Goal: Task Accomplishment & Management: Use online tool/utility

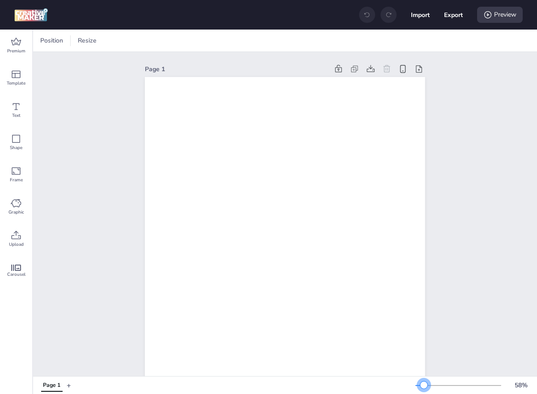
click at [424, 383] on div at bounding box center [459, 385] width 86 height 7
click at [53, 37] on span "Position" at bounding box center [51, 40] width 26 height 9
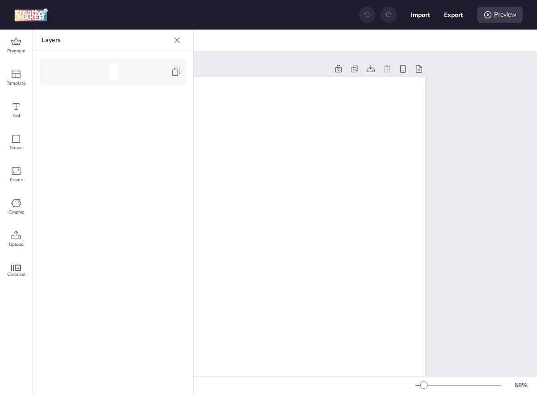
click at [232, 71] on div "Page 1" at bounding box center [236, 68] width 183 height 9
click at [178, 42] on icon at bounding box center [177, 40] width 9 height 9
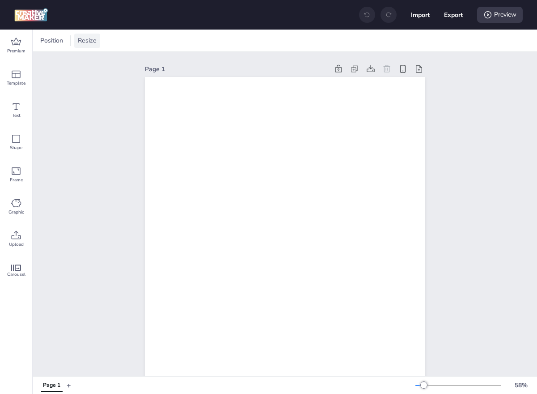
click at [86, 40] on span "Resize" at bounding box center [87, 40] width 22 height 9
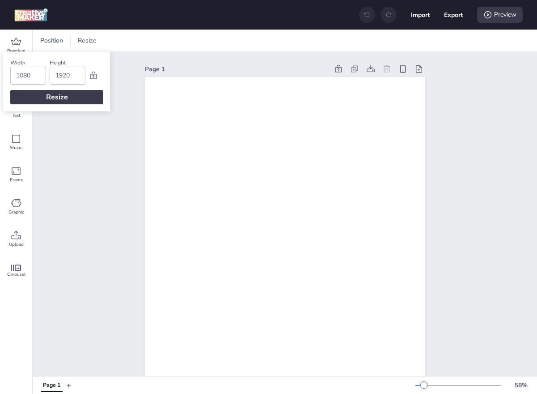
click at [31, 79] on input "1080" at bounding box center [28, 75] width 24 height 17
type input "1920"
type input "1080"
click at [92, 94] on div "Resize" at bounding box center [56, 97] width 93 height 14
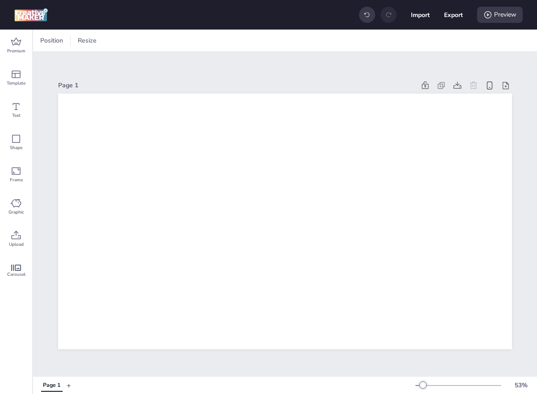
click at [110, 79] on div "Page 1" at bounding box center [285, 85] width 454 height 13
click at [20, 233] on icon at bounding box center [16, 235] width 11 height 11
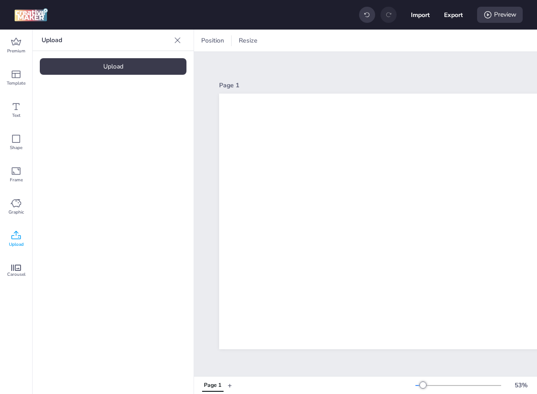
click at [110, 65] on div "Upload" at bounding box center [113, 66] width 147 height 17
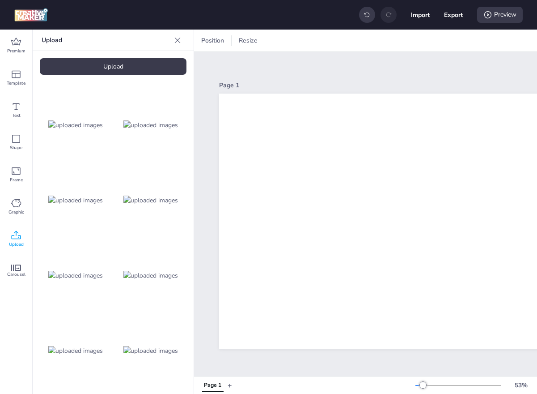
click at [99, 71] on div "Upload" at bounding box center [113, 66] width 147 height 17
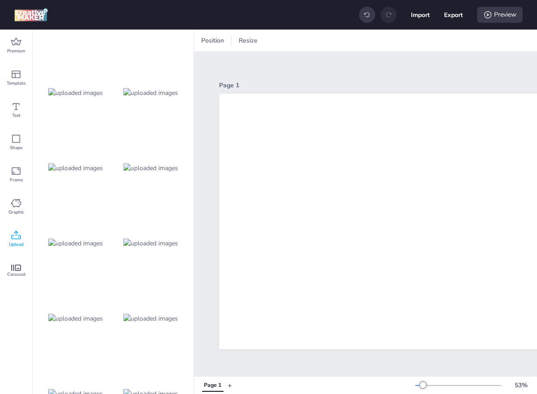
scroll to position [401, 0]
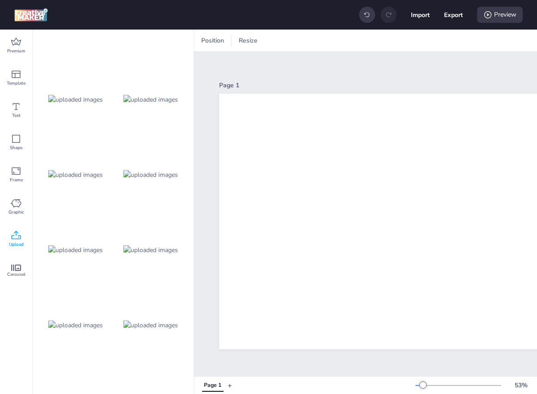
click at [151, 102] on img at bounding box center [150, 99] width 55 height 9
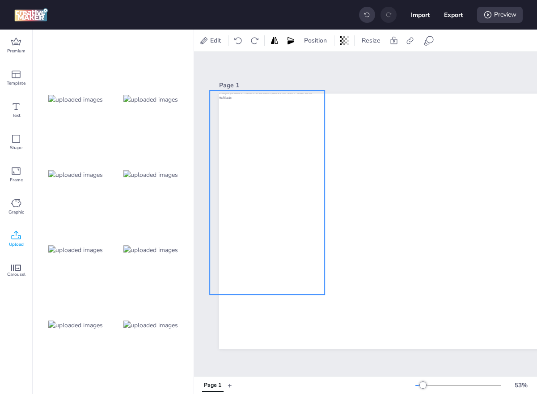
drag, startPoint x: 420, startPoint y: 201, endPoint x: 242, endPoint y: 174, distance: 179.7
click at [242, 172] on div at bounding box center [267, 192] width 115 height 204
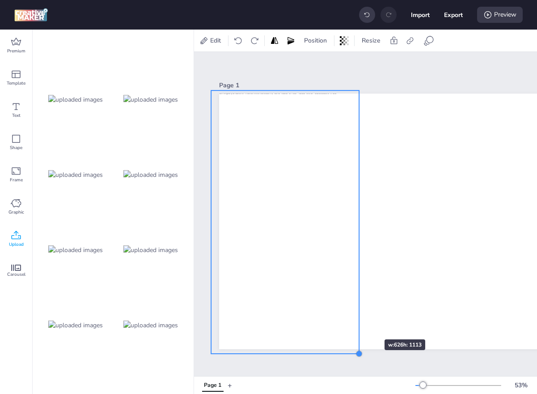
drag, startPoint x: 325, startPoint y: 293, endPoint x: 358, endPoint y: 323, distance: 45.0
click at [358, 323] on div at bounding box center [446, 221] width 454 height 255
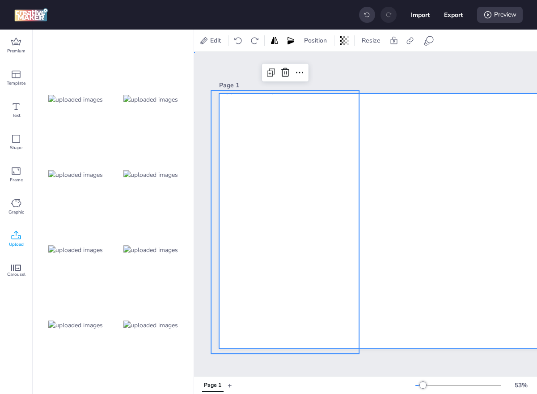
click at [399, 215] on div at bounding box center [446, 221] width 454 height 255
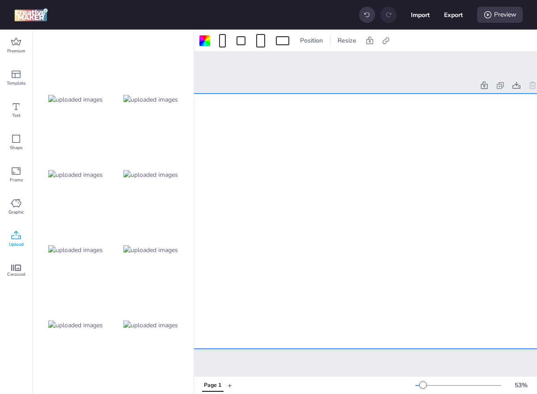
scroll to position [0, 134]
click at [74, 322] on img at bounding box center [75, 324] width 55 height 9
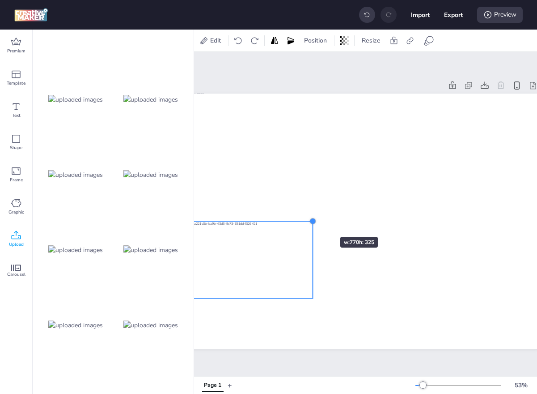
drag, startPoint x: 495, startPoint y: 142, endPoint x: 313, endPoint y: 221, distance: 198.4
click at [313, 221] on div at bounding box center [313, 220] width 7 height 7
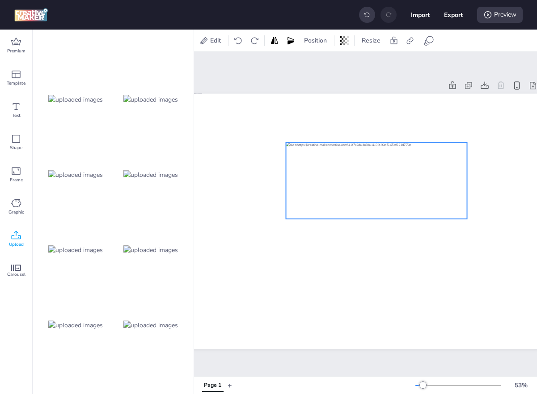
drag, startPoint x: 285, startPoint y: 263, endPoint x: 439, endPoint y: 183, distance: 174.3
click at [439, 183] on div at bounding box center [376, 180] width 181 height 77
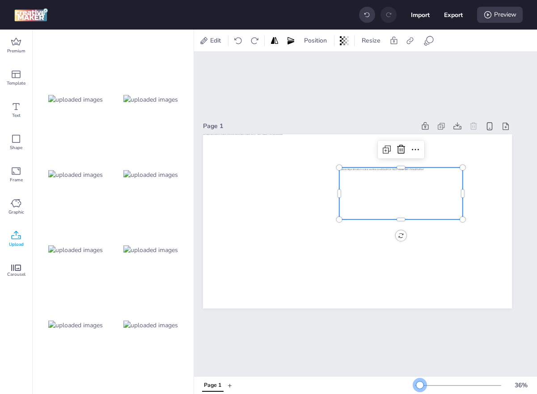
scroll to position [0, 16]
click at [420, 385] on div at bounding box center [420, 384] width 7 height 7
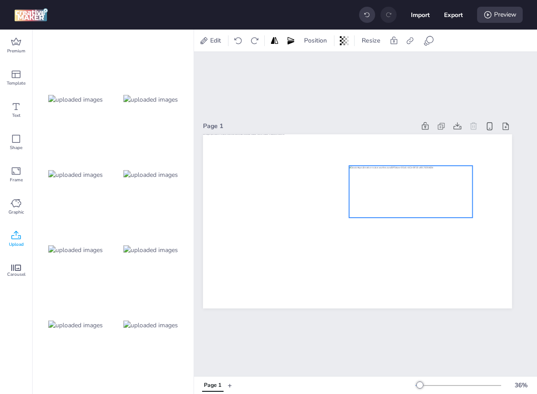
drag, startPoint x: 405, startPoint y: 178, endPoint x: 413, endPoint y: 178, distance: 8.1
click at [413, 178] on div at bounding box center [410, 192] width 123 height 52
click at [103, 98] on img at bounding box center [75, 99] width 55 height 9
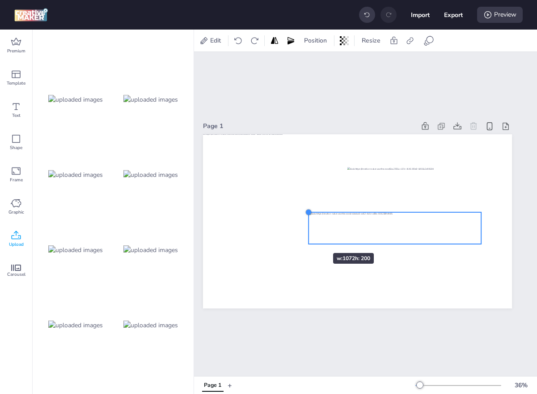
drag, startPoint x: 232, startPoint y: 200, endPoint x: 306, endPoint y: 236, distance: 82.4
click at [306, 236] on div at bounding box center [357, 221] width 309 height 174
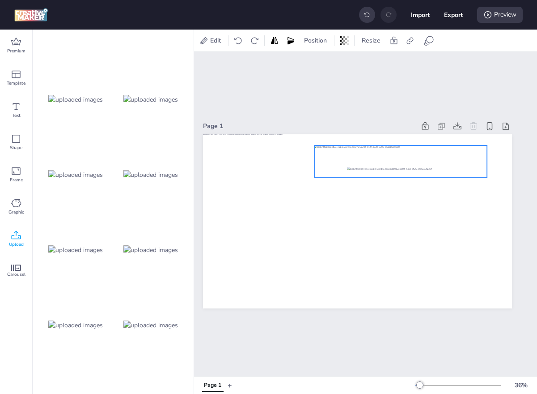
drag, startPoint x: 360, startPoint y: 234, endPoint x: 365, endPoint y: 167, distance: 66.9
click at [365, 167] on div at bounding box center [401, 161] width 173 height 32
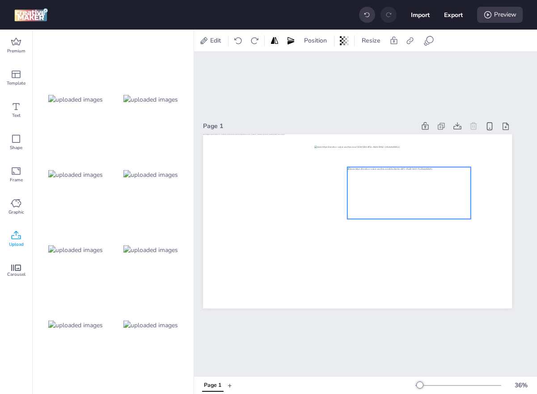
click at [392, 217] on div at bounding box center [409, 193] width 123 height 52
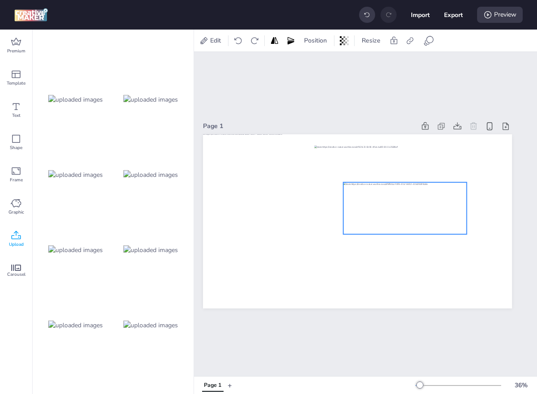
drag, startPoint x: 410, startPoint y: 189, endPoint x: 406, endPoint y: 205, distance: 16.6
click at [406, 204] on div at bounding box center [405, 208] width 123 height 52
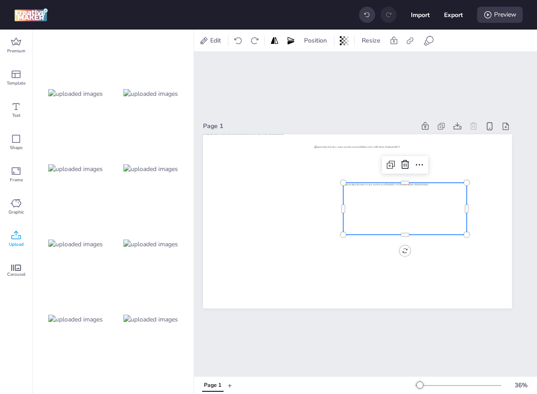
scroll to position [869, 0]
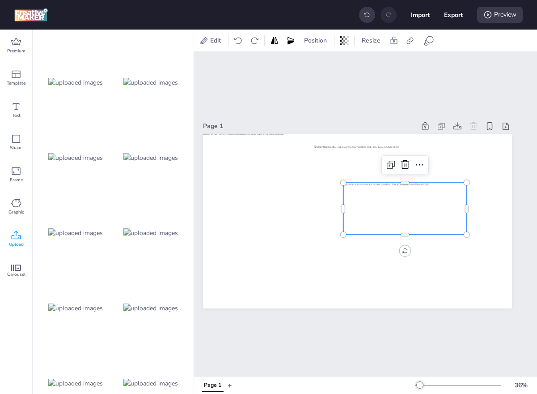
click at [94, 230] on img at bounding box center [75, 232] width 55 height 9
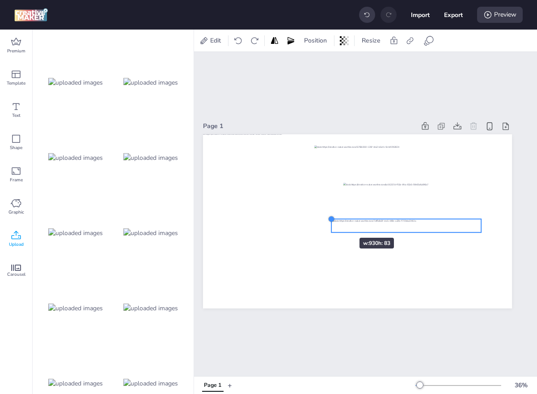
drag, startPoint x: 235, startPoint y: 211, endPoint x: 333, endPoint y: 221, distance: 98.1
click at [333, 221] on div at bounding box center [331, 218] width 7 height 7
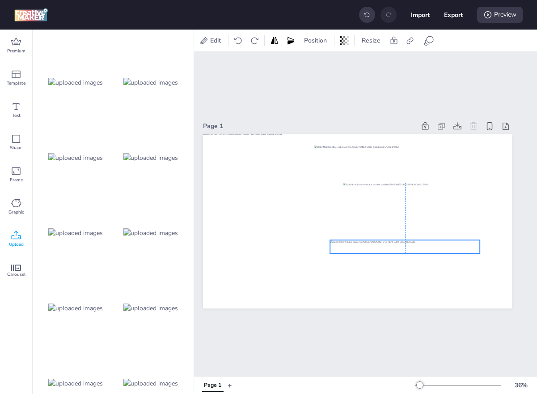
drag, startPoint x: 378, startPoint y: 222, endPoint x: 377, endPoint y: 243, distance: 21.0
click at [377, 243] on div at bounding box center [405, 246] width 150 height 13
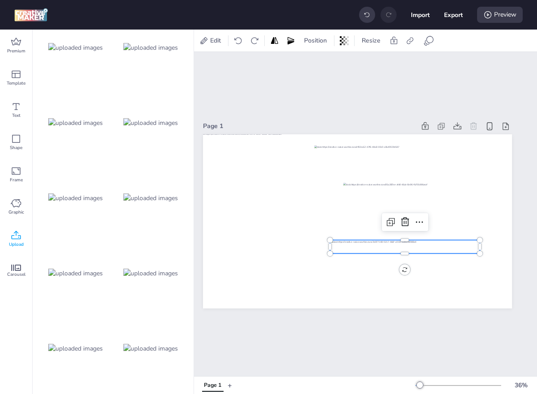
scroll to position [1421, 0]
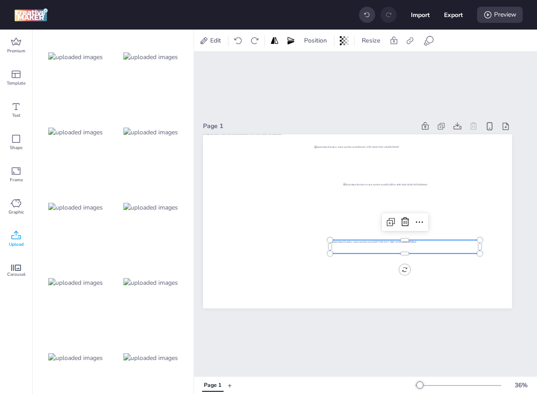
click at [145, 134] on img at bounding box center [150, 132] width 55 height 9
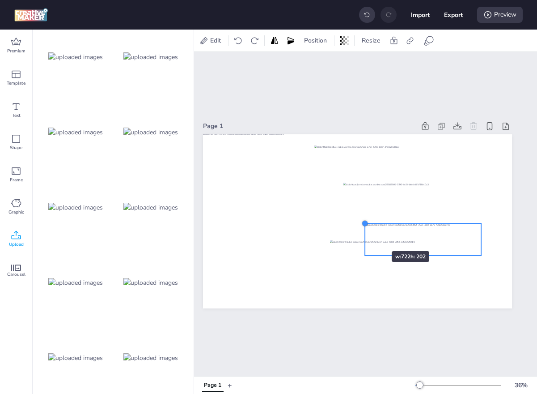
drag, startPoint x: 234, startPoint y: 186, endPoint x: 367, endPoint y: 235, distance: 141.7
click at [367, 235] on div at bounding box center [357, 221] width 309 height 174
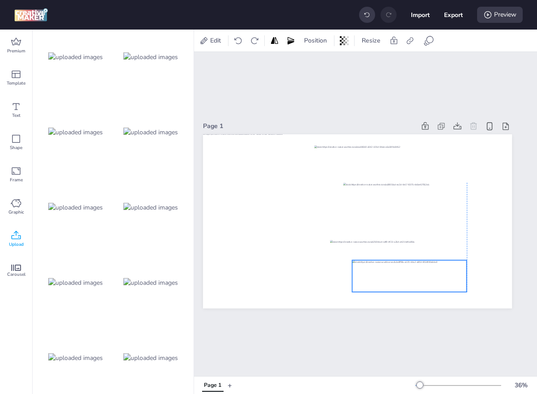
drag, startPoint x: 428, startPoint y: 231, endPoint x: 414, endPoint y: 268, distance: 39.0
click at [414, 268] on div at bounding box center [410, 276] width 115 height 32
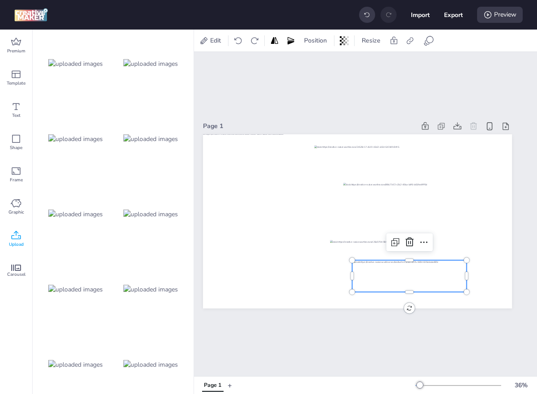
scroll to position [1322, 0]
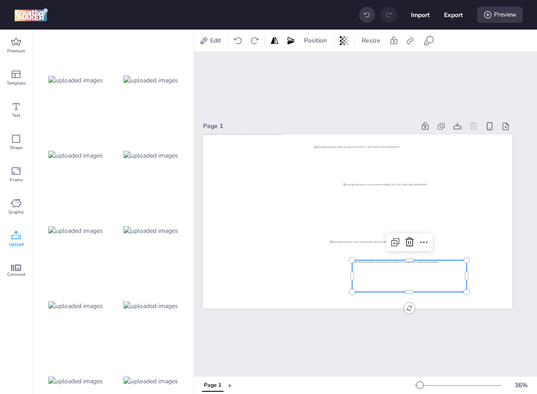
click at [84, 156] on img at bounding box center [75, 155] width 55 height 9
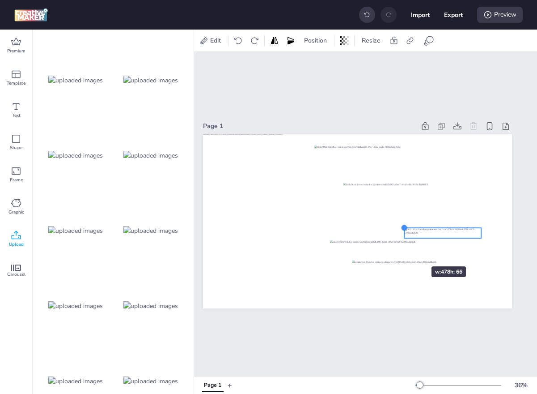
drag, startPoint x: 234, startPoint y: 202, endPoint x: 406, endPoint y: 249, distance: 178.1
click at [406, 249] on div at bounding box center [357, 221] width 309 height 174
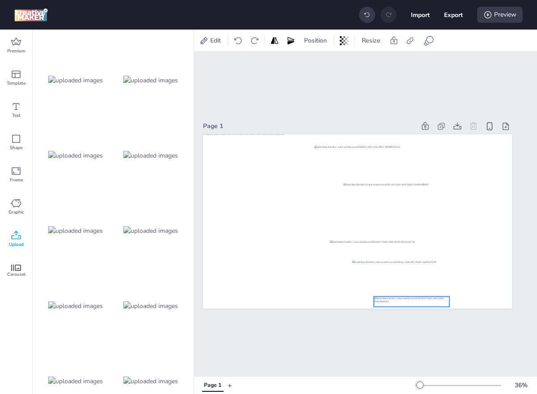
drag, startPoint x: 460, startPoint y: 232, endPoint x: 428, endPoint y: 300, distance: 74.8
click at [428, 300] on div at bounding box center [412, 301] width 76 height 10
click at [426, 299] on div at bounding box center [410, 299] width 76 height 10
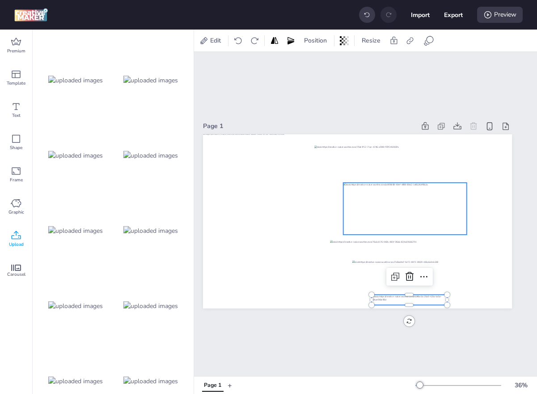
click at [370, 190] on div at bounding box center [405, 209] width 123 height 52
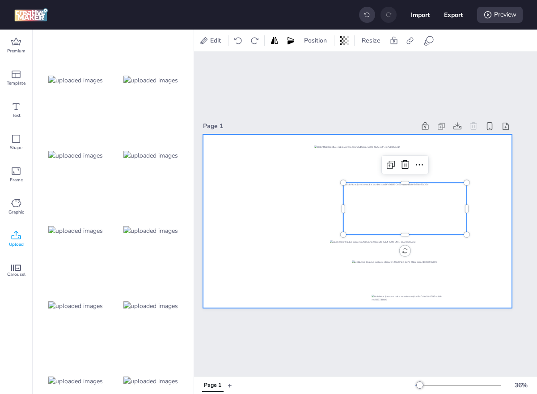
click at [352, 255] on div at bounding box center [357, 221] width 309 height 174
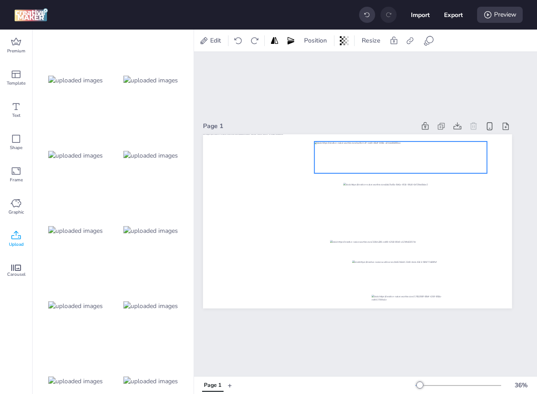
click at [366, 165] on div at bounding box center [401, 157] width 173 height 32
click at [371, 204] on div at bounding box center [405, 209] width 123 height 52
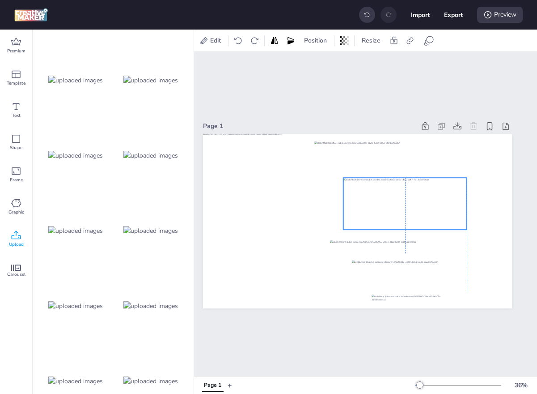
drag, startPoint x: 371, startPoint y: 204, endPoint x: 371, endPoint y: 199, distance: 4.9
click at [371, 199] on div at bounding box center [405, 204] width 123 height 52
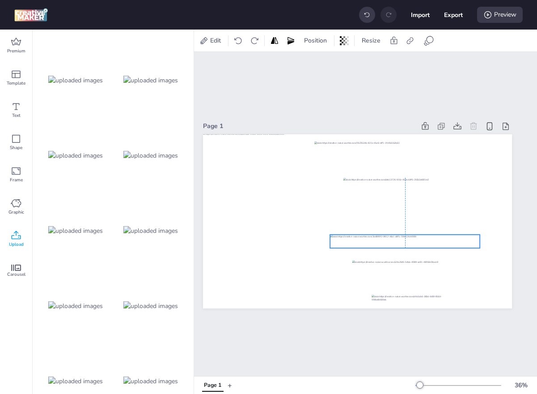
drag, startPoint x: 377, startPoint y: 251, endPoint x: 377, endPoint y: 245, distance: 5.4
click at [377, 245] on div at bounding box center [405, 240] width 150 height 13
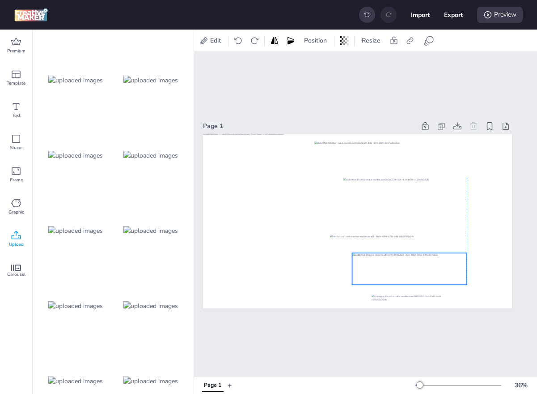
drag, startPoint x: 395, startPoint y: 266, endPoint x: 395, endPoint y: 259, distance: 7.2
click at [395, 259] on div at bounding box center [410, 269] width 115 height 32
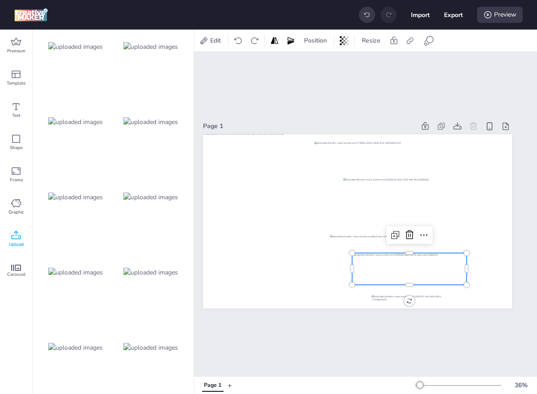
scroll to position [1060, 0]
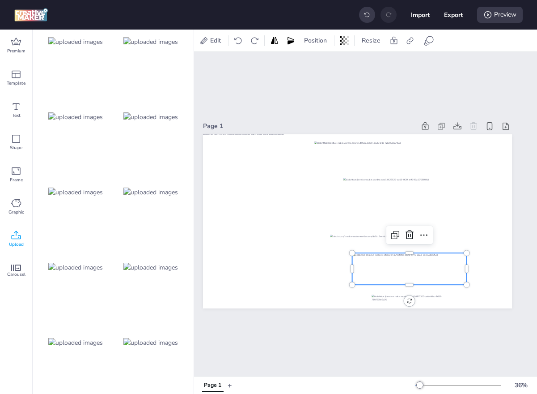
click at [48, 272] on div at bounding box center [76, 267] width 72 height 72
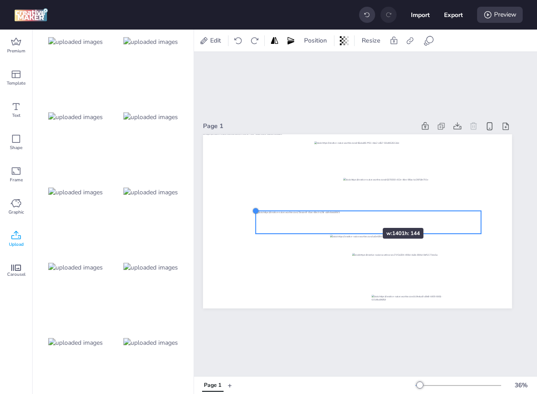
drag, startPoint x: 236, startPoint y: 209, endPoint x: 356, endPoint y: 212, distance: 120.4
click at [356, 212] on div at bounding box center [357, 221] width 309 height 174
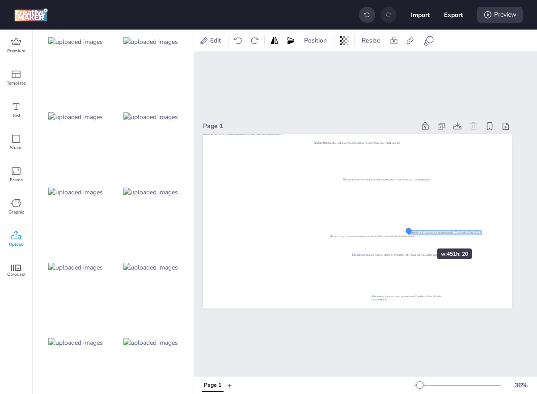
drag, startPoint x: 258, startPoint y: 212, endPoint x: 411, endPoint y: 232, distance: 154.3
click at [411, 232] on div at bounding box center [408, 230] width 7 height 7
drag, startPoint x: 256, startPoint y: 210, endPoint x: 406, endPoint y: 228, distance: 151.4
click at [406, 228] on div at bounding box center [404, 225] width 7 height 7
drag, startPoint x: 434, startPoint y: 229, endPoint x: 399, endPoint y: 290, distance: 71.1
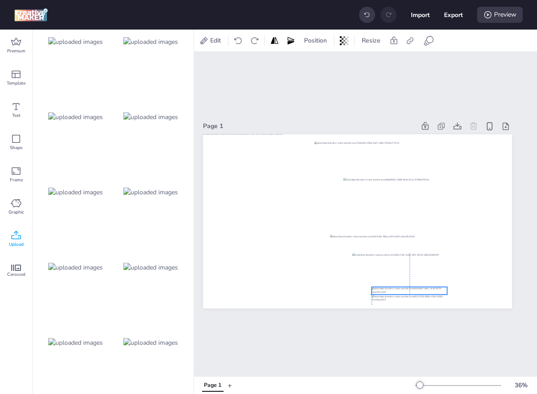
click at [399, 290] on div at bounding box center [410, 291] width 76 height 8
click at [431, 302] on div at bounding box center [410, 299] width 76 height 10
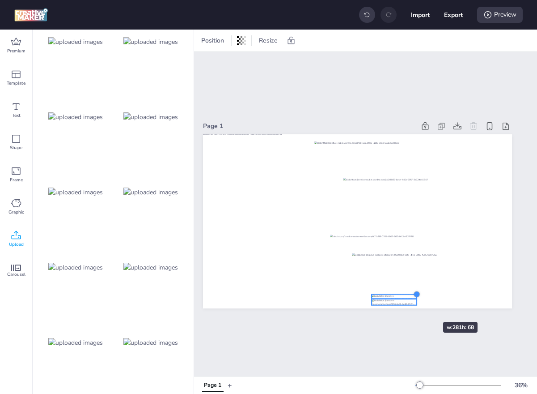
drag, startPoint x: 447, startPoint y: 284, endPoint x: 417, endPoint y: 306, distance: 37.5
click at [417, 306] on div at bounding box center [357, 221] width 309 height 174
drag, startPoint x: 400, startPoint y: 304, endPoint x: 414, endPoint y: 302, distance: 14.5
click at [414, 302] on div at bounding box center [409, 299] width 45 height 6
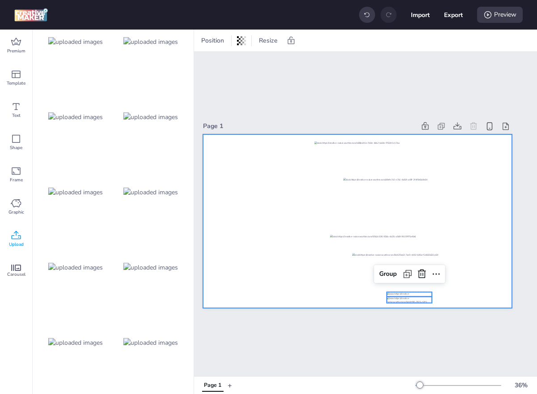
click at [471, 285] on div at bounding box center [357, 221] width 309 height 174
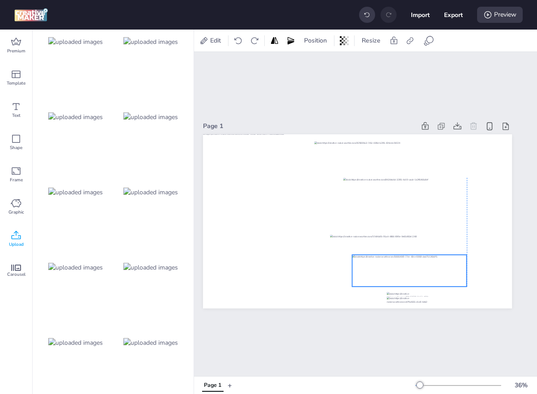
click at [423, 277] on div at bounding box center [410, 271] width 115 height 32
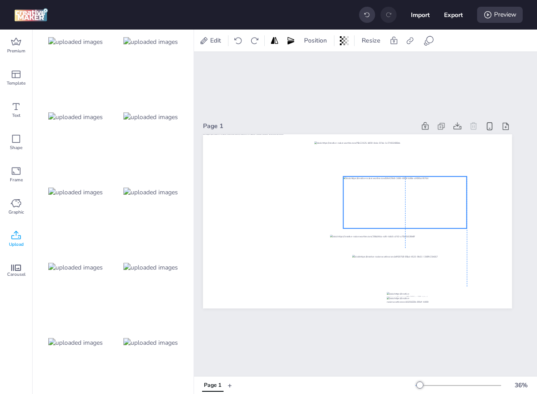
click at [419, 205] on div at bounding box center [405, 202] width 123 height 52
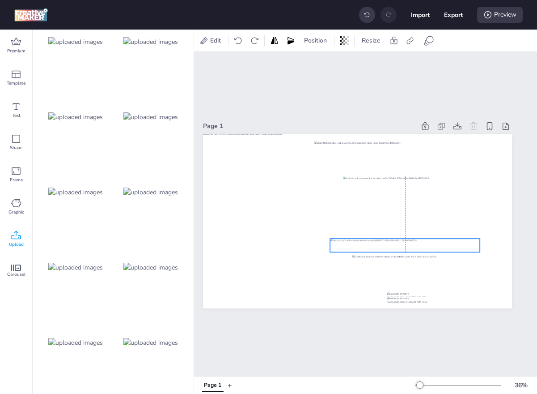
click at [430, 241] on div at bounding box center [405, 244] width 150 height 13
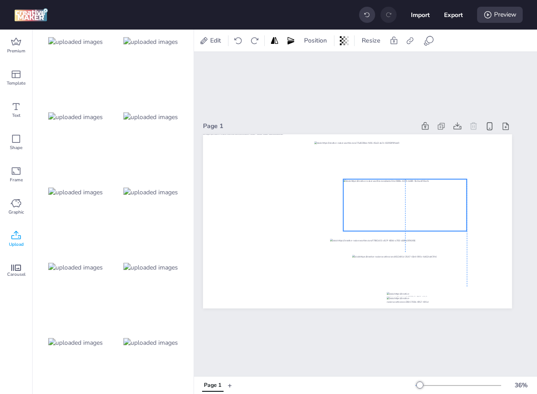
click at [430, 202] on div at bounding box center [405, 205] width 123 height 52
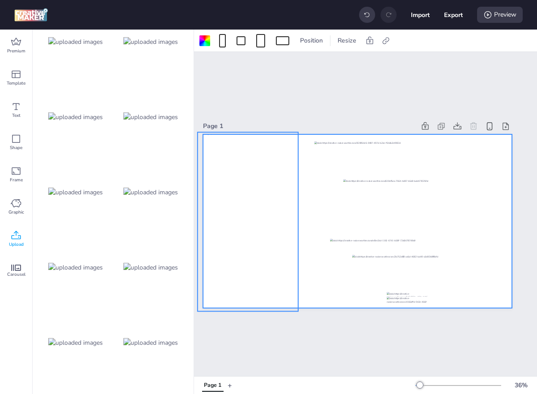
click at [254, 249] on div at bounding box center [248, 221] width 101 height 179
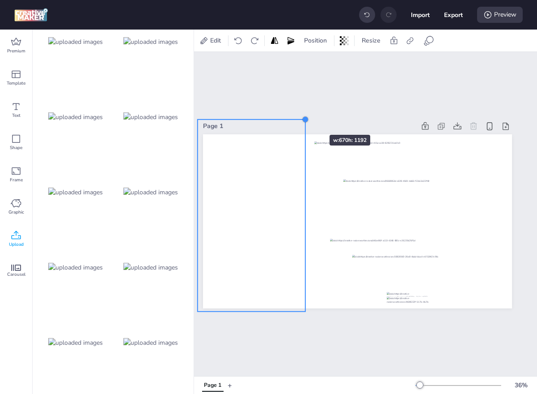
drag, startPoint x: 296, startPoint y: 130, endPoint x: 304, endPoint y: 117, distance: 15.3
click at [304, 117] on div at bounding box center [305, 118] width 7 height 7
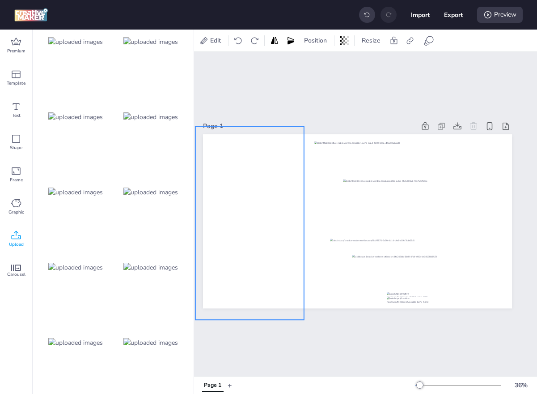
drag, startPoint x: 277, startPoint y: 164, endPoint x: 275, endPoint y: 173, distance: 8.8
click at [275, 173] on div at bounding box center [250, 223] width 109 height 194
click at [276, 171] on div at bounding box center [251, 222] width 109 height 194
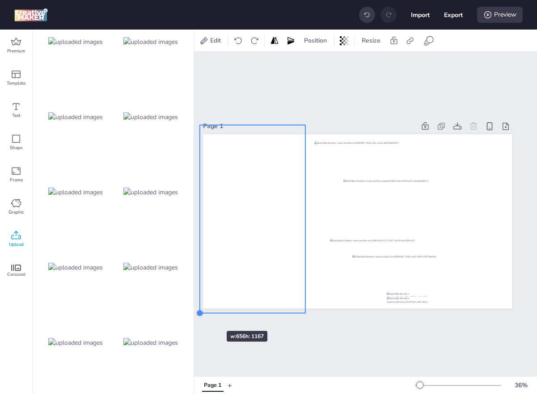
drag, startPoint x: 197, startPoint y: 320, endPoint x: 200, endPoint y: 315, distance: 6.6
click at [200, 315] on div at bounding box center [199, 312] width 7 height 7
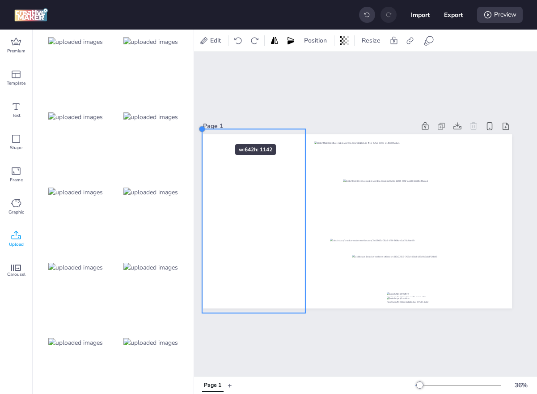
drag, startPoint x: 200, startPoint y: 124, endPoint x: 210, endPoint y: 128, distance: 10.2
click at [210, 128] on div "Page 1" at bounding box center [357, 214] width 309 height 210
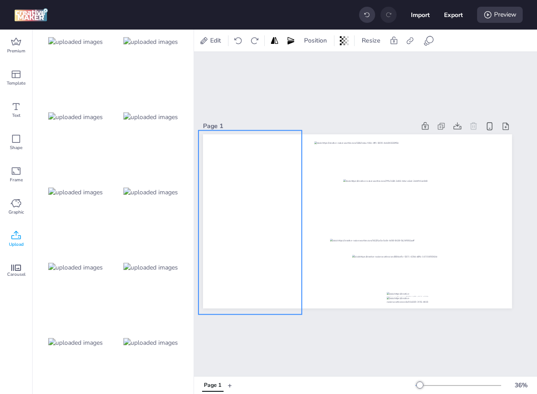
click at [235, 165] on div at bounding box center [250, 222] width 103 height 184
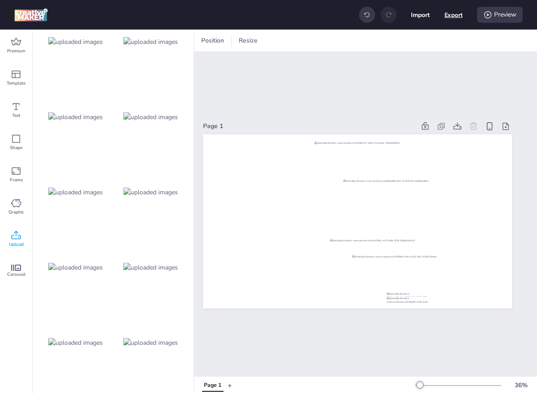
click at [450, 17] on button "Export" at bounding box center [454, 15] width 18 height 18
select select "html"
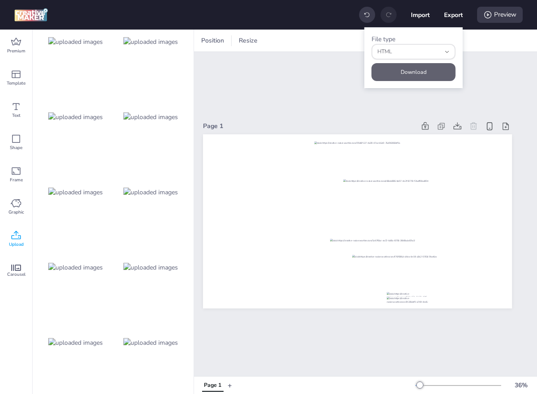
click at [410, 75] on button "Download" at bounding box center [414, 72] width 84 height 18
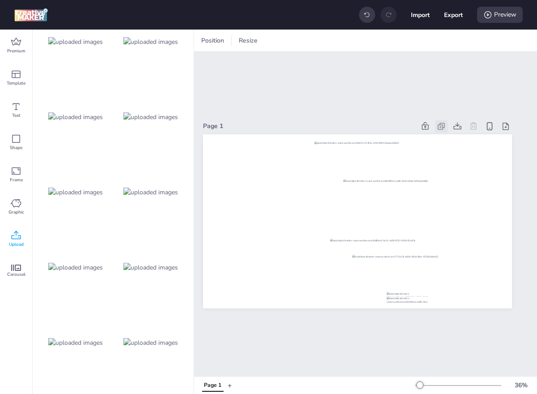
click at [444, 126] on icon at bounding box center [441, 126] width 9 height 9
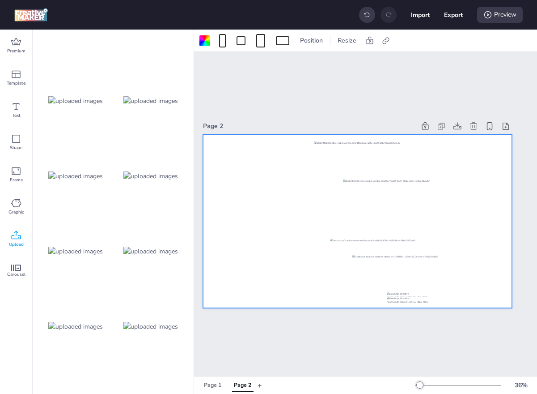
scroll to position [556, 0]
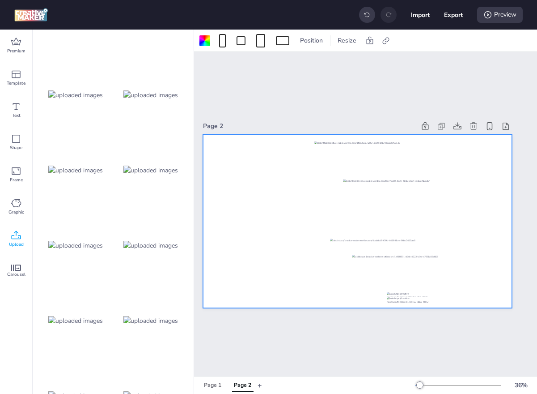
click at [94, 241] on img at bounding box center [75, 245] width 55 height 9
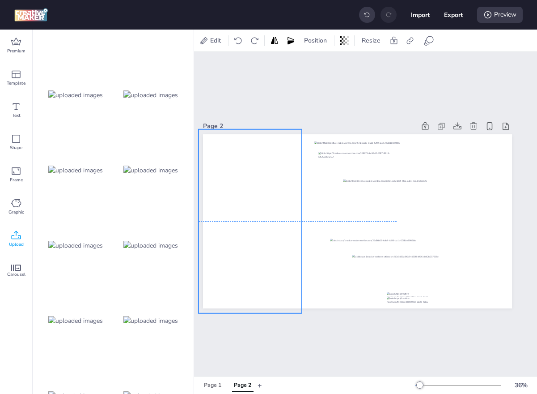
click at [241, 192] on div at bounding box center [250, 221] width 103 height 184
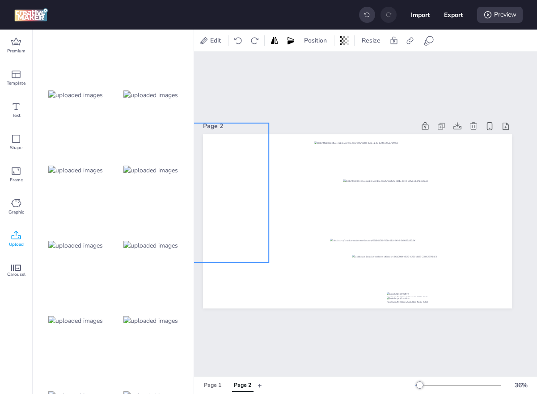
drag, startPoint x: 350, startPoint y: 196, endPoint x: 224, endPoint y: 169, distance: 129.0
click at [224, 169] on div at bounding box center [230, 192] width 78 height 139
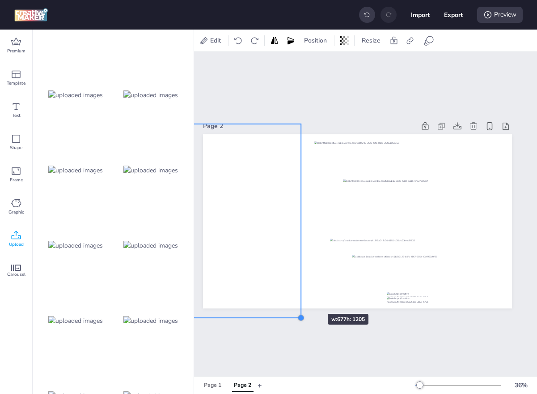
drag, startPoint x: 270, startPoint y: 266, endPoint x: 301, endPoint y: 298, distance: 44.3
click at [301, 298] on div at bounding box center [357, 221] width 309 height 174
click at [276, 252] on div at bounding box center [247, 221] width 109 height 194
click at [268, 252] on div at bounding box center [242, 221] width 109 height 194
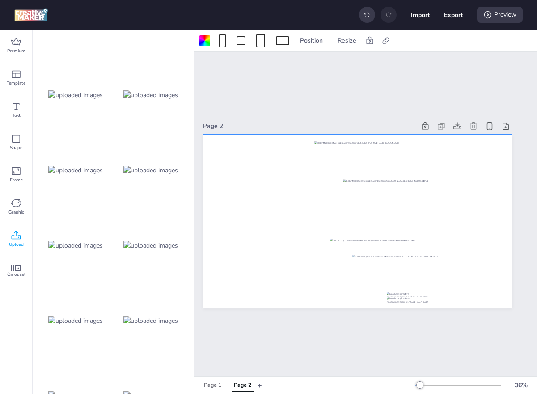
click at [304, 218] on div at bounding box center [357, 221] width 309 height 174
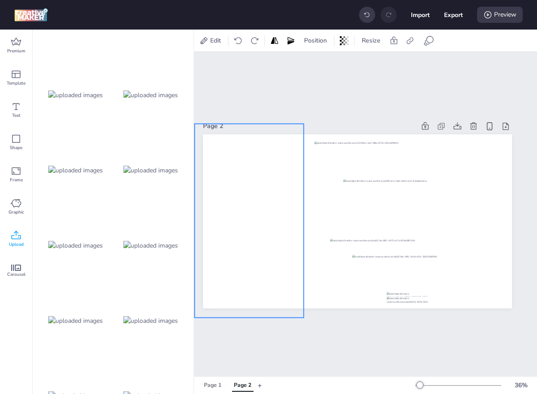
drag, startPoint x: 267, startPoint y: 203, endPoint x: 274, endPoint y: 203, distance: 6.7
click at [274, 203] on div at bounding box center [249, 220] width 109 height 194
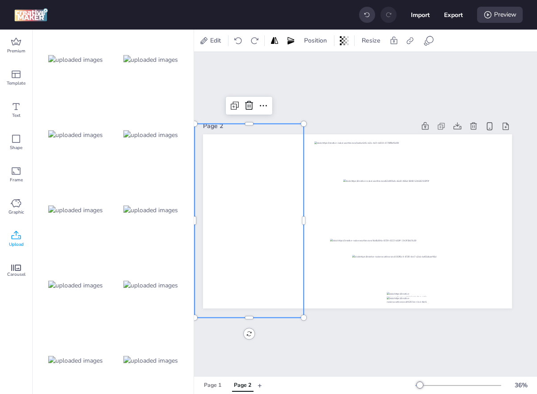
scroll to position [141, 0]
click at [212, 386] on div "Page 1" at bounding box center [212, 385] width 17 height 8
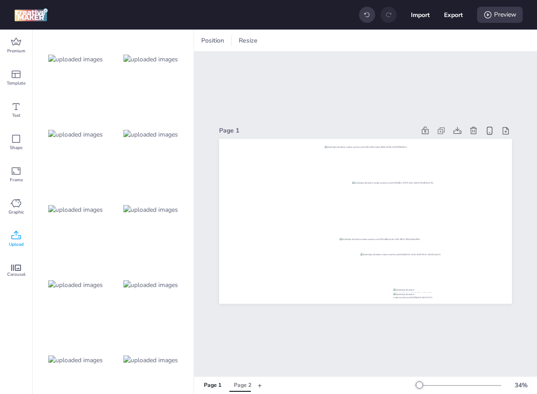
scroll to position [0, 0]
click at [91, 206] on img at bounding box center [75, 209] width 55 height 9
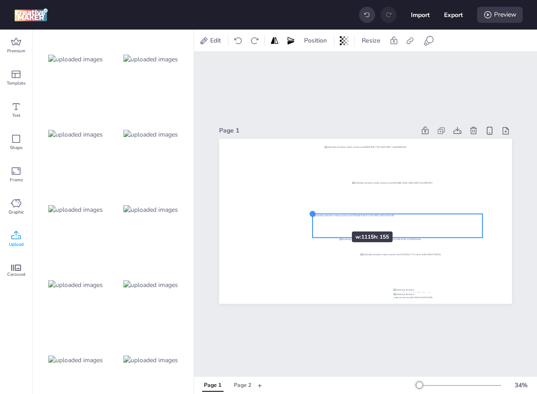
drag, startPoint x: 246, startPoint y: 206, endPoint x: 341, endPoint y: 217, distance: 95.8
click at [341, 217] on div at bounding box center [365, 221] width 293 height 165
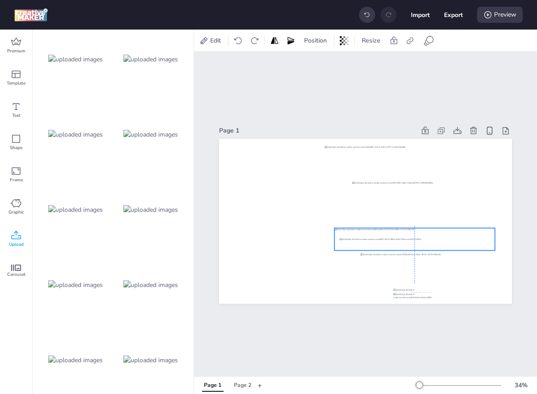
drag, startPoint x: 357, startPoint y: 220, endPoint x: 369, endPoint y: 232, distance: 16.8
click at [369, 232] on div at bounding box center [415, 239] width 161 height 22
drag, startPoint x: 498, startPoint y: 225, endPoint x: 429, endPoint y: 246, distance: 72.2
click at [429, 246] on div at bounding box center [365, 221] width 293 height 165
click at [460, 242] on div at bounding box center [411, 244] width 142 height 13
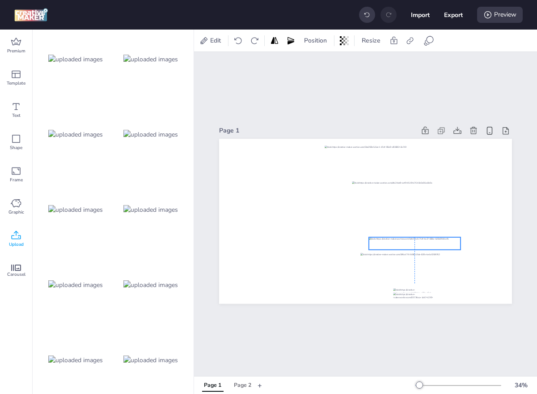
drag, startPoint x: 405, startPoint y: 247, endPoint x: 440, endPoint y: 247, distance: 35.3
click at [440, 247] on div at bounding box center [415, 243] width 92 height 13
click at [426, 297] on div at bounding box center [414, 295] width 43 height 6
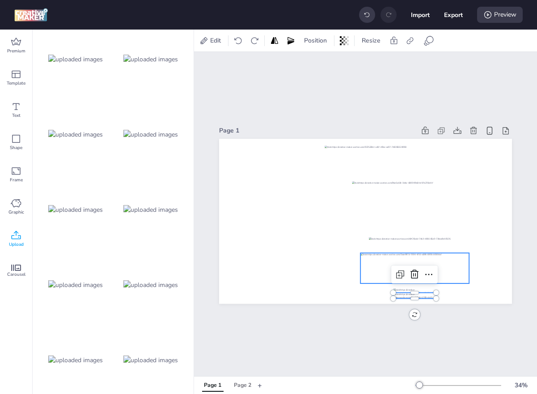
click at [446, 267] on div at bounding box center [415, 268] width 109 height 30
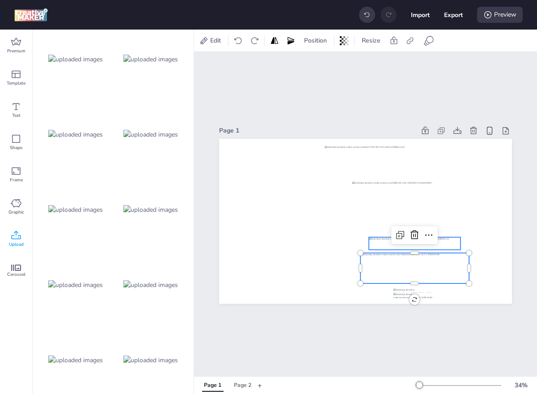
click at [443, 245] on div at bounding box center [415, 243] width 92 height 13
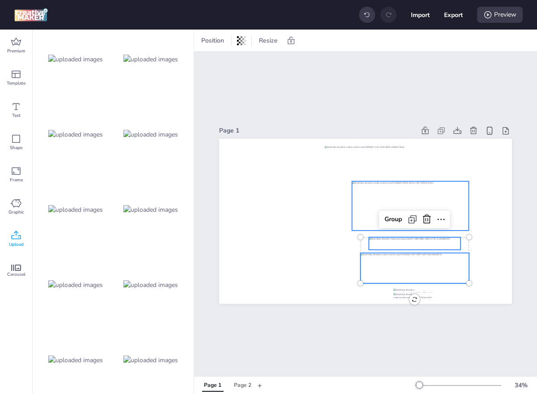
click at [443, 199] on div at bounding box center [410, 205] width 117 height 49
click at [442, 199] on div at bounding box center [409, 205] width 117 height 49
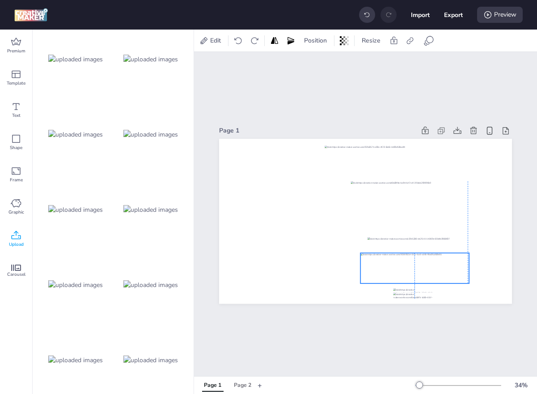
click at [409, 262] on div at bounding box center [415, 268] width 109 height 30
click at [437, 240] on div at bounding box center [414, 235] width 47 height 18
click at [247, 383] on div "Page 2" at bounding box center [242, 385] width 17 height 8
click at [394, 255] on div at bounding box center [415, 268] width 109 height 30
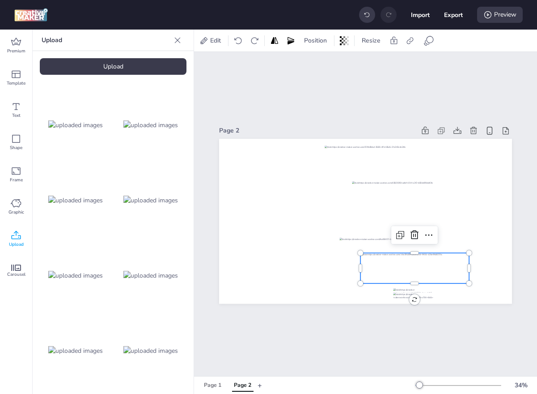
click at [154, 124] on img at bounding box center [150, 124] width 55 height 9
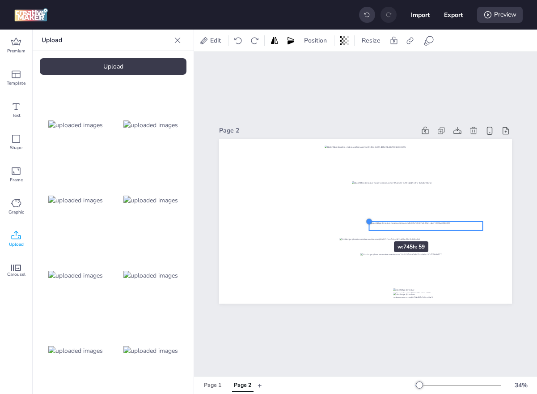
drag, startPoint x: 247, startPoint y: 210, endPoint x: 367, endPoint y: 225, distance: 121.2
click at [367, 225] on div at bounding box center [365, 221] width 293 height 165
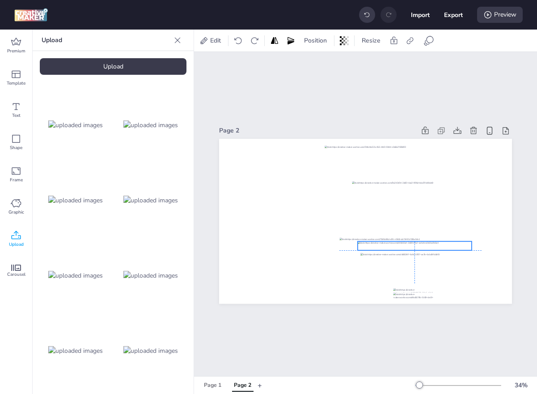
drag, startPoint x: 410, startPoint y: 230, endPoint x: 400, endPoint y: 250, distance: 22.6
click at [400, 250] on div at bounding box center [415, 245] width 114 height 9
click at [357, 235] on div at bounding box center [365, 221] width 293 height 165
click at [480, 242] on div at bounding box center [411, 244] width 142 height 13
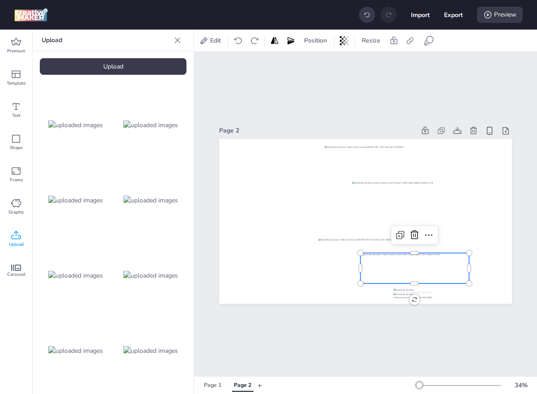
click at [434, 253] on div at bounding box center [415, 268] width 109 height 30
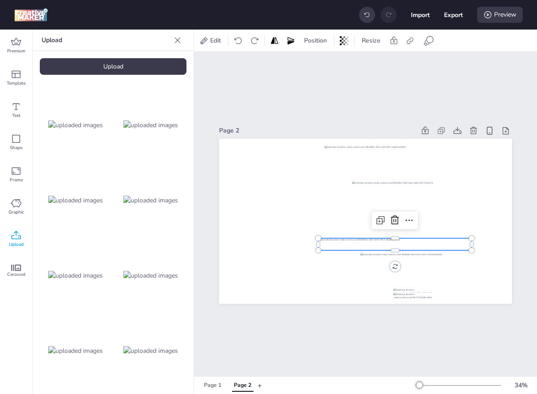
click at [454, 247] on div at bounding box center [395, 244] width 153 height 12
drag, startPoint x: 441, startPoint y: 242, endPoint x: 462, endPoint y: 242, distance: 21.0
click at [462, 242] on div at bounding box center [414, 244] width 153 height 12
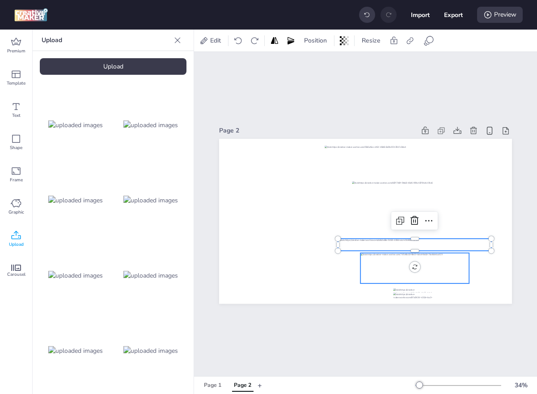
click at [439, 273] on div at bounding box center [415, 268] width 109 height 30
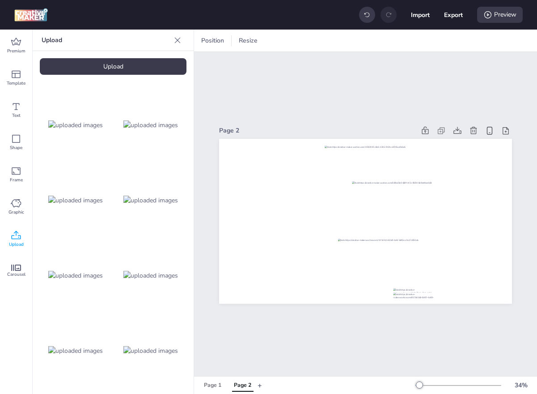
click at [82, 197] on img at bounding box center [75, 200] width 55 height 9
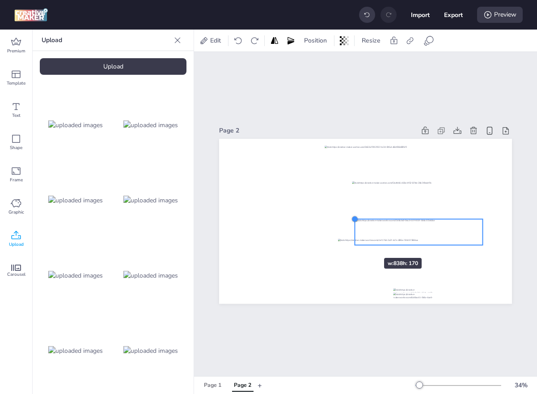
drag, startPoint x: 251, startPoint y: 200, endPoint x: 364, endPoint y: 242, distance: 121.1
click at [364, 242] on div at bounding box center [365, 221] width 293 height 165
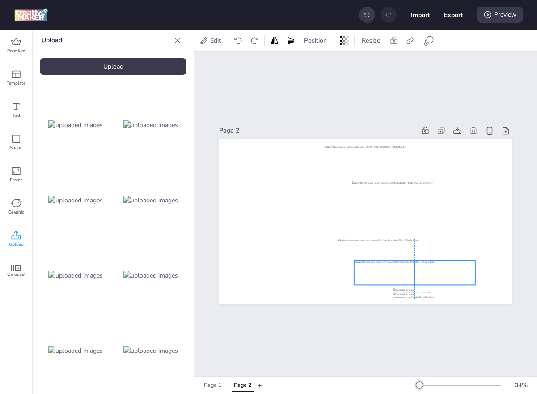
drag, startPoint x: 411, startPoint y: 223, endPoint x: 402, endPoint y: 263, distance: 40.7
click at [402, 263] on div at bounding box center [414, 272] width 121 height 25
click at [402, 262] on div at bounding box center [414, 271] width 121 height 25
click at [440, 128] on icon at bounding box center [441, 130] width 9 height 9
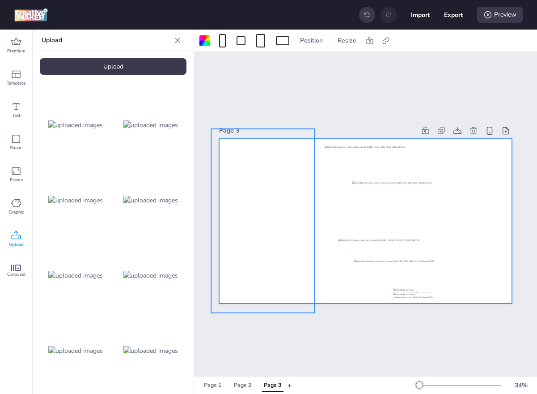
click at [271, 194] on div at bounding box center [262, 221] width 103 height 184
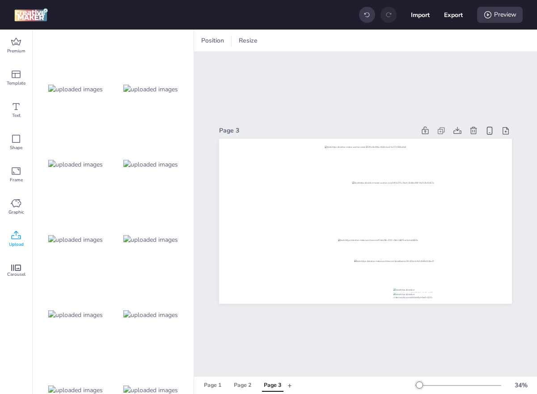
scroll to position [480, 0]
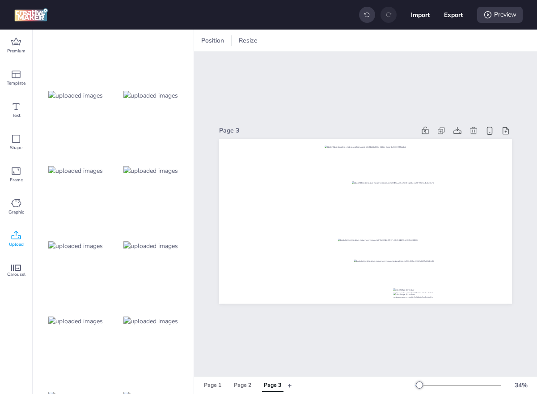
click at [135, 317] on img at bounding box center [150, 320] width 55 height 9
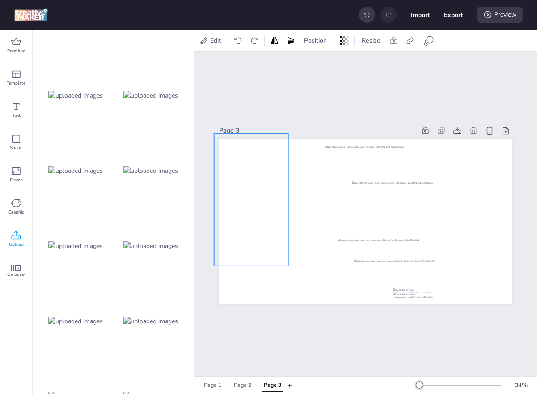
drag, startPoint x: 338, startPoint y: 209, endPoint x: 224, endPoint y: 187, distance: 116.5
click at [224, 187] on div at bounding box center [251, 200] width 74 height 132
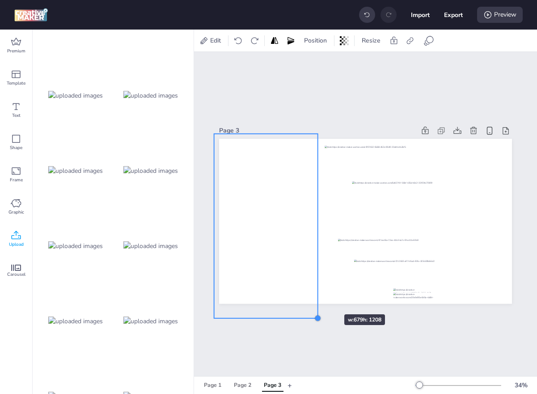
drag, startPoint x: 288, startPoint y: 267, endPoint x: 318, endPoint y: 298, distance: 43.0
click at [318, 298] on div at bounding box center [365, 221] width 293 height 165
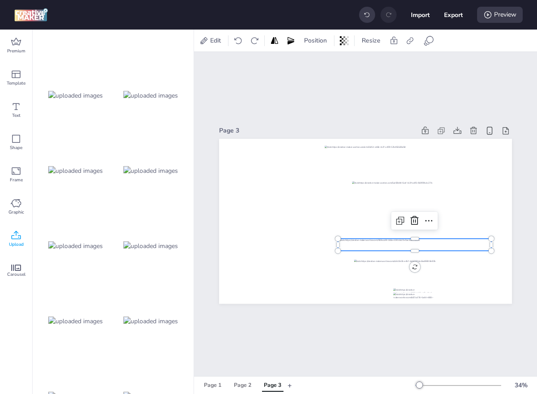
click at [408, 239] on div at bounding box center [414, 244] width 153 height 12
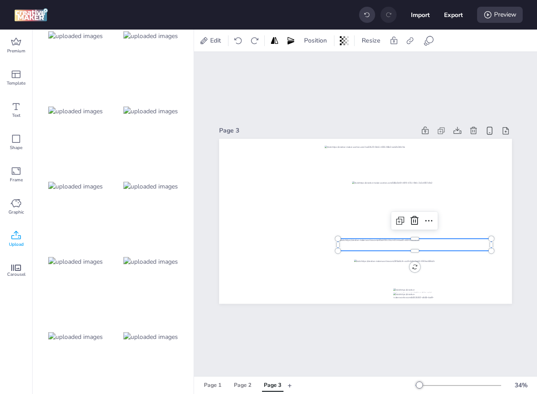
scroll to position [239, 0]
click at [91, 117] on div at bounding box center [76, 112] width 72 height 72
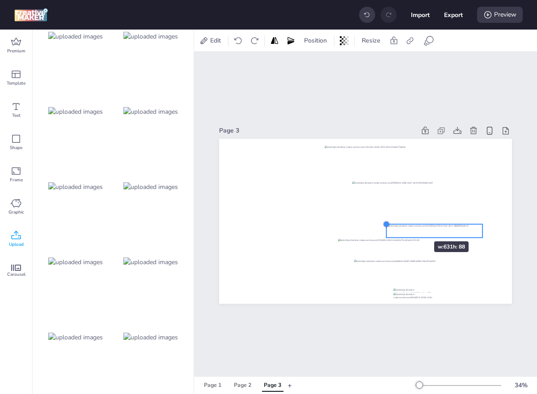
drag, startPoint x: 248, startPoint y: 206, endPoint x: 407, endPoint y: 224, distance: 160.3
click at [407, 224] on div at bounding box center [365, 221] width 293 height 165
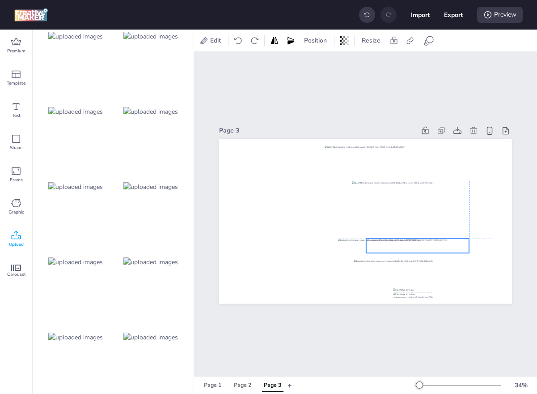
drag, startPoint x: 417, startPoint y: 229, endPoint x: 404, endPoint y: 243, distance: 20.3
click at [404, 243] on div at bounding box center [417, 245] width 103 height 14
drag, startPoint x: 472, startPoint y: 252, endPoint x: 452, endPoint y: 249, distance: 19.9
click at [452, 249] on div at bounding box center [449, 250] width 7 height 7
click at [476, 242] on div at bounding box center [414, 244] width 153 height 12
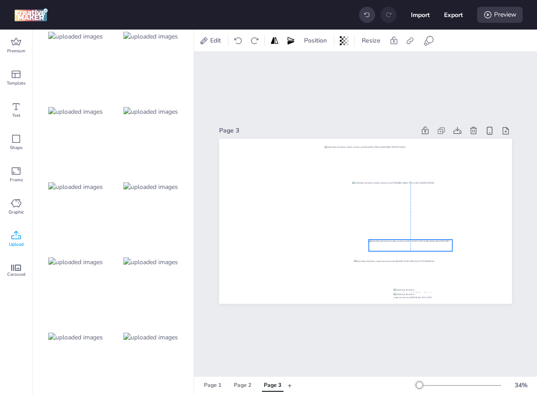
click at [417, 246] on div at bounding box center [411, 245] width 84 height 12
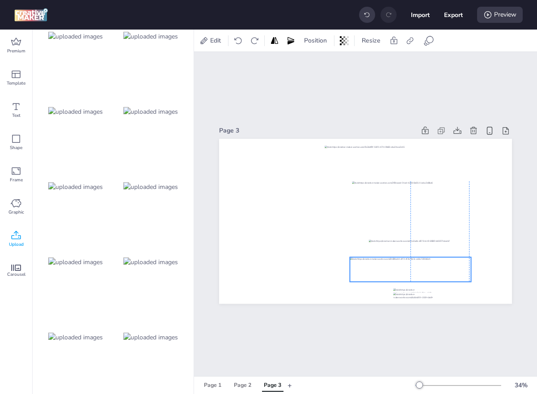
drag, startPoint x: 425, startPoint y: 265, endPoint x: 419, endPoint y: 263, distance: 6.2
click at [419, 263] on div at bounding box center [410, 269] width 121 height 25
drag, startPoint x: 446, startPoint y: 302, endPoint x: 416, endPoint y: 291, distance: 32.3
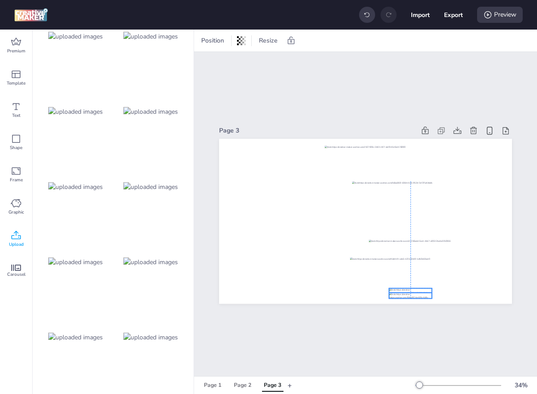
click at [417, 290] on div at bounding box center [410, 290] width 43 height 4
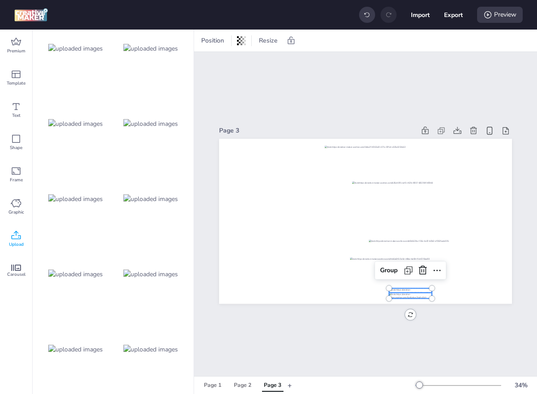
scroll to position [834, 0]
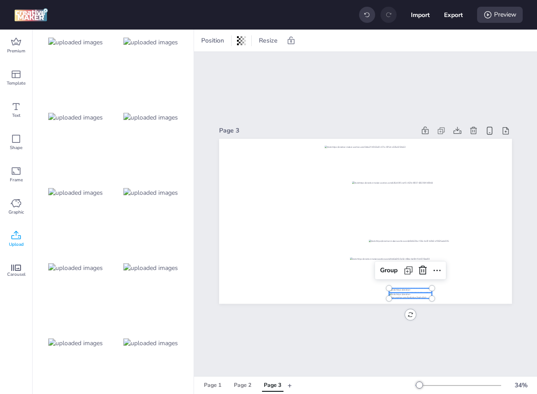
click at [156, 161] on div at bounding box center [151, 193] width 72 height 72
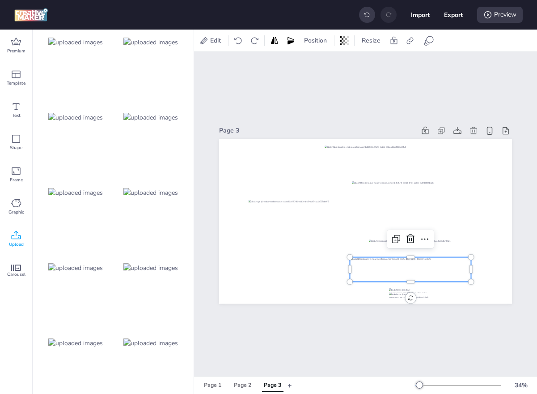
click at [421, 264] on div at bounding box center [410, 269] width 121 height 25
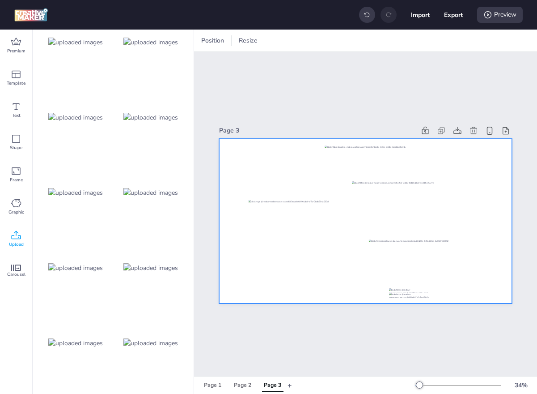
click at [343, 205] on div at bounding box center [366, 221] width 234 height 43
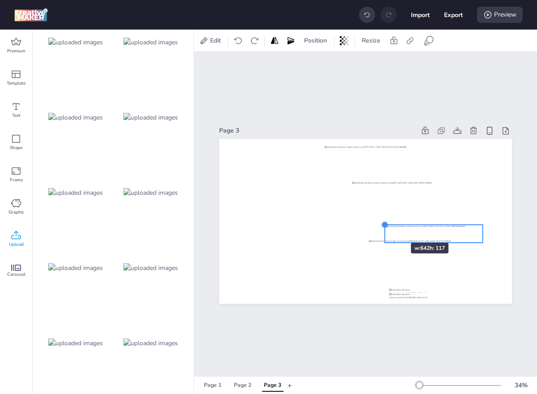
drag, startPoint x: 248, startPoint y: 199, endPoint x: 385, endPoint y: 227, distance: 140.1
click at [385, 227] on div at bounding box center [385, 224] width 7 height 7
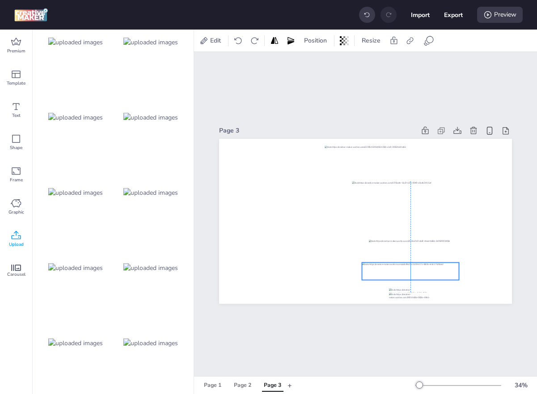
drag, startPoint x: 427, startPoint y: 227, endPoint x: 404, endPoint y: 265, distance: 44.2
click at [404, 265] on div at bounding box center [410, 270] width 97 height 17
drag, startPoint x: 361, startPoint y: 264, endPoint x: 349, endPoint y: 258, distance: 12.8
click at [349, 258] on div at bounding box center [365, 221] width 293 height 165
drag, startPoint x: 397, startPoint y: 261, endPoint x: 413, endPoint y: 263, distance: 16.2
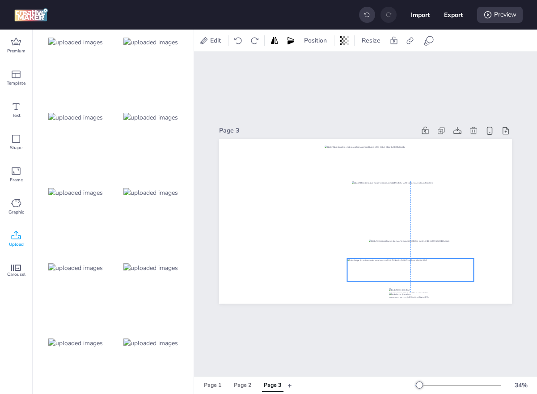
click at [413, 263] on div at bounding box center [410, 269] width 127 height 23
click at [452, 9] on button "Export" at bounding box center [454, 15] width 18 height 18
select select "html"
select select "all"
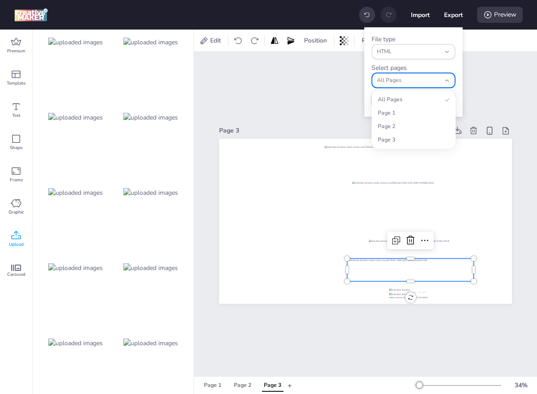
click at [405, 84] on span "All Pages" at bounding box center [409, 81] width 64 height 8
click at [396, 135] on li "Page 3" at bounding box center [414, 139] width 78 height 13
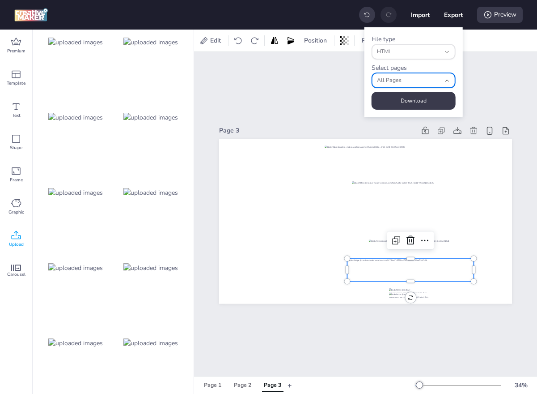
type input "2"
select select "2"
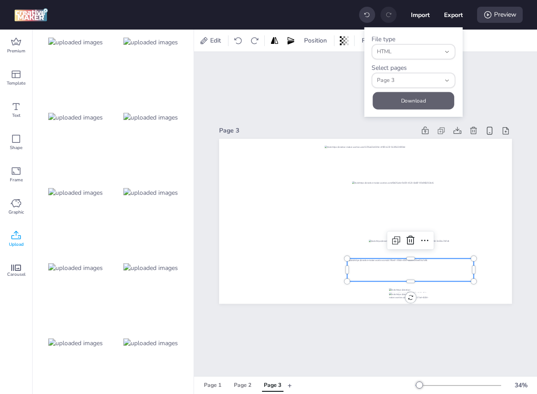
click at [407, 101] on button "Download" at bounding box center [413, 100] width 81 height 17
click at [408, 82] on span "Page 3" at bounding box center [409, 81] width 64 height 8
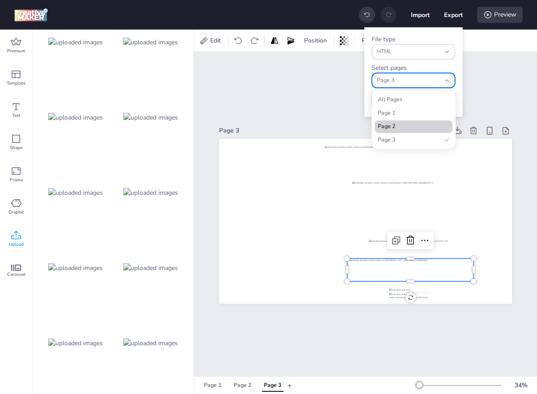
click at [393, 120] on li "Page 2" at bounding box center [414, 126] width 78 height 13
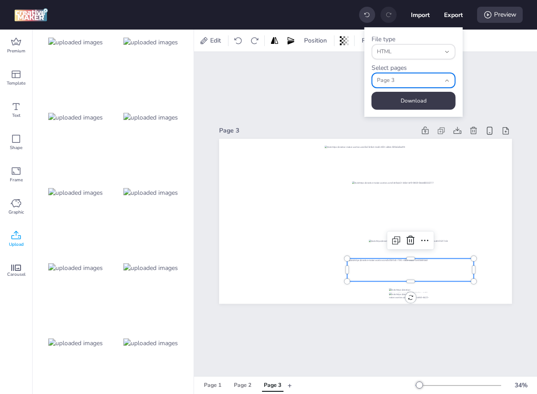
type input "1"
select select "1"
click at [411, 103] on button "Download" at bounding box center [414, 101] width 84 height 18
click at [214, 380] on button "Page 1" at bounding box center [213, 385] width 27 height 13
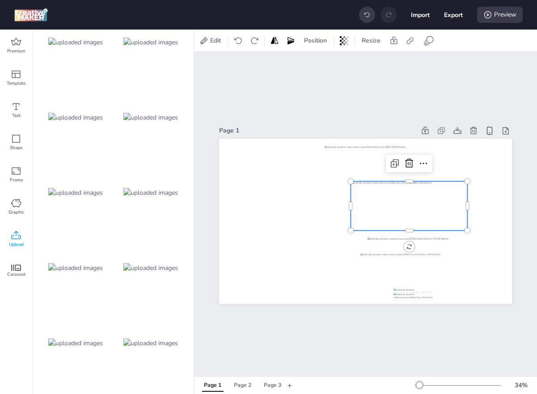
click at [407, 223] on div at bounding box center [409, 205] width 117 height 49
click at [410, 273] on div at bounding box center [415, 268] width 109 height 30
click at [380, 218] on div at bounding box center [409, 205] width 117 height 49
click at [379, 241] on div at bounding box center [414, 243] width 92 height 13
click at [361, 223] on div at bounding box center [409, 205] width 117 height 49
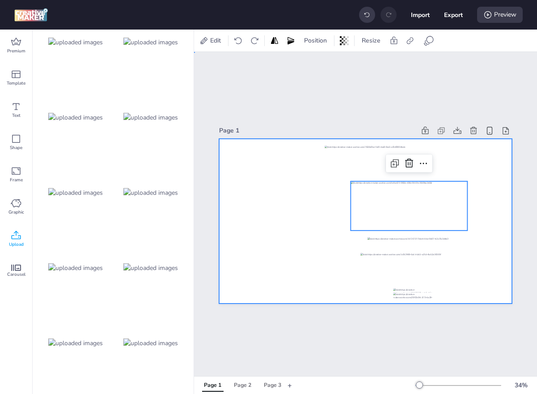
click at [370, 235] on div at bounding box center [365, 221] width 293 height 165
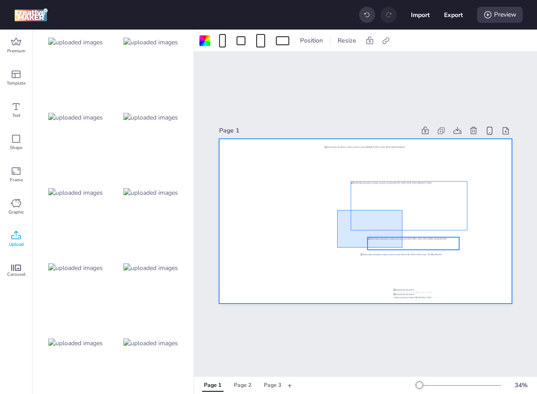
drag, startPoint x: 337, startPoint y: 210, endPoint x: 403, endPoint y: 247, distance: 75.4
click at [403, 139] on div at bounding box center [365, 139] width 293 height 0
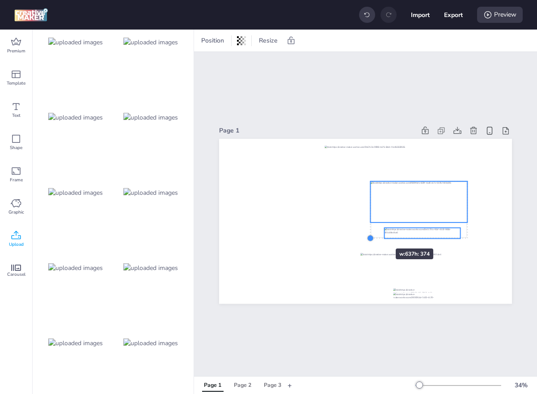
drag, startPoint x: 349, startPoint y: 250, endPoint x: 369, endPoint y: 232, distance: 26.6
click at [369, 232] on div at bounding box center [365, 221] width 293 height 165
drag, startPoint x: 424, startPoint y: 205, endPoint x: 419, endPoint y: 205, distance: 4.9
click at [419, 205] on div at bounding box center [414, 201] width 97 height 41
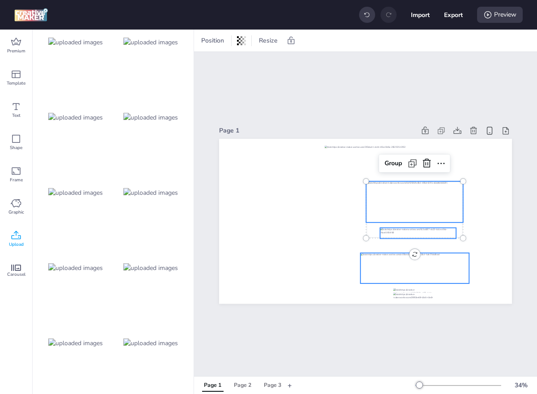
click at [429, 262] on div at bounding box center [415, 268] width 109 height 30
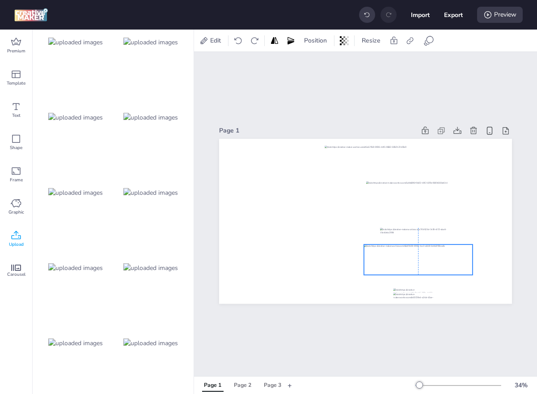
drag, startPoint x: 429, startPoint y: 262, endPoint x: 432, endPoint y: 254, distance: 8.9
click at [432, 254] on div at bounding box center [418, 259] width 109 height 30
click at [72, 113] on img at bounding box center [75, 117] width 55 height 9
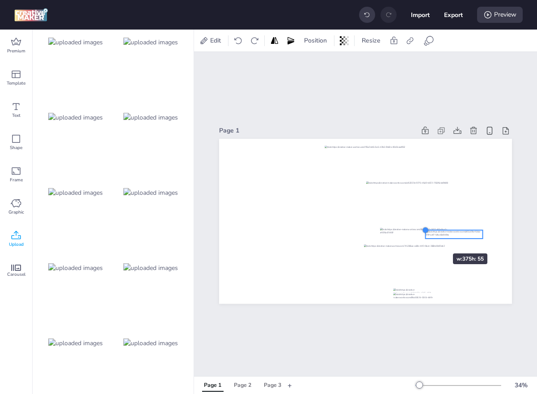
drag, startPoint x: 249, startPoint y: 203, endPoint x: 427, endPoint y: 237, distance: 180.9
click at [427, 237] on div at bounding box center [365, 221] width 293 height 165
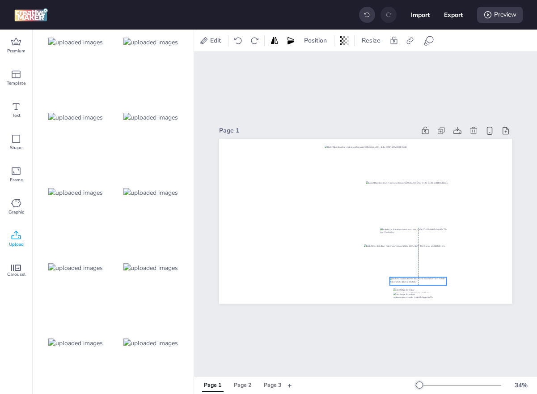
drag, startPoint x: 455, startPoint y: 234, endPoint x: 419, endPoint y: 281, distance: 59.3
click at [419, 281] on div at bounding box center [418, 281] width 57 height 9
drag, startPoint x: 451, startPoint y: 256, endPoint x: 446, endPoint y: 255, distance: 4.7
click at [446, 255] on div at bounding box center [415, 258] width 109 height 30
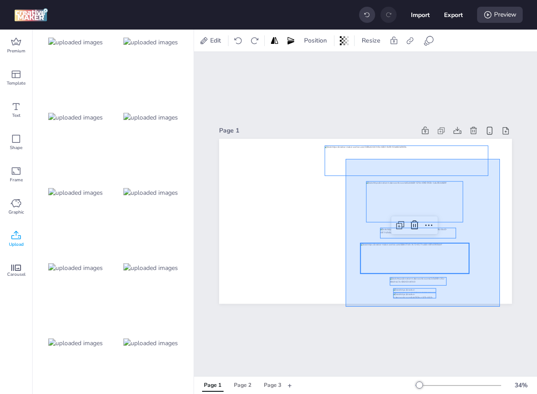
drag, startPoint x: 500, startPoint y: 159, endPoint x: 344, endPoint y: 301, distance: 211.6
click at [344, 301] on div at bounding box center [365, 221] width 293 height 165
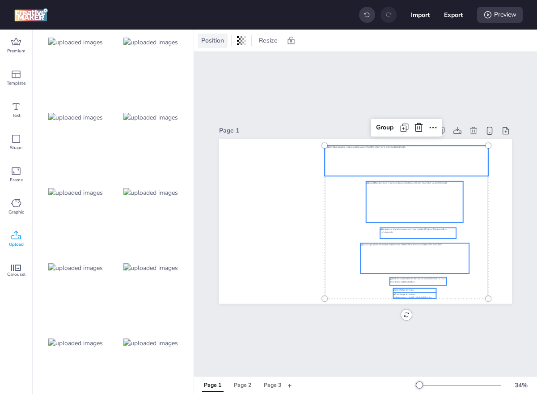
click at [204, 42] on span "Position" at bounding box center [213, 40] width 26 height 9
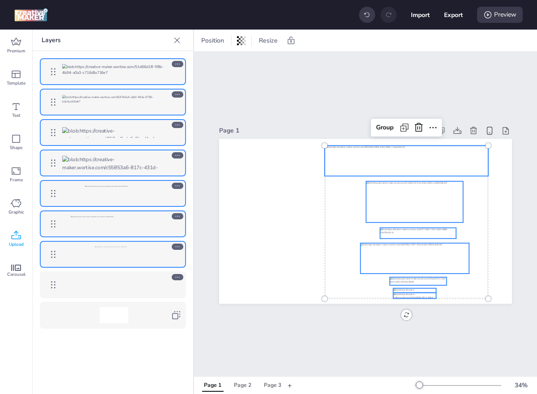
click at [173, 38] on icon at bounding box center [177, 40] width 9 height 9
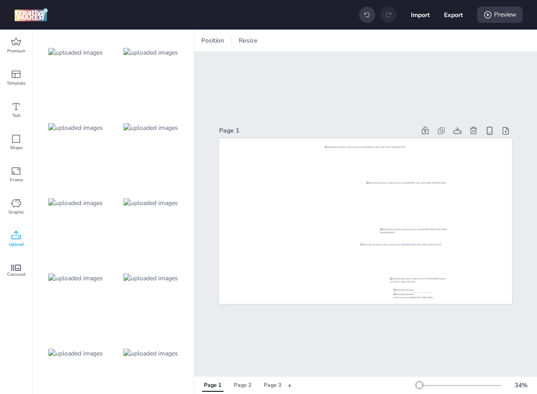
scroll to position [0, 0]
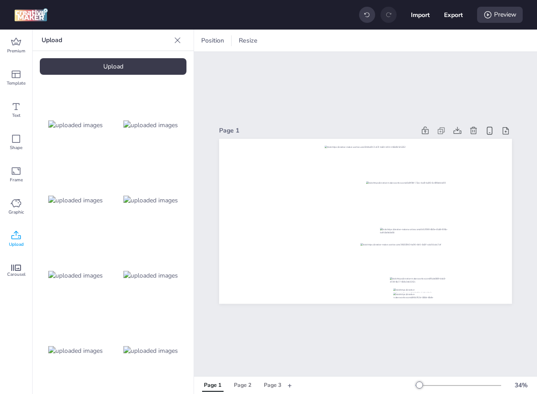
click at [179, 41] on icon at bounding box center [178, 40] width 6 height 6
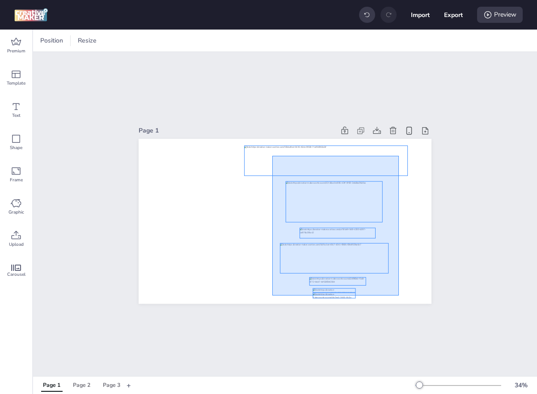
drag, startPoint x: 399, startPoint y: 295, endPoint x: 272, endPoint y: 155, distance: 189.4
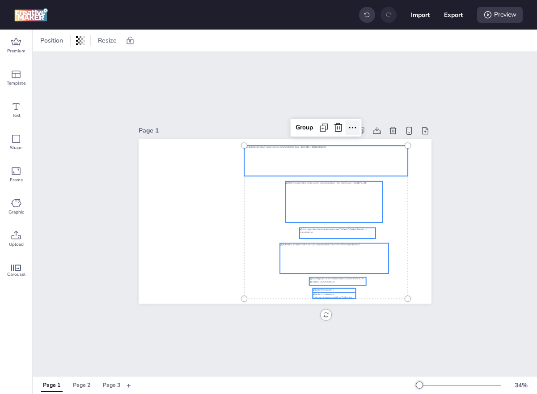
click at [354, 125] on icon at bounding box center [352, 127] width 11 height 11
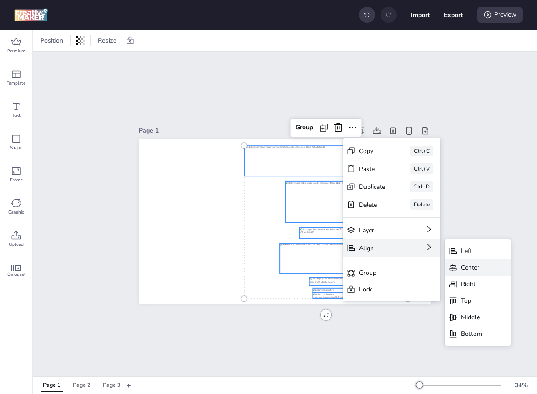
click at [455, 266] on icon at bounding box center [453, 267] width 9 height 9
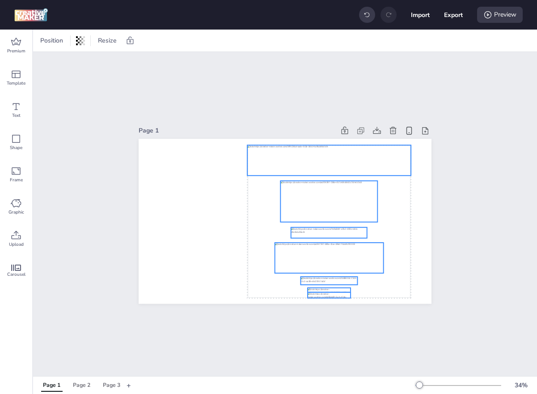
click at [358, 161] on div at bounding box center [329, 160] width 164 height 30
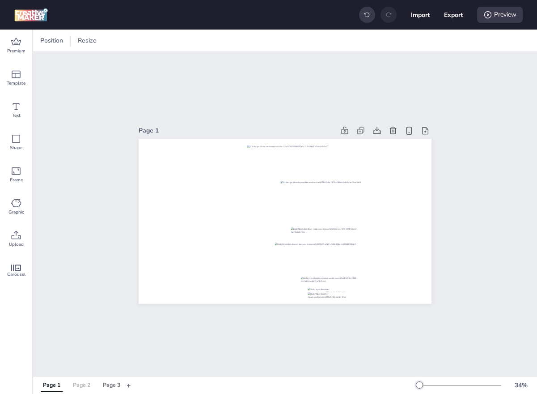
click at [89, 383] on div "Page 2" at bounding box center [81, 385] width 17 height 8
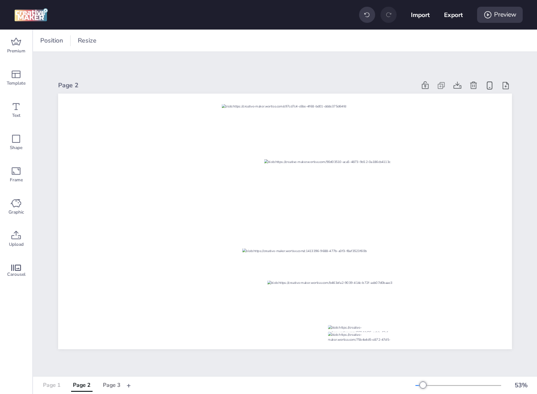
click at [54, 387] on div "Page 1" at bounding box center [51, 385] width 17 height 8
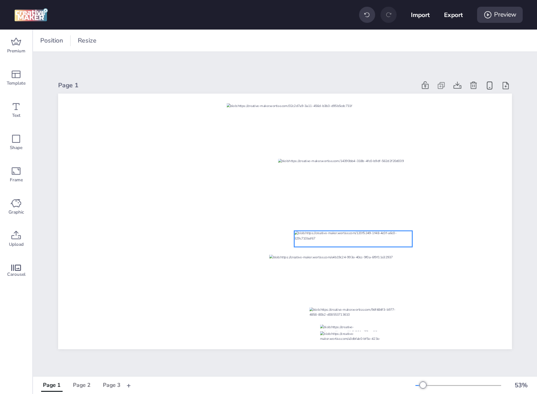
click at [382, 243] on div at bounding box center [353, 238] width 118 height 17
click at [377, 319] on div at bounding box center [354, 313] width 88 height 13
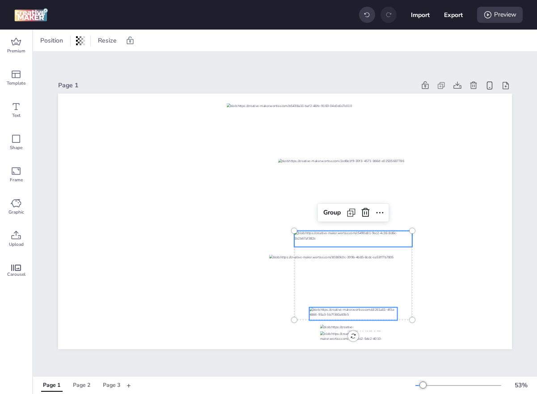
click at [324, 240] on div at bounding box center [353, 238] width 118 height 17
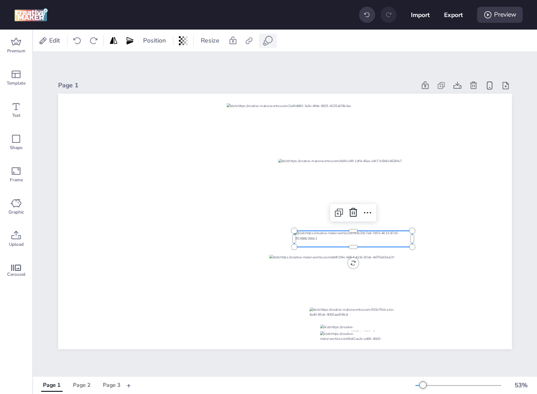
click at [260, 41] on div at bounding box center [268, 41] width 18 height 14
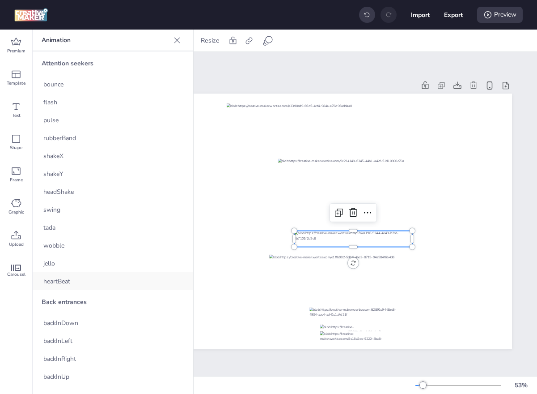
click at [76, 284] on div "heartBeat" at bounding box center [113, 281] width 161 height 18
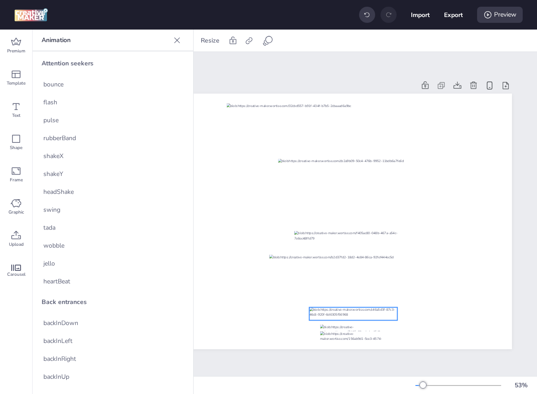
click at [366, 309] on div at bounding box center [354, 313] width 88 height 13
click at [83, 277] on div "heartBeat" at bounding box center [113, 281] width 161 height 18
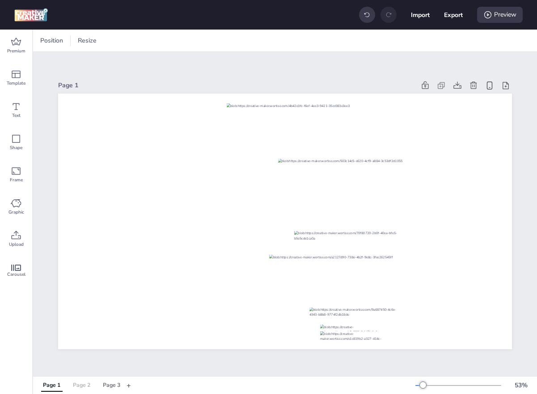
click at [84, 380] on button "Page 2" at bounding box center [81, 385] width 27 height 13
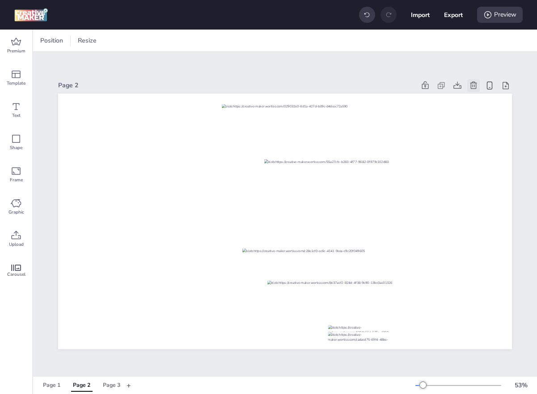
click at [476, 83] on icon at bounding box center [474, 84] width 7 height 7
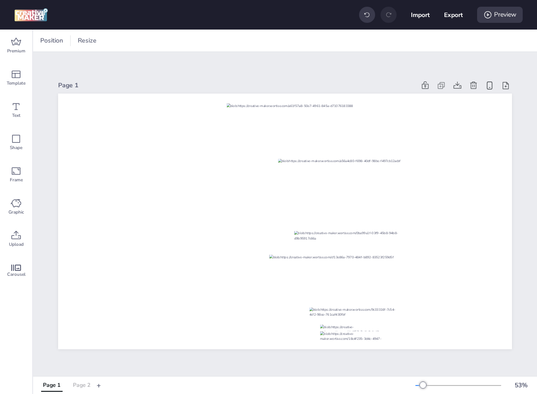
click at [85, 382] on div "Page 2" at bounding box center [81, 385] width 17 height 8
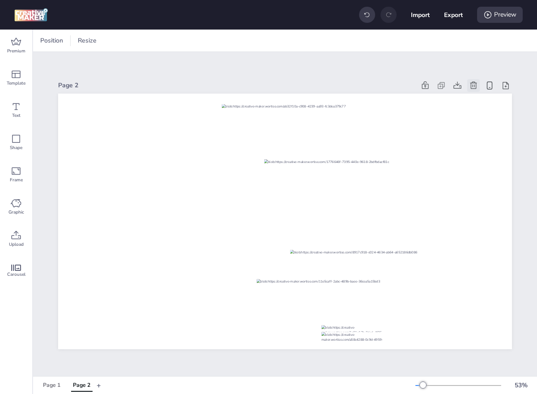
click at [473, 84] on icon at bounding box center [473, 85] width 9 height 9
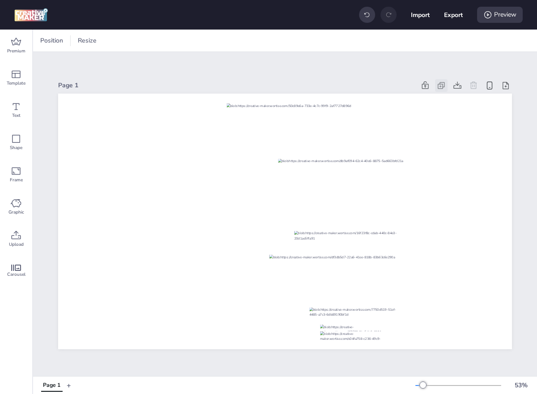
click at [444, 84] on icon at bounding box center [441, 85] width 9 height 9
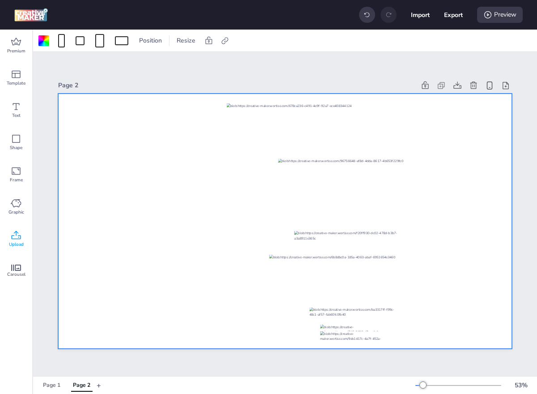
click at [20, 229] on div "Upload" at bounding box center [16, 239] width 32 height 32
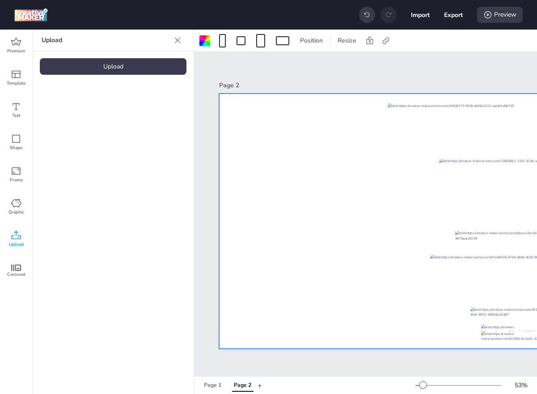
click at [123, 65] on div "Upload" at bounding box center [113, 66] width 147 height 17
click at [134, 75] on div "Upload Upload" at bounding box center [113, 212] width 161 height 364
click at [136, 71] on div "Upload" at bounding box center [113, 66] width 147 height 17
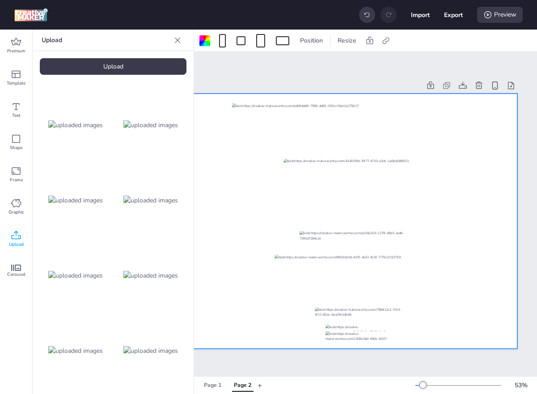
scroll to position [0, 161]
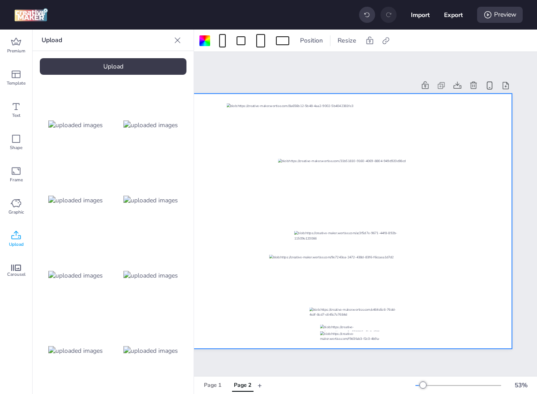
click at [143, 265] on div at bounding box center [151, 275] width 72 height 72
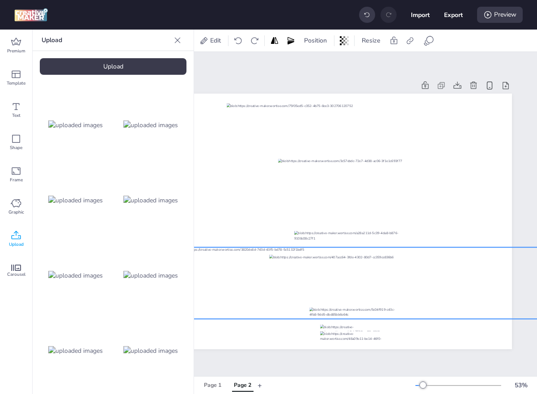
drag, startPoint x: 324, startPoint y: 194, endPoint x: 398, endPoint y: 256, distance: 96.9
click at [398, 256] on div at bounding box center [360, 283] width 363 height 72
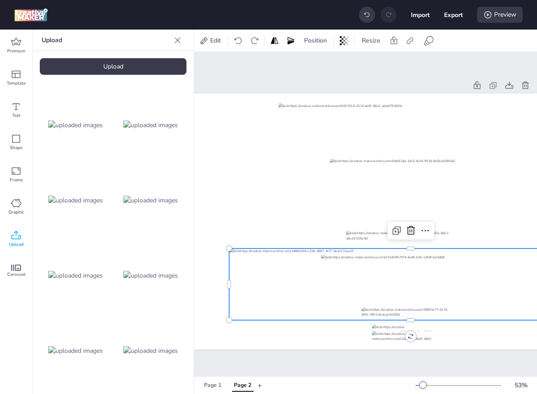
scroll to position [0, 77]
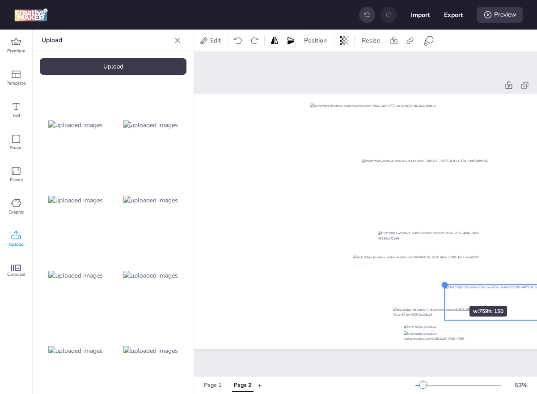
drag, startPoint x: 259, startPoint y: 247, endPoint x: 443, endPoint y: 287, distance: 188.1
click at [443, 287] on div at bounding box center [445, 284] width 7 height 7
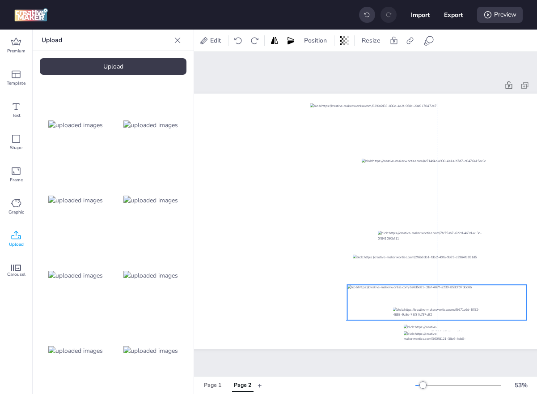
drag, startPoint x: 472, startPoint y: 305, endPoint x: 378, endPoint y: 306, distance: 94.9
click at [378, 306] on div at bounding box center [437, 302] width 179 height 35
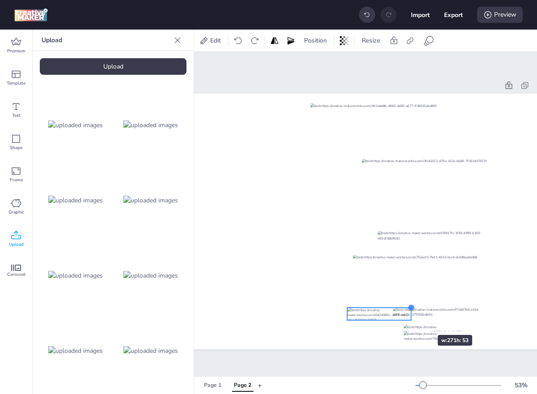
drag, startPoint x: 527, startPoint y: 281, endPoint x: 411, endPoint y: 319, distance: 121.3
click at [411, 319] on div at bounding box center [369, 221] width 454 height 255
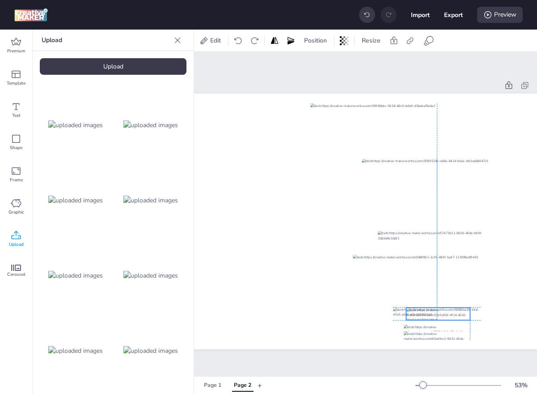
drag, startPoint x: 382, startPoint y: 314, endPoint x: 440, endPoint y: 314, distance: 58.2
click at [440, 314] on div at bounding box center [438, 313] width 64 height 13
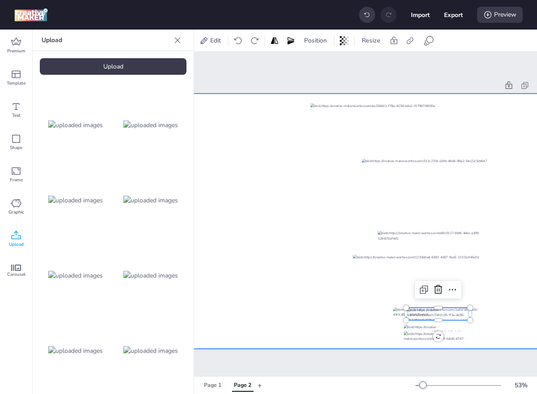
click at [368, 299] on div at bounding box center [437, 277] width 168 height 47
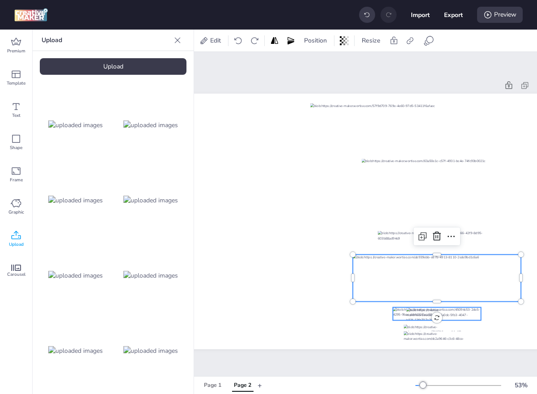
click at [396, 311] on div at bounding box center [437, 313] width 88 height 13
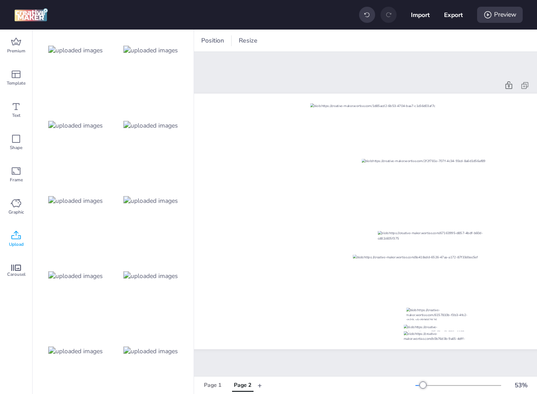
scroll to position [0, 0]
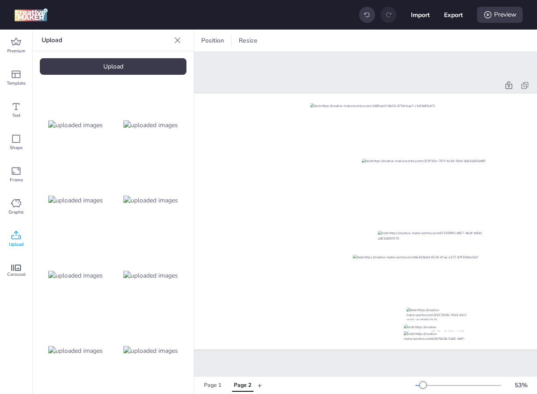
click at [103, 63] on div "Upload" at bounding box center [113, 66] width 147 height 17
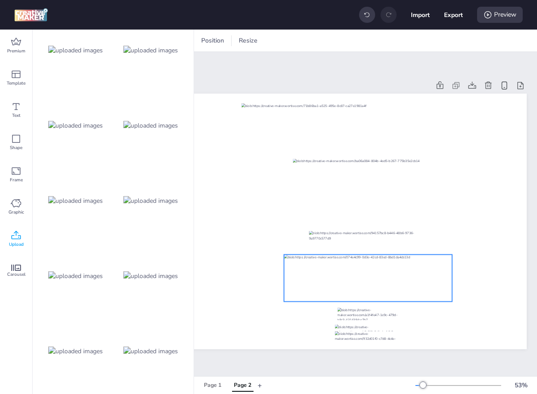
scroll to position [0, 161]
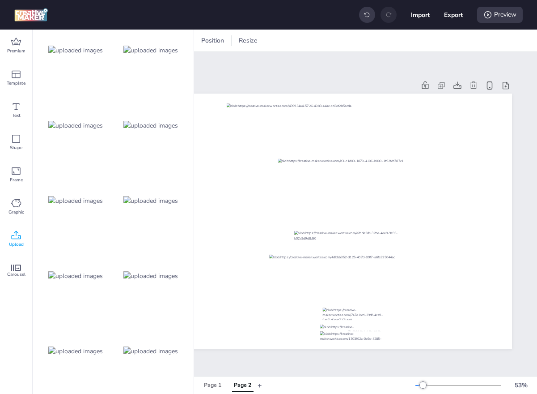
click at [170, 202] on img at bounding box center [150, 200] width 55 height 9
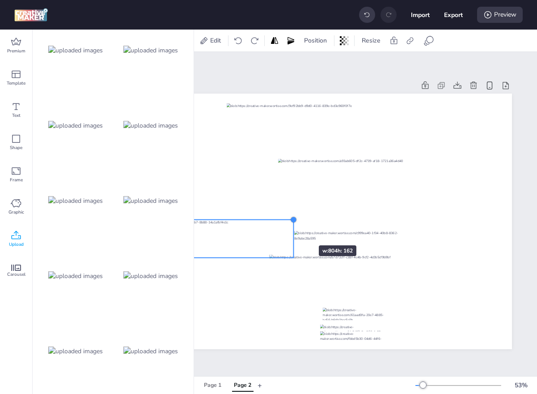
drag, startPoint x: 465, startPoint y: 183, endPoint x: 280, endPoint y: 232, distance: 192.1
click at [280, 232] on div at bounding box center [285, 221] width 454 height 255
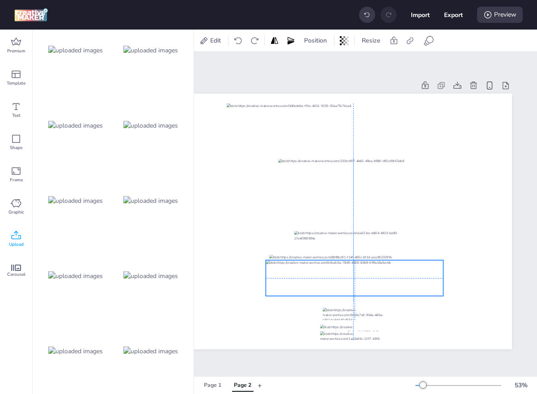
drag, startPoint x: 234, startPoint y: 235, endPoint x: 397, endPoint y: 273, distance: 166.9
click at [397, 273] on div at bounding box center [355, 278] width 178 height 36
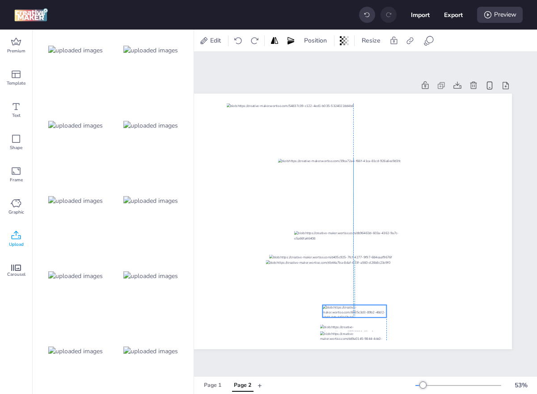
click at [379, 312] on div at bounding box center [355, 311] width 64 height 13
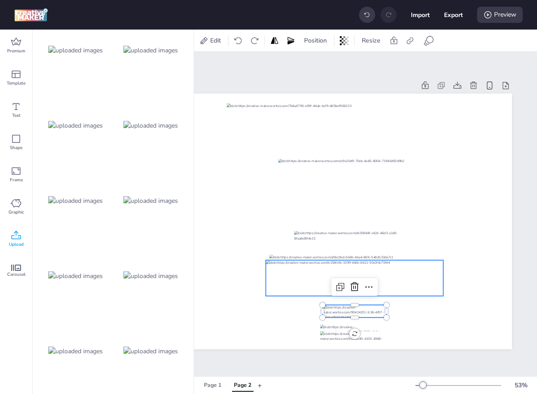
click at [430, 292] on div at bounding box center [355, 278] width 178 height 36
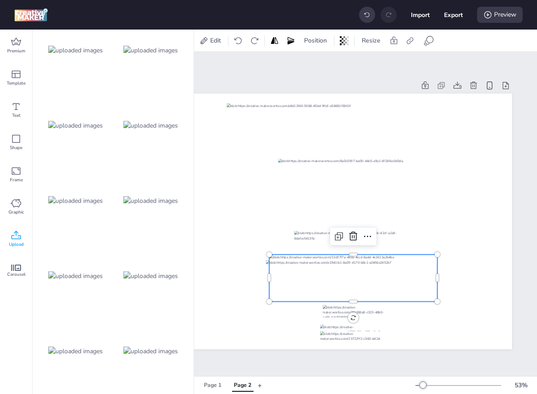
click at [325, 255] on div at bounding box center [353, 277] width 168 height 47
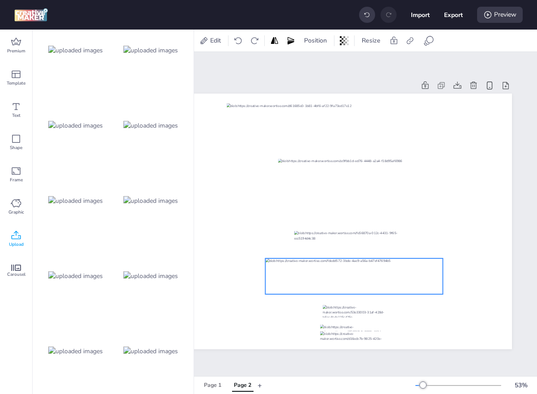
click at [332, 272] on div at bounding box center [354, 276] width 178 height 36
click at [369, 313] on div at bounding box center [355, 311] width 64 height 13
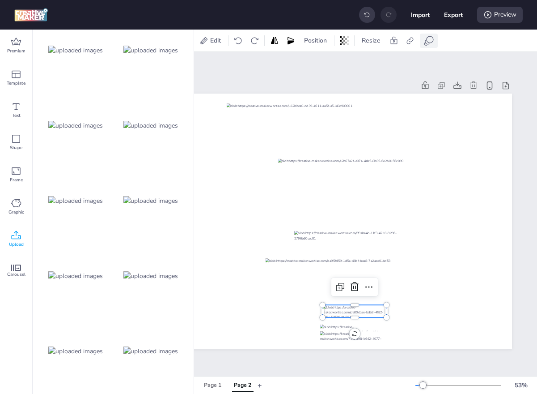
click at [421, 42] on div at bounding box center [429, 41] width 18 height 14
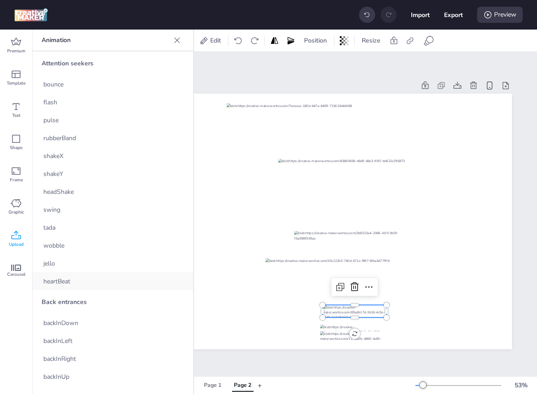
click at [113, 279] on div "heartBeat" at bounding box center [113, 281] width 161 height 18
click at [346, 242] on div at bounding box center [353, 238] width 118 height 17
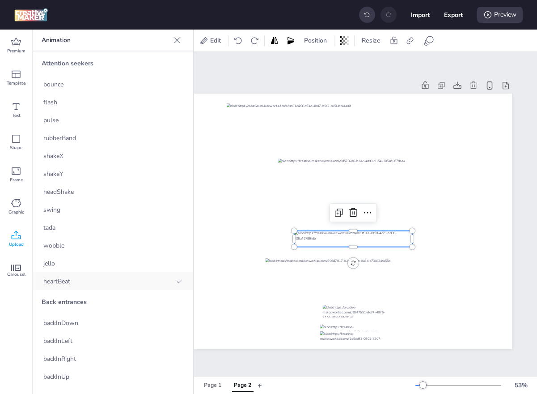
click at [93, 283] on div "heartBeat" at bounding box center [113, 281] width 161 height 18
click at [21, 236] on div "Upload" at bounding box center [16, 239] width 32 height 32
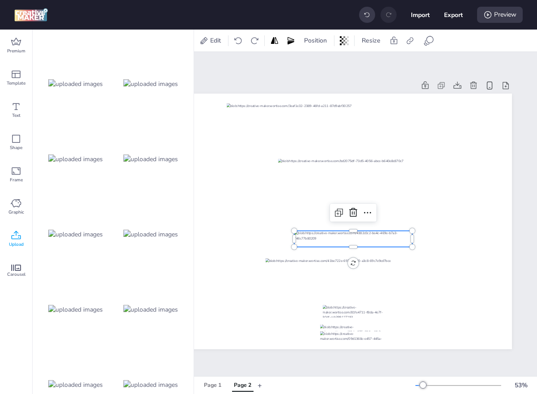
scroll to position [789, 0]
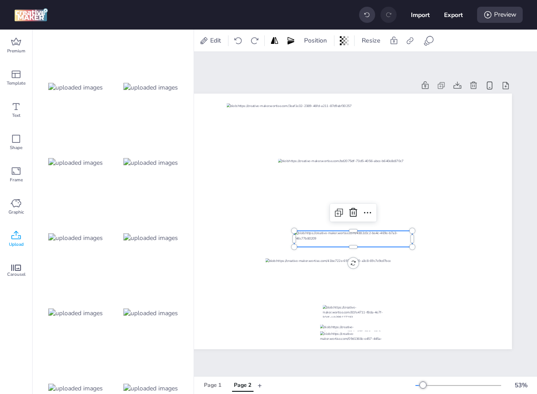
click at [156, 88] on img at bounding box center [150, 87] width 55 height 9
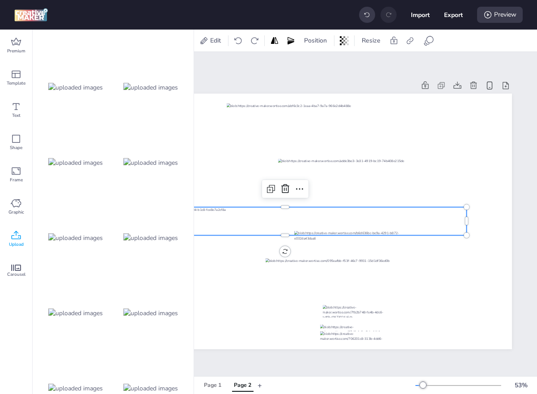
drag, startPoint x: 156, startPoint y: 88, endPoint x: 261, endPoint y: 154, distance: 124.3
click at [258, 153] on div "Premium Template Text Shape Frame Graphic Upload Carousel Upload Upload Edit Po…" at bounding box center [268, 212] width 537 height 364
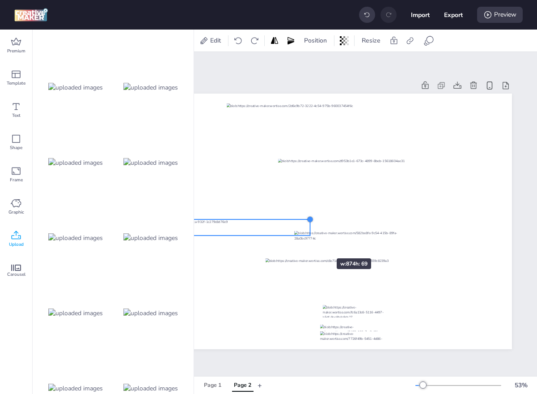
drag, startPoint x: 467, startPoint y: 208, endPoint x: 310, endPoint y: 242, distance: 160.8
click at [310, 242] on div at bounding box center [285, 221] width 454 height 255
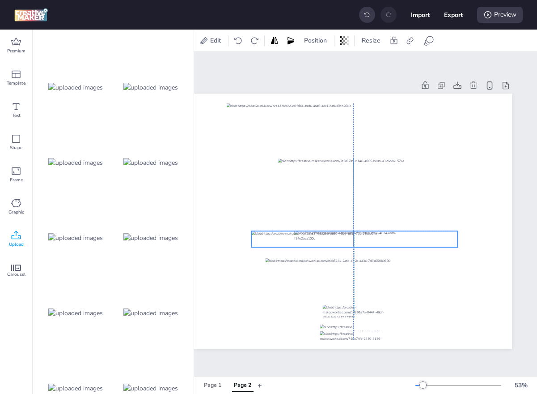
drag, startPoint x: 261, startPoint y: 234, endPoint x: 408, endPoint y: 245, distance: 148.1
click at [408, 245] on div at bounding box center [354, 239] width 206 height 16
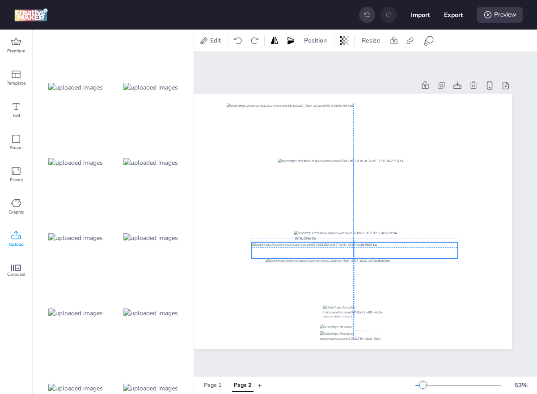
drag, startPoint x: 408, startPoint y: 244, endPoint x: 408, endPoint y: 256, distance: 12.5
click at [408, 256] on div at bounding box center [354, 250] width 206 height 16
click at [399, 232] on div at bounding box center [353, 238] width 118 height 17
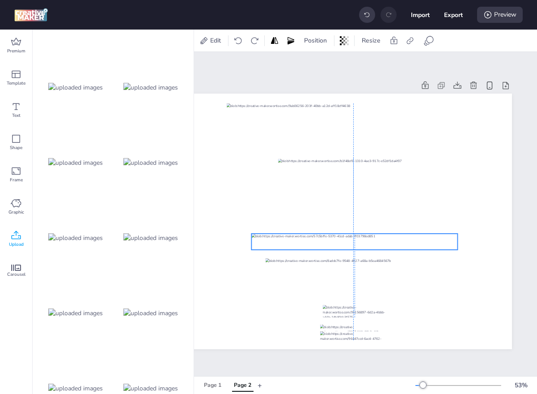
drag, startPoint x: 389, startPoint y: 252, endPoint x: 388, endPoint y: 243, distance: 8.5
click at [388, 243] on div at bounding box center [354, 241] width 206 height 16
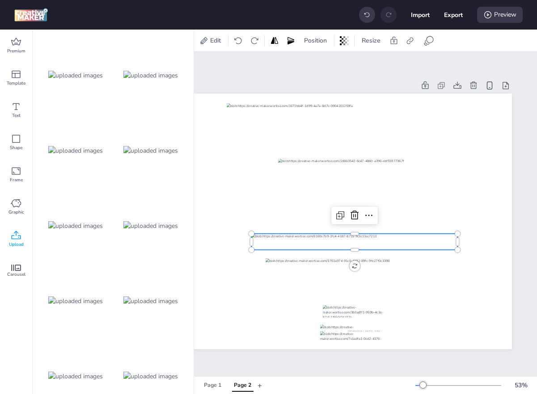
scroll to position [0, 0]
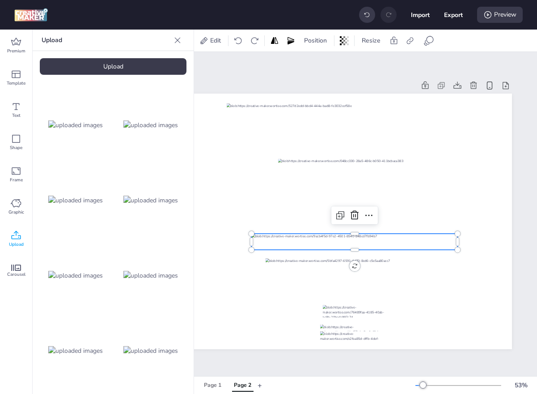
click at [119, 70] on div "Upload" at bounding box center [113, 66] width 147 height 17
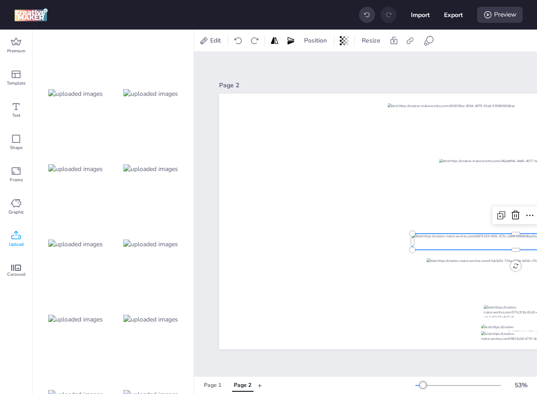
scroll to position [1202, 0]
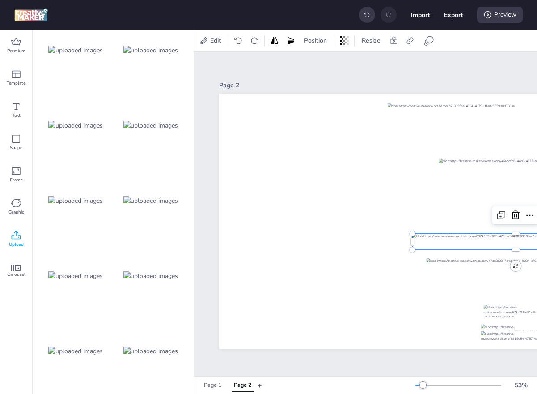
click at [90, 346] on img at bounding box center [75, 350] width 55 height 9
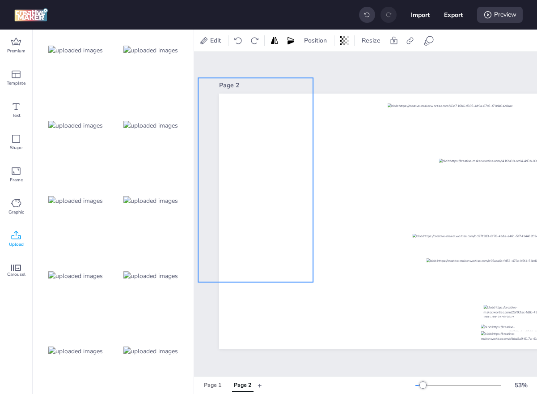
drag, startPoint x: 432, startPoint y: 212, endPoint x: 242, endPoint y: 170, distance: 194.5
click at [242, 170] on div at bounding box center [255, 180] width 115 height 204
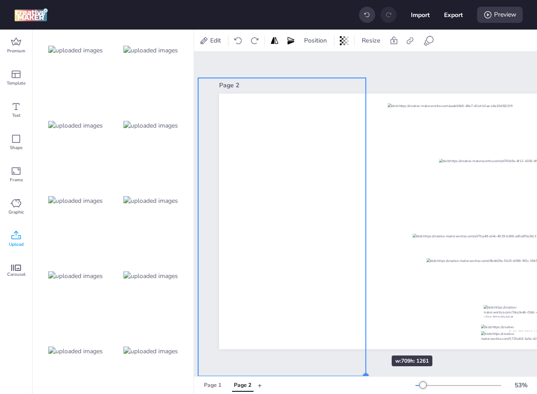
drag, startPoint x: 312, startPoint y: 281, endPoint x: 366, endPoint y: 340, distance: 79.5
click at [366, 340] on div at bounding box center [446, 221] width 454 height 255
click at [318, 260] on div at bounding box center [282, 227] width 168 height 299
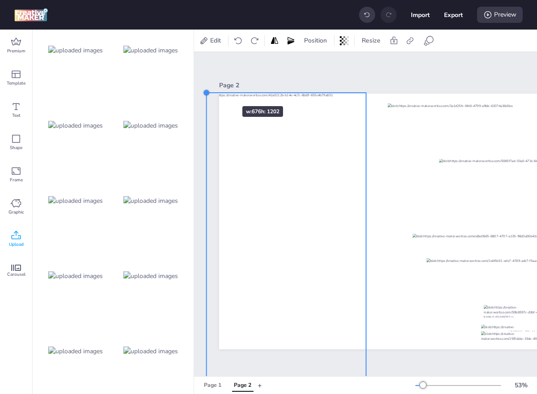
drag, startPoint x: 197, startPoint y: 75, endPoint x: 216, endPoint y: 89, distance: 23.6
click at [216, 89] on div "Page 2" at bounding box center [446, 213] width 504 height 291
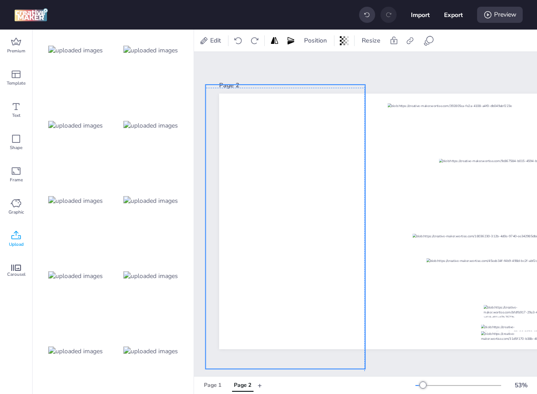
drag, startPoint x: 298, startPoint y: 300, endPoint x: 297, endPoint y: 292, distance: 8.1
click at [297, 292] on div at bounding box center [286, 227] width 160 height 284
click at [326, 40] on span "Position" at bounding box center [315, 40] width 26 height 9
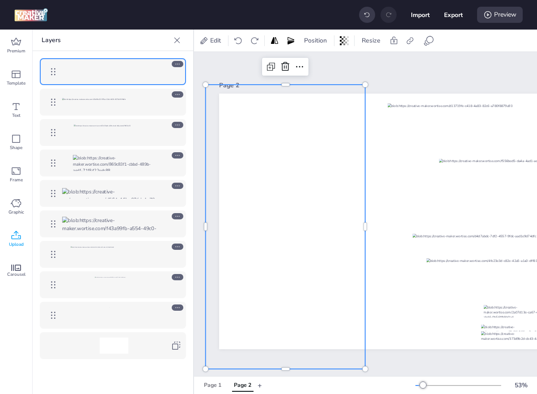
click at [176, 305] on icon at bounding box center [177, 307] width 6 height 6
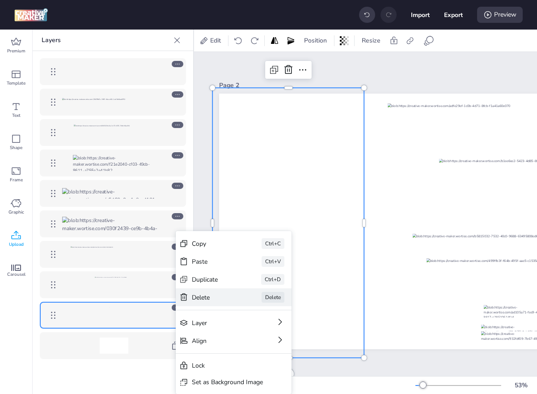
click at [226, 290] on div "Delete Delete" at bounding box center [234, 297] width 116 height 18
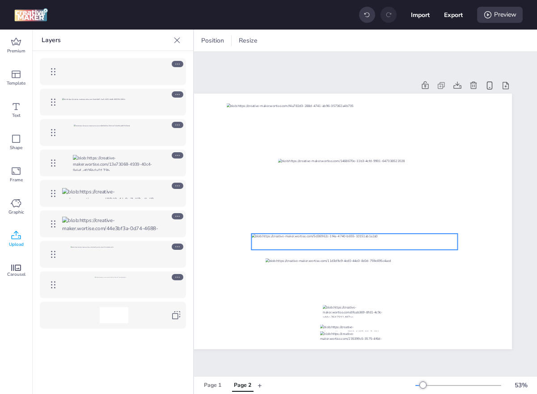
scroll to position [0, 156]
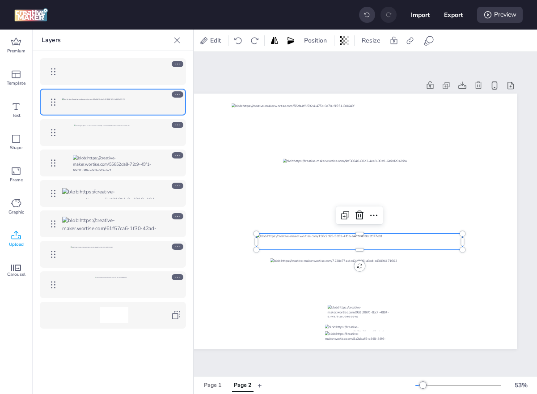
click at [379, 241] on div at bounding box center [359, 241] width 206 height 16
click at [429, 45] on icon at bounding box center [429, 40] width 11 height 11
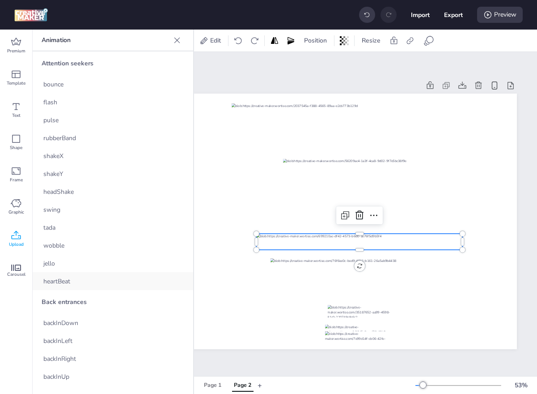
click at [64, 279] on span "heartBeat" at bounding box center [56, 280] width 27 height 9
click at [261, 386] on button "+" at bounding box center [260, 385] width 4 height 16
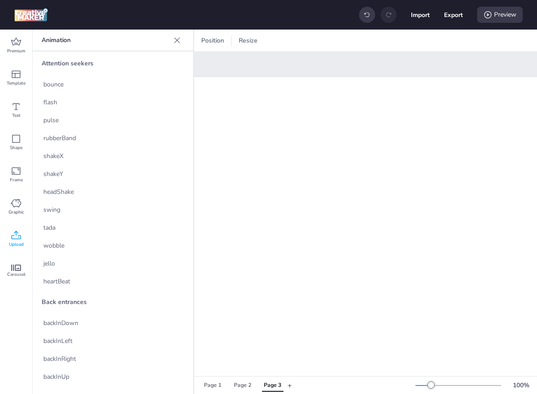
click at [176, 42] on icon at bounding box center [177, 40] width 9 height 9
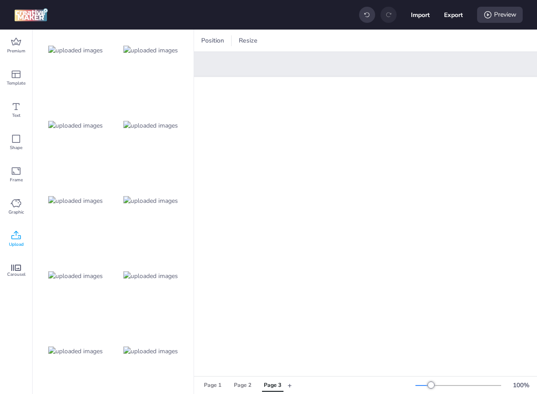
click at [270, 383] on div "Page 3" at bounding box center [272, 385] width 17 height 8
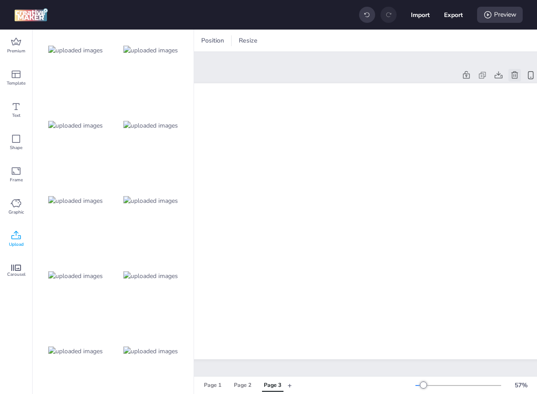
click at [516, 74] on icon at bounding box center [514, 75] width 9 height 9
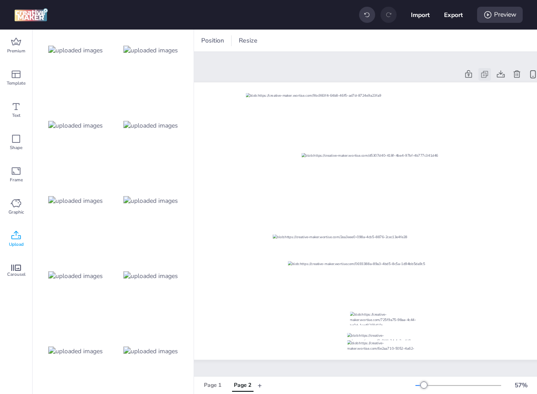
click at [487, 73] on icon at bounding box center [484, 74] width 9 height 9
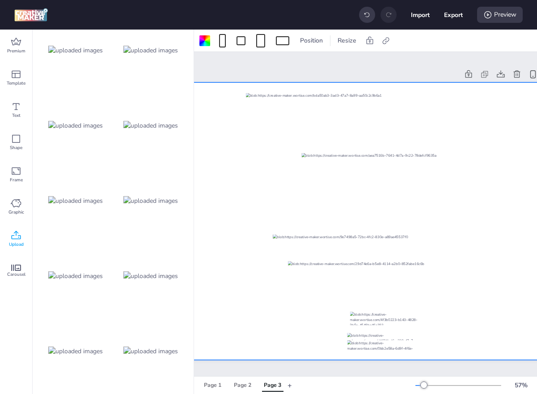
click at [164, 346] on img at bounding box center [150, 350] width 55 height 9
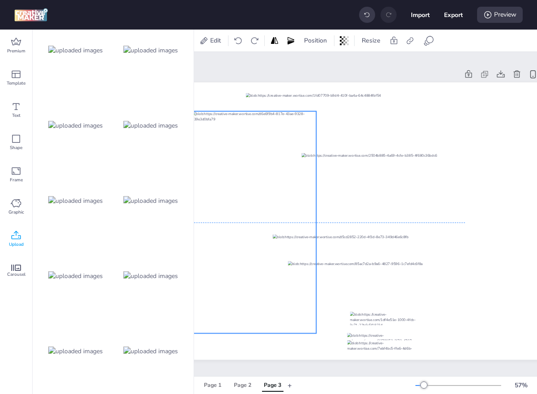
drag, startPoint x: 307, startPoint y: 178, endPoint x: 243, endPoint y: 178, distance: 63.5
click at [243, 178] on div at bounding box center [254, 221] width 124 height 221
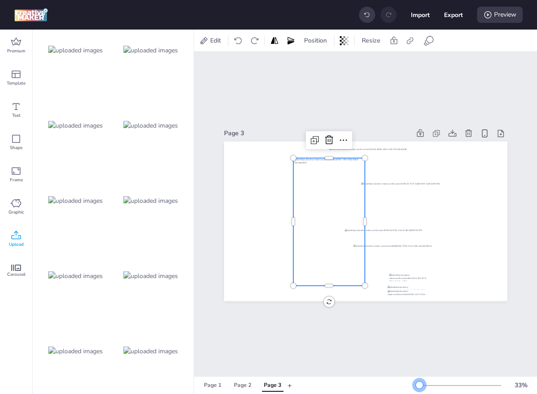
scroll to position [0, 0]
click at [416, 385] on div at bounding box center [419, 384] width 7 height 7
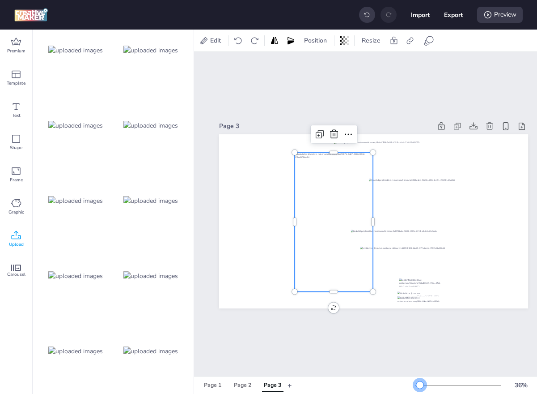
click at [420, 384] on div at bounding box center [459, 385] width 86 height 7
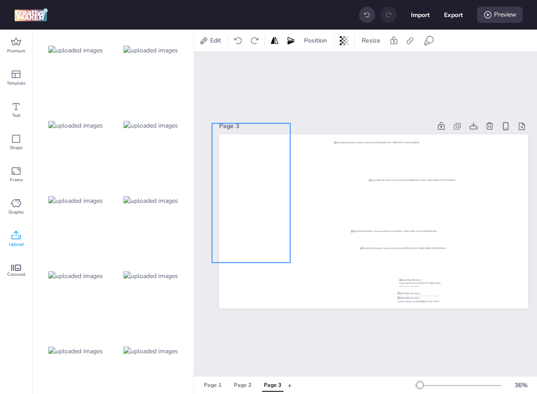
drag, startPoint x: 304, startPoint y: 204, endPoint x: 222, endPoint y: 175, distance: 86.5
click at [222, 175] on div at bounding box center [251, 192] width 78 height 139
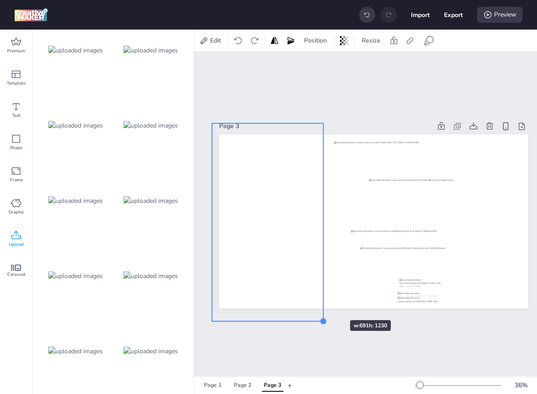
drag, startPoint x: 290, startPoint y: 264, endPoint x: 323, endPoint y: 303, distance: 51.1
click at [323, 303] on div at bounding box center [373, 221] width 309 height 174
click at [319, 44] on span "Position" at bounding box center [315, 40] width 26 height 9
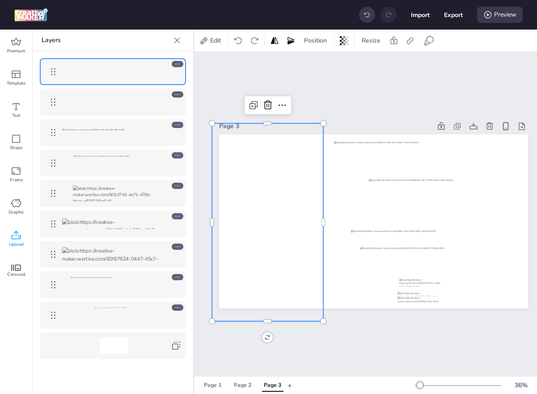
click at [176, 98] on div at bounding box center [121, 102] width 119 height 16
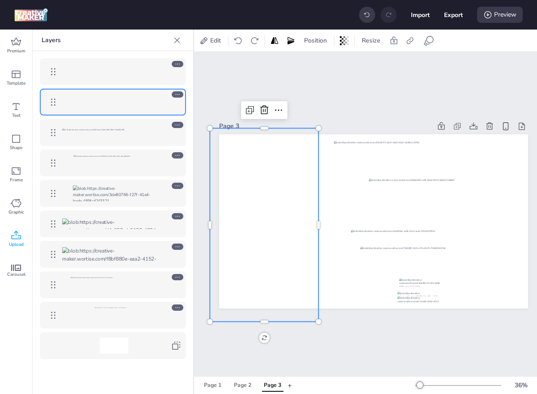
click at [176, 98] on div at bounding box center [121, 102] width 119 height 16
click at [176, 96] on icon at bounding box center [177, 94] width 6 height 6
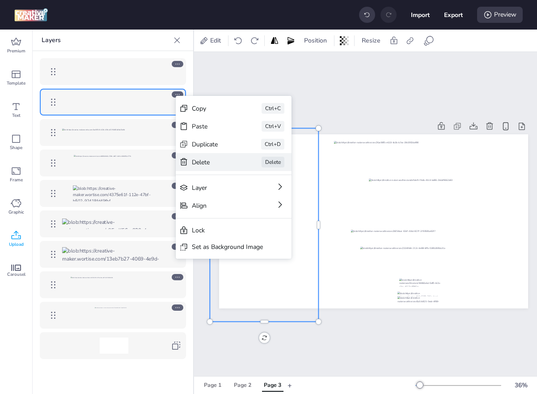
click at [218, 157] on div "Delete Delete" at bounding box center [234, 162] width 116 height 18
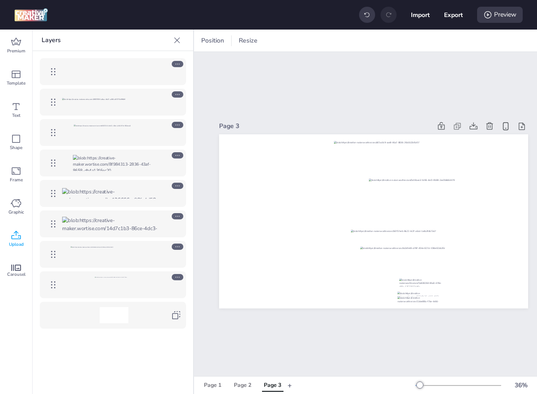
click at [173, 38] on icon at bounding box center [177, 40] width 9 height 9
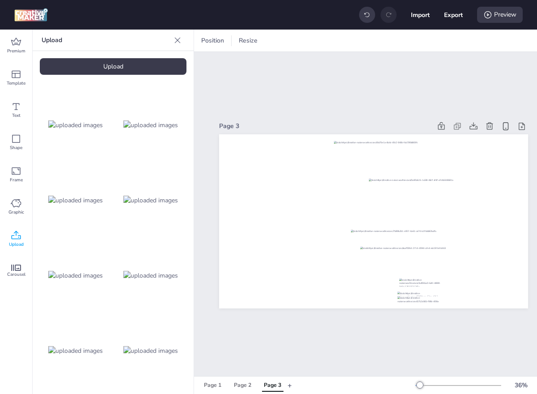
click at [96, 130] on img at bounding box center [75, 124] width 55 height 9
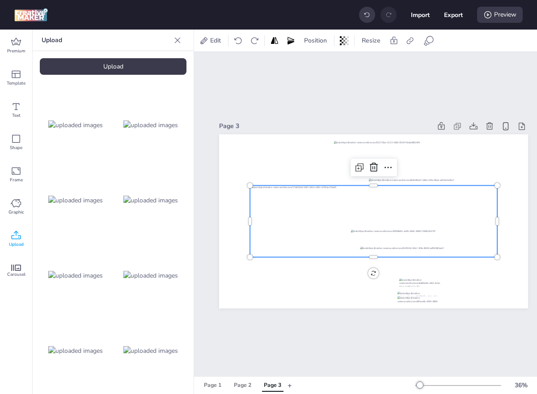
drag, startPoint x: 96, startPoint y: 135, endPoint x: 259, endPoint y: 217, distance: 183.5
click at [255, 216] on div "Premium Template Text Shape Frame Graphic Upload Carousel Upload Upload Edit Po…" at bounding box center [268, 212] width 537 height 364
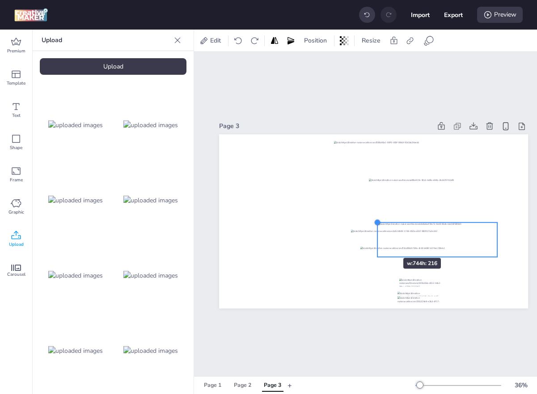
drag, startPoint x: 249, startPoint y: 185, endPoint x: 377, endPoint y: 241, distance: 139.8
click at [377, 241] on div at bounding box center [373, 221] width 309 height 174
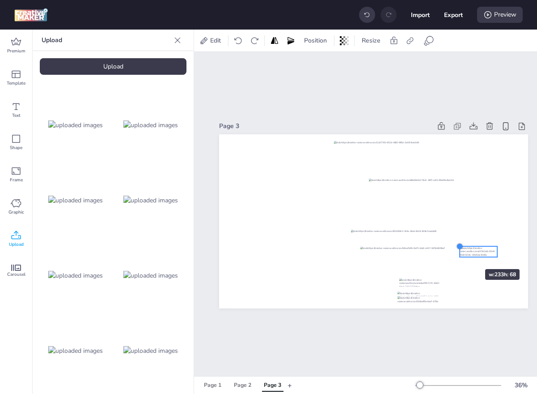
drag, startPoint x: 377, startPoint y: 224, endPoint x: 459, endPoint y: 253, distance: 86.9
click at [459, 253] on div at bounding box center [373, 221] width 309 height 174
drag, startPoint x: 489, startPoint y: 253, endPoint x: 433, endPoint y: 281, distance: 63.0
click at [433, 281] on div at bounding box center [421, 281] width 38 height 11
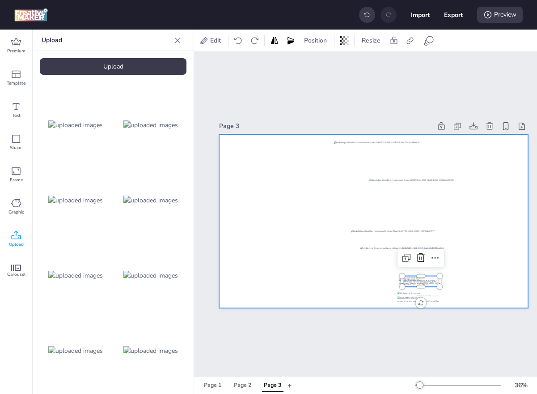
click at [451, 283] on div at bounding box center [373, 221] width 309 height 174
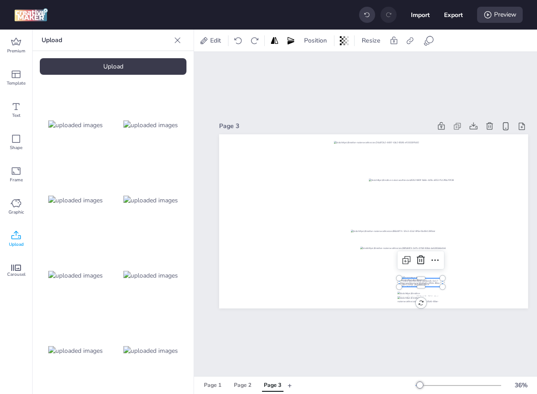
click at [442, 282] on div at bounding box center [373, 221] width 309 height 174
click at [96, 199] on img at bounding box center [75, 200] width 55 height 9
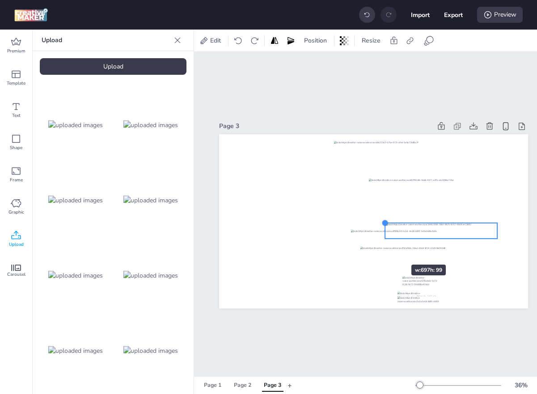
drag, startPoint x: 250, startPoint y: 205, endPoint x: 384, endPoint y: 247, distance: 140.9
click at [384, 247] on div at bounding box center [373, 221] width 309 height 174
drag, startPoint x: 497, startPoint y: 223, endPoint x: 473, endPoint y: 231, distance: 24.9
click at [473, 231] on div at bounding box center [373, 221] width 309 height 174
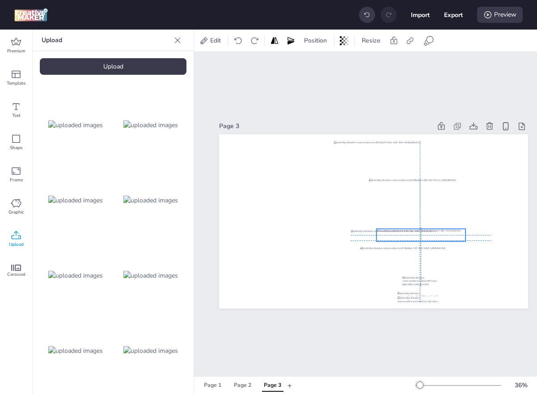
drag, startPoint x: 466, startPoint y: 232, endPoint x: 457, endPoint y: 233, distance: 8.5
click at [457, 233] on div at bounding box center [421, 235] width 89 height 13
click at [488, 234] on div at bounding box center [421, 235] width 140 height 11
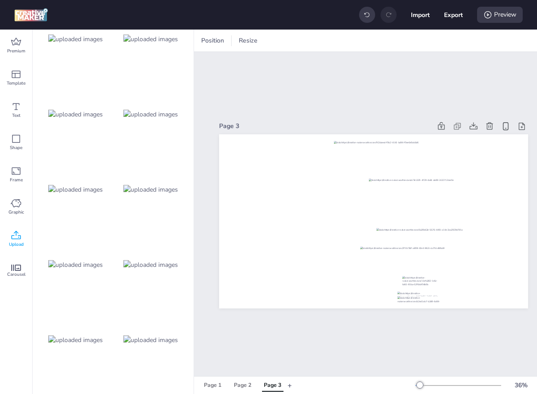
scroll to position [1202, 0]
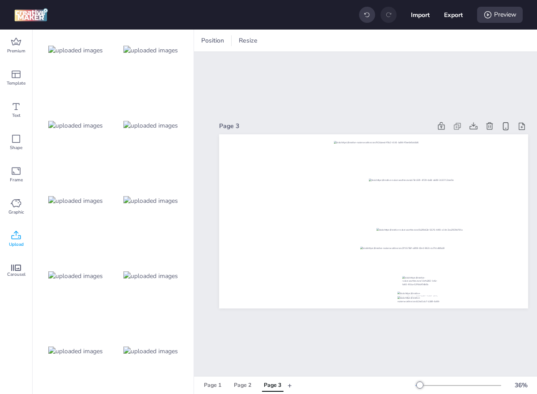
click at [62, 211] on div at bounding box center [76, 201] width 72 height 72
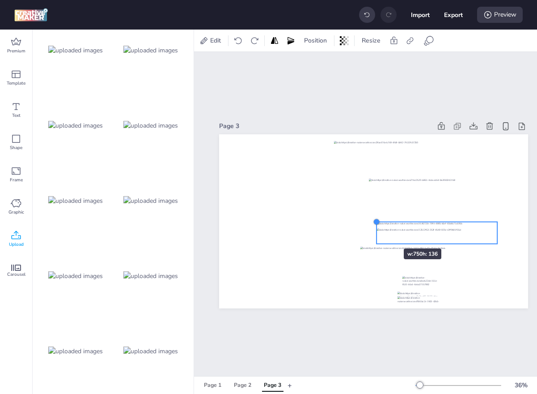
drag, startPoint x: 251, startPoint y: 200, endPoint x: 375, endPoint y: 231, distance: 128.6
click at [375, 231] on div at bounding box center [373, 221] width 309 height 174
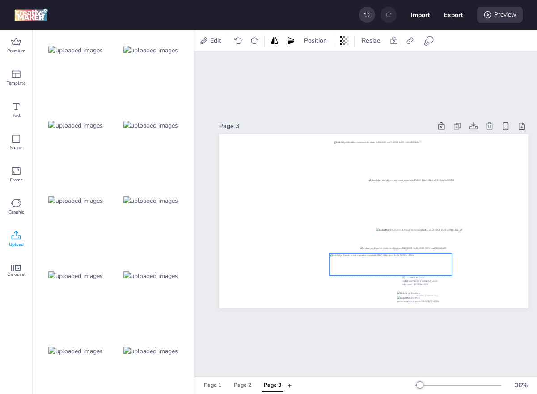
drag, startPoint x: 433, startPoint y: 223, endPoint x: 377, endPoint y: 252, distance: 62.8
click at [377, 253] on div at bounding box center [391, 264] width 123 height 22
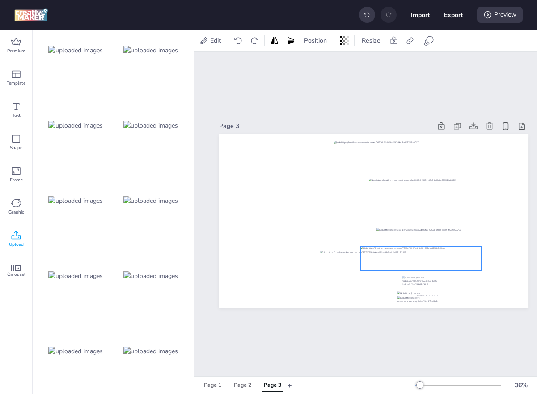
click at [456, 263] on div at bounding box center [421, 258] width 121 height 25
drag, startPoint x: 395, startPoint y: 257, endPoint x: 436, endPoint y: 254, distance: 40.4
click at [436, 254] on div at bounding box center [421, 258] width 123 height 22
click at [452, 9] on button "Export" at bounding box center [453, 14] width 19 height 19
select select "html"
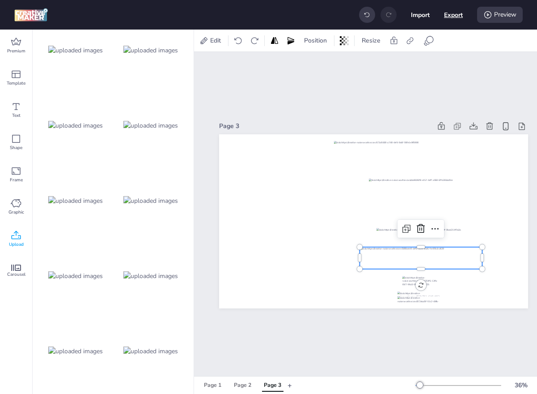
select select "all"
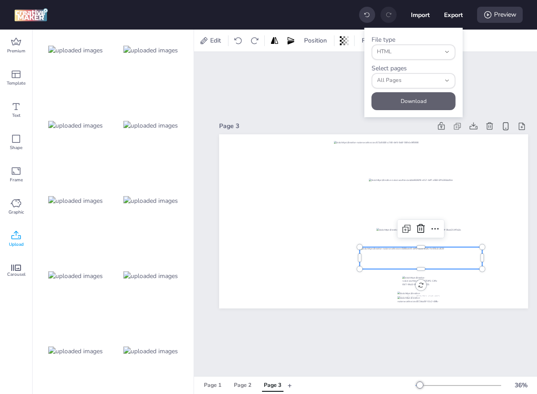
click at [408, 98] on button "Download" at bounding box center [414, 101] width 84 height 18
click at [419, 80] on span "All Pages" at bounding box center [409, 81] width 64 height 8
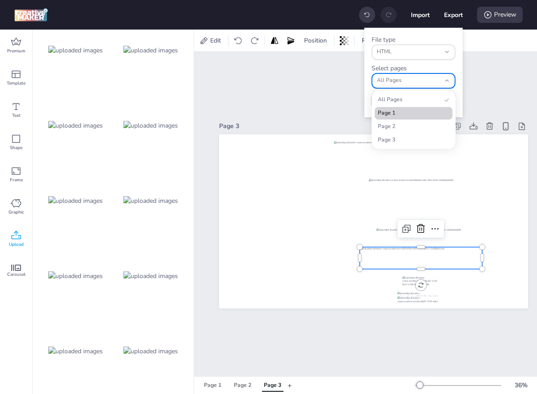
click at [404, 113] on span "Page 1" at bounding box center [410, 113] width 64 height 8
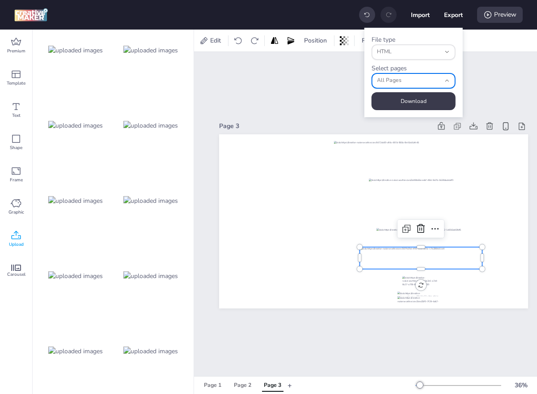
type input "0"
select select "0"
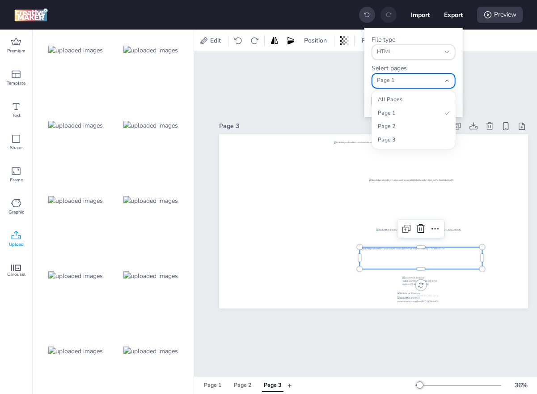
click at [412, 81] on span "Page 1" at bounding box center [409, 81] width 64 height 8
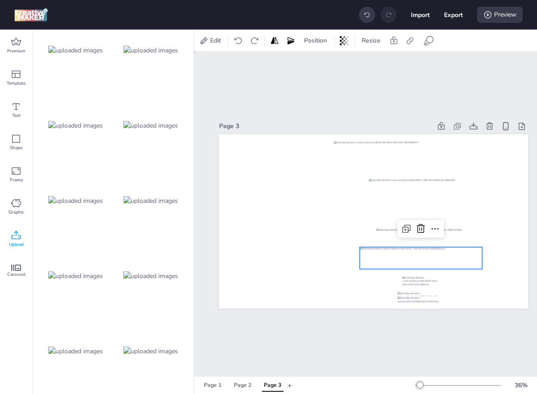
click at [485, 91] on div "Page 3" at bounding box center [373, 214] width 359 height 324
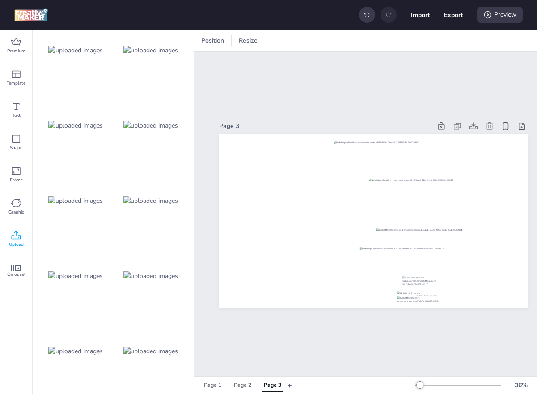
click at [214, 383] on div "Page 1" at bounding box center [212, 385] width 17 height 8
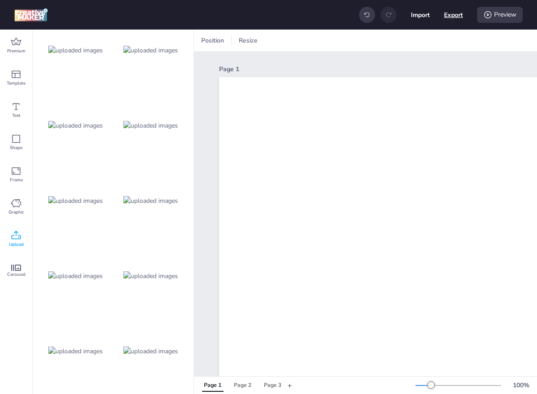
click at [455, 17] on button "Export" at bounding box center [453, 14] width 19 height 19
select select "html"
select select "0"
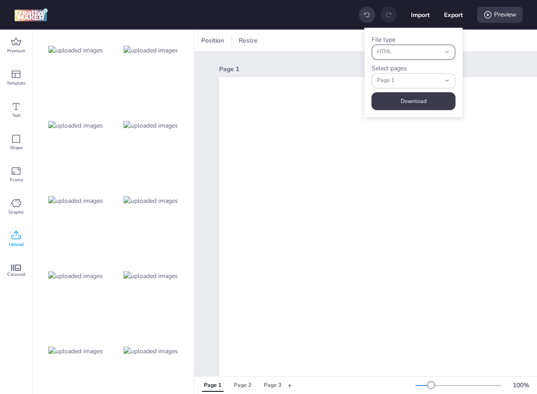
click at [430, 48] on span "HTML" at bounding box center [409, 52] width 64 height 8
click at [424, 84] on span "Page 1" at bounding box center [409, 81] width 64 height 8
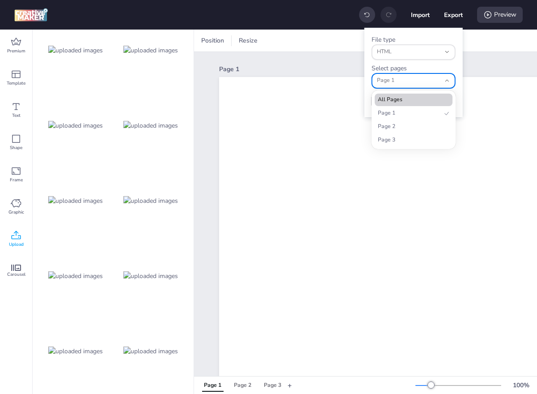
click at [416, 99] on span "All Pages" at bounding box center [410, 100] width 64 height 8
type input "all"
select select "all"
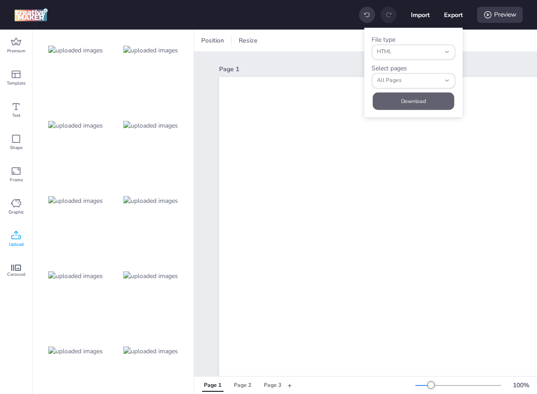
click at [419, 105] on button "Download" at bounding box center [413, 100] width 81 height 17
click at [432, 108] on button "Download" at bounding box center [414, 101] width 84 height 18
click at [268, 381] on div "Page 3" at bounding box center [272, 385] width 17 height 8
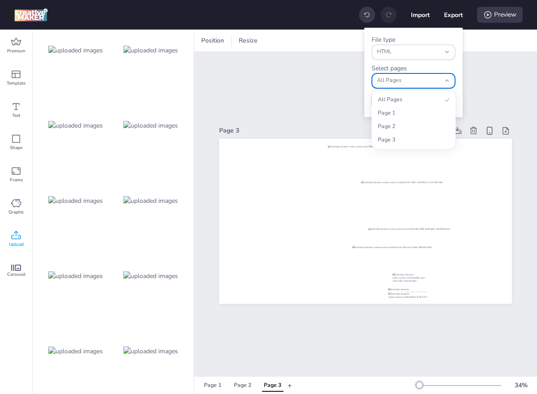
click at [432, 80] on span "All Pages" at bounding box center [409, 81] width 64 height 8
click at [409, 113] on span "Page 1" at bounding box center [410, 113] width 64 height 8
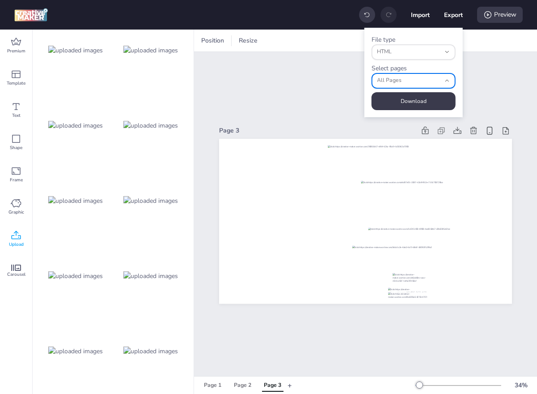
type input "0"
select select "0"
click at [414, 103] on button "Download" at bounding box center [414, 101] width 84 height 18
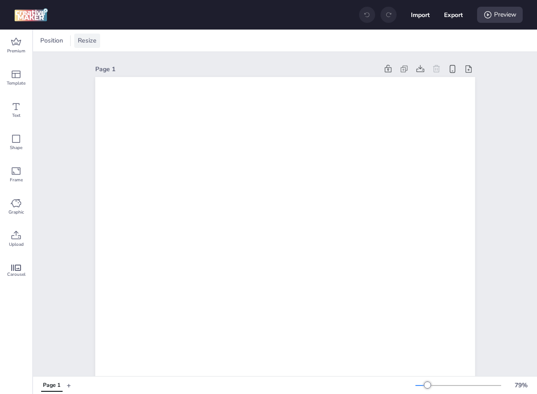
click at [84, 44] on span "Resize" at bounding box center [87, 40] width 22 height 9
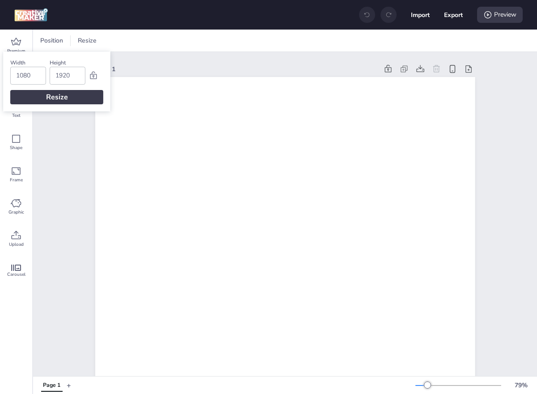
click at [28, 72] on input "1080" at bounding box center [28, 75] width 24 height 17
type input "1902"
click at [30, 79] on input "1902" at bounding box center [28, 75] width 24 height 17
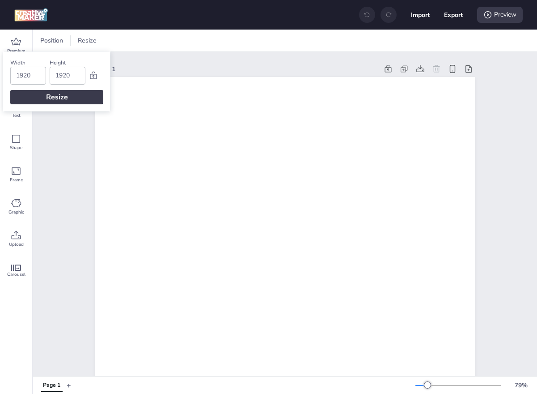
type input "1920"
type input "1080"
click at [46, 95] on div "Resize" at bounding box center [56, 97] width 93 height 14
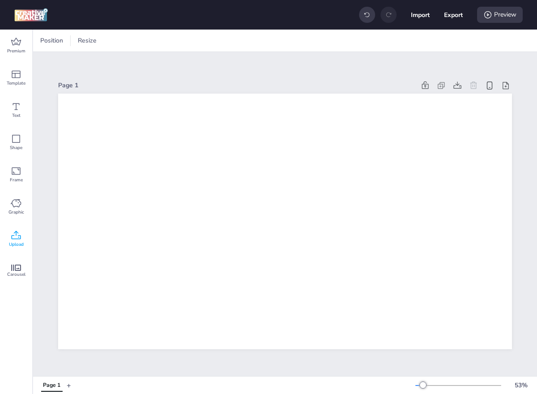
click at [18, 225] on div "Upload" at bounding box center [16, 239] width 32 height 32
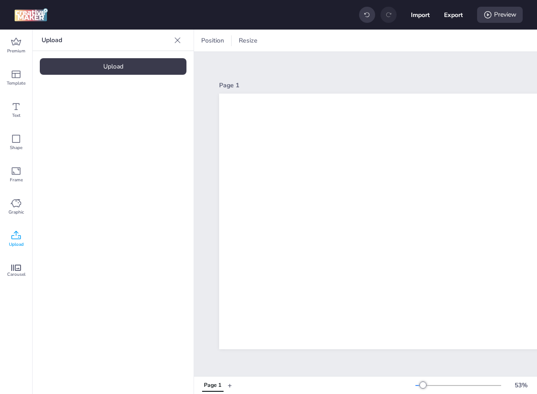
click at [111, 65] on div "Upload" at bounding box center [113, 66] width 147 height 17
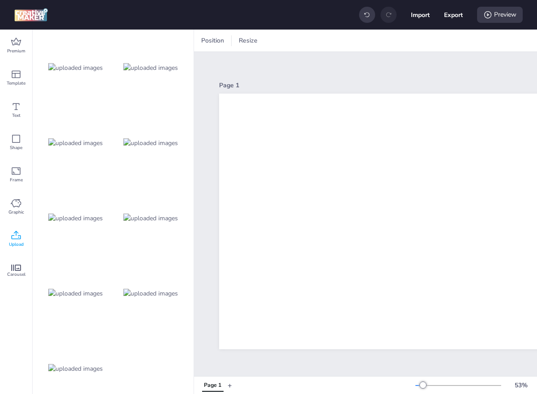
scroll to position [676, 0]
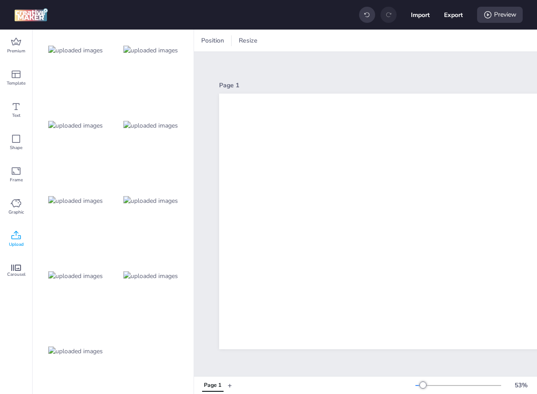
click at [147, 271] on img at bounding box center [150, 275] width 55 height 9
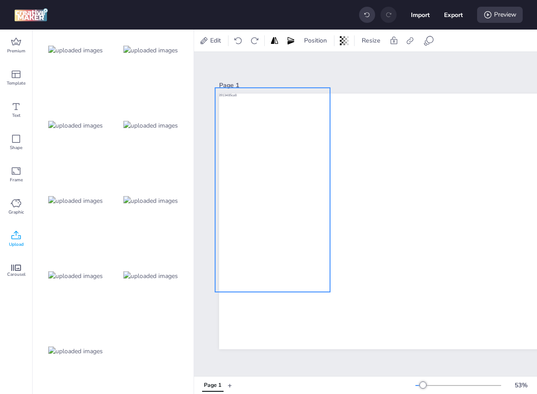
drag, startPoint x: 403, startPoint y: 268, endPoint x: 229, endPoint y: 237, distance: 176.3
click at [229, 237] on div at bounding box center [272, 190] width 115 height 204
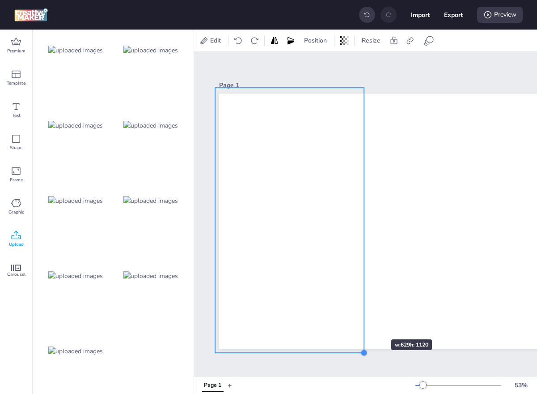
drag, startPoint x: 331, startPoint y: 291, endPoint x: 365, endPoint y: 323, distance: 46.5
click at [365, 323] on div at bounding box center [446, 221] width 454 height 255
click at [84, 53] on img at bounding box center [75, 51] width 55 height 9
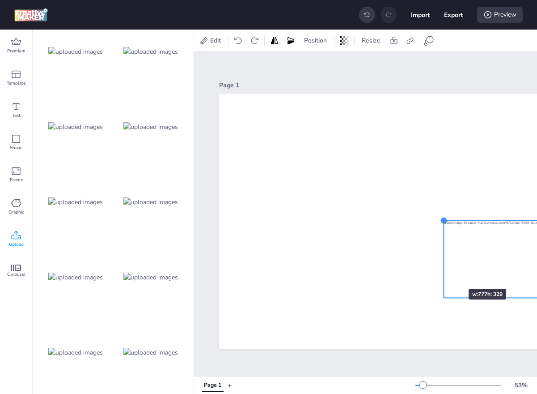
drag, startPoint x: 263, startPoint y: 144, endPoint x: 441, endPoint y: 270, distance: 218.6
click at [441, 270] on div at bounding box center [446, 221] width 454 height 255
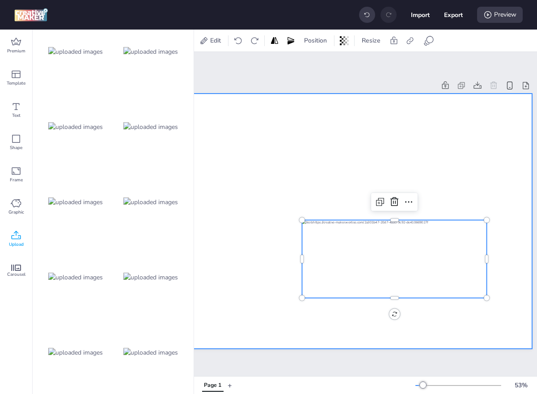
scroll to position [0, 128]
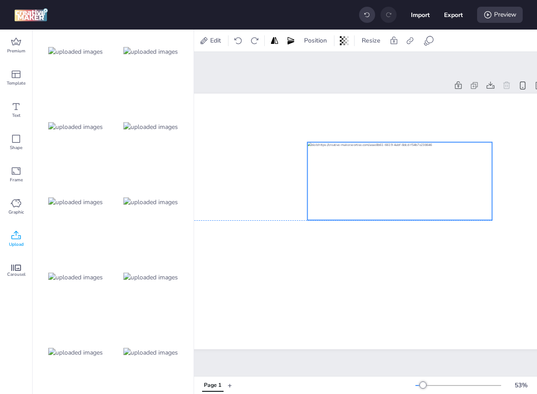
drag, startPoint x: 412, startPoint y: 242, endPoint x: 404, endPoint y: 164, distance: 78.7
click at [404, 164] on div at bounding box center [400, 181] width 185 height 78
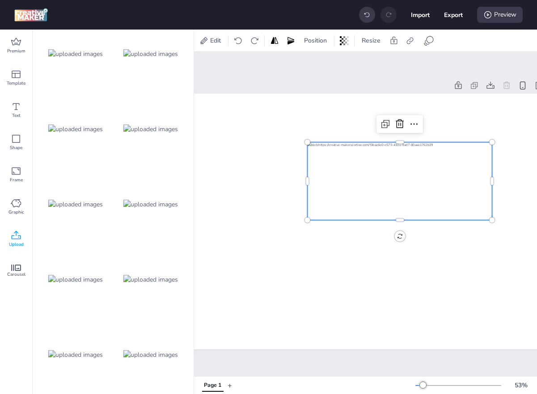
scroll to position [676, 0]
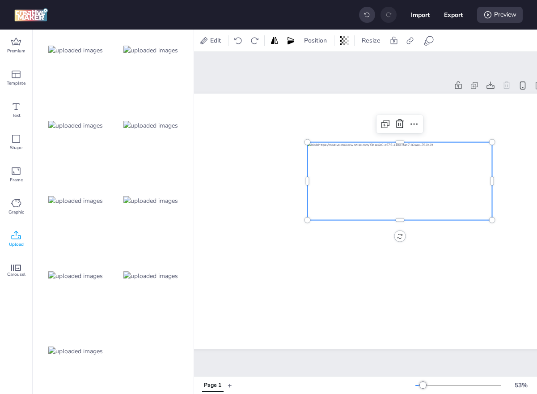
click at [148, 198] on img at bounding box center [150, 200] width 55 height 9
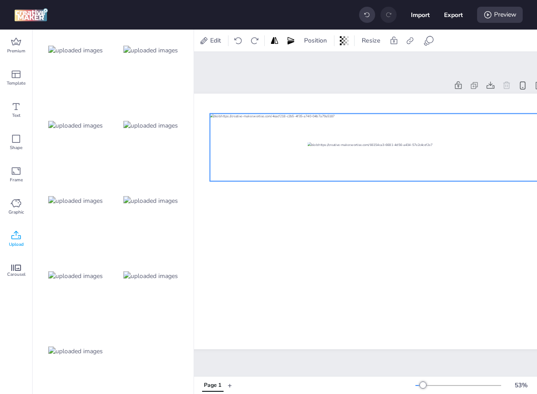
drag, startPoint x: 252, startPoint y: 208, endPoint x: 323, endPoint y: 134, distance: 102.2
click at [323, 134] on div at bounding box center [391, 147] width 363 height 68
click at [423, 381] on div at bounding box center [423, 384] width 7 height 7
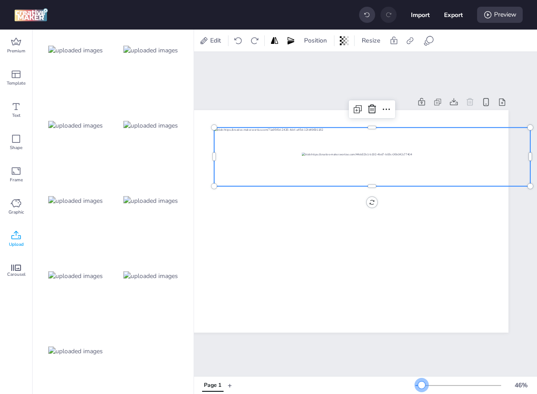
scroll to position [0, 106]
click at [422, 383] on div at bounding box center [421, 384] width 7 height 7
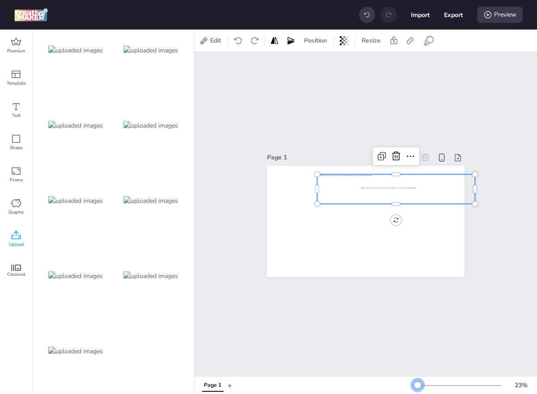
scroll to position [0, 0]
click at [418, 386] on div at bounding box center [417, 384] width 7 height 7
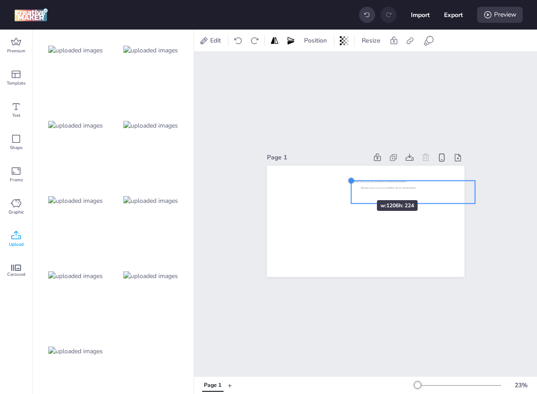
drag, startPoint x: 316, startPoint y: 172, endPoint x: 350, endPoint y: 184, distance: 35.9
click at [350, 184] on div at bounding box center [366, 221] width 198 height 111
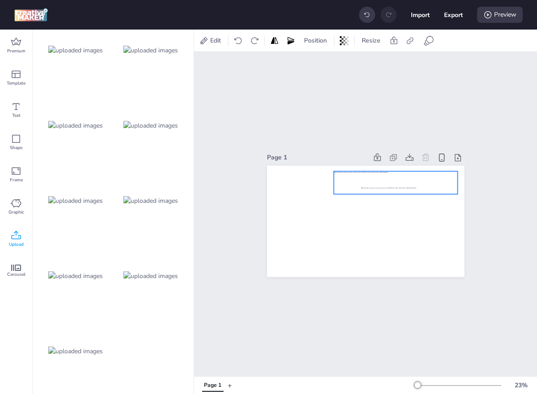
drag, startPoint x: 402, startPoint y: 186, endPoint x: 382, endPoint y: 179, distance: 21.4
click at [382, 179] on div at bounding box center [396, 182] width 124 height 23
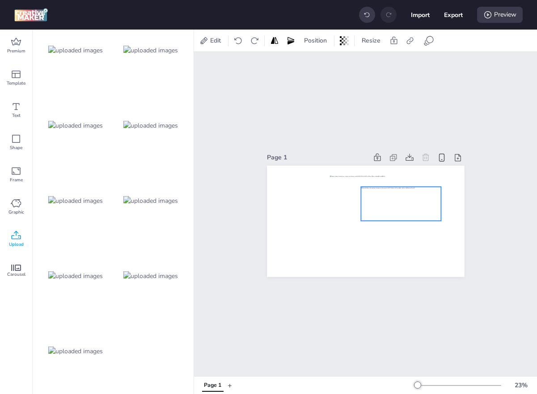
click at [416, 211] on div at bounding box center [401, 204] width 81 height 34
drag, startPoint x: 442, startPoint y: 187, endPoint x: 413, endPoint y: 208, distance: 34.6
click at [413, 208] on div at bounding box center [366, 221] width 198 height 111
drag, startPoint x: 401, startPoint y: 208, endPoint x: 409, endPoint y: 210, distance: 8.4
click at [409, 210] on div at bounding box center [395, 212] width 52 height 22
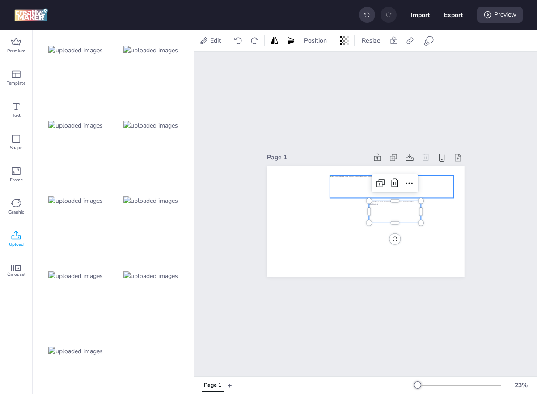
click at [438, 187] on div at bounding box center [392, 186] width 124 height 23
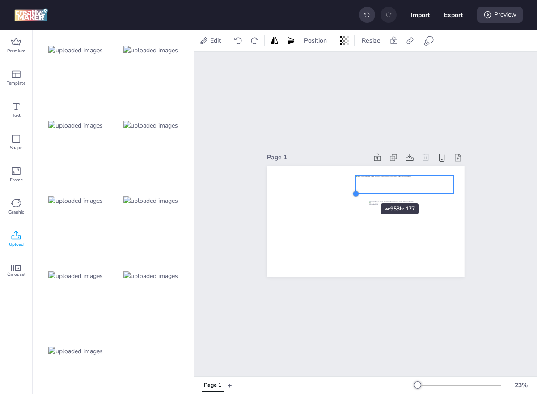
drag, startPoint x: 328, startPoint y: 200, endPoint x: 354, endPoint y: 187, distance: 28.8
click at [354, 187] on div at bounding box center [366, 221] width 198 height 111
drag, startPoint x: 415, startPoint y: 185, endPoint x: 404, endPoint y: 185, distance: 11.2
click at [404, 185] on div at bounding box center [395, 184] width 98 height 18
drag, startPoint x: 406, startPoint y: 214, endPoint x: 406, endPoint y: 209, distance: 4.9
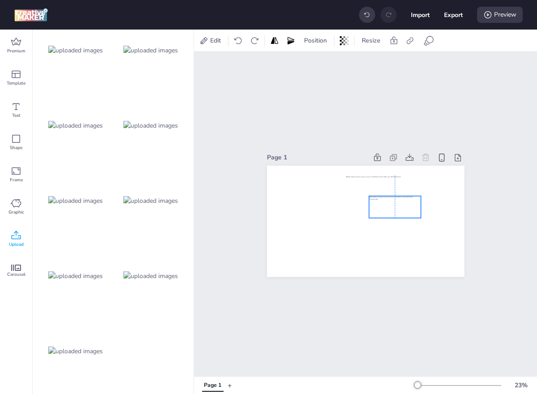
click at [406, 209] on div at bounding box center [395, 207] width 52 height 22
click at [157, 124] on img at bounding box center [150, 125] width 55 height 9
drag, startPoint x: 286, startPoint y: 214, endPoint x: 376, endPoint y: 235, distance: 92.0
click at [376, 235] on div at bounding box center [366, 221] width 198 height 111
drag, startPoint x: 425, startPoint y: 225, endPoint x: 408, endPoint y: 226, distance: 16.6
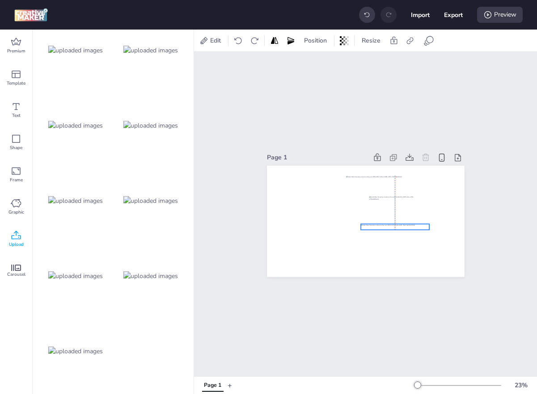
click at [408, 226] on div at bounding box center [395, 227] width 68 height 6
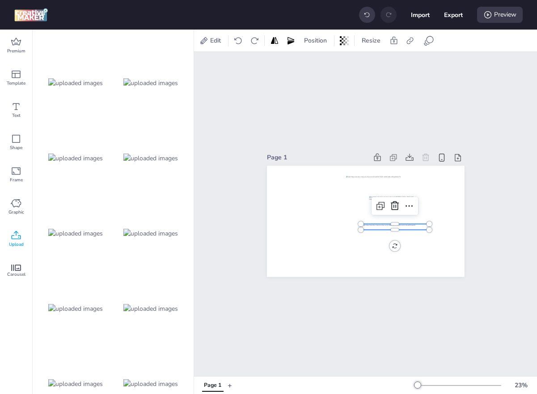
scroll to position [344, 0]
click at [152, 162] on img at bounding box center [150, 157] width 55 height 9
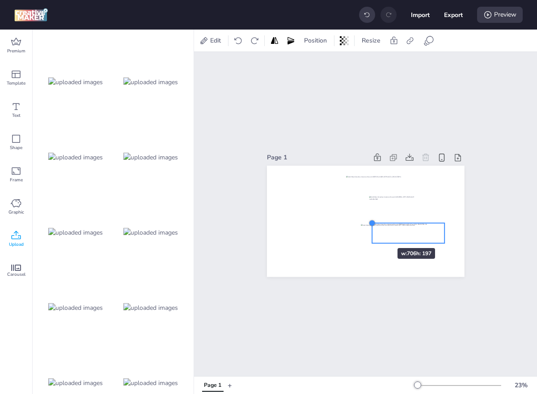
drag, startPoint x: 285, startPoint y: 199, endPoint x: 371, endPoint y: 232, distance: 92.2
click at [371, 232] on div at bounding box center [366, 221] width 198 height 111
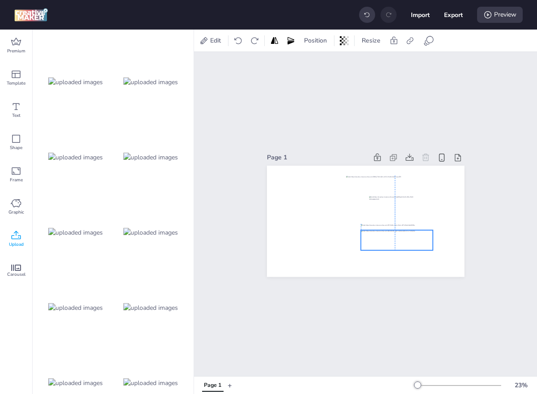
drag, startPoint x: 415, startPoint y: 233, endPoint x: 403, endPoint y: 241, distance: 14.3
click at [403, 241] on div at bounding box center [397, 240] width 72 height 20
click at [421, 224] on div at bounding box center [395, 227] width 68 height 6
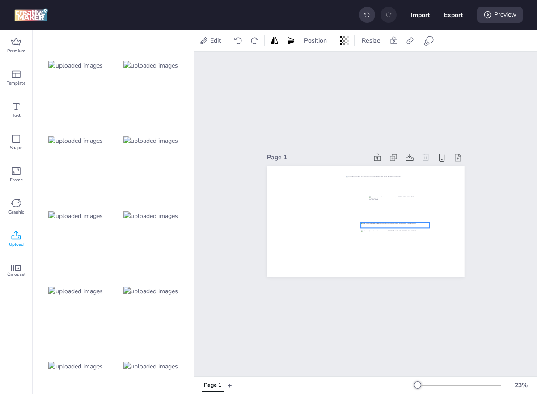
scroll to position [0, 0]
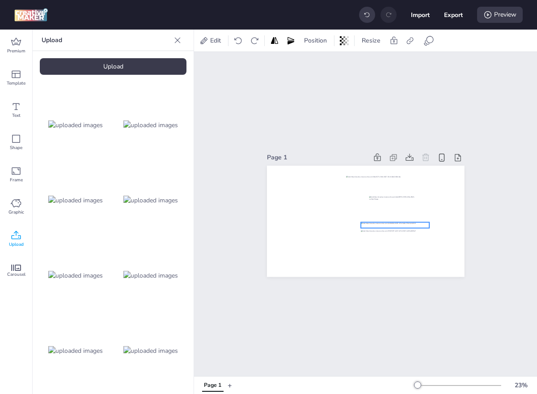
click at [156, 196] on img at bounding box center [150, 200] width 55 height 9
drag, startPoint x: 286, startPoint y: 210, endPoint x: 383, endPoint y: 224, distance: 98.1
click at [383, 224] on div at bounding box center [383, 223] width 7 height 7
drag, startPoint x: 418, startPoint y: 227, endPoint x: 404, endPoint y: 257, distance: 33.4
click at [404, 257] on div at bounding box center [398, 257] width 64 height 9
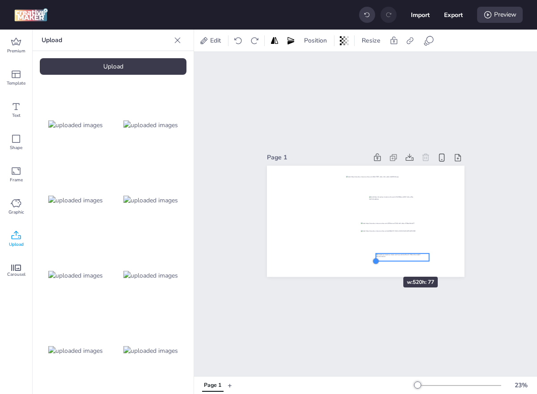
drag, startPoint x: 366, startPoint y: 266, endPoint x: 378, endPoint y: 259, distance: 13.6
click at [378, 259] on div at bounding box center [375, 261] width 7 height 7
drag, startPoint x: 417, startPoint y: 255, endPoint x: 411, endPoint y: 255, distance: 6.7
click at [411, 255] on div at bounding box center [397, 257] width 52 height 8
click at [156, 116] on div at bounding box center [151, 125] width 72 height 72
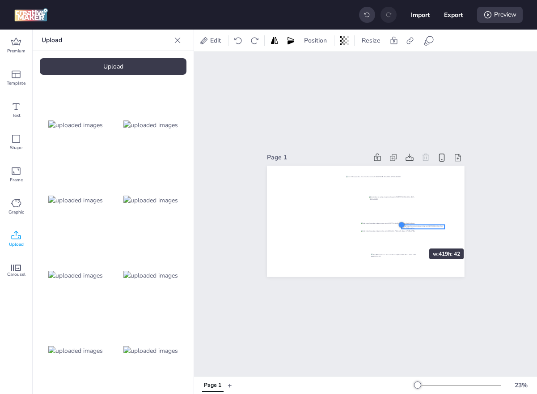
drag, startPoint x: 288, startPoint y: 213, endPoint x: 403, endPoint y: 232, distance: 116.6
click at [403, 232] on div at bounding box center [366, 221] width 198 height 111
drag, startPoint x: 434, startPoint y: 225, endPoint x: 404, endPoint y: 267, distance: 51.0
click at [404, 267] on div at bounding box center [395, 268] width 43 height 4
click at [164, 275] on img at bounding box center [150, 275] width 55 height 9
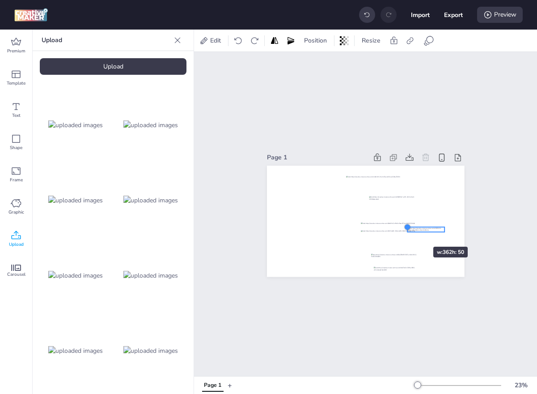
drag, startPoint x: 286, startPoint y: 209, endPoint x: 407, endPoint y: 230, distance: 122.6
click at [407, 230] on div at bounding box center [366, 221] width 198 height 111
drag, startPoint x: 434, startPoint y: 228, endPoint x: 402, endPoint y: 272, distance: 54.4
click at [402, 272] on div at bounding box center [395, 273] width 37 height 5
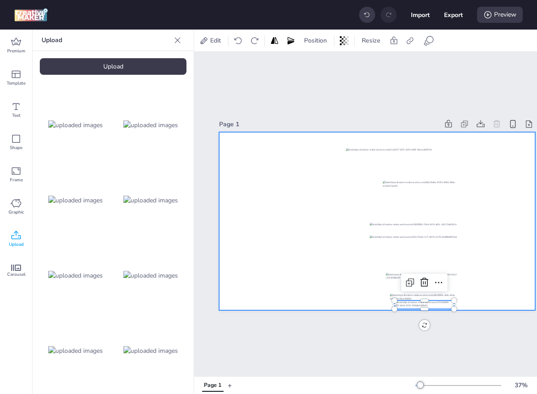
scroll to position [0, 23]
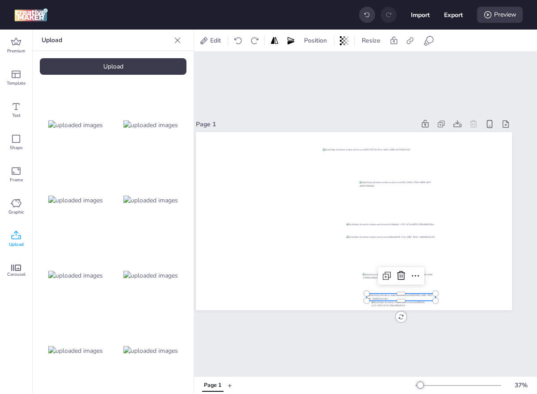
click at [374, 295] on div at bounding box center [401, 296] width 69 height 7
click at [385, 306] on div at bounding box center [401, 304] width 60 height 9
click at [374, 295] on div at bounding box center [401, 296] width 69 height 7
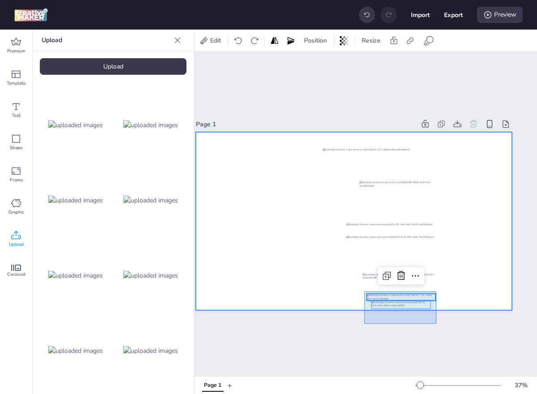
drag, startPoint x: 365, startPoint y: 323, endPoint x: 437, endPoint y: 291, distance: 79.3
click at [437, 291] on div "Page 1" at bounding box center [354, 214] width 366 height 324
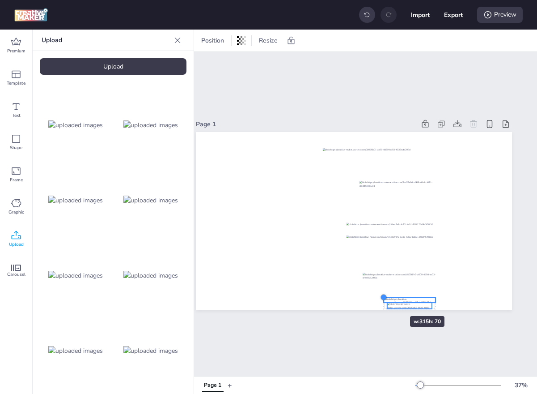
drag, startPoint x: 366, startPoint y: 293, endPoint x: 383, endPoint y: 300, distance: 18.1
click at [383, 300] on div at bounding box center [383, 296] width 7 height 7
drag, startPoint x: 415, startPoint y: 302, endPoint x: 410, endPoint y: 297, distance: 7.3
click at [410, 297] on div at bounding box center [404, 300] width 45 height 6
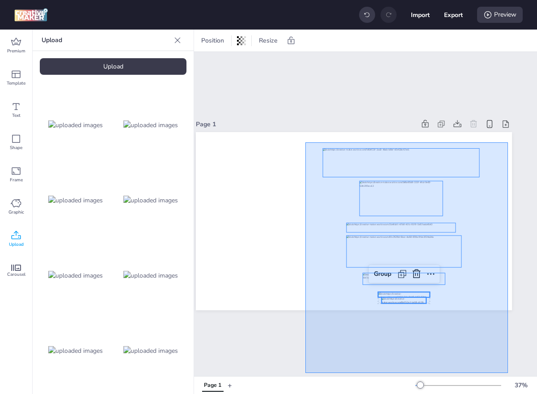
drag, startPoint x: 306, startPoint y: 142, endPoint x: 508, endPoint y: 370, distance: 304.5
click at [508, 370] on div "Page 1 Group" at bounding box center [354, 214] width 366 height 324
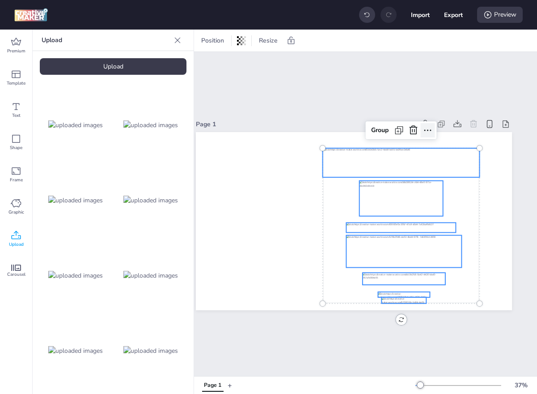
click at [432, 128] on icon at bounding box center [428, 130] width 11 height 11
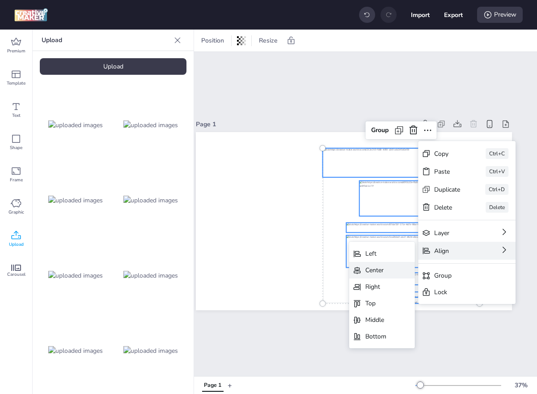
click at [375, 266] on div "Center" at bounding box center [376, 269] width 21 height 9
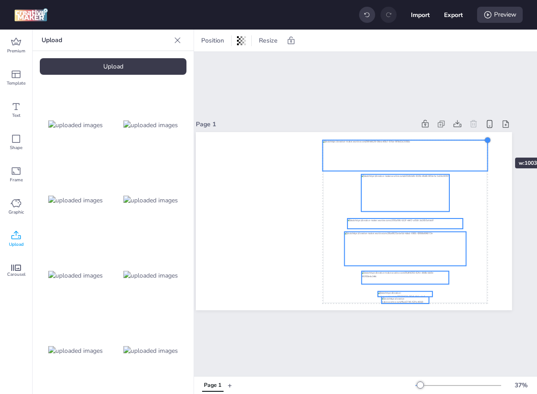
drag, startPoint x: 480, startPoint y: 149, endPoint x: 489, endPoint y: 141, distance: 11.4
click at [489, 141] on div at bounding box center [488, 139] width 7 height 7
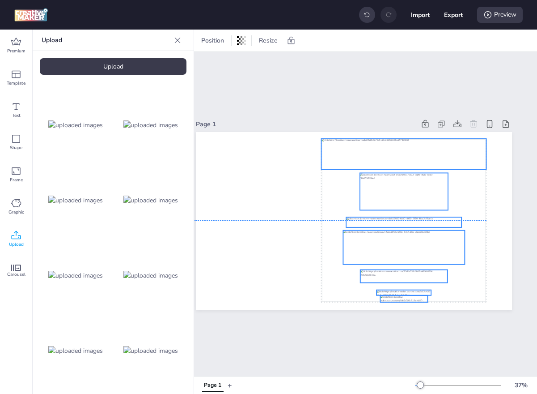
click at [425, 161] on div at bounding box center [404, 154] width 165 height 31
click at [335, 352] on div "Page 1 Group" at bounding box center [354, 214] width 366 height 324
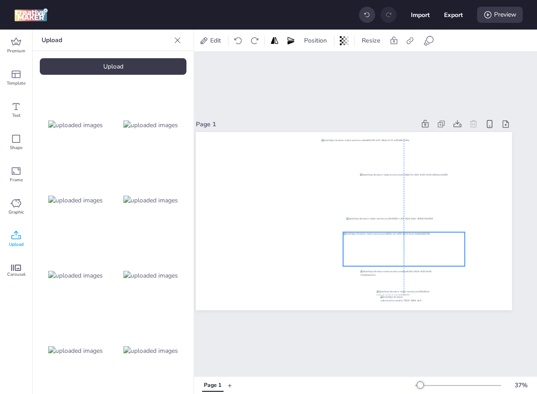
click at [410, 252] on div at bounding box center [404, 249] width 122 height 34
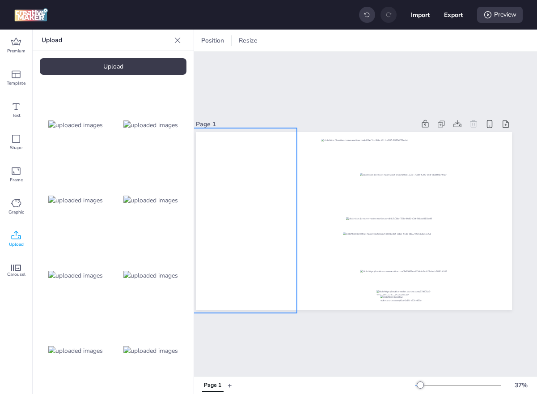
click at [284, 257] on div at bounding box center [245, 220] width 104 height 184
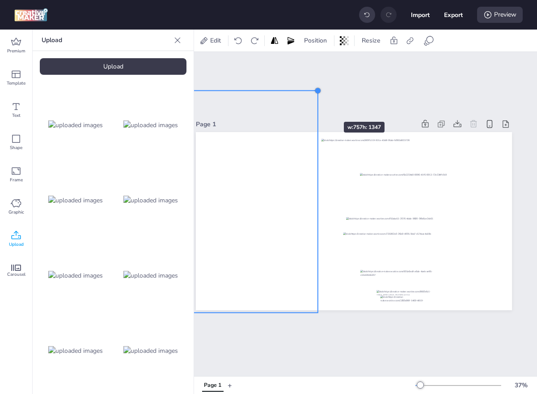
drag, startPoint x: 296, startPoint y: 126, endPoint x: 317, endPoint y: 106, distance: 29.4
click at [317, 106] on div "Page 1" at bounding box center [354, 214] width 366 height 324
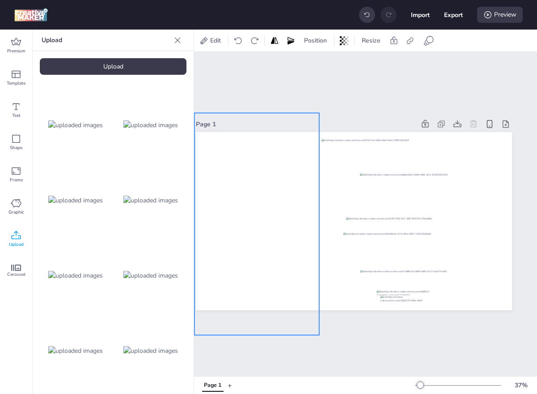
drag, startPoint x: 279, startPoint y: 182, endPoint x: 280, endPoint y: 204, distance: 22.0
click at [280, 204] on div at bounding box center [257, 224] width 125 height 222
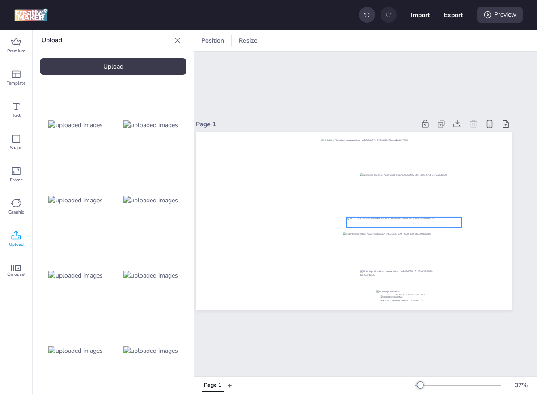
click at [376, 224] on div at bounding box center [403, 222] width 115 height 10
click at [433, 40] on icon at bounding box center [429, 40] width 11 height 11
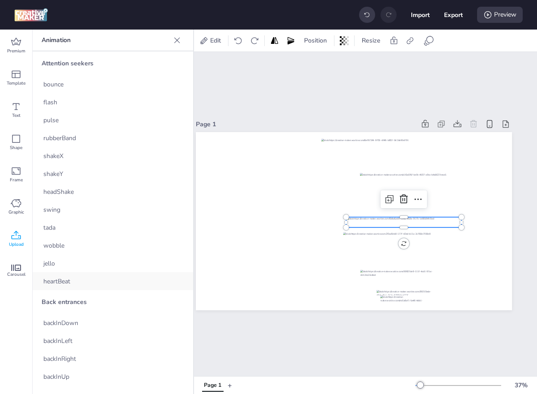
click at [63, 280] on span "heartBeat" at bounding box center [56, 280] width 27 height 9
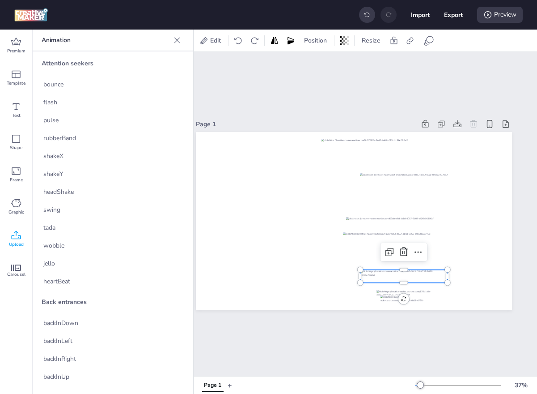
click at [384, 275] on div at bounding box center [404, 276] width 87 height 13
click at [87, 277] on div "heartBeat" at bounding box center [113, 281] width 161 height 18
click at [460, 13] on button "Export" at bounding box center [454, 15] width 18 height 18
select select "html"
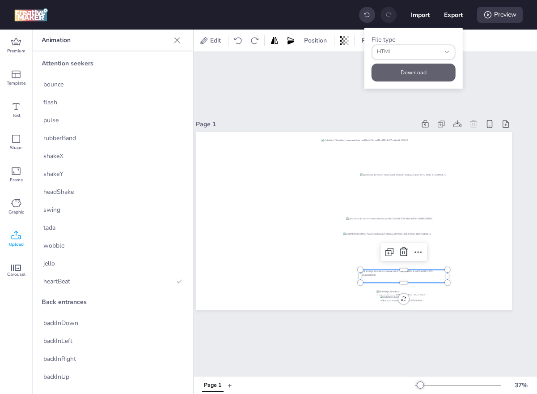
click at [424, 70] on button "Download" at bounding box center [414, 73] width 84 height 18
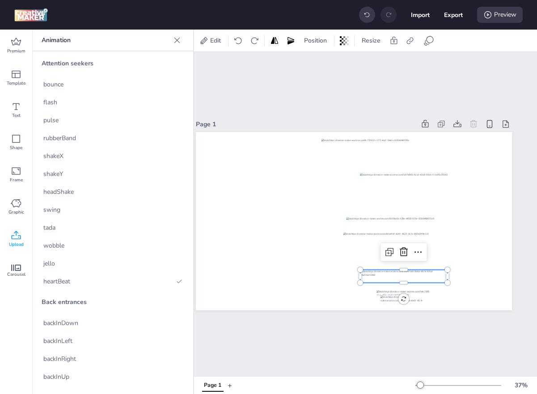
click at [24, 242] on div "Upload" at bounding box center [16, 239] width 32 height 32
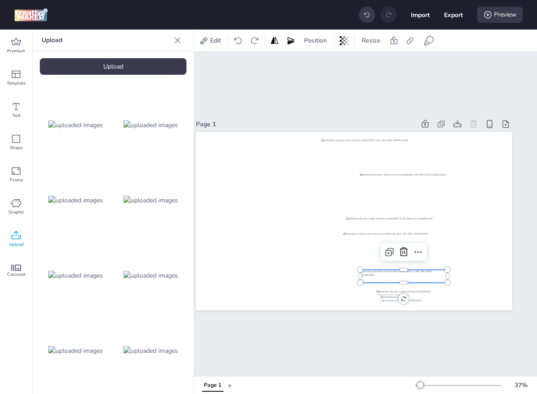
click at [112, 70] on div "Upload" at bounding box center [113, 66] width 147 height 17
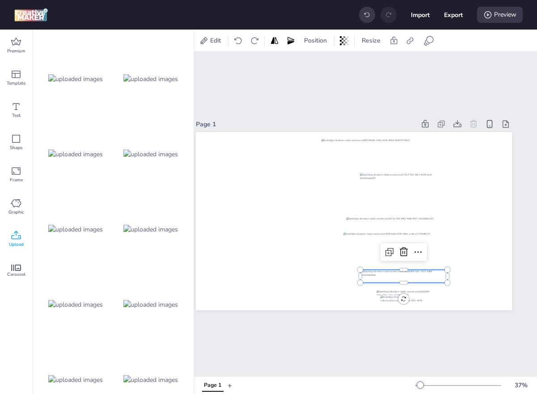
scroll to position [751, 0]
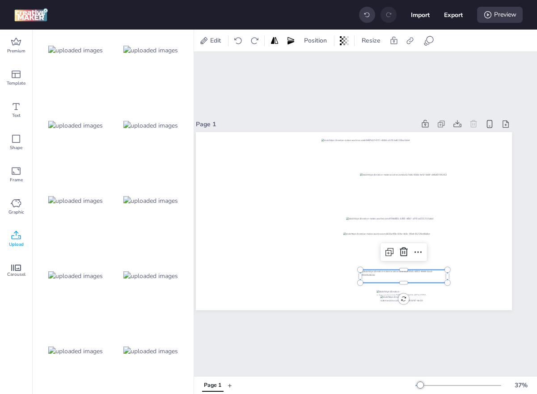
click at [138, 348] on img at bounding box center [150, 350] width 55 height 9
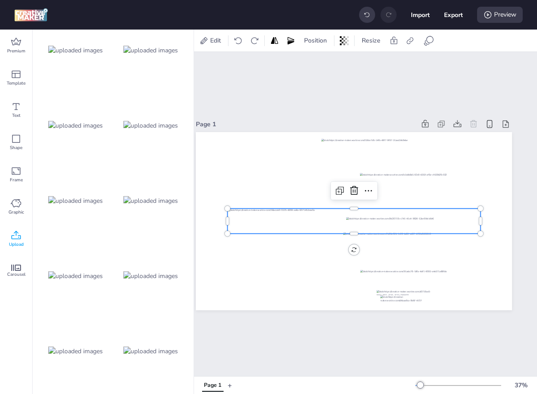
click at [67, 351] on img at bounding box center [75, 350] width 55 height 9
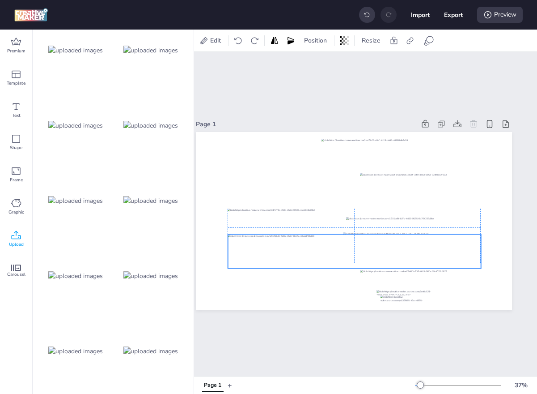
drag, startPoint x: 362, startPoint y: 225, endPoint x: 363, endPoint y: 256, distance: 30.4
click at [363, 256] on div at bounding box center [354, 251] width 253 height 34
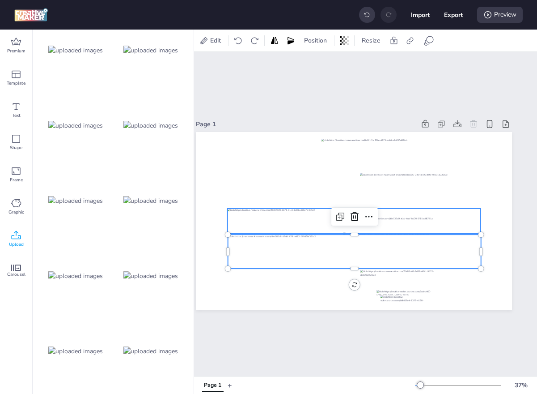
click at [340, 227] on div at bounding box center [354, 220] width 253 height 25
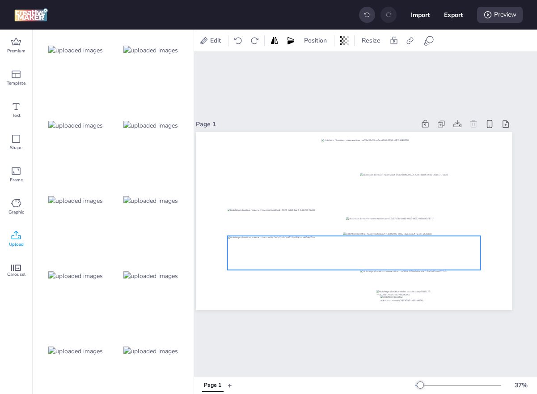
click at [326, 255] on div at bounding box center [354, 253] width 253 height 34
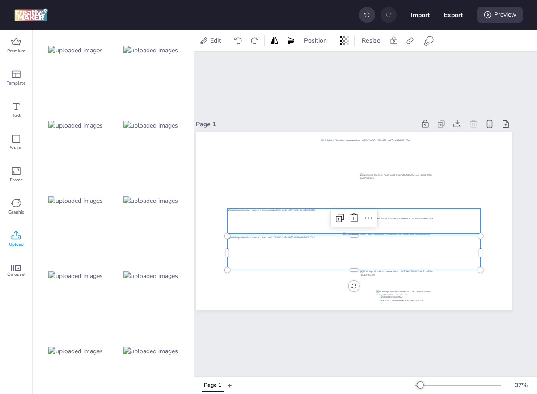
click at [327, 225] on div at bounding box center [354, 220] width 253 height 25
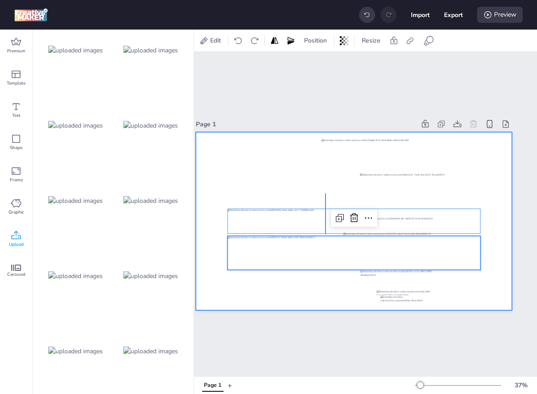
drag, startPoint x: 325, startPoint y: 193, endPoint x: 327, endPoint y: 243, distance: 49.7
click at [327, 132] on div at bounding box center [354, 132] width 316 height 0
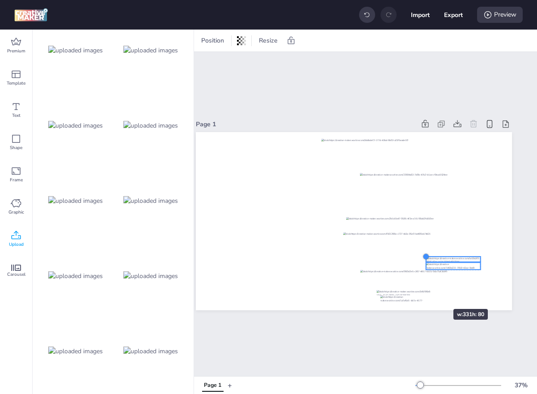
drag, startPoint x: 228, startPoint y: 209, endPoint x: 426, endPoint y: 288, distance: 212.8
click at [426, 288] on div at bounding box center [354, 221] width 316 height 178
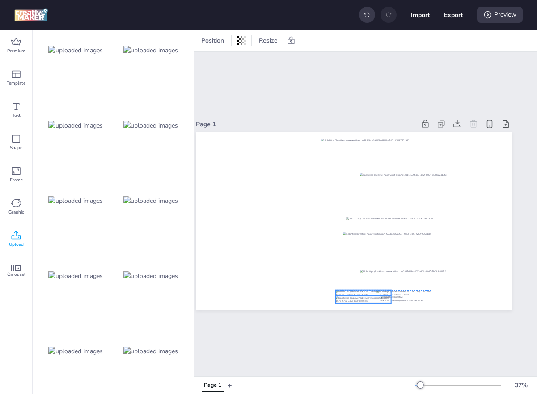
drag, startPoint x: 461, startPoint y: 258, endPoint x: 372, endPoint y: 291, distance: 95.4
click at [372, 291] on div at bounding box center [363, 292] width 55 height 5
click at [422, 290] on div at bounding box center [404, 292] width 55 height 5
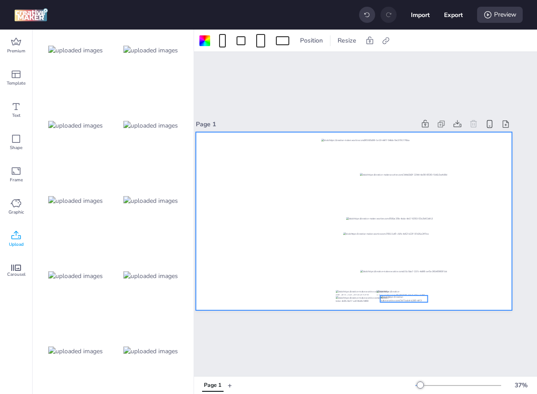
click at [422, 296] on div at bounding box center [403, 298] width 47 height 7
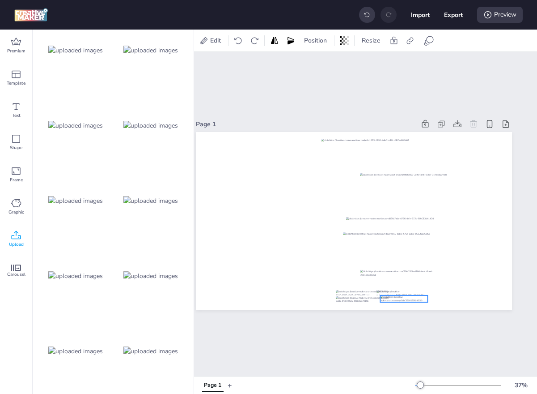
drag, startPoint x: 438, startPoint y: 289, endPoint x: 424, endPoint y: 294, distance: 14.9
click at [424, 132] on div at bounding box center [354, 132] width 316 height 0
click at [444, 333] on div "Page 1" at bounding box center [354, 214] width 366 height 324
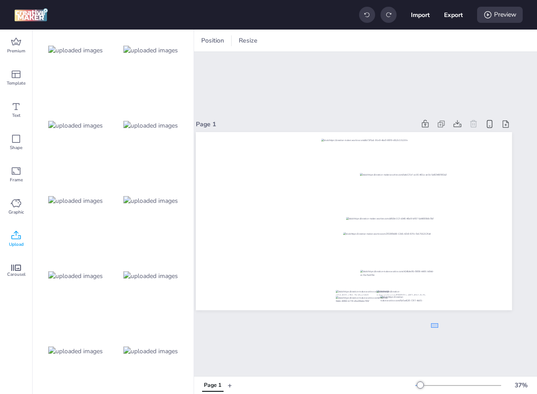
drag, startPoint x: 436, startPoint y: 327, endPoint x: 429, endPoint y: 303, distance: 25.2
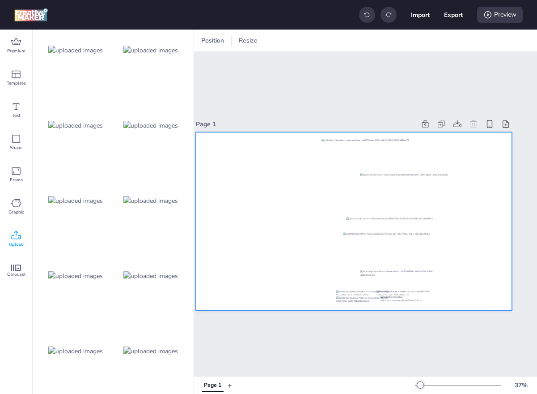
click at [429, 303] on div at bounding box center [354, 221] width 316 height 178
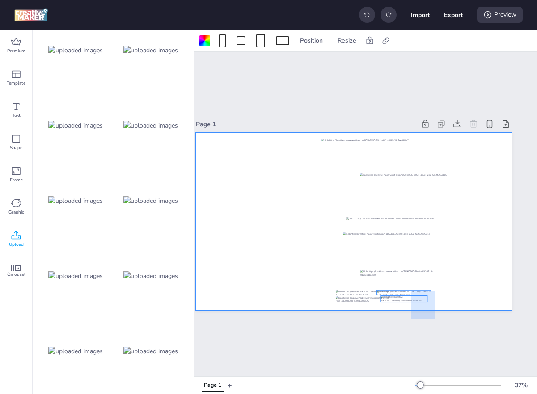
drag, startPoint x: 435, startPoint y: 319, endPoint x: 411, endPoint y: 285, distance: 42.0
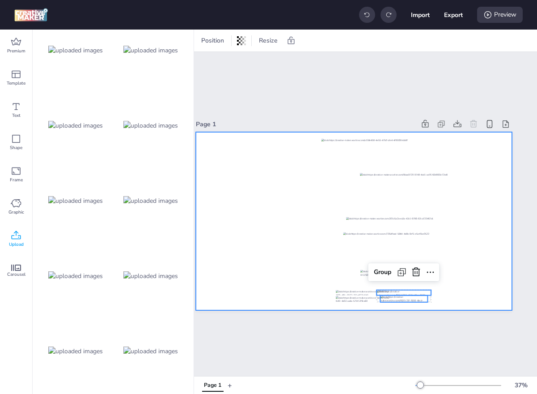
click at [496, 297] on div at bounding box center [354, 221] width 316 height 178
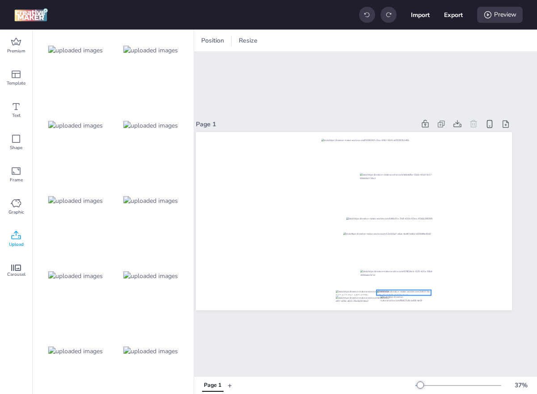
click at [424, 132] on div at bounding box center [354, 132] width 316 height 0
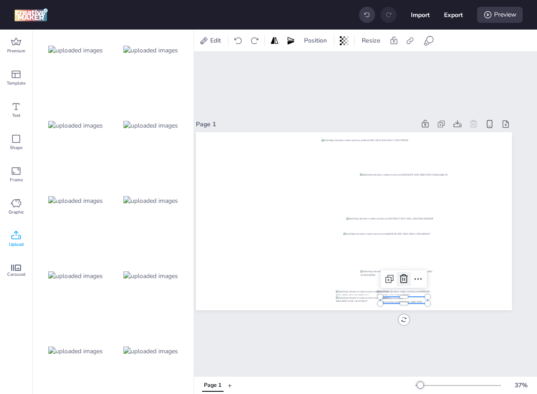
click at [402, 277] on icon at bounding box center [404, 278] width 11 height 11
click at [412, 293] on div at bounding box center [404, 292] width 55 height 5
click at [403, 272] on icon at bounding box center [404, 272] width 11 height 11
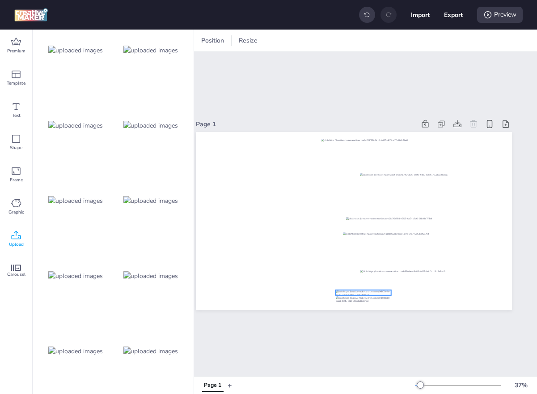
click at [371, 292] on div at bounding box center [363, 292] width 55 height 5
click at [353, 301] on div at bounding box center [363, 300] width 55 height 8
drag, startPoint x: 354, startPoint y: 294, endPoint x: 396, endPoint y: 295, distance: 42.5
click at [396, 295] on div at bounding box center [405, 293] width 55 height 5
click at [398, 293] on div at bounding box center [405, 292] width 55 height 5
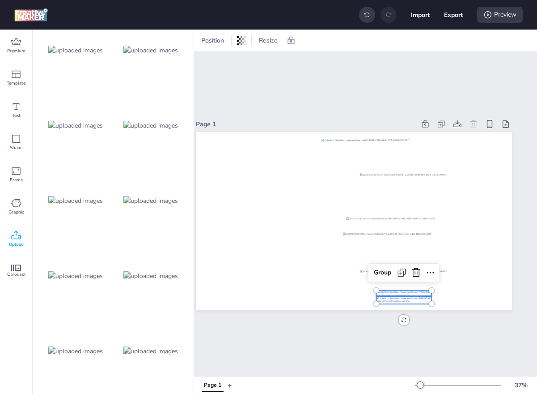
click at [398, 293] on div at bounding box center [403, 292] width 55 height 5
click at [395, 355] on div "Page 1" at bounding box center [354, 214] width 366 height 324
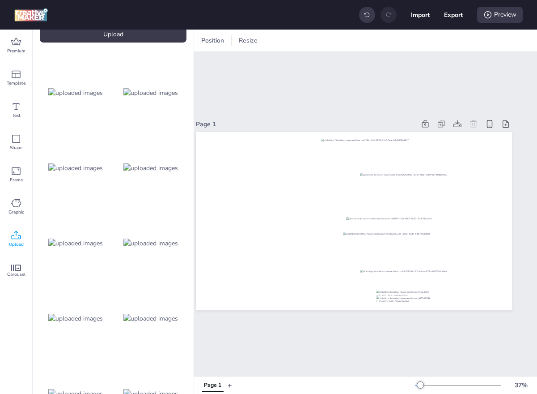
scroll to position [0, 0]
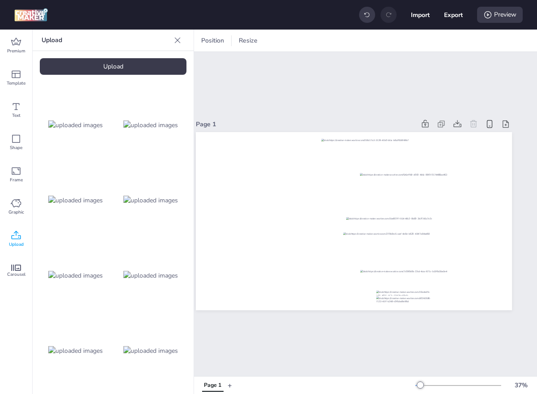
click at [111, 65] on div "Upload" at bounding box center [113, 66] width 147 height 17
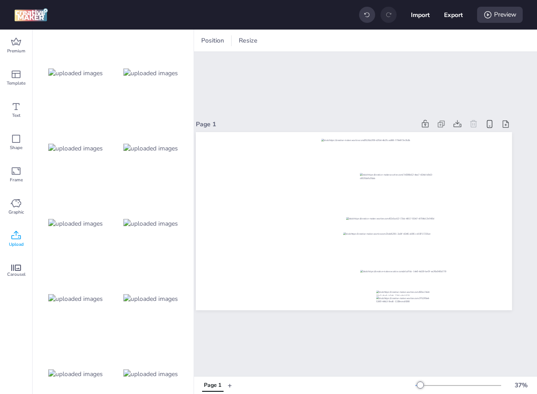
scroll to position [826, 0]
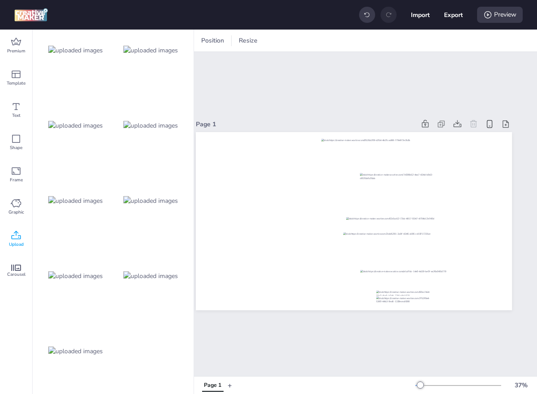
click at [97, 346] on img at bounding box center [75, 350] width 55 height 9
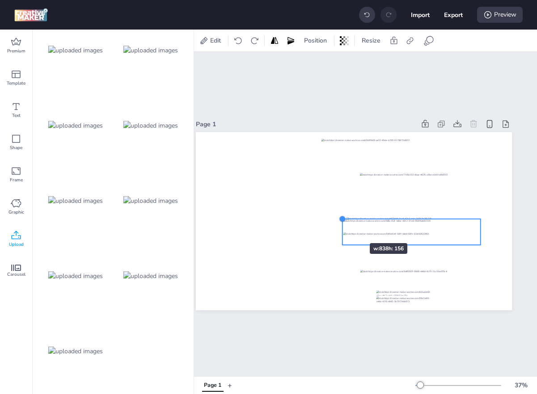
drag, startPoint x: 228, startPoint y: 196, endPoint x: 343, endPoint y: 227, distance: 119.2
click at [343, 227] on div at bounding box center [354, 221] width 316 height 178
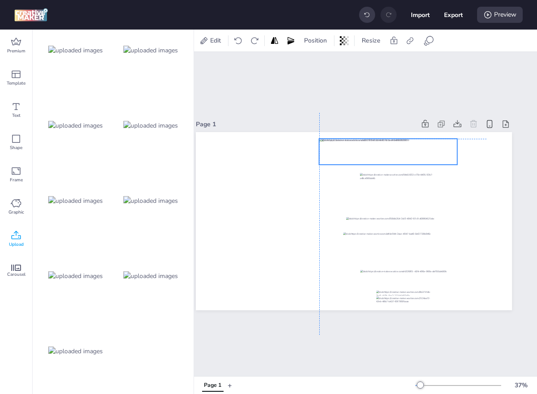
drag, startPoint x: 361, startPoint y: 237, endPoint x: 338, endPoint y: 156, distance: 83.7
click at [338, 156] on div at bounding box center [388, 152] width 138 height 26
drag, startPoint x: 456, startPoint y: 161, endPoint x: 485, endPoint y: 165, distance: 28.5
click at [485, 165] on div at bounding box center [354, 221] width 316 height 178
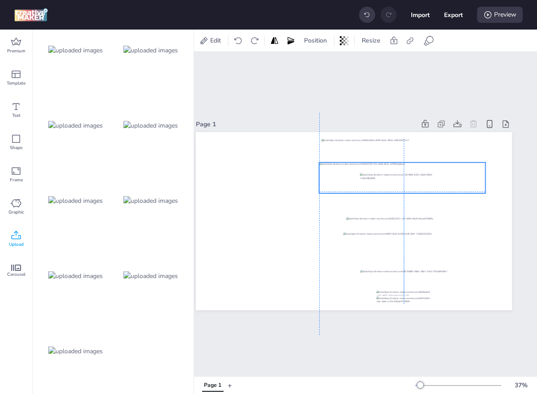
drag, startPoint x: 460, startPoint y: 156, endPoint x: 460, endPoint y: 179, distance: 23.7
click at [460, 179] on div at bounding box center [402, 177] width 166 height 31
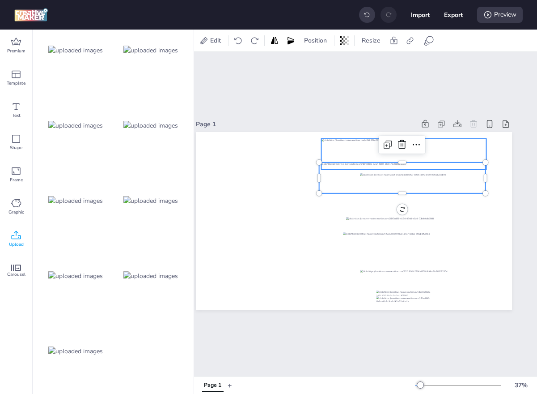
click at [458, 146] on div at bounding box center [404, 154] width 165 height 31
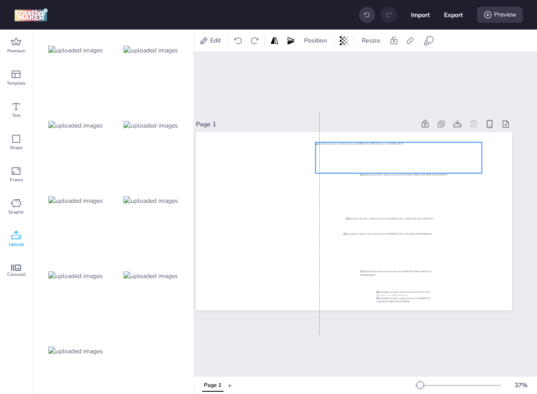
drag, startPoint x: 461, startPoint y: 170, endPoint x: 458, endPoint y: 149, distance: 20.9
click at [458, 149] on div at bounding box center [399, 157] width 166 height 31
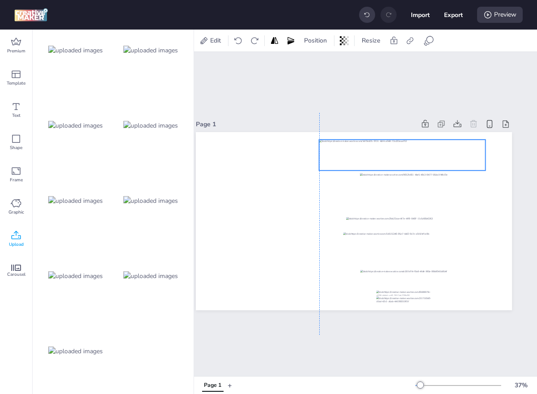
click at [459, 149] on div at bounding box center [402, 155] width 166 height 31
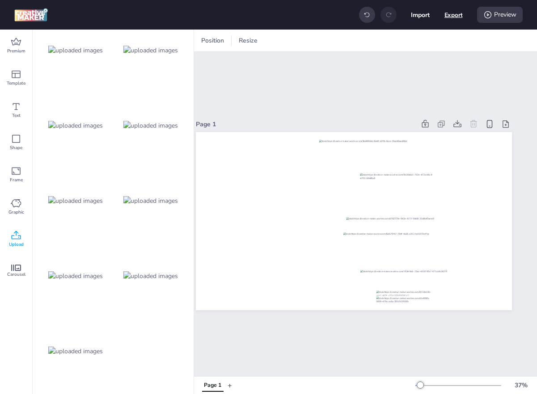
click at [454, 17] on button "Export" at bounding box center [454, 15] width 18 height 18
select select "html"
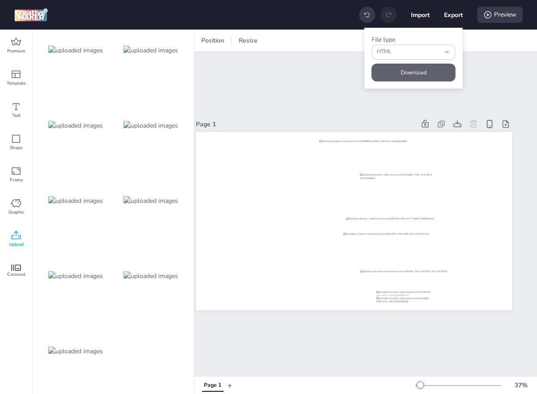
click at [421, 69] on button "Download" at bounding box center [414, 73] width 84 height 18
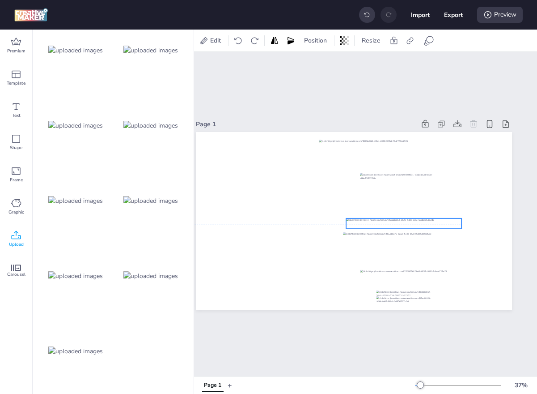
click at [434, 224] on div at bounding box center [403, 223] width 115 height 10
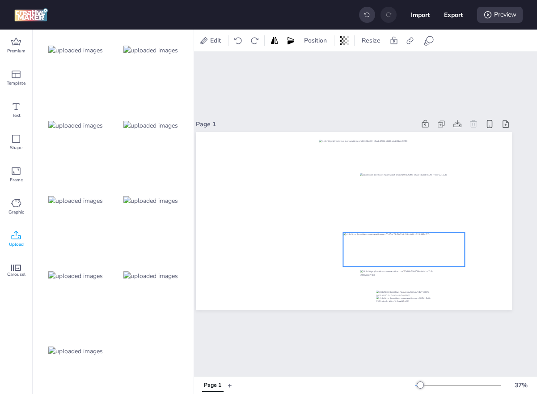
click at [411, 246] on div at bounding box center [404, 250] width 122 height 34
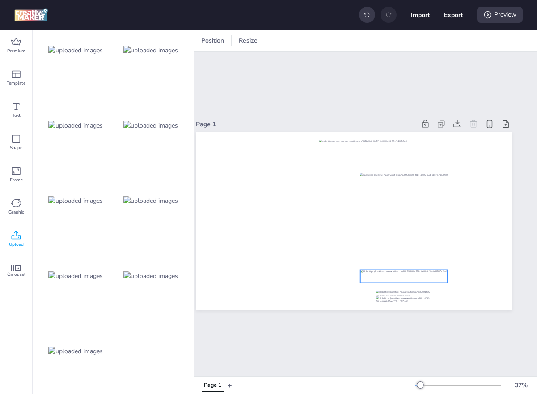
click at [409, 272] on div at bounding box center [404, 276] width 87 height 13
drag, startPoint x: 412, startPoint y: 273, endPoint x: 407, endPoint y: 319, distance: 46.7
click at [407, 319] on div "Page 1" at bounding box center [354, 214] width 316 height 214
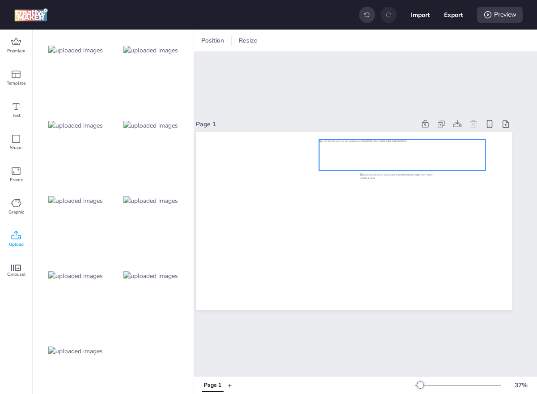
click at [385, 156] on div at bounding box center [402, 155] width 166 height 31
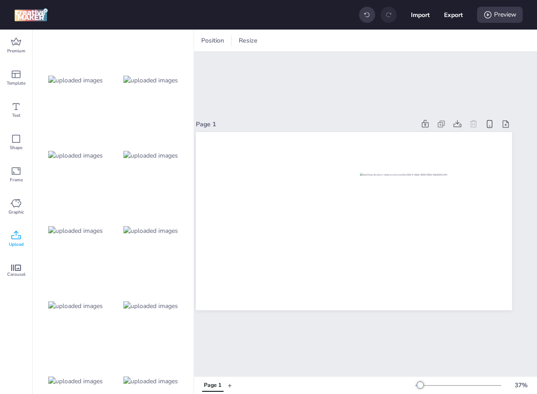
scroll to position [0, 0]
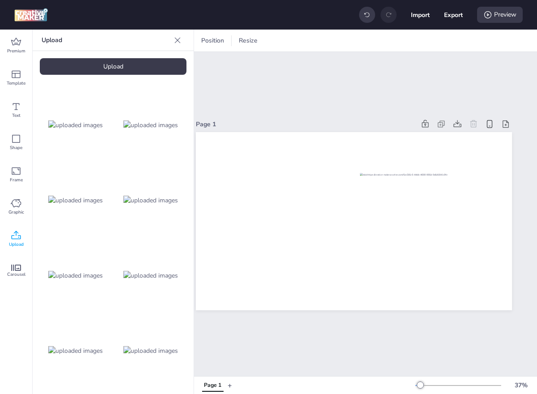
click at [92, 71] on div "Upload" at bounding box center [113, 66] width 147 height 17
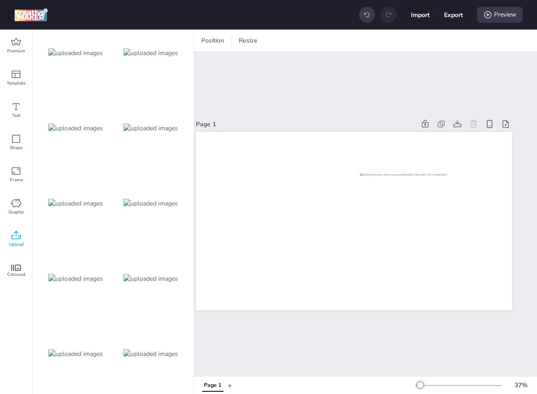
scroll to position [826, 0]
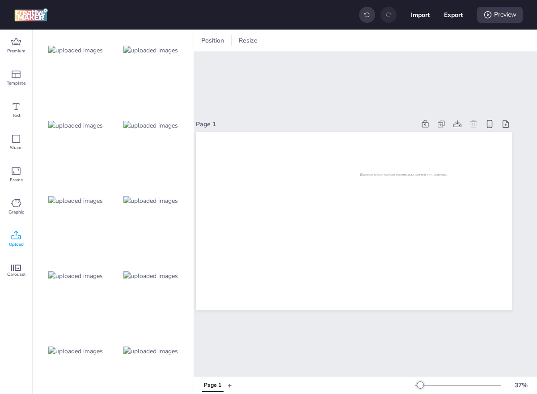
click at [133, 354] on img at bounding box center [150, 350] width 55 height 9
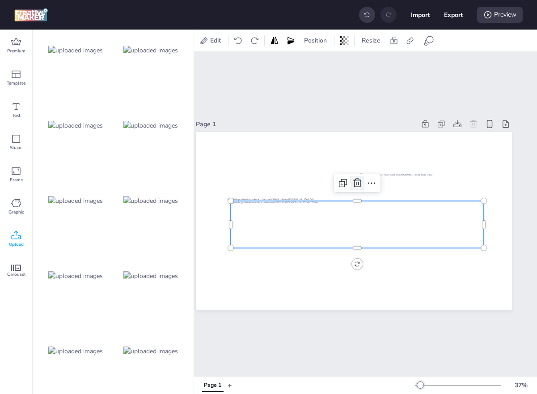
click at [355, 181] on icon at bounding box center [357, 183] width 11 height 11
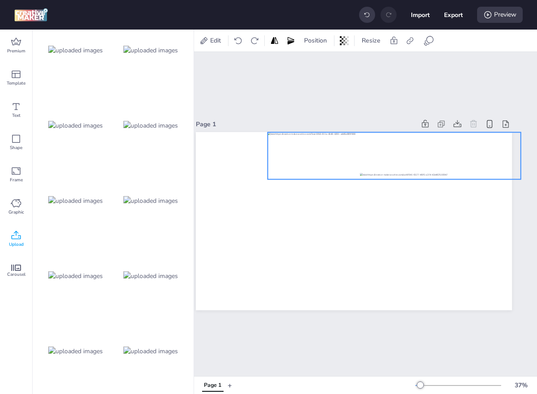
drag, startPoint x: 307, startPoint y: 218, endPoint x: 348, endPoint y: 153, distance: 76.7
click at [348, 153] on div at bounding box center [394, 155] width 253 height 47
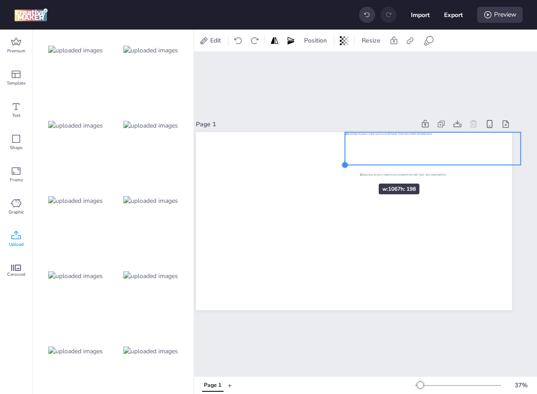
drag, startPoint x: 269, startPoint y: 182, endPoint x: 357, endPoint y: 166, distance: 90.0
click at [357, 166] on div at bounding box center [354, 221] width 316 height 178
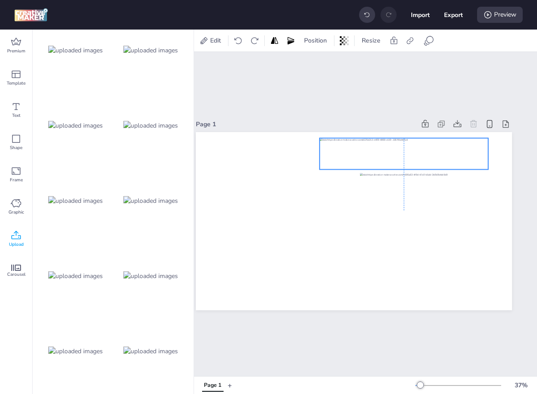
drag, startPoint x: 436, startPoint y: 148, endPoint x: 407, endPoint y: 154, distance: 29.7
click at [407, 154] on div at bounding box center [404, 153] width 169 height 31
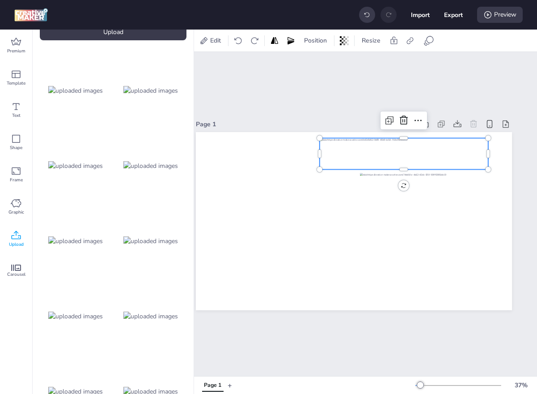
scroll to position [0, 0]
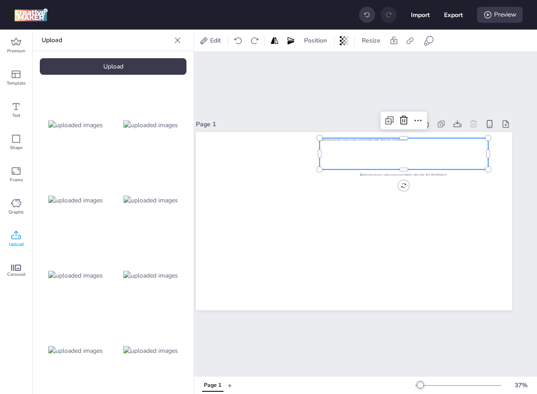
click at [122, 60] on div "Upload" at bounding box center [113, 66] width 147 height 17
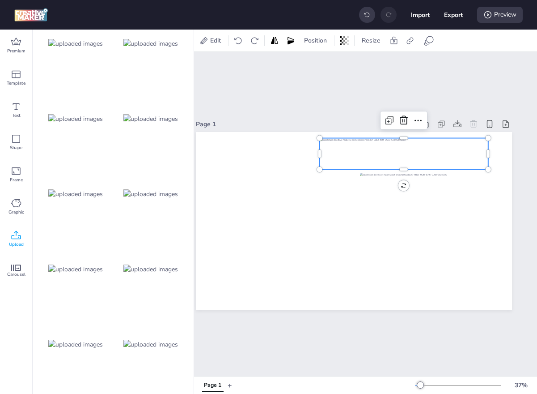
scroll to position [977, 0]
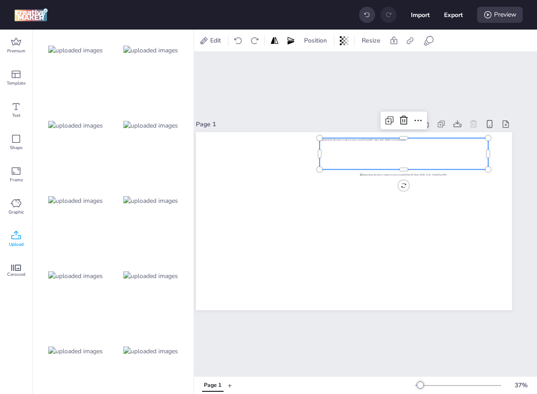
click at [145, 278] on img at bounding box center [150, 275] width 55 height 9
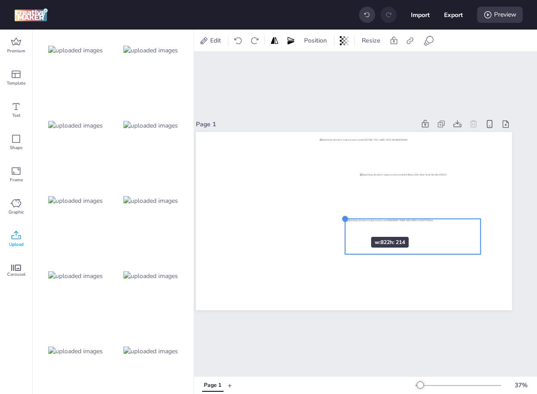
drag, startPoint x: 227, startPoint y: 188, endPoint x: 347, endPoint y: 221, distance: 124.7
click at [347, 221] on div at bounding box center [345, 218] width 7 height 7
drag, startPoint x: 415, startPoint y: 240, endPoint x: 405, endPoint y: 239, distance: 9.4
click at [405, 239] on div at bounding box center [404, 235] width 133 height 34
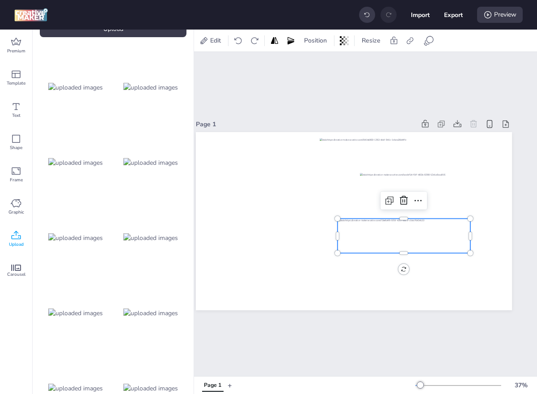
scroll to position [32, 0]
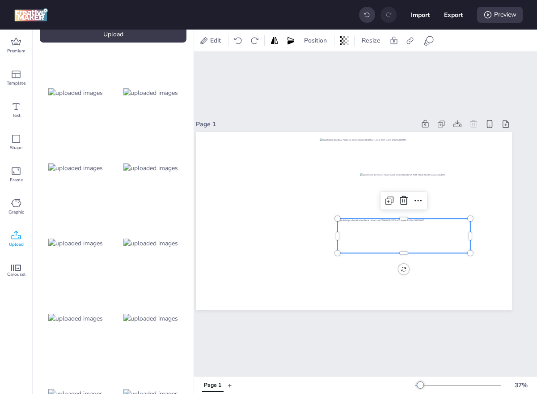
click at [145, 172] on img at bounding box center [150, 167] width 55 height 9
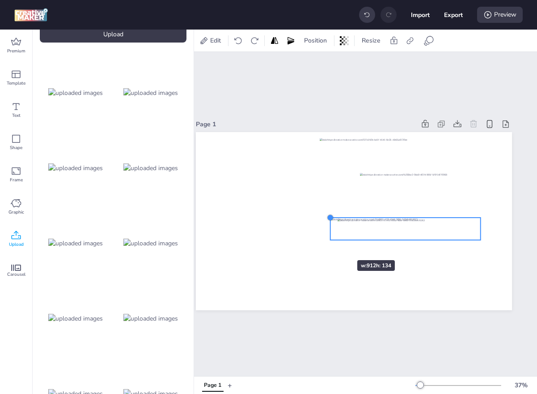
drag, startPoint x: 228, startPoint y: 200, endPoint x: 331, endPoint y: 243, distance: 111.7
click at [331, 243] on div at bounding box center [354, 221] width 316 height 178
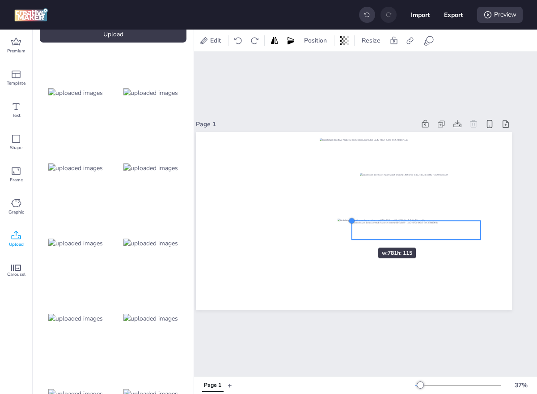
drag, startPoint x: 330, startPoint y: 219, endPoint x: 352, endPoint y: 231, distance: 24.4
click at [352, 231] on div at bounding box center [354, 221] width 316 height 178
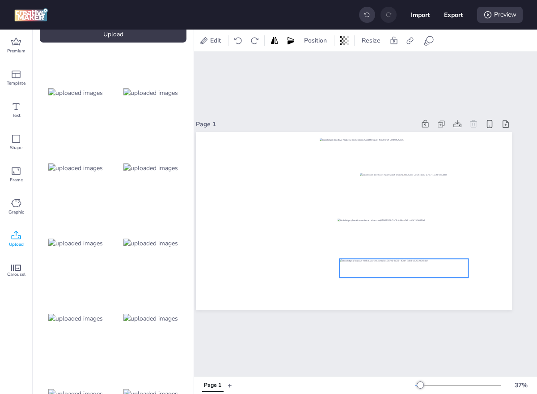
drag, startPoint x: 420, startPoint y: 229, endPoint x: 407, endPoint y: 267, distance: 40.3
click at [407, 267] on div at bounding box center [404, 268] width 129 height 19
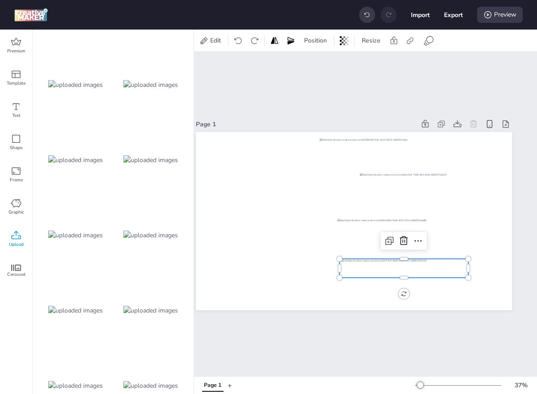
scroll to position [977, 0]
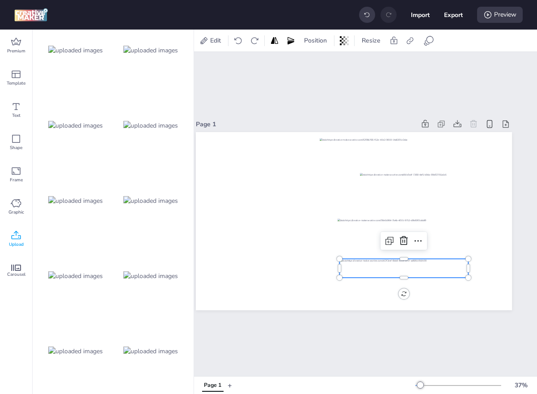
click at [83, 281] on img at bounding box center [75, 275] width 55 height 9
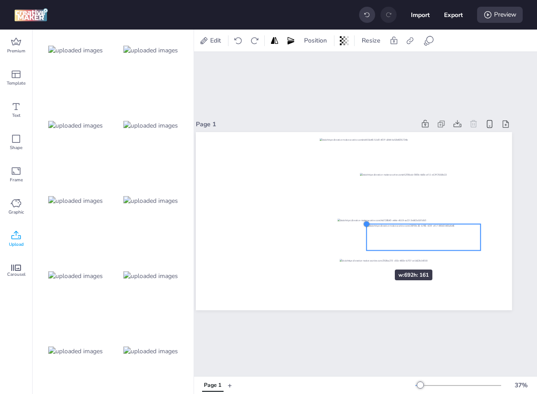
drag, startPoint x: 229, startPoint y: 191, endPoint x: 374, endPoint y: 251, distance: 157.2
click at [374, 251] on div at bounding box center [354, 221] width 316 height 178
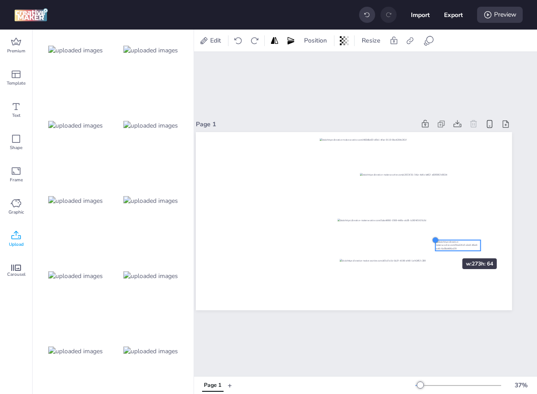
drag, startPoint x: 373, startPoint y: 225, endPoint x: 437, endPoint y: 242, distance: 66.9
click at [437, 242] on div at bounding box center [435, 239] width 7 height 7
drag, startPoint x: 464, startPoint y: 245, endPoint x: 410, endPoint y: 296, distance: 74.4
click at [410, 296] on div at bounding box center [404, 296] width 44 height 10
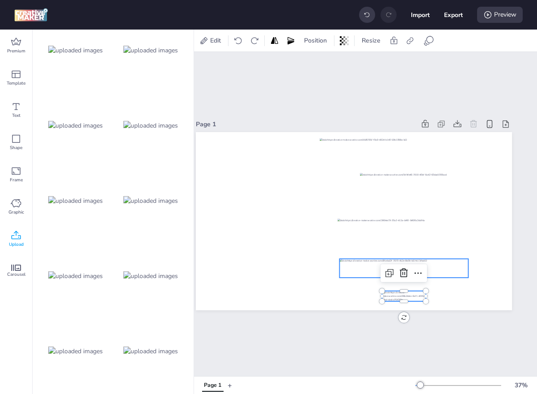
click at [369, 262] on div at bounding box center [404, 268] width 129 height 19
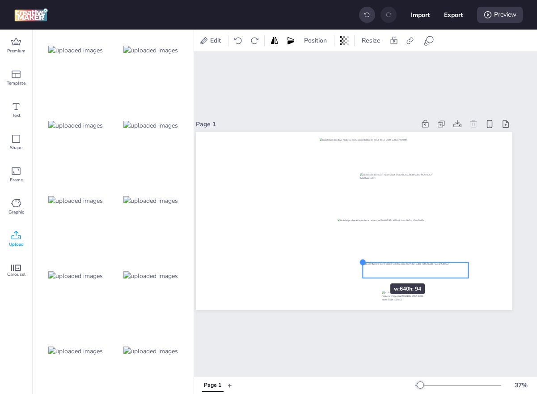
drag, startPoint x: 340, startPoint y: 259, endPoint x: 364, endPoint y: 267, distance: 24.9
click at [364, 267] on div at bounding box center [354, 221] width 316 height 178
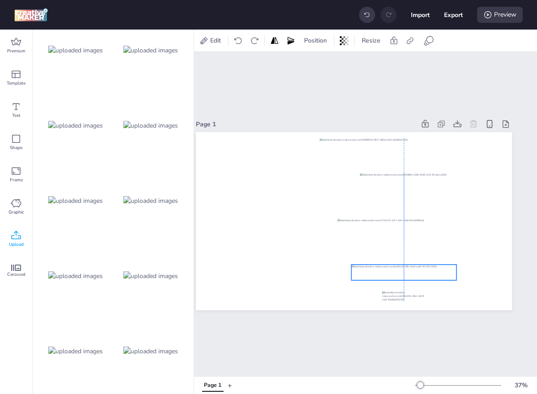
drag, startPoint x: 440, startPoint y: 269, endPoint x: 429, endPoint y: 271, distance: 11.4
click at [429, 271] on div at bounding box center [404, 272] width 105 height 16
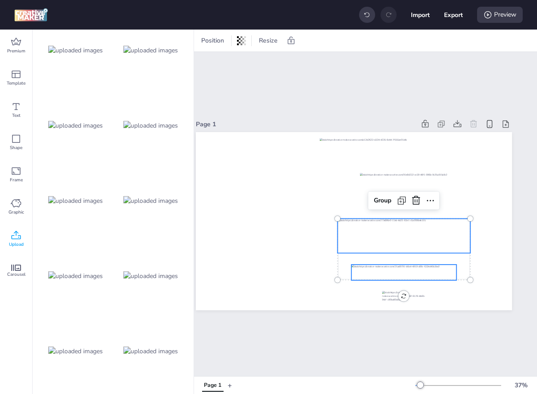
click at [446, 234] on div at bounding box center [404, 235] width 133 height 34
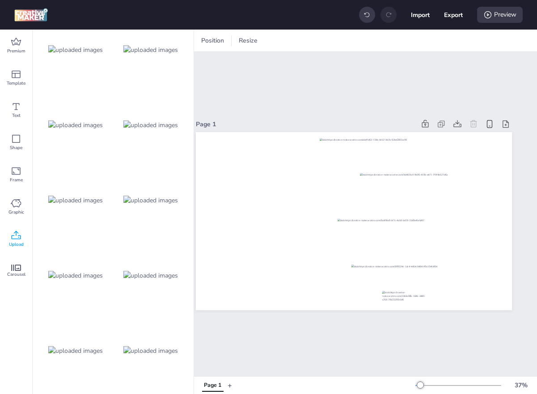
scroll to position [0, 0]
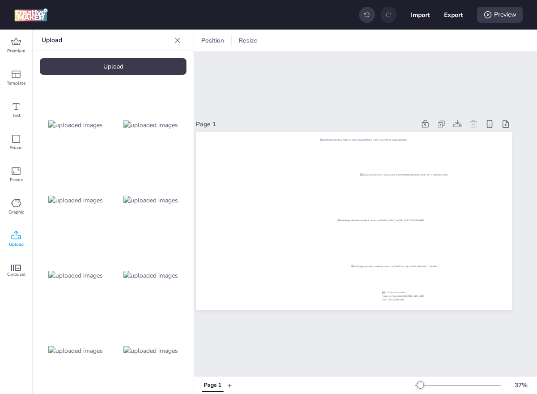
click at [175, 43] on icon at bounding box center [177, 40] width 9 height 9
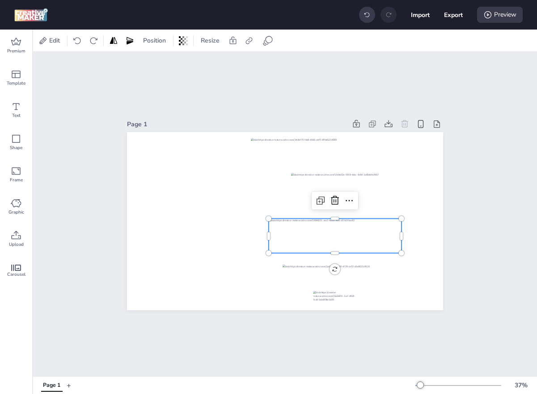
click at [317, 247] on div at bounding box center [335, 235] width 133 height 34
click at [266, 45] on icon at bounding box center [268, 40] width 11 height 11
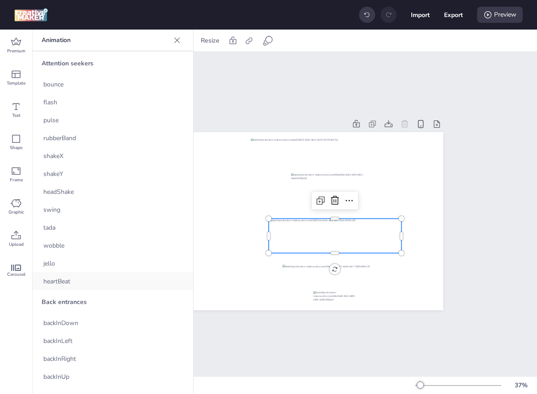
click at [63, 280] on span "heartBeat" at bounding box center [56, 280] width 27 height 9
click at [321, 274] on div at bounding box center [335, 272] width 105 height 16
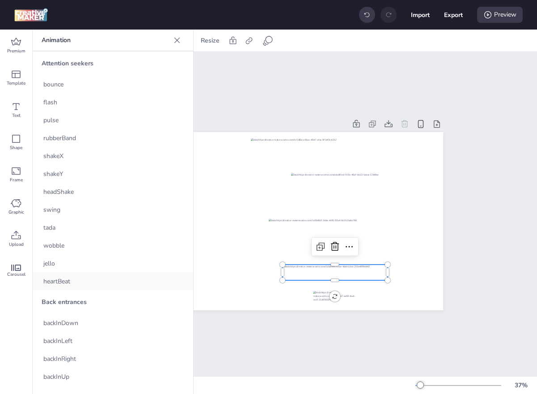
click at [67, 274] on div "heartBeat" at bounding box center [113, 281] width 161 height 18
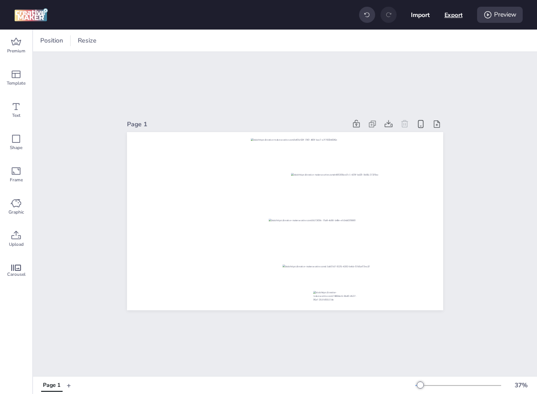
click at [450, 13] on button "Export" at bounding box center [454, 15] width 18 height 18
select select "html"
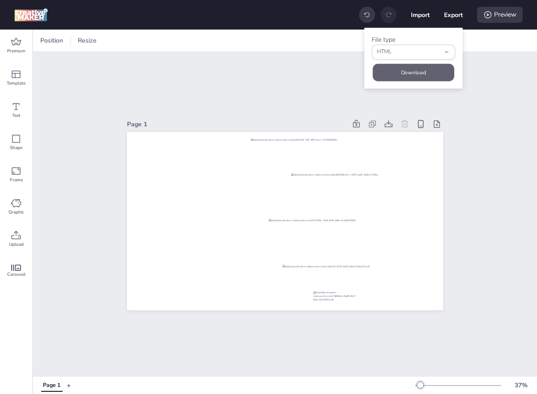
click at [420, 68] on button "Download" at bounding box center [413, 72] width 81 height 17
click at [21, 238] on icon at bounding box center [16, 235] width 11 height 11
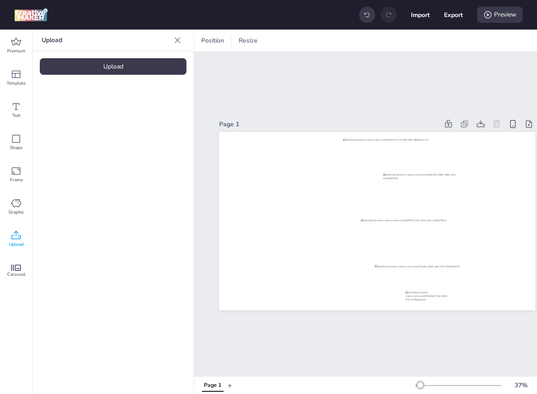
click at [102, 54] on div "Upload Upload" at bounding box center [113, 212] width 161 height 364
click at [97, 65] on div "Upload" at bounding box center [113, 66] width 147 height 17
click at [115, 66] on div "Upload" at bounding box center [113, 66] width 147 height 17
click at [88, 126] on img at bounding box center [75, 124] width 55 height 9
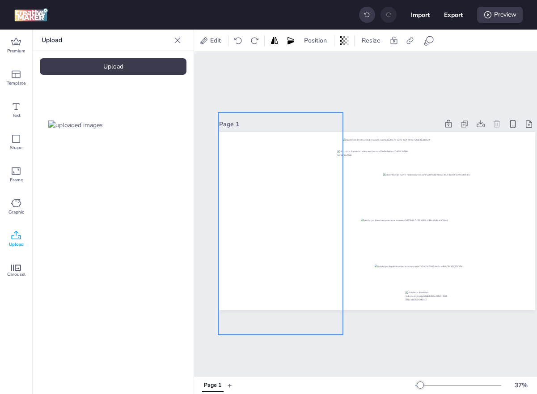
click at [284, 184] on div at bounding box center [280, 223] width 125 height 222
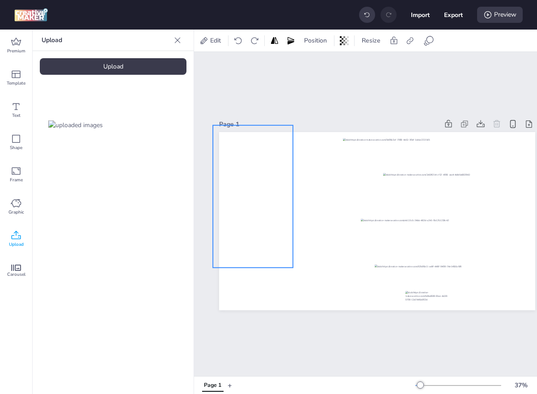
drag, startPoint x: 400, startPoint y: 179, endPoint x: 276, endPoint y: 154, distance: 126.8
click at [276, 154] on div at bounding box center [253, 196] width 80 height 142
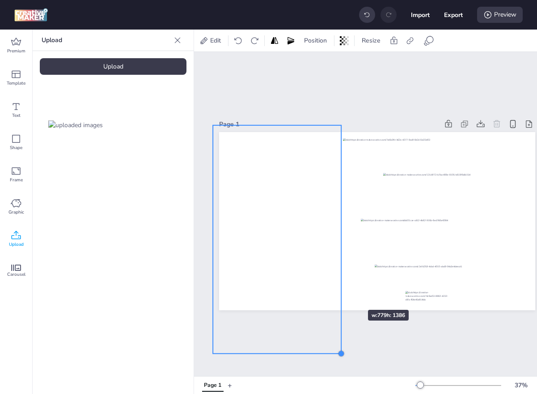
drag, startPoint x: 293, startPoint y: 267, endPoint x: 341, endPoint y: 293, distance: 55.1
click at [341, 293] on div at bounding box center [377, 221] width 316 height 178
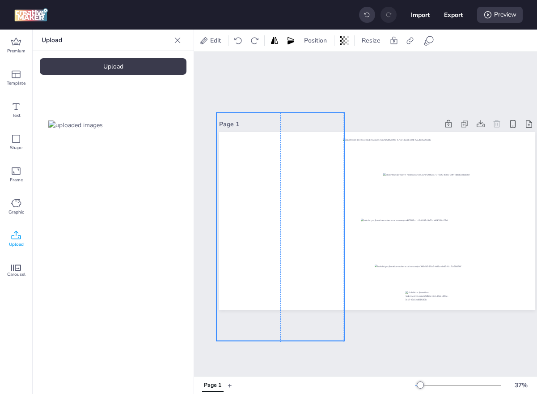
drag, startPoint x: 302, startPoint y: 236, endPoint x: 306, endPoint y: 224, distance: 12.2
click at [306, 224] on div at bounding box center [281, 226] width 128 height 228
click at [335, 77] on div "Page 1" at bounding box center [377, 214] width 366 height 324
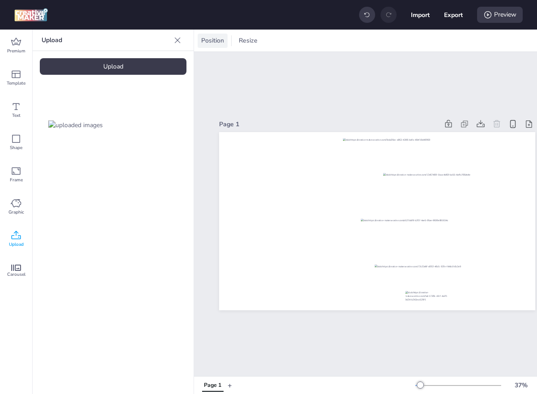
click at [217, 43] on span "Position" at bounding box center [213, 40] width 26 height 9
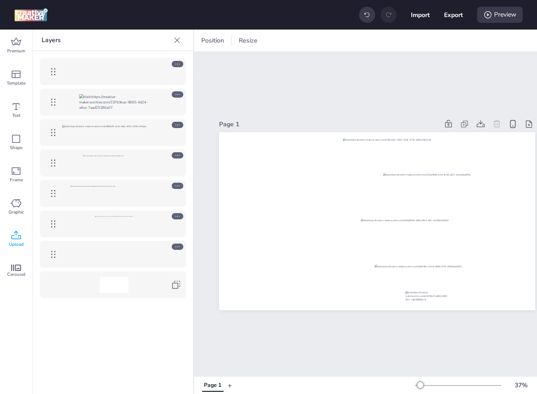
click at [179, 246] on icon at bounding box center [177, 246] width 4 height 1
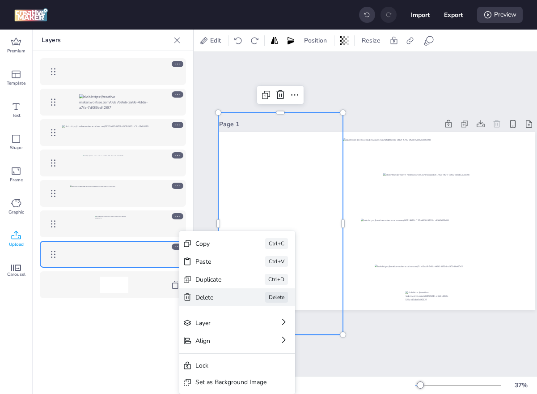
click at [208, 298] on div "Delete" at bounding box center [218, 297] width 45 height 9
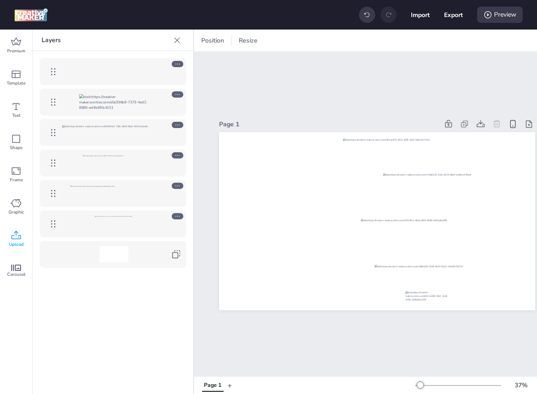
click at [177, 43] on icon at bounding box center [177, 40] width 9 height 9
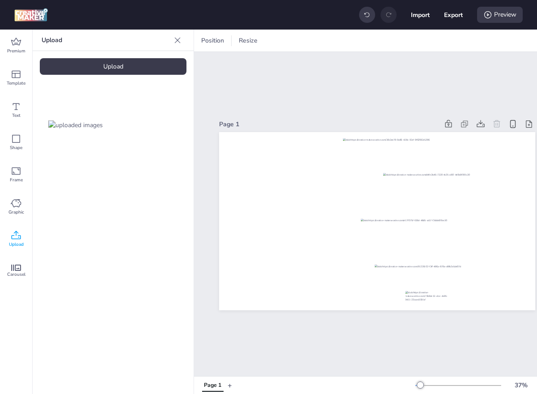
click at [138, 66] on div "Upload" at bounding box center [113, 66] width 147 height 17
click at [137, 267] on div at bounding box center [151, 275] width 72 height 72
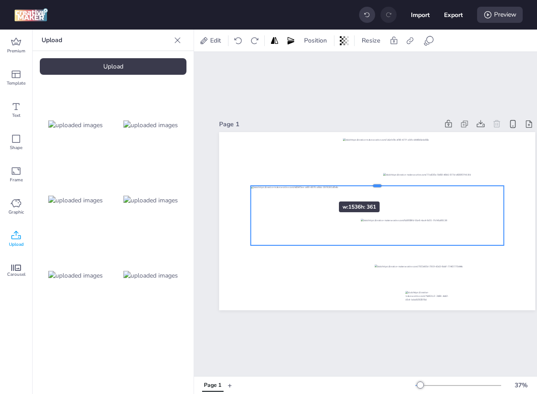
drag, startPoint x: 255, startPoint y: 196, endPoint x: 311, endPoint y: 184, distance: 58.2
click at [311, 184] on div at bounding box center [377, 182] width 253 height 7
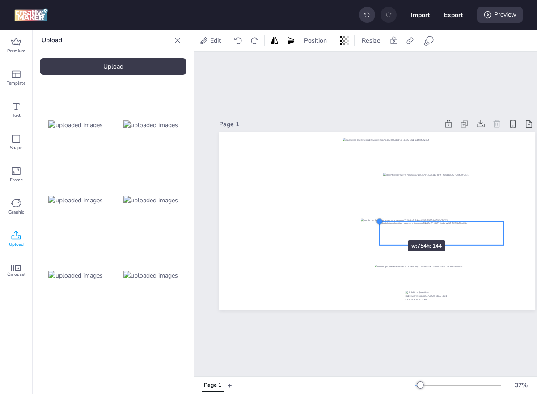
drag, startPoint x: 252, startPoint y: 197, endPoint x: 381, endPoint y: 224, distance: 131.7
click at [381, 224] on div at bounding box center [379, 221] width 7 height 7
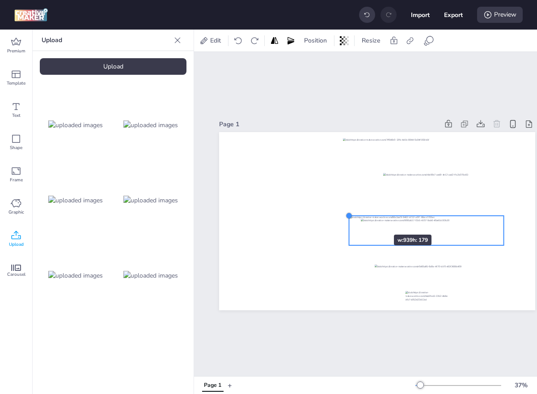
drag, startPoint x: 381, startPoint y: 224, endPoint x: 364, endPoint y: 217, distance: 18.4
click at [364, 217] on div at bounding box center [377, 221] width 316 height 178
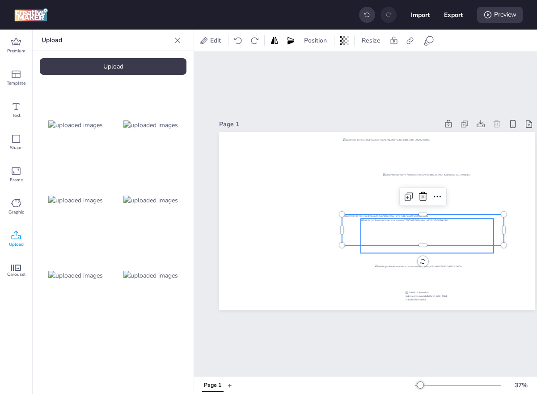
click at [411, 249] on div at bounding box center [427, 235] width 133 height 34
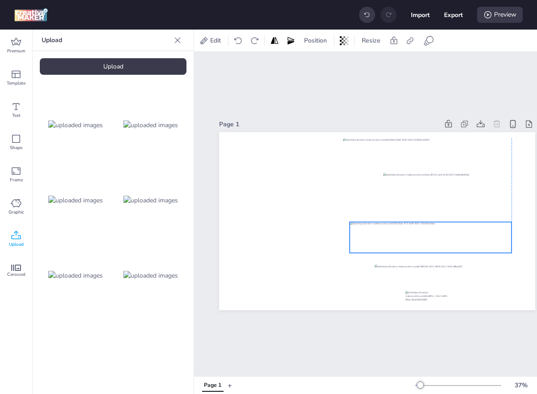
drag, startPoint x: 419, startPoint y: 231, endPoint x: 427, endPoint y: 237, distance: 10.6
click at [427, 237] on div at bounding box center [431, 237] width 162 height 31
click at [436, 234] on div at bounding box center [431, 236] width 162 height 31
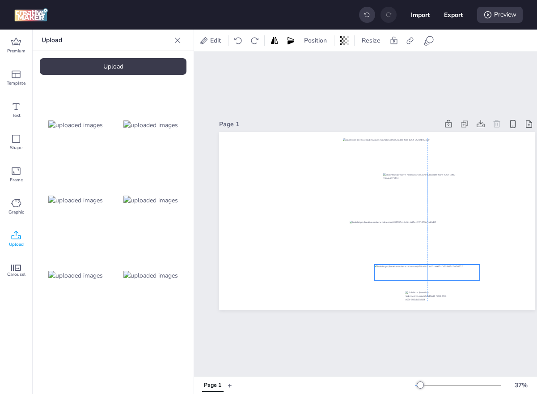
click at [419, 275] on div at bounding box center [427, 272] width 105 height 16
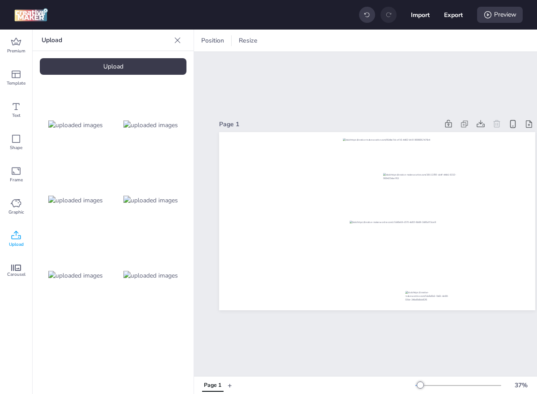
click at [145, 69] on div "Upload" at bounding box center [113, 66] width 147 height 17
click at [121, 68] on div "Upload" at bounding box center [113, 66] width 147 height 17
click at [131, 67] on div "Upload" at bounding box center [113, 66] width 147 height 17
click at [113, 63] on div "Upload" at bounding box center [113, 66] width 147 height 17
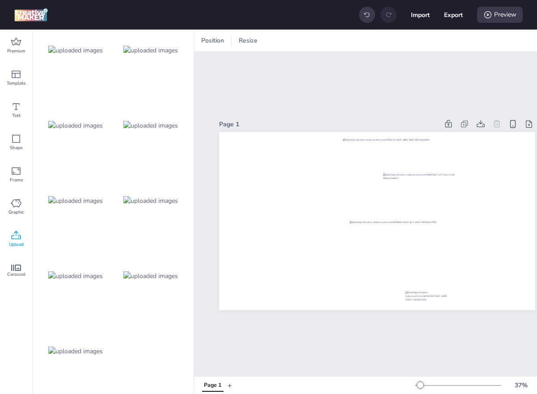
click at [81, 341] on div at bounding box center [76, 351] width 72 height 72
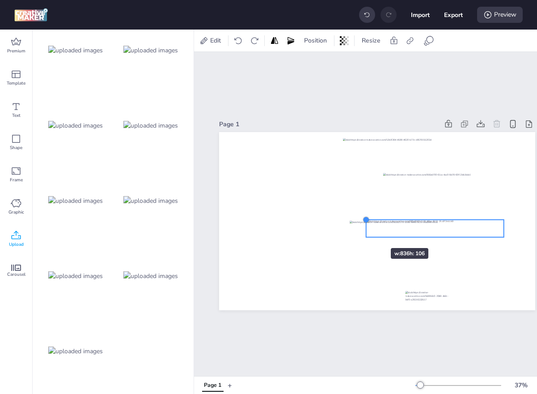
drag, startPoint x: 249, startPoint y: 206, endPoint x: 364, endPoint y: 232, distance: 118.2
click at [364, 232] on div at bounding box center [377, 221] width 316 height 178
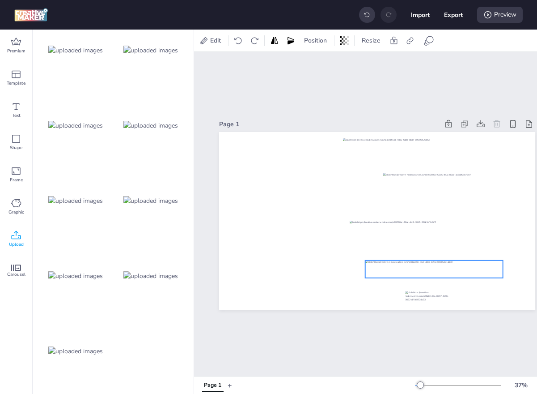
drag, startPoint x: 414, startPoint y: 225, endPoint x: 413, endPoint y: 266, distance: 40.7
click at [413, 266] on div at bounding box center [435, 268] width 138 height 17
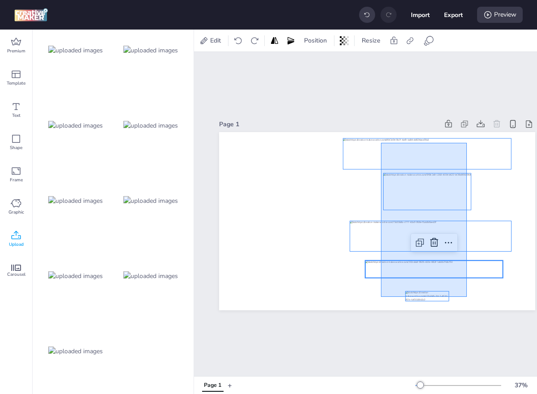
drag, startPoint x: 467, startPoint y: 297, endPoint x: 381, endPoint y: 141, distance: 177.6
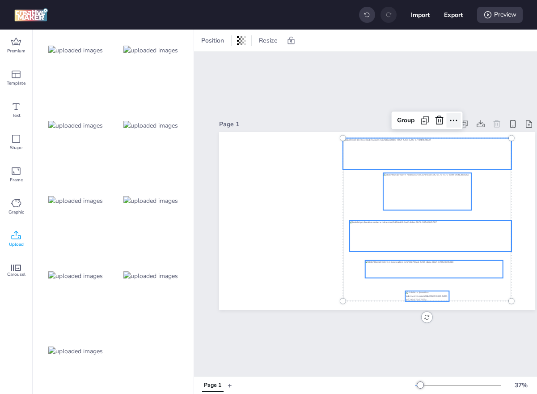
click at [454, 117] on icon at bounding box center [454, 120] width 11 height 11
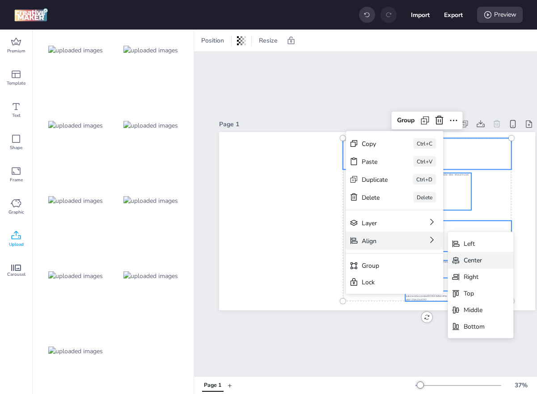
click at [480, 260] on div "Center" at bounding box center [474, 259] width 21 height 9
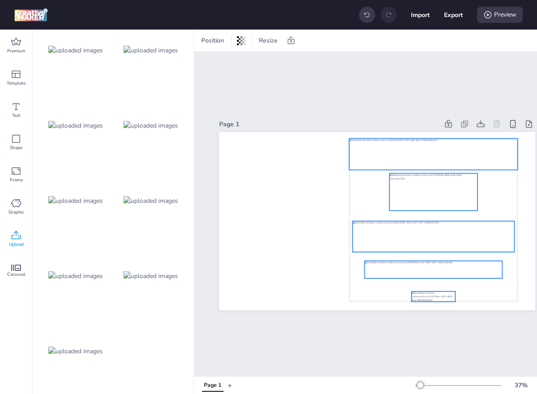
drag, startPoint x: 425, startPoint y: 195, endPoint x: 431, endPoint y: 195, distance: 6.3
click at [431, 195] on div at bounding box center [434, 191] width 88 height 37
click at [455, 13] on button "Export" at bounding box center [454, 15] width 18 height 18
select select "html"
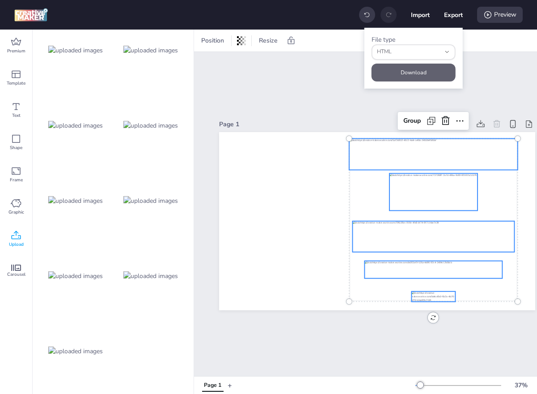
click at [421, 68] on button "Download" at bounding box center [414, 73] width 84 height 18
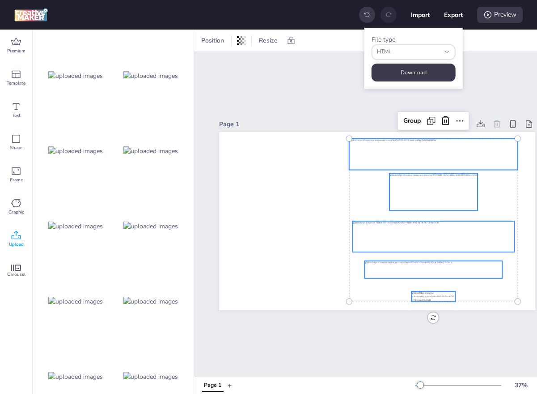
scroll to position [0, 0]
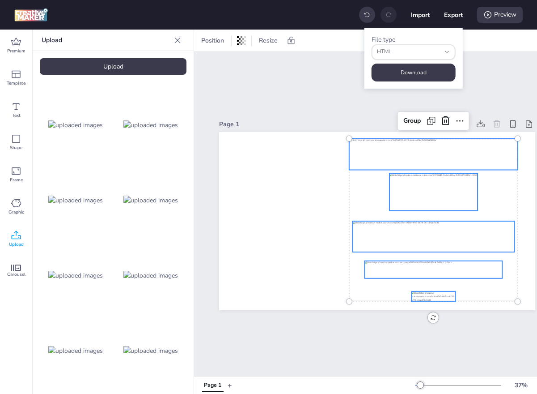
click at [112, 66] on div "Upload" at bounding box center [113, 66] width 147 height 17
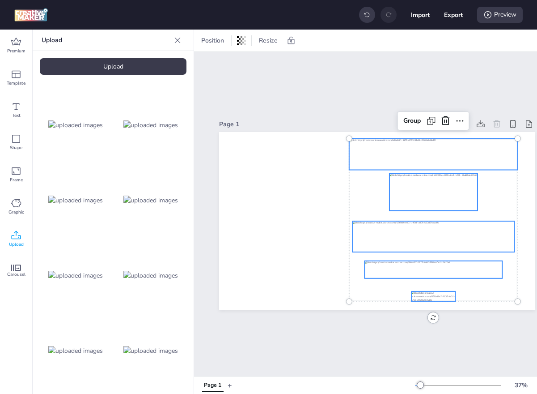
scroll to position [150, 0]
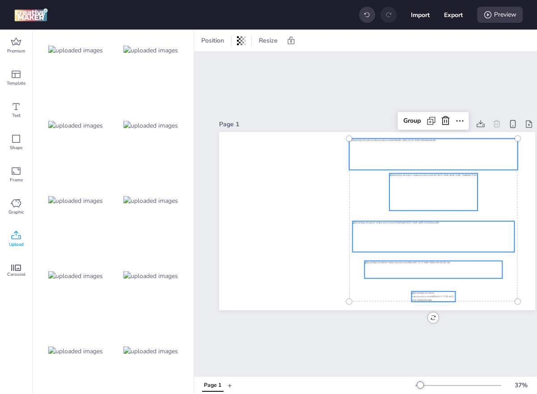
click at [147, 346] on img at bounding box center [150, 350] width 55 height 9
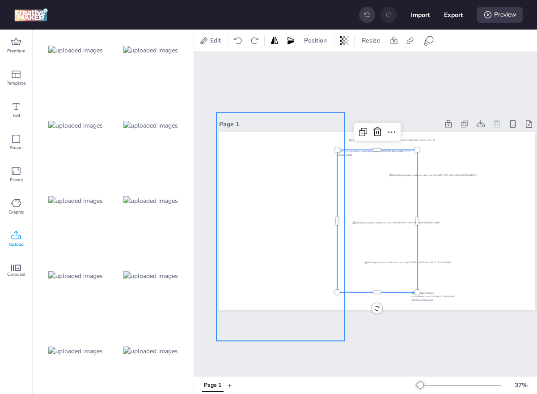
click at [268, 227] on div at bounding box center [281, 226] width 128 height 228
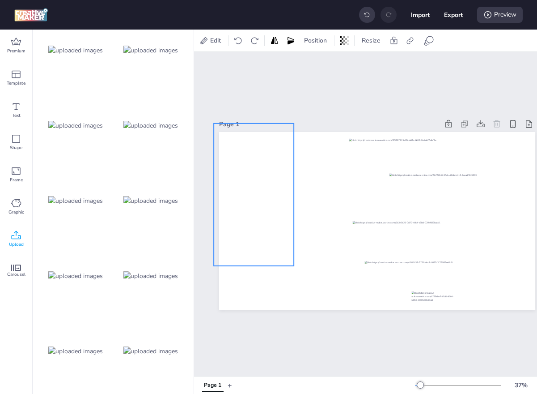
drag, startPoint x: 388, startPoint y: 190, endPoint x: 265, endPoint y: 163, distance: 126.3
click at [265, 163] on div at bounding box center [254, 194] width 80 height 142
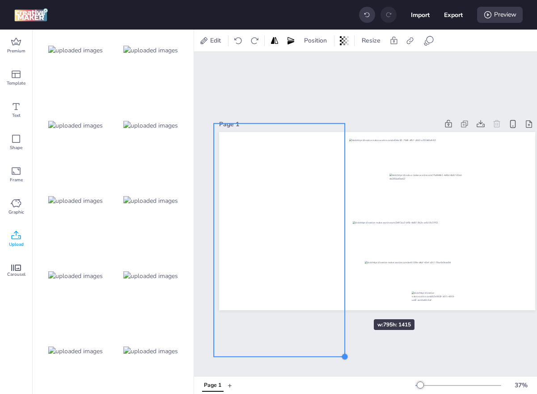
drag, startPoint x: 296, startPoint y: 268, endPoint x: 347, endPoint y: 302, distance: 60.9
click at [347, 302] on div at bounding box center [377, 221] width 316 height 178
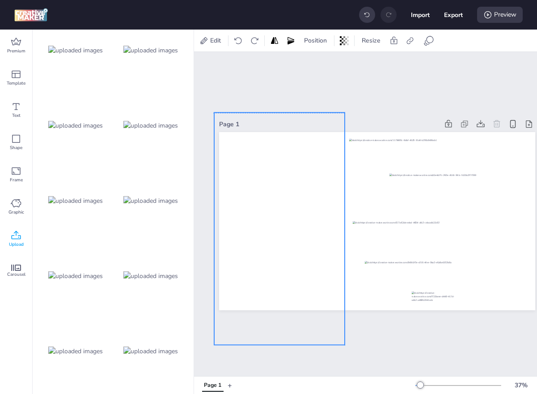
drag, startPoint x: 287, startPoint y: 248, endPoint x: 286, endPoint y: 235, distance: 12.5
click at [286, 236] on div at bounding box center [279, 228] width 131 height 232
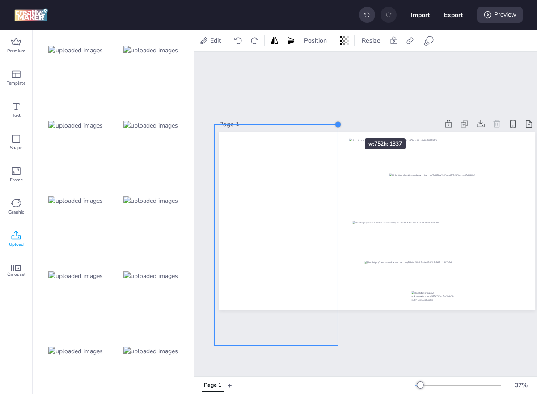
drag, startPoint x: 345, startPoint y: 110, endPoint x: 338, endPoint y: 122, distance: 13.7
click at [338, 122] on div at bounding box center [338, 124] width 7 height 7
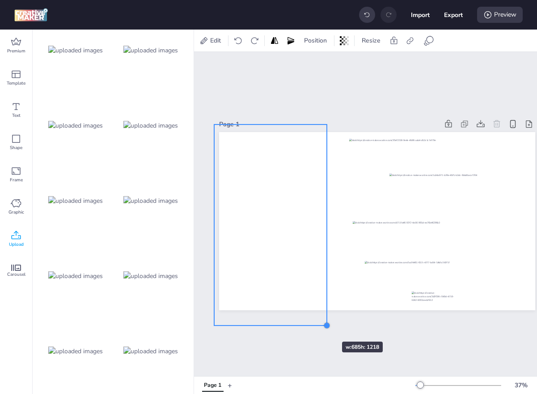
drag, startPoint x: 338, startPoint y: 345, endPoint x: 315, endPoint y: 325, distance: 30.1
click at [315, 325] on div "Page 1" at bounding box center [377, 214] width 366 height 324
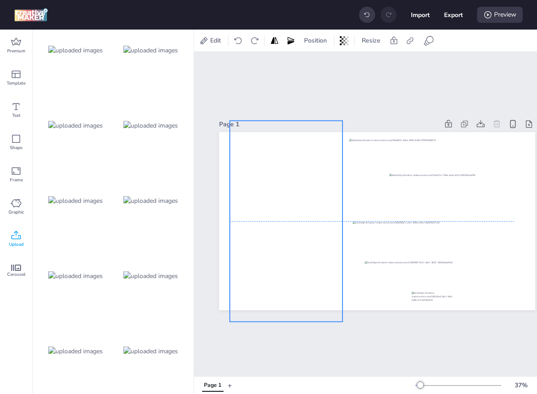
drag, startPoint x: 290, startPoint y: 251, endPoint x: 306, endPoint y: 248, distance: 15.9
click at [306, 248] on div at bounding box center [286, 221] width 113 height 201
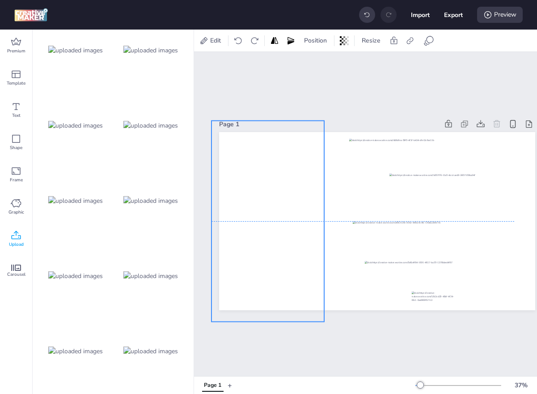
drag, startPoint x: 259, startPoint y: 195, endPoint x: 241, endPoint y: 196, distance: 18.3
click at [241, 196] on div at bounding box center [268, 221] width 113 height 201
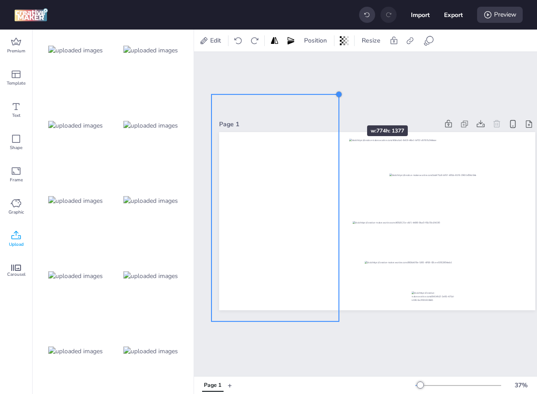
drag, startPoint x: 326, startPoint y: 121, endPoint x: 340, endPoint y: 109, distance: 19.1
click at [340, 109] on div "Page 1" at bounding box center [377, 214] width 316 height 214
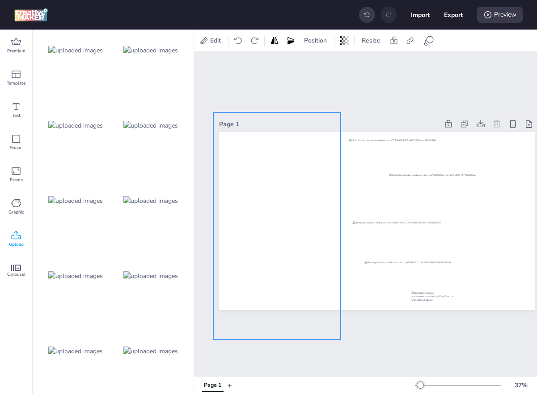
drag, startPoint x: 288, startPoint y: 166, endPoint x: 290, endPoint y: 183, distance: 17.1
click at [290, 183] on div at bounding box center [277, 225] width 128 height 227
click at [366, 20] on div at bounding box center [367, 15] width 16 height 16
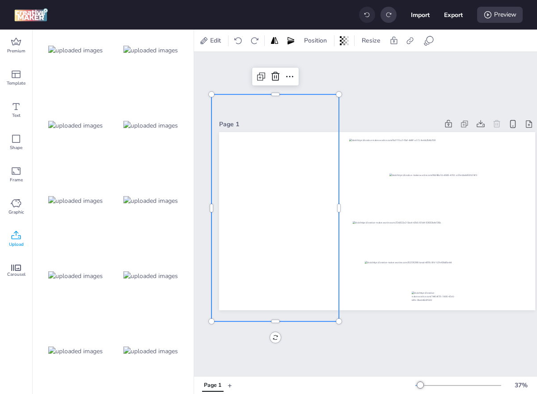
click at [366, 20] on div at bounding box center [367, 15] width 16 height 16
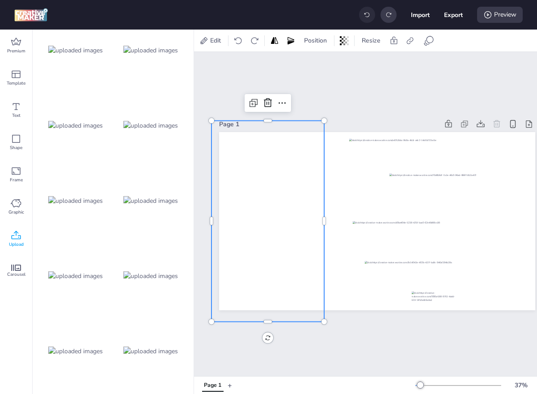
click at [366, 20] on div at bounding box center [367, 15] width 16 height 16
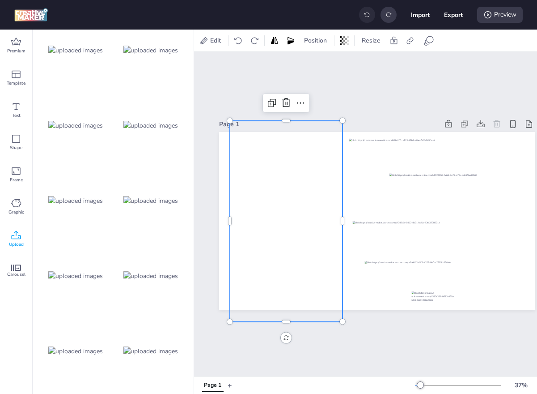
click at [366, 20] on div at bounding box center [367, 15] width 16 height 16
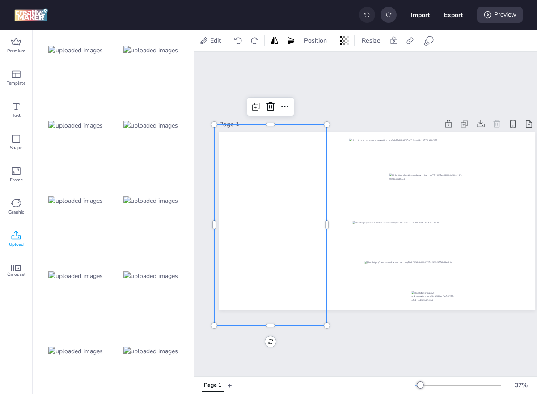
click at [366, 20] on div at bounding box center [367, 15] width 16 height 16
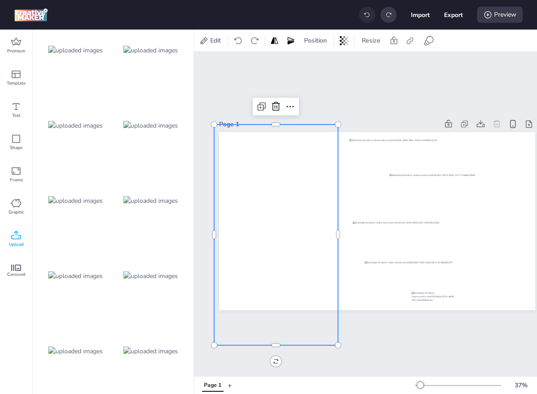
click at [366, 20] on div at bounding box center [367, 15] width 16 height 16
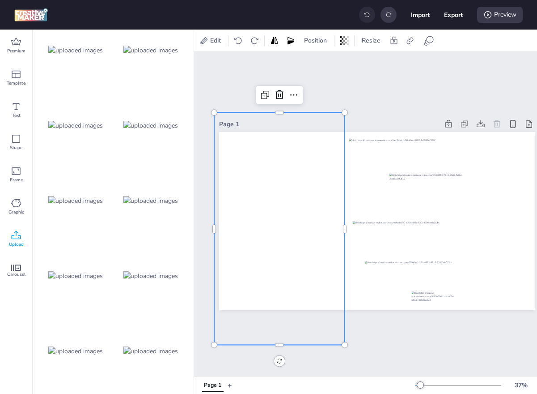
click at [366, 20] on div at bounding box center [367, 15] width 16 height 16
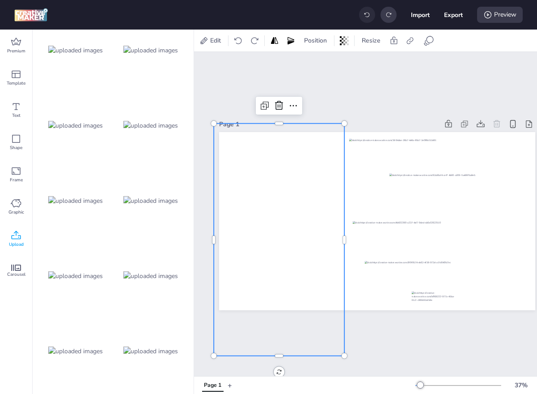
click at [366, 20] on div at bounding box center [367, 15] width 16 height 16
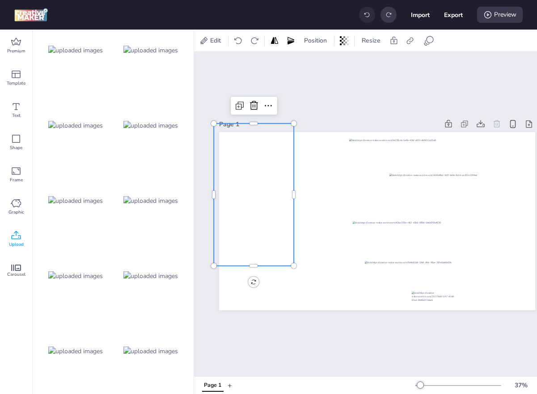
click at [366, 20] on div at bounding box center [367, 15] width 16 height 16
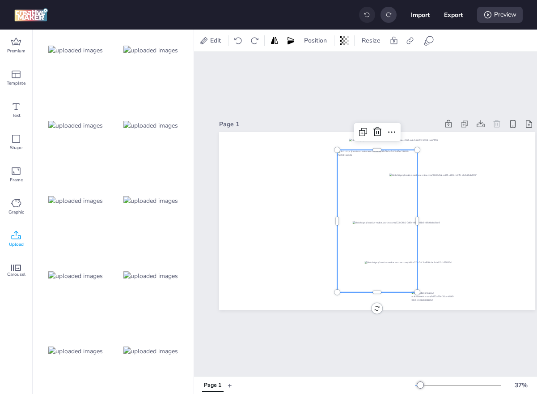
click at [366, 20] on div at bounding box center [367, 15] width 16 height 16
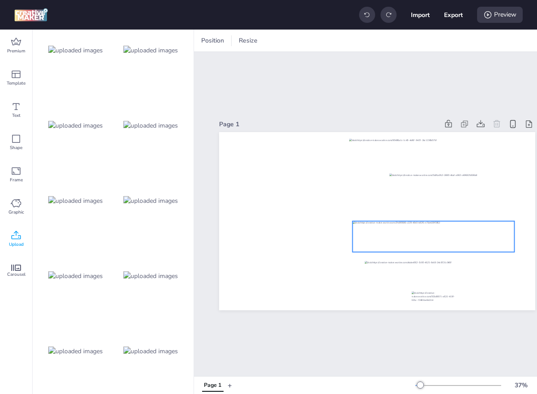
click at [425, 238] on div at bounding box center [434, 236] width 162 height 31
click at [429, 41] on icon at bounding box center [429, 40] width 11 height 11
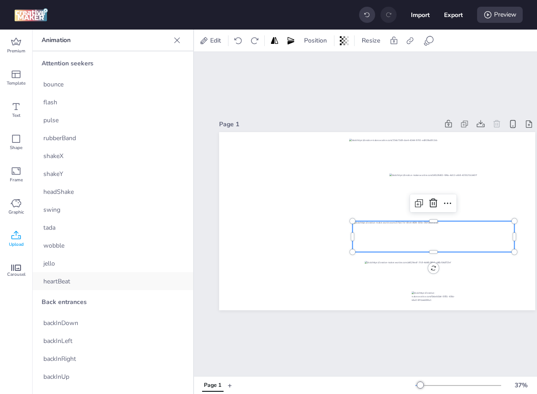
click at [72, 285] on div "heartBeat" at bounding box center [113, 281] width 161 height 18
click at [390, 269] on div at bounding box center [434, 269] width 138 height 17
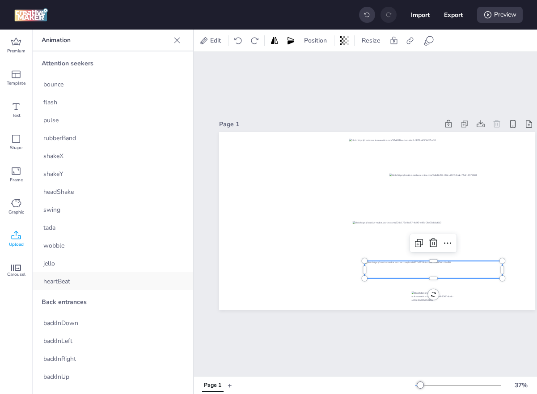
click at [83, 281] on div "heartBeat" at bounding box center [113, 281] width 161 height 18
click at [17, 227] on div "Upload" at bounding box center [16, 239] width 32 height 32
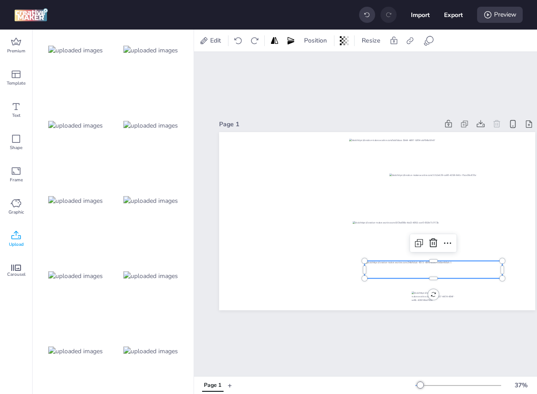
click at [160, 346] on img at bounding box center [150, 350] width 55 height 9
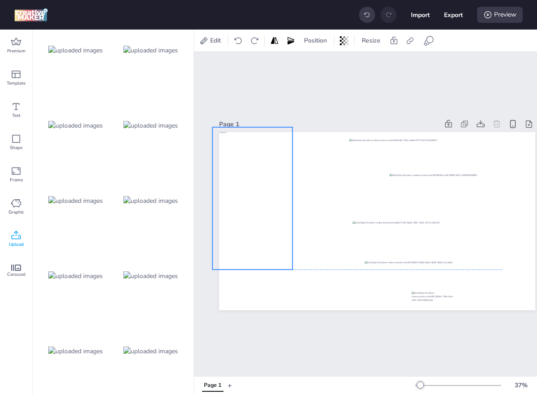
drag, startPoint x: 397, startPoint y: 225, endPoint x: 272, endPoint y: 203, distance: 126.8
click at [272, 203] on div at bounding box center [253, 198] width 80 height 142
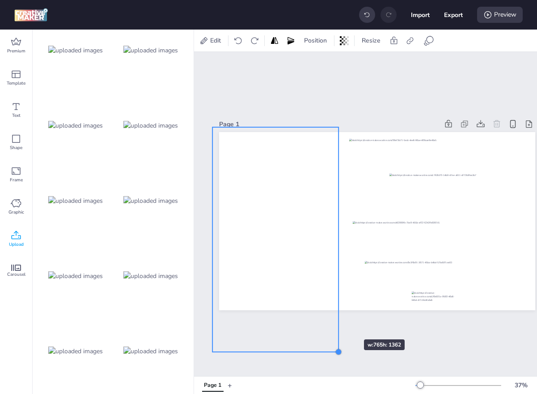
drag, startPoint x: 292, startPoint y: 271, endPoint x: 344, endPoint y: 330, distance: 79.0
click at [344, 330] on div "Page 1" at bounding box center [377, 214] width 366 height 324
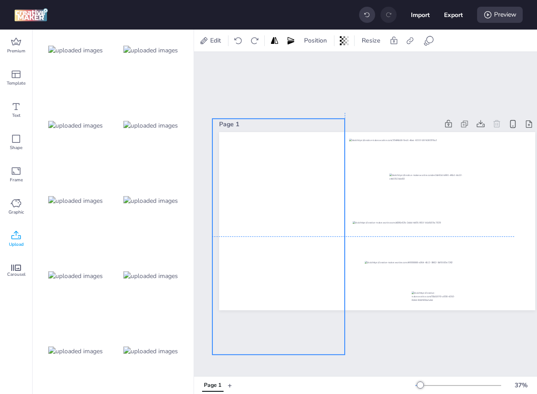
drag, startPoint x: 288, startPoint y: 253, endPoint x: 288, endPoint y: 244, distance: 9.4
click at [288, 244] on div at bounding box center [279, 236] width 132 height 235
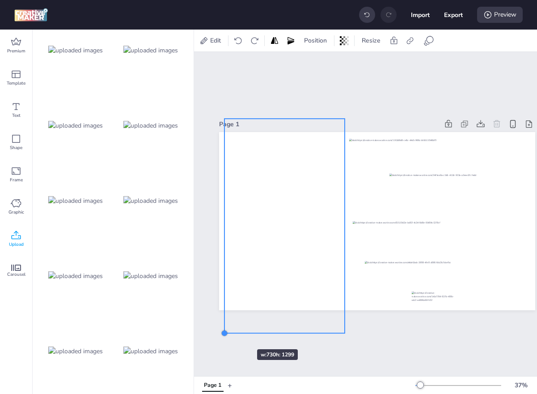
drag, startPoint x: 213, startPoint y: 354, endPoint x: 230, endPoint y: 333, distance: 28.0
click at [230, 333] on div "Page 1" at bounding box center [377, 214] width 366 height 324
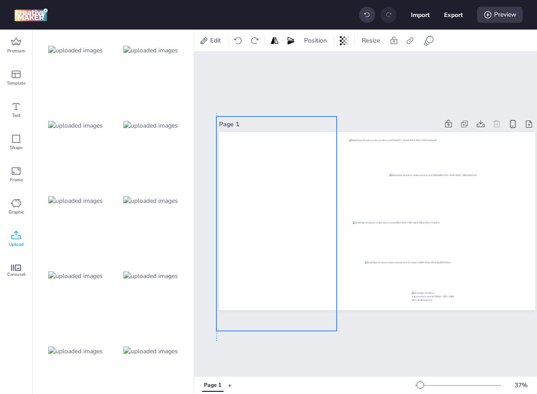
drag, startPoint x: 285, startPoint y: 262, endPoint x: 279, endPoint y: 260, distance: 6.7
click at [279, 260] on div at bounding box center [277, 223] width 120 height 214
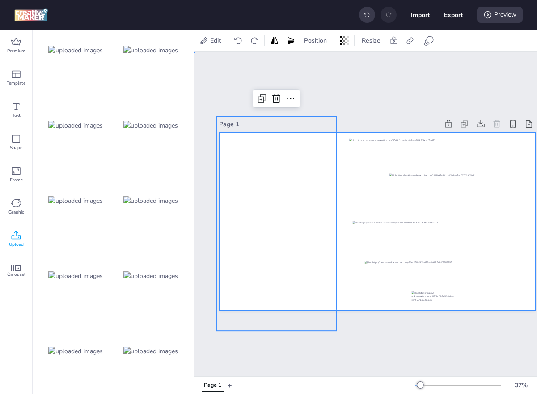
click at [345, 230] on div at bounding box center [377, 221] width 316 height 178
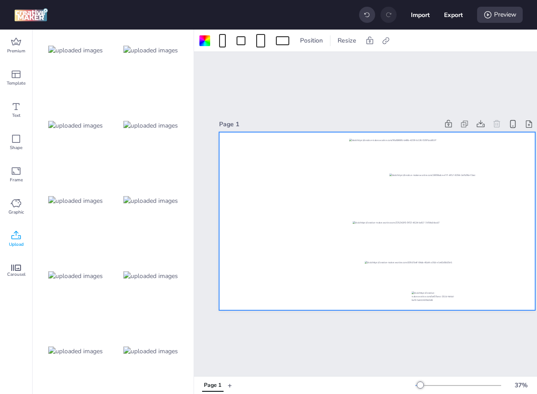
click at [344, 230] on div at bounding box center [377, 221] width 316 height 178
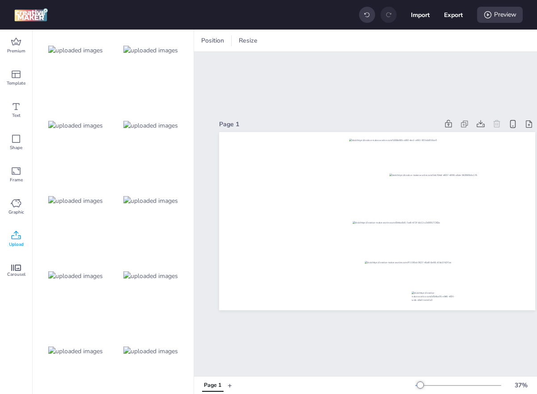
click at [89, 138] on div at bounding box center [76, 125] width 72 height 72
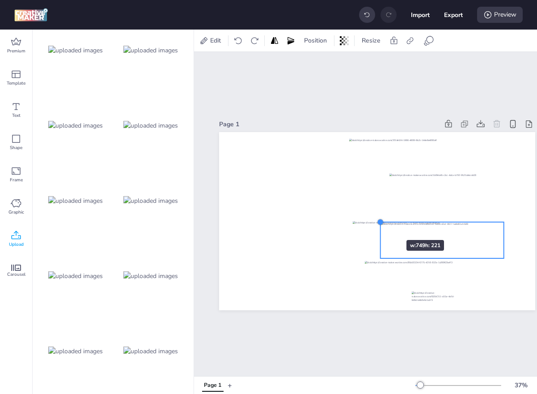
drag, startPoint x: 250, startPoint y: 184, endPoint x: 380, endPoint y: 224, distance: 135.6
click at [380, 224] on div at bounding box center [380, 221] width 7 height 7
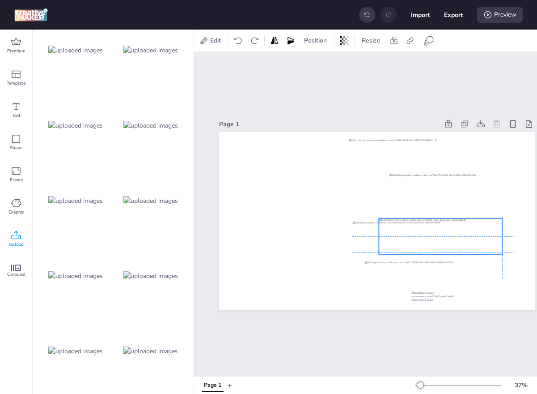
drag, startPoint x: 463, startPoint y: 248, endPoint x: 460, endPoint y: 243, distance: 5.8
click at [460, 243] on div at bounding box center [440, 236] width 123 height 36
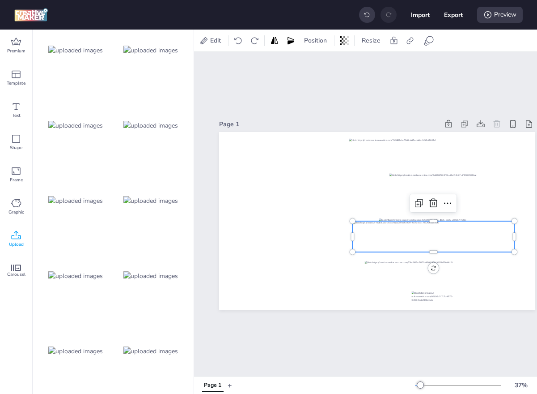
click at [511, 239] on div at bounding box center [434, 236] width 162 height 31
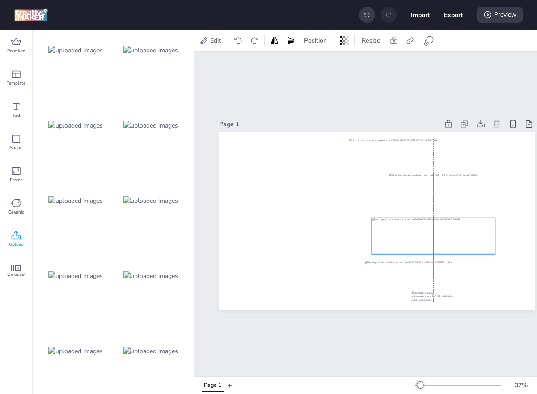
drag, startPoint x: 483, startPoint y: 239, endPoint x: 475, endPoint y: 239, distance: 8.5
click at [475, 239] on div at bounding box center [433, 236] width 123 height 36
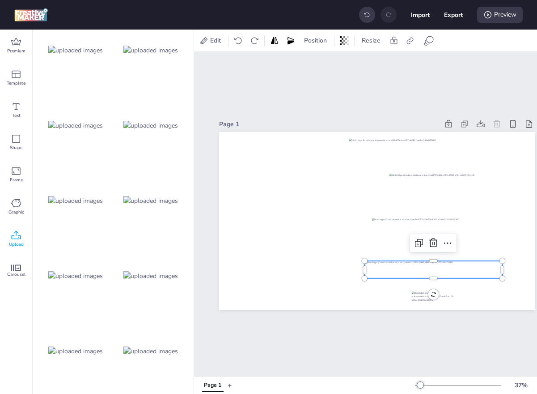
click at [470, 269] on div at bounding box center [434, 269] width 138 height 17
click at [92, 205] on img at bounding box center [75, 200] width 55 height 9
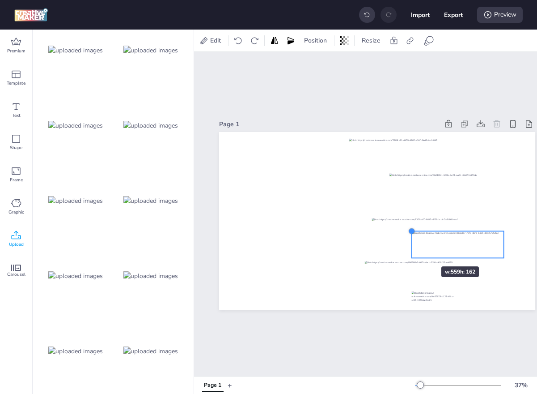
drag, startPoint x: 254, startPoint y: 184, endPoint x: 416, endPoint y: 250, distance: 175.2
click at [416, 250] on div at bounding box center [377, 221] width 316 height 178
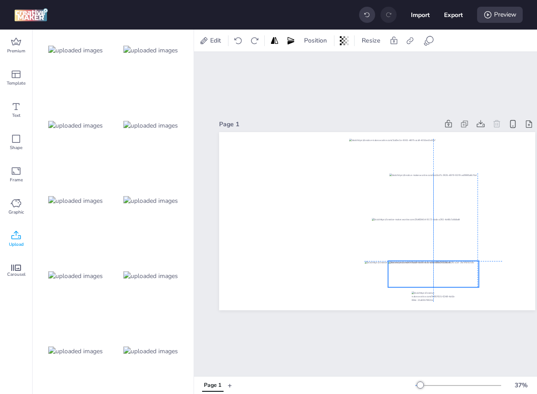
drag, startPoint x: 460, startPoint y: 237, endPoint x: 434, endPoint y: 266, distance: 38.7
click at [434, 266] on div at bounding box center [433, 274] width 91 height 26
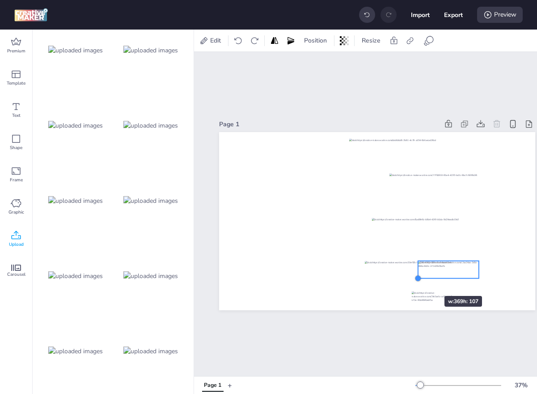
drag, startPoint x: 388, startPoint y: 289, endPoint x: 418, endPoint y: 280, distance: 31.4
click at [418, 280] on div at bounding box center [418, 278] width 7 height 7
drag, startPoint x: 446, startPoint y: 268, endPoint x: 431, endPoint y: 268, distance: 14.8
click at [431, 268] on div at bounding box center [433, 269] width 61 height 17
click at [485, 264] on div at bounding box center [434, 269] width 138 height 17
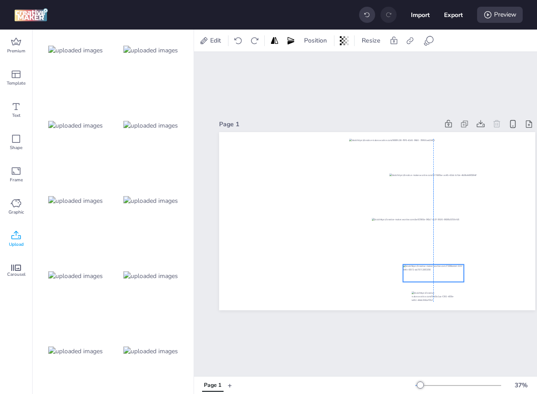
click at [424, 270] on div at bounding box center [433, 272] width 61 height 17
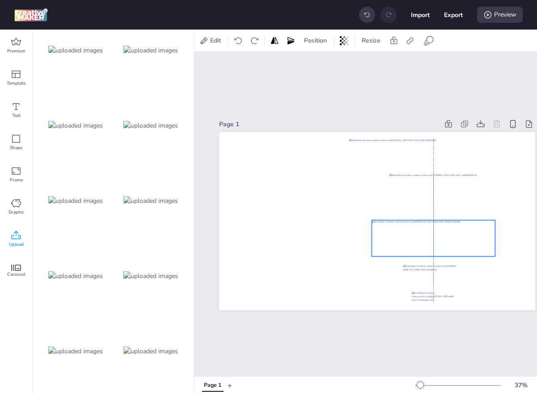
click at [467, 235] on div at bounding box center [433, 238] width 123 height 36
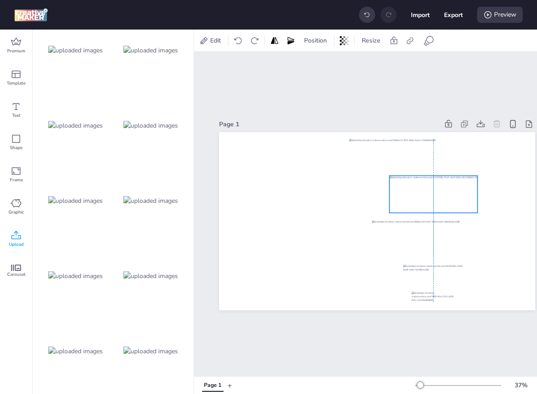
click at [464, 190] on div at bounding box center [434, 193] width 88 height 37
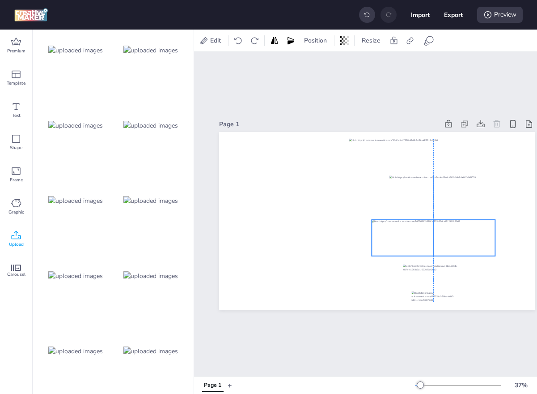
click at [448, 242] on div at bounding box center [433, 238] width 123 height 36
click at [406, 242] on div at bounding box center [433, 238] width 123 height 36
click at [433, 41] on icon at bounding box center [429, 40] width 11 height 11
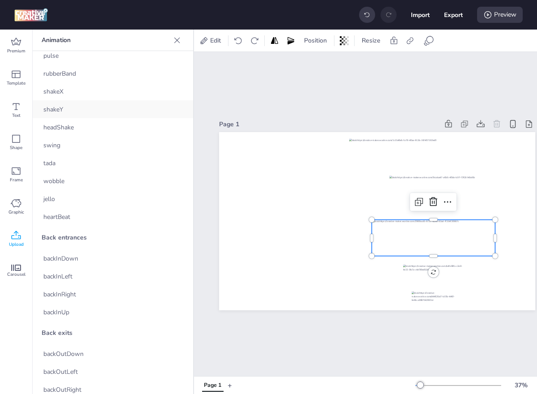
scroll to position [66, 0]
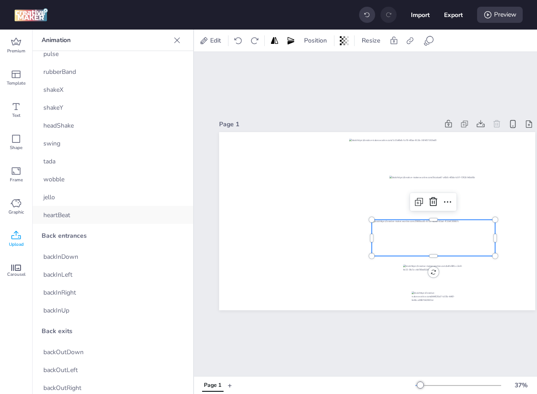
click at [91, 214] on div "heartBeat" at bounding box center [113, 215] width 161 height 18
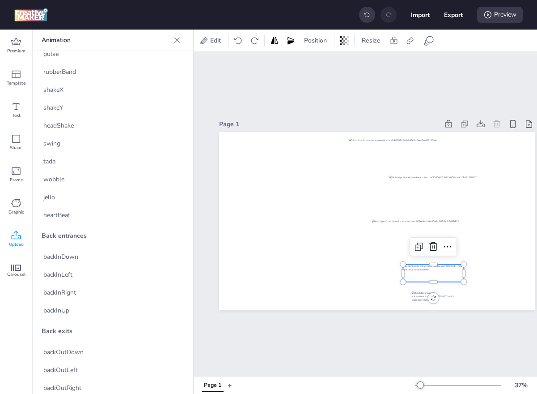
click at [408, 271] on div at bounding box center [433, 272] width 61 height 17
click at [64, 210] on span "heartBeat" at bounding box center [56, 214] width 27 height 9
click at [355, 95] on div "Page 1" at bounding box center [377, 214] width 366 height 324
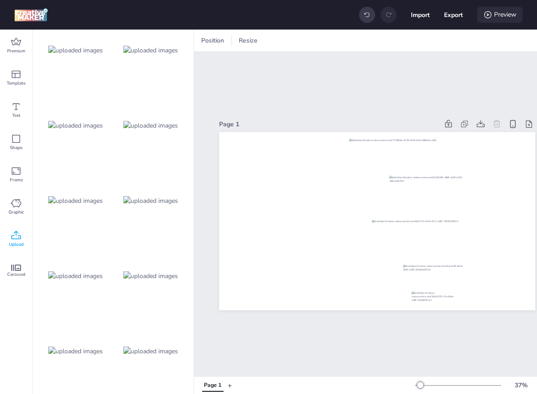
click at [503, 15] on div "Preview" at bounding box center [500, 15] width 46 height 16
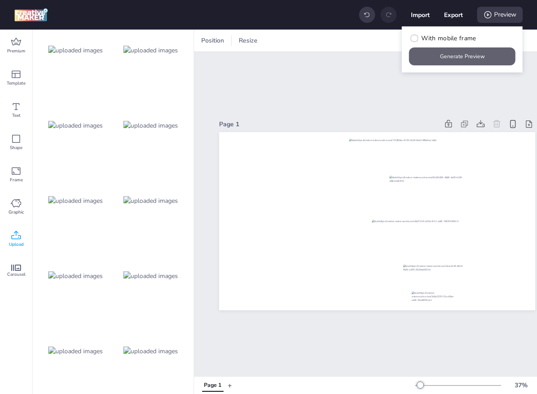
click at [435, 55] on button "Generate Preview" at bounding box center [462, 56] width 106 height 18
click at [457, 12] on button "Export" at bounding box center [454, 15] width 18 height 18
select select "html"
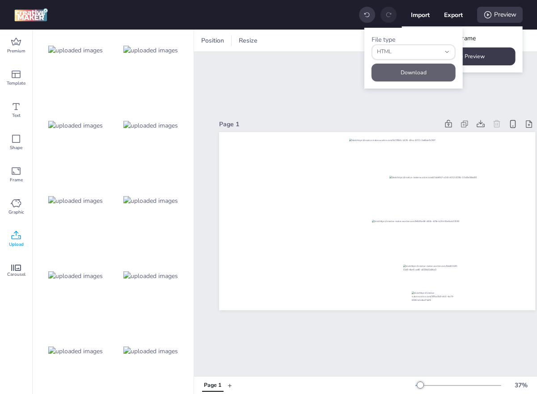
click at [423, 71] on button "Download" at bounding box center [414, 73] width 84 height 18
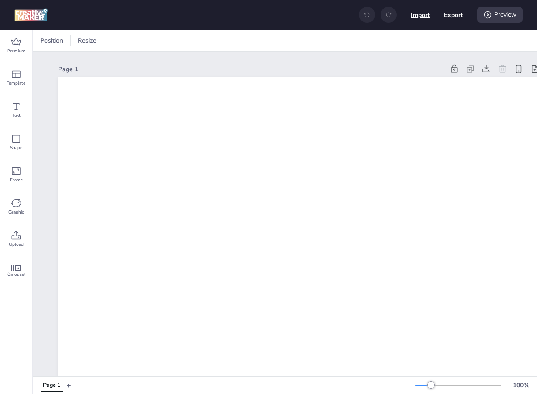
click at [424, 13] on button "Import" at bounding box center [420, 14] width 19 height 19
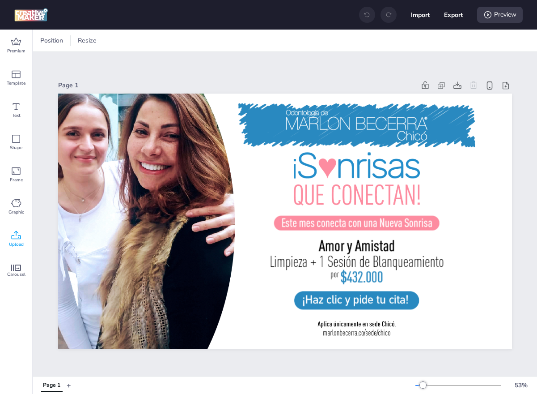
click at [21, 238] on div "Upload" at bounding box center [16, 239] width 32 height 32
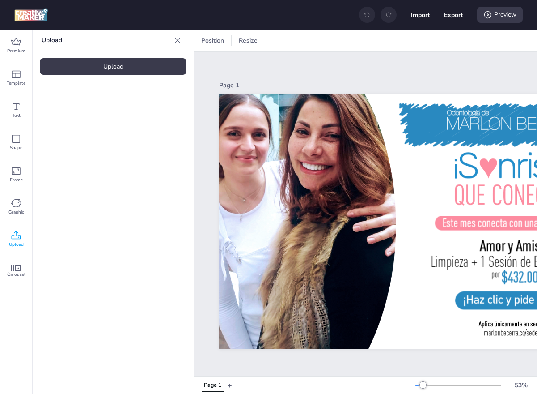
click at [138, 63] on div "Upload" at bounding box center [113, 66] width 147 height 17
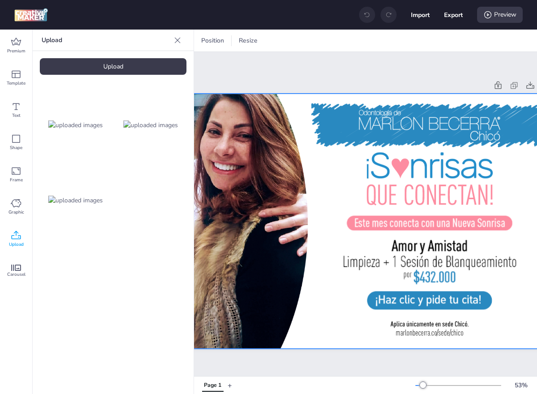
scroll to position [0, 81]
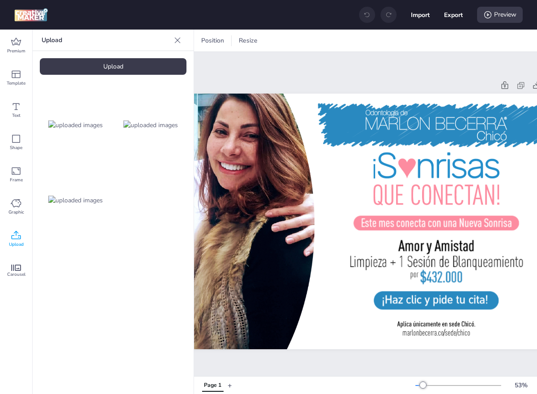
click at [81, 196] on img at bounding box center [75, 200] width 55 height 9
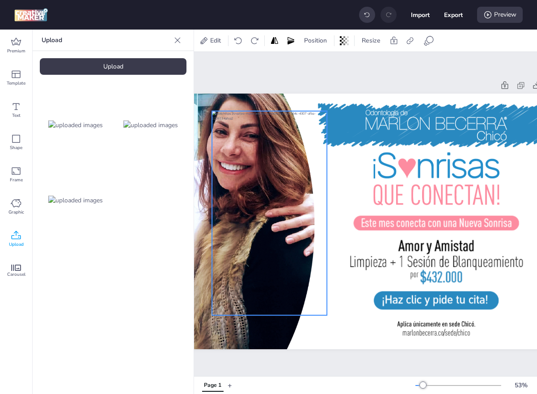
drag, startPoint x: 315, startPoint y: 166, endPoint x: 214, endPoint y: 150, distance: 101.9
click at [214, 150] on div at bounding box center [269, 213] width 115 height 204
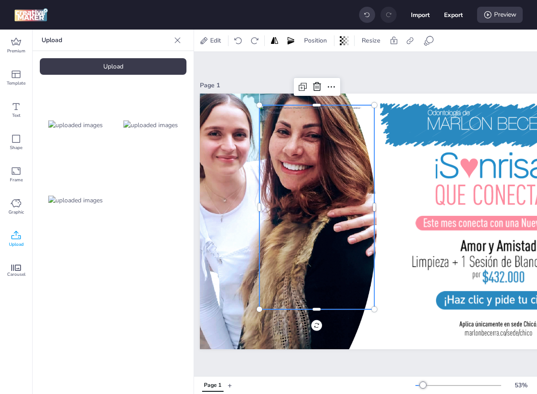
scroll to position [0, 0]
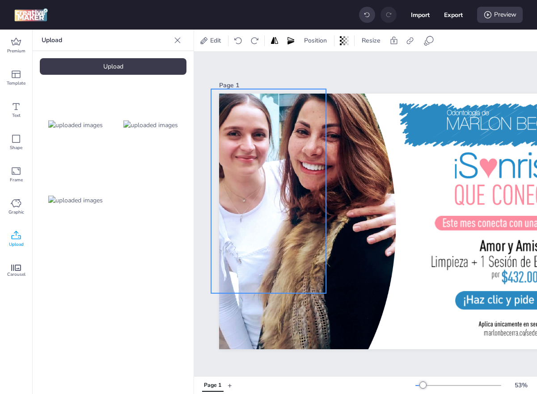
drag, startPoint x: 315, startPoint y: 156, endPoint x: 247, endPoint y: 140, distance: 69.4
click at [247, 140] on div at bounding box center [268, 191] width 115 height 204
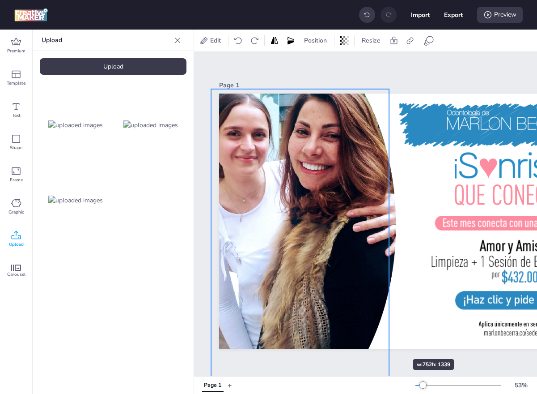
drag, startPoint x: 323, startPoint y: 291, endPoint x: 387, endPoint y: 343, distance: 81.8
click at [387, 343] on div at bounding box center [446, 221] width 454 height 255
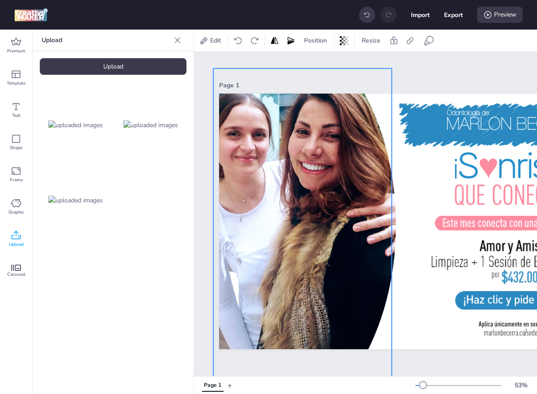
drag, startPoint x: 341, startPoint y: 268, endPoint x: 344, endPoint y: 248, distance: 20.3
click at [344, 248] on div at bounding box center [302, 226] width 179 height 317
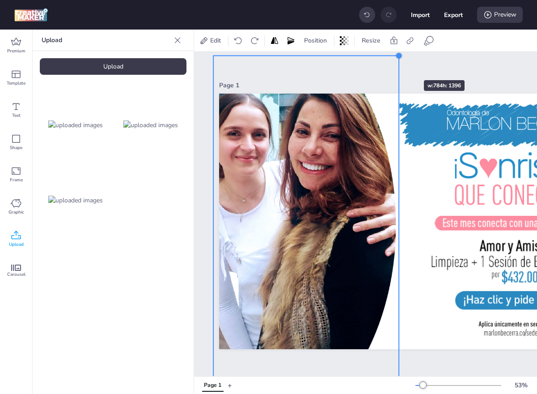
drag, startPoint x: 390, startPoint y: 70, endPoint x: 397, endPoint y: 64, distance: 9.5
click at [397, 64] on div "Page 1" at bounding box center [446, 214] width 504 height 324
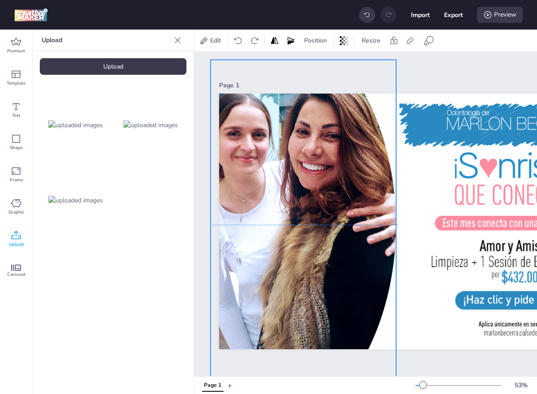
drag, startPoint x: 327, startPoint y: 132, endPoint x: 326, endPoint y: 137, distance: 4.7
click at [326, 137] on div at bounding box center [304, 225] width 186 height 330
click at [316, 38] on span "Position" at bounding box center [315, 40] width 26 height 9
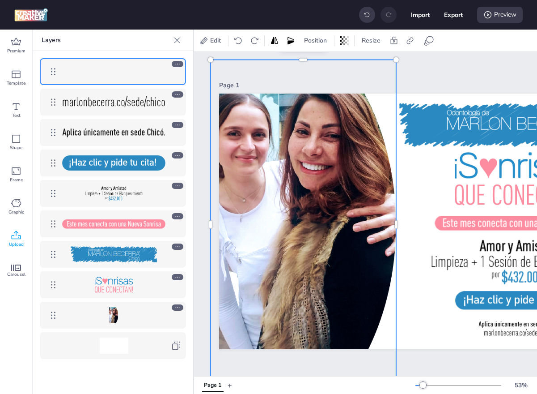
click at [175, 309] on icon at bounding box center [177, 307] width 6 height 6
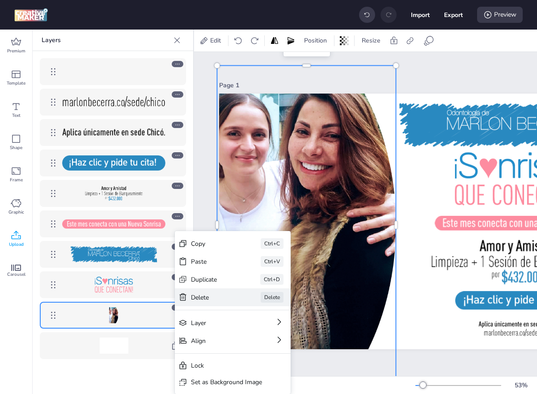
click at [213, 297] on div "Delete" at bounding box center [213, 297] width 45 height 9
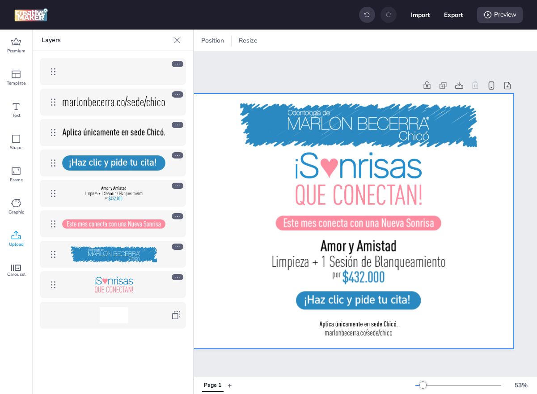
scroll to position [0, 161]
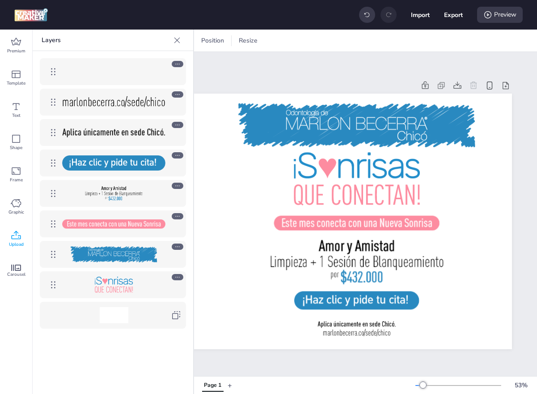
click at [179, 39] on icon at bounding box center [177, 40] width 9 height 9
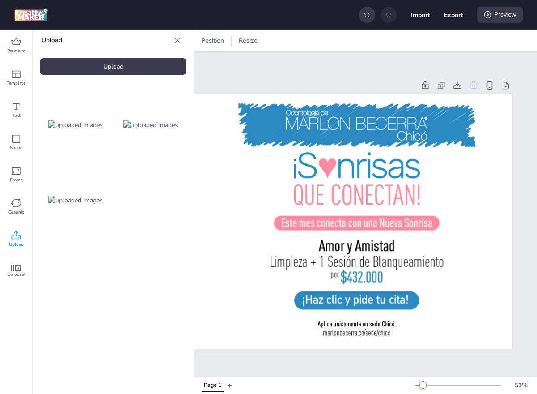
click at [94, 126] on img at bounding box center [75, 124] width 55 height 9
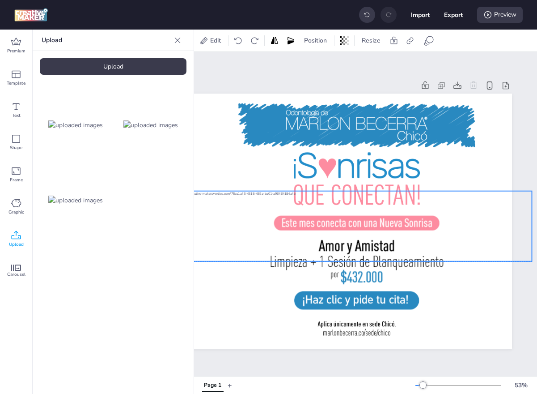
drag, startPoint x: 234, startPoint y: 200, endPoint x: 303, endPoint y: 203, distance: 68.5
click at [303, 203] on div at bounding box center [350, 226] width 363 height 71
drag, startPoint x: 320, startPoint y: 222, endPoint x: 257, endPoint y: 225, distance: 63.6
click at [257, 225] on div at bounding box center [296, 226] width 363 height 71
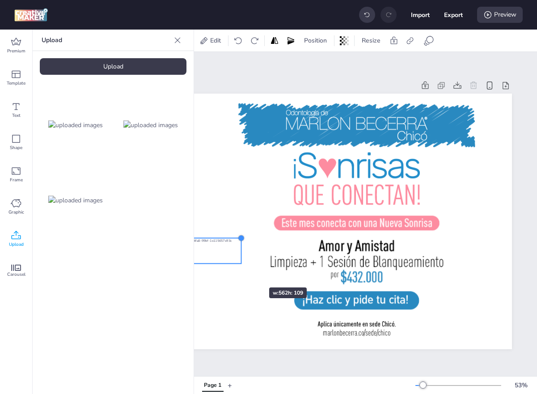
drag, startPoint x: 473, startPoint y: 193, endPoint x: 230, endPoint y: 275, distance: 256.4
click at [230, 275] on div at bounding box center [285, 221] width 454 height 255
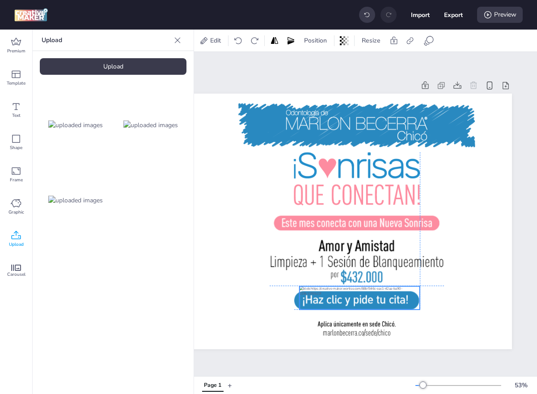
drag, startPoint x: 215, startPoint y: 255, endPoint x: 405, endPoint y: 300, distance: 195.8
click at [405, 300] on div at bounding box center [360, 297] width 120 height 23
drag, startPoint x: 301, startPoint y: 286, endPoint x: 327, endPoint y: 291, distance: 26.9
click at [327, 291] on div at bounding box center [324, 290] width 7 height 7
click at [308, 299] on div at bounding box center [356, 300] width 125 height 18
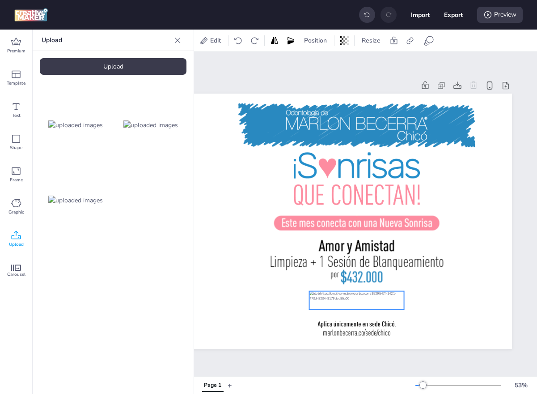
drag, startPoint x: 374, startPoint y: 302, endPoint x: 359, endPoint y: 302, distance: 15.7
click at [359, 302] on div at bounding box center [357, 300] width 95 height 18
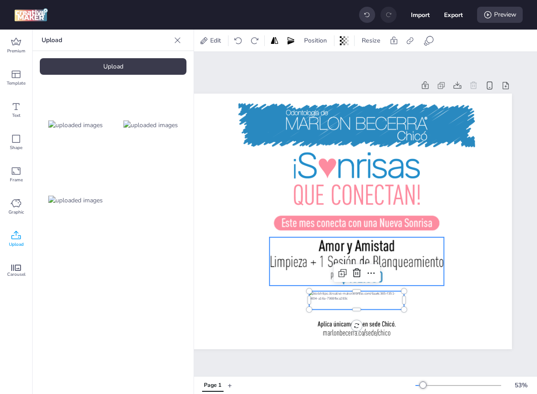
click at [383, 259] on div at bounding box center [357, 261] width 174 height 49
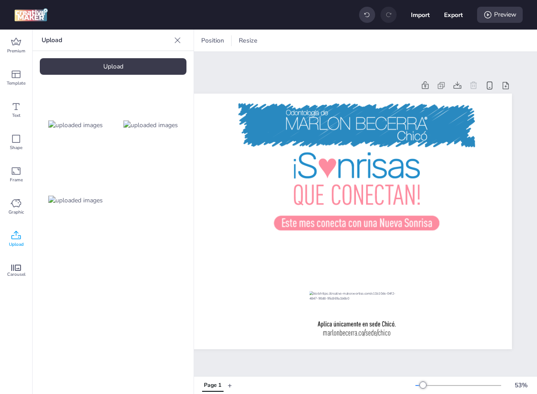
click at [151, 111] on div at bounding box center [151, 125] width 72 height 72
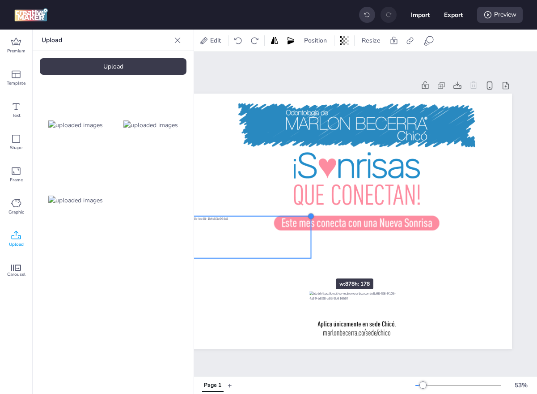
drag, startPoint x: 465, startPoint y: 184, endPoint x: 291, endPoint y: 270, distance: 193.7
click at [291, 270] on div at bounding box center [285, 221] width 454 height 255
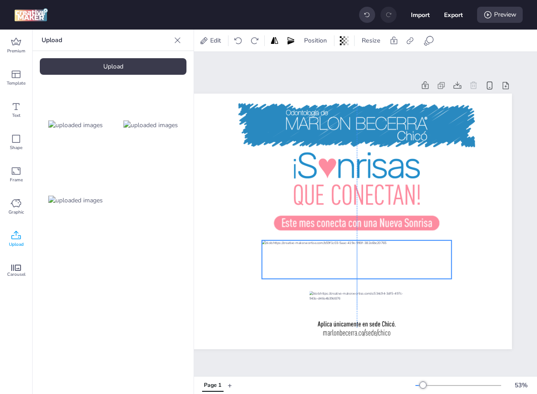
drag, startPoint x: 247, startPoint y: 248, endPoint x: 406, endPoint y: 268, distance: 161.0
click at [406, 268] on div at bounding box center [357, 259] width 190 height 38
click at [117, 69] on div "Upload" at bounding box center [113, 66] width 147 height 17
click at [149, 199] on img at bounding box center [150, 200] width 55 height 9
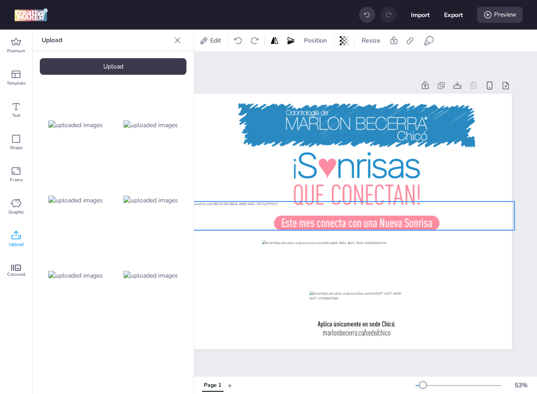
drag, startPoint x: 351, startPoint y: 215, endPoint x: 400, endPoint y: 209, distance: 48.7
click at [400, 209] on div at bounding box center [333, 215] width 363 height 29
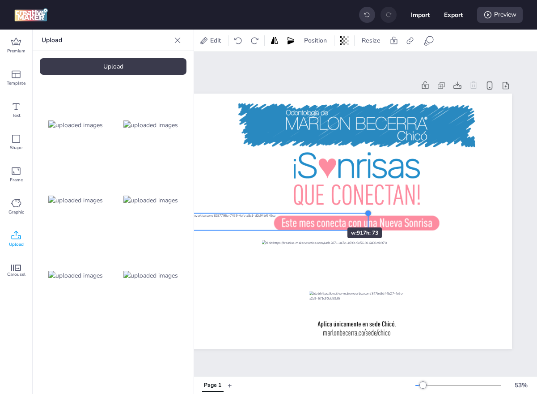
drag, startPoint x: 514, startPoint y: 200, endPoint x: 321, endPoint y: 211, distance: 193.6
click at [321, 211] on div at bounding box center [285, 221] width 454 height 255
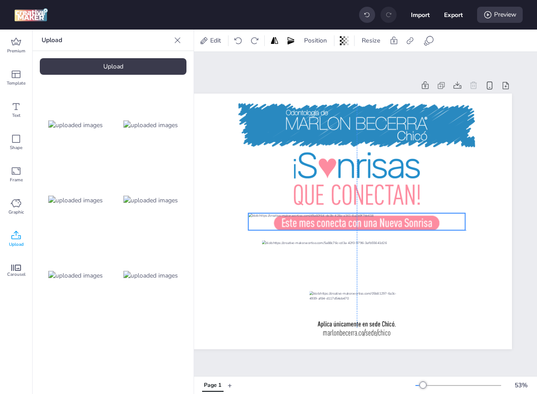
drag, startPoint x: 295, startPoint y: 220, endPoint x: 393, endPoint y: 218, distance: 98.4
click at [393, 218] on div at bounding box center [356, 221] width 217 height 17
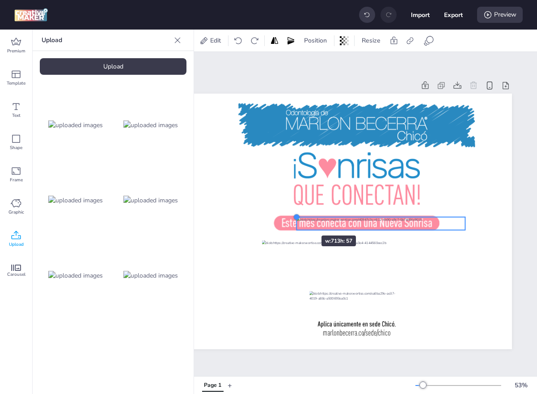
drag, startPoint x: 247, startPoint y: 211, endPoint x: 294, endPoint y: 217, distance: 47.8
click at [294, 217] on div at bounding box center [296, 216] width 7 height 7
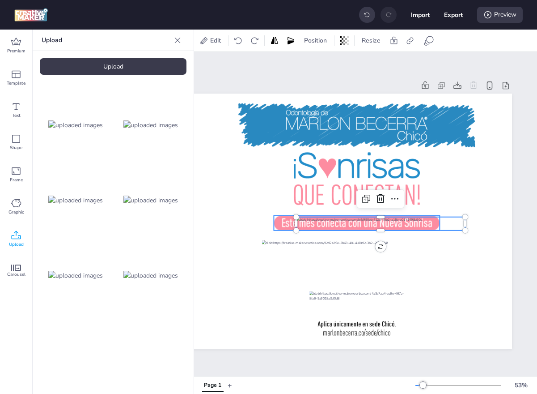
click at [282, 224] on div at bounding box center [357, 222] width 166 height 15
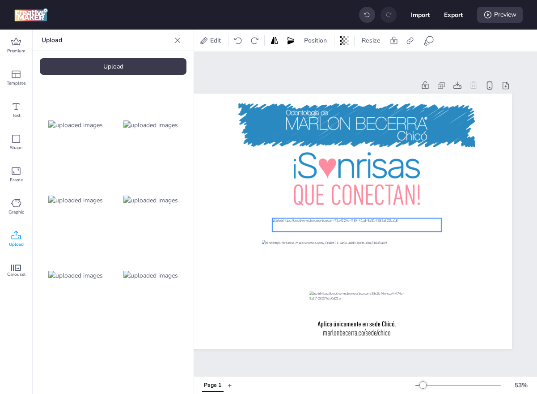
drag, startPoint x: 362, startPoint y: 225, endPoint x: 337, endPoint y: 226, distance: 25.1
click at [337, 226] on div at bounding box center [356, 224] width 169 height 13
click at [426, 43] on icon at bounding box center [427, 41] width 5 height 5
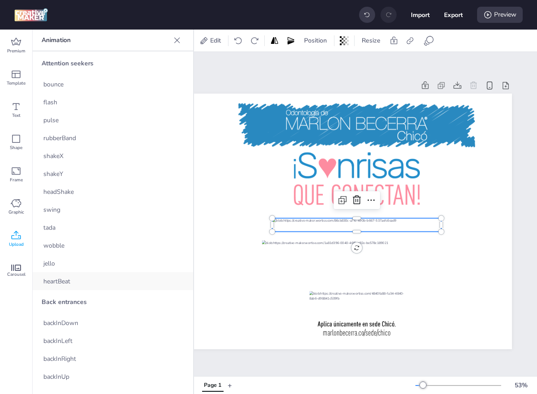
click at [66, 283] on span "heartBeat" at bounding box center [56, 280] width 27 height 9
click at [333, 293] on div at bounding box center [357, 300] width 95 height 18
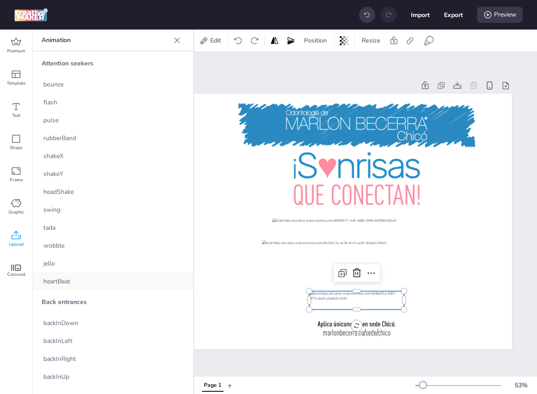
click at [106, 277] on div "heartBeat" at bounding box center [113, 281] width 161 height 18
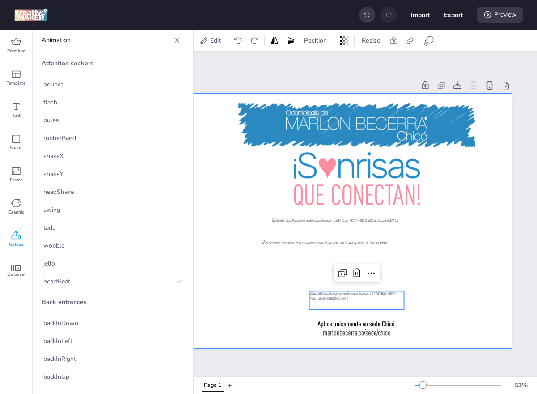
click at [255, 184] on div at bounding box center [285, 221] width 454 height 255
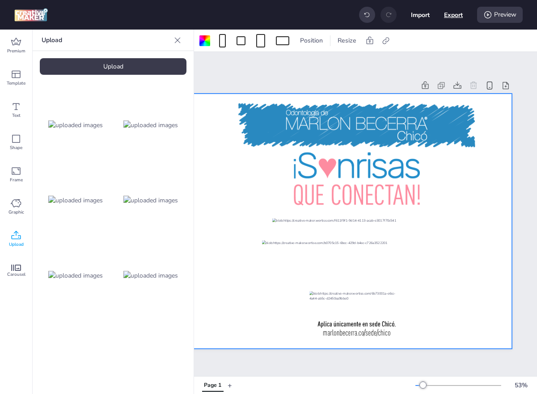
click at [447, 11] on button "Export" at bounding box center [453, 14] width 19 height 19
select select "html"
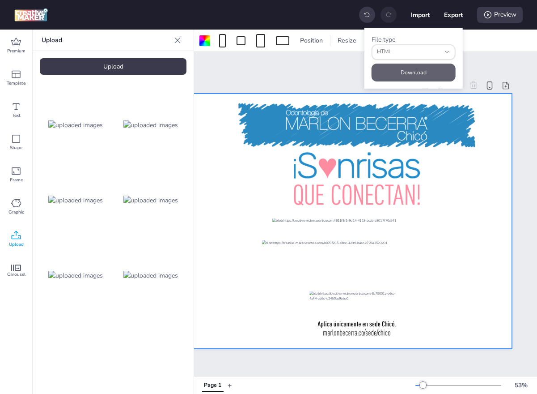
click at [412, 69] on button "Download" at bounding box center [414, 73] width 84 height 18
click at [146, 65] on div "Upload" at bounding box center [113, 66] width 147 height 17
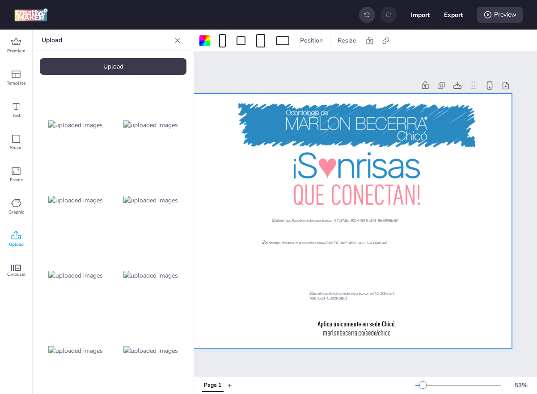
click at [154, 349] on img at bounding box center [150, 350] width 55 height 9
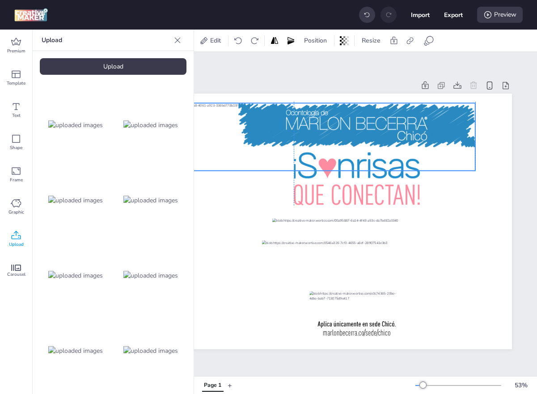
drag, startPoint x: 286, startPoint y: 225, endPoint x: 294, endPoint y: 140, distance: 85.8
click at [294, 140] on div at bounding box center [293, 137] width 363 height 68
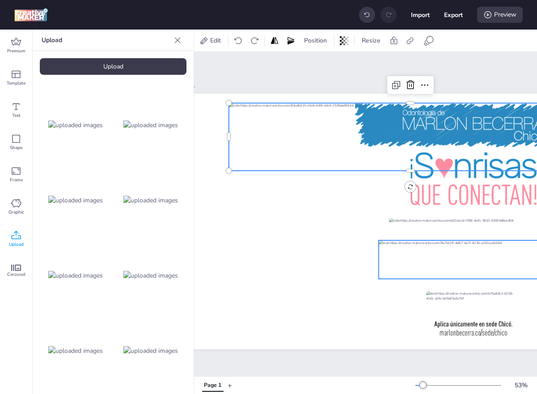
scroll to position [0, 39]
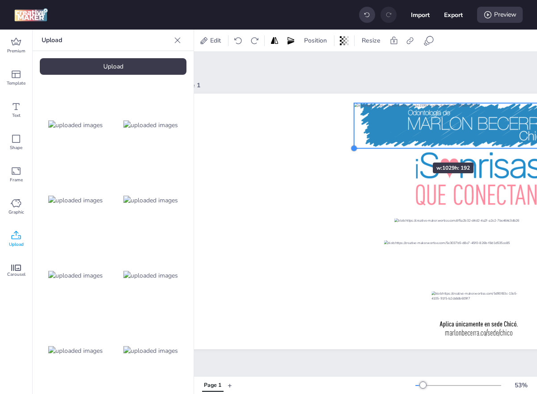
drag, startPoint x: 233, startPoint y: 169, endPoint x: 406, endPoint y: 146, distance: 175.0
click at [406, 146] on div at bounding box center [407, 221] width 454 height 255
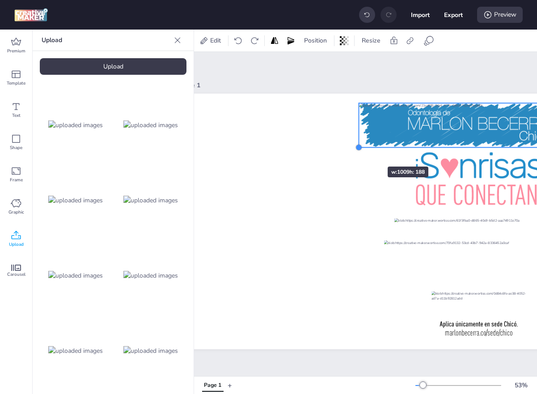
drag, startPoint x: 355, startPoint y: 151, endPoint x: 361, endPoint y: 150, distance: 6.3
click at [361, 150] on div at bounding box center [358, 147] width 7 height 7
click at [374, 93] on div "Page 1" at bounding box center [407, 213] width 454 height 291
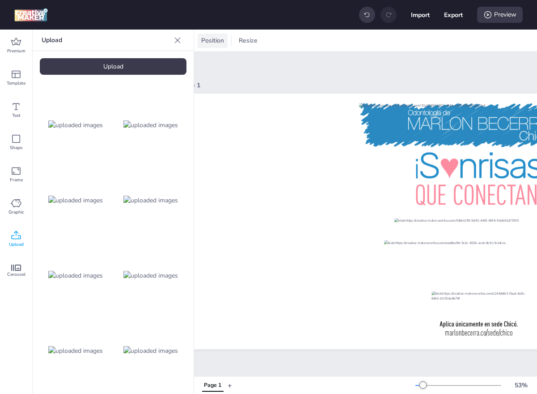
click at [222, 45] on div "Position" at bounding box center [213, 41] width 30 height 14
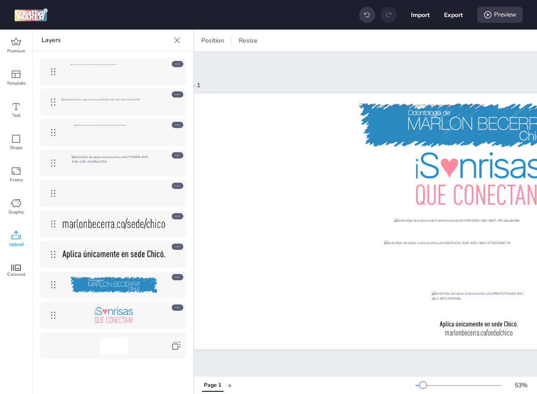
click at [174, 276] on icon at bounding box center [177, 277] width 6 height 6
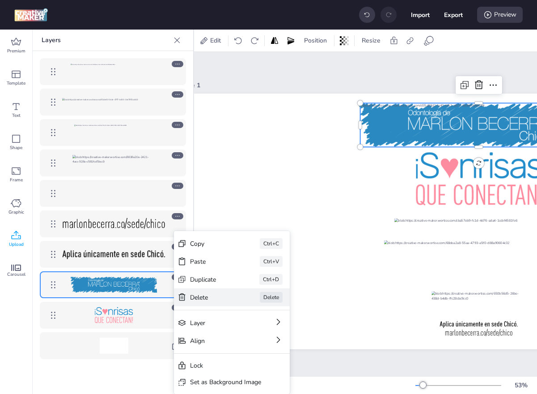
click at [206, 296] on div "Delete" at bounding box center [212, 297] width 45 height 9
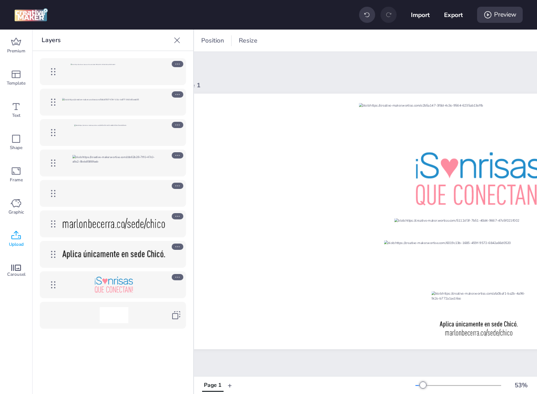
click at [387, 83] on div "Page 1" at bounding box center [358, 85] width 357 height 9
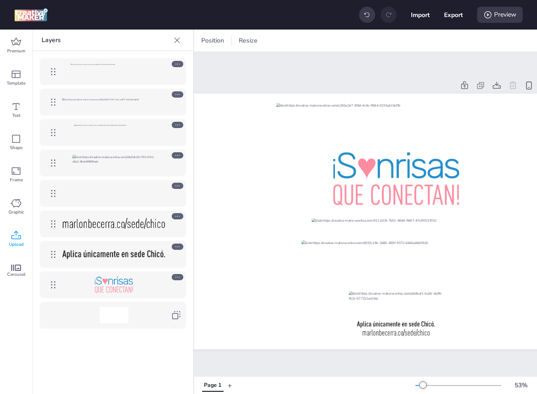
scroll to position [0, 161]
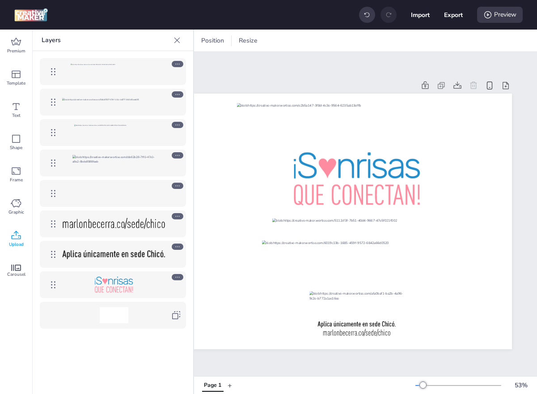
click at [177, 38] on icon at bounding box center [177, 40] width 9 height 9
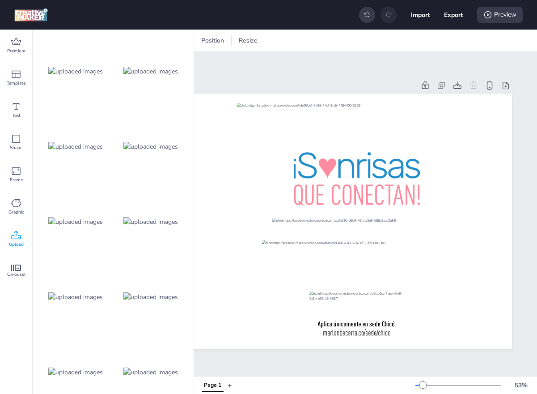
scroll to position [75, 0]
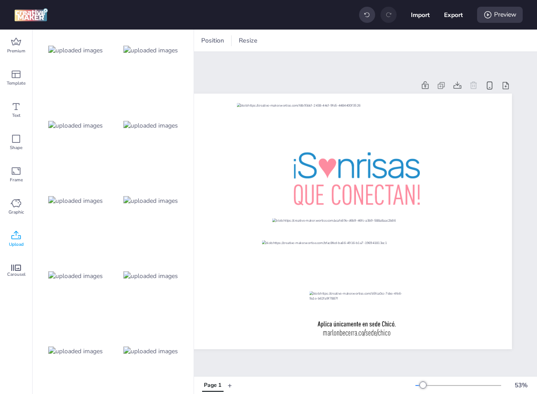
click at [100, 346] on img at bounding box center [75, 350] width 55 height 9
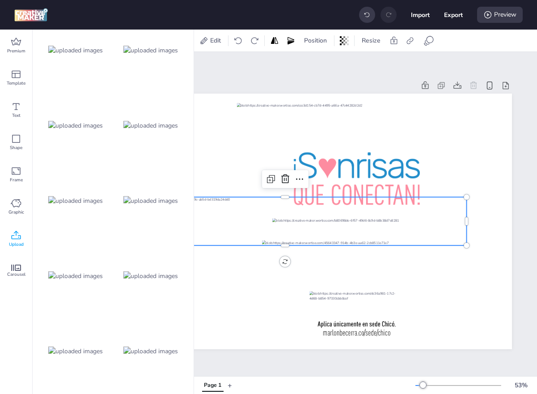
click at [96, 273] on img at bounding box center [75, 275] width 55 height 9
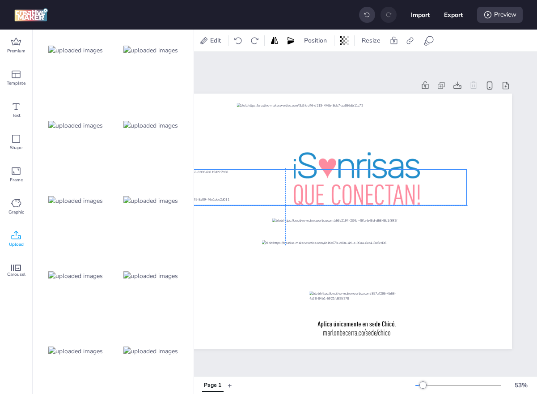
drag, startPoint x: 281, startPoint y: 224, endPoint x: 281, endPoint y: 189, distance: 34.9
click at [281, 189] on div at bounding box center [285, 187] width 363 height 36
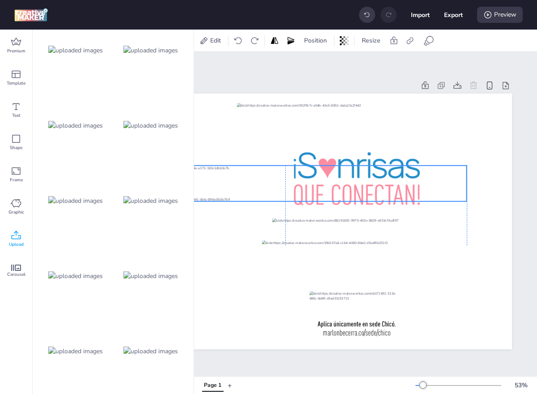
click at [281, 185] on div at bounding box center [285, 183] width 363 height 36
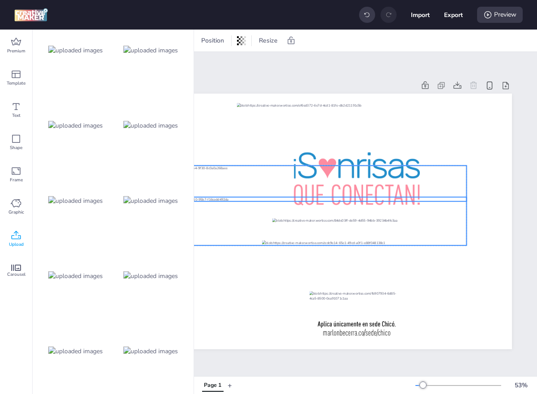
click at [269, 229] on div at bounding box center [285, 221] width 363 height 49
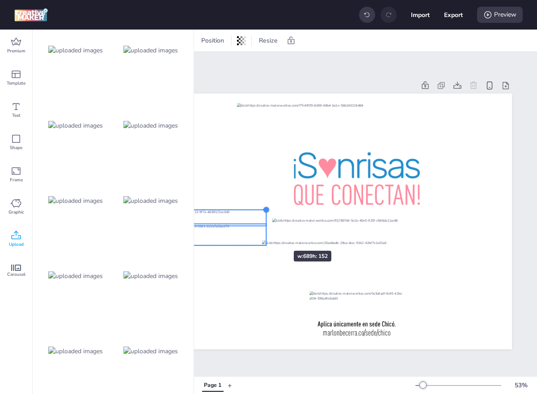
drag, startPoint x: 468, startPoint y: 166, endPoint x: 263, endPoint y: 237, distance: 216.5
click at [263, 237] on div at bounding box center [285, 221] width 454 height 255
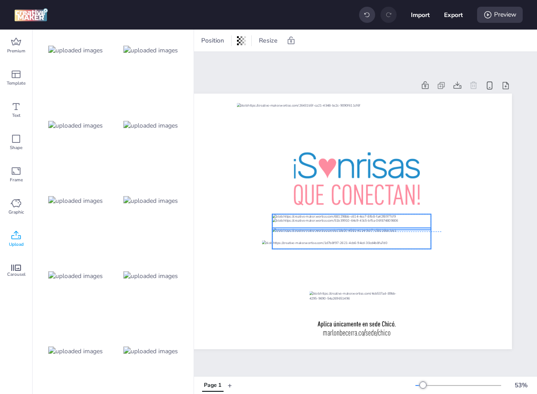
drag, startPoint x: 240, startPoint y: 220, endPoint x: 413, endPoint y: 225, distance: 173.6
click at [413, 225] on div at bounding box center [351, 222] width 159 height 16
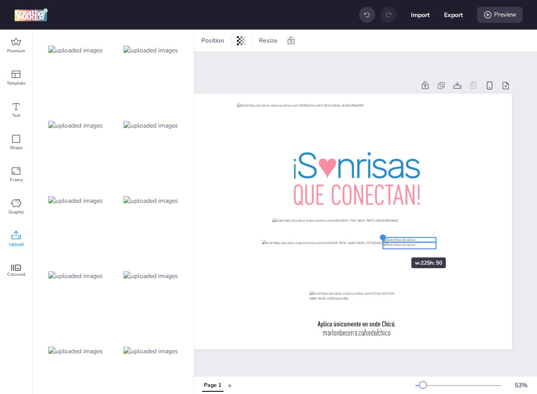
drag, startPoint x: 279, startPoint y: 215, endPoint x: 381, endPoint y: 240, distance: 104.5
click at [381, 240] on div at bounding box center [285, 221] width 454 height 255
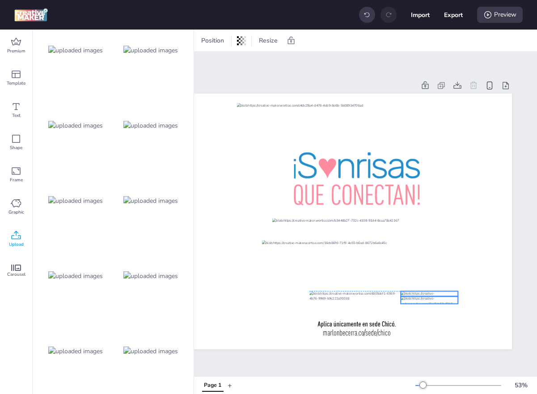
drag, startPoint x: 417, startPoint y: 238, endPoint x: 441, endPoint y: 293, distance: 60.1
click at [441, 293] on div at bounding box center [429, 294] width 57 height 6
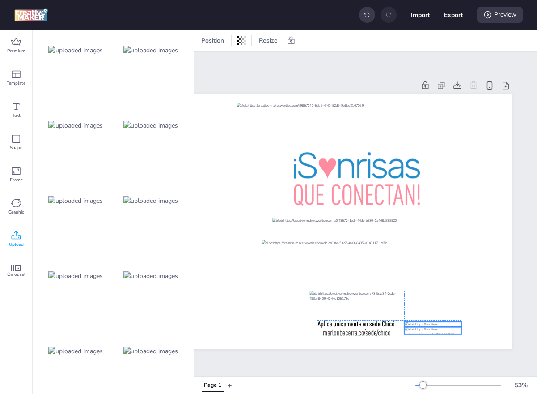
drag, startPoint x: 441, startPoint y: 292, endPoint x: 441, endPoint y: 321, distance: 29.1
click at [441, 94] on div at bounding box center [285, 94] width 454 height 0
drag, startPoint x: 464, startPoint y: 321, endPoint x: 468, endPoint y: 317, distance: 6.0
click at [468, 317] on div at bounding box center [285, 221] width 454 height 255
click at [468, 317] on div at bounding box center [442, 321] width 77 height 8
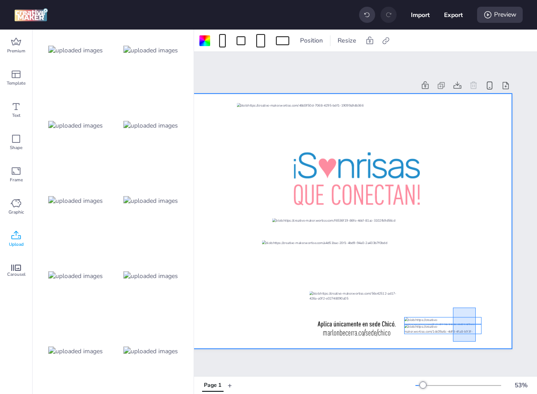
drag, startPoint x: 476, startPoint y: 307, endPoint x: 453, endPoint y: 341, distance: 40.9
click at [453, 341] on div at bounding box center [285, 221] width 454 height 255
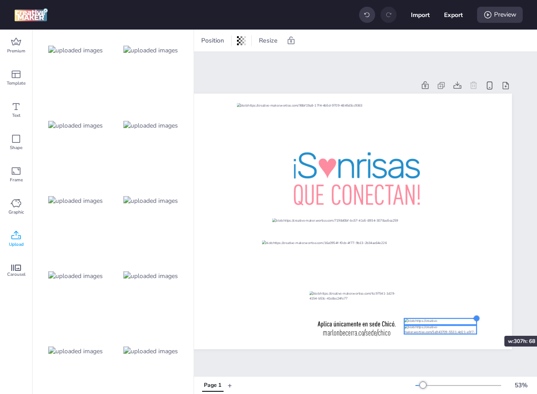
drag, startPoint x: 483, startPoint y: 316, endPoint x: 478, endPoint y: 319, distance: 5.8
click at [478, 319] on div at bounding box center [476, 318] width 7 height 7
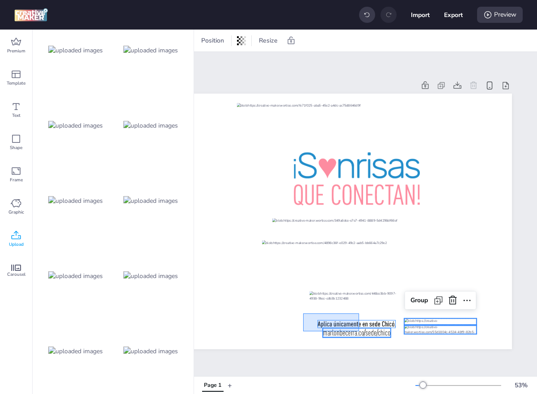
drag, startPoint x: 303, startPoint y: 313, endPoint x: 362, endPoint y: 335, distance: 63.0
click at [362, 94] on div at bounding box center [285, 94] width 454 height 0
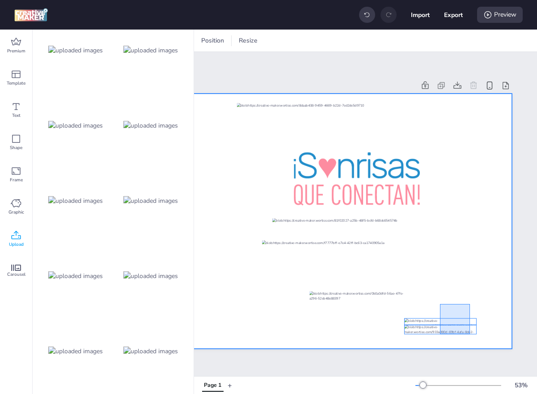
drag, startPoint x: 470, startPoint y: 304, endPoint x: 433, endPoint y: 343, distance: 53.8
click at [433, 343] on div at bounding box center [285, 221] width 454 height 255
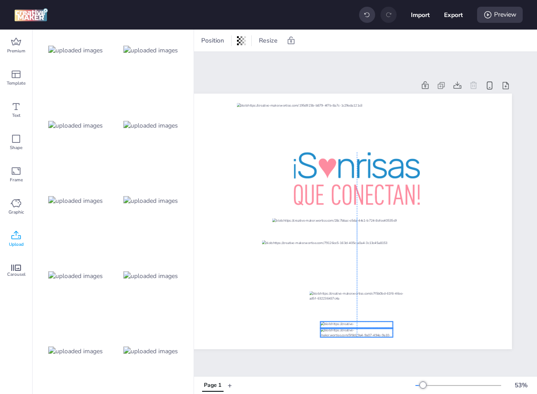
drag, startPoint x: 437, startPoint y: 322, endPoint x: 354, endPoint y: 325, distance: 82.8
click at [354, 325] on div at bounding box center [357, 324] width 72 height 7
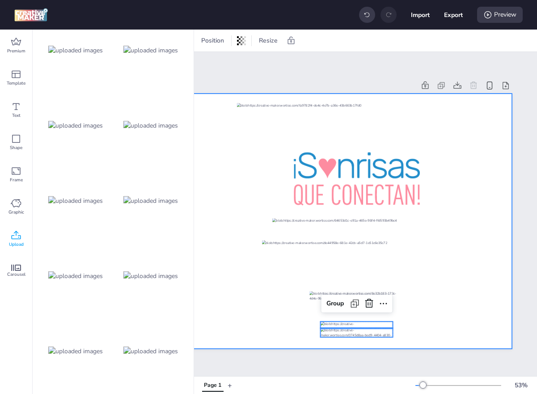
click at [507, 294] on div at bounding box center [285, 221] width 454 height 255
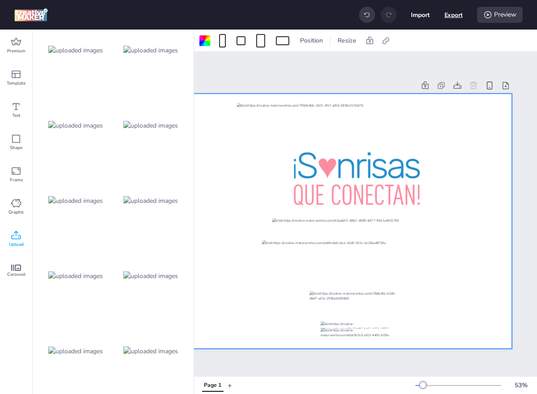
click at [452, 16] on button "Export" at bounding box center [454, 15] width 18 height 18
select select "html"
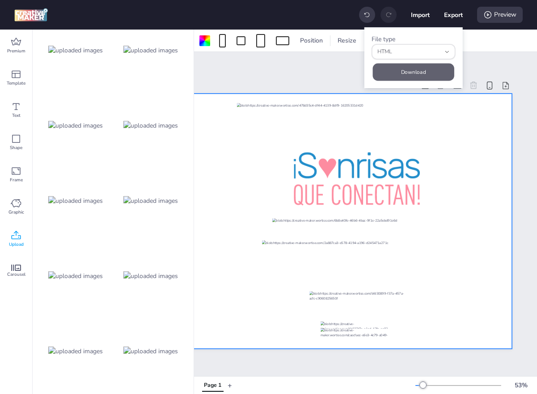
click at [400, 80] on button "Download" at bounding box center [413, 72] width 81 height 17
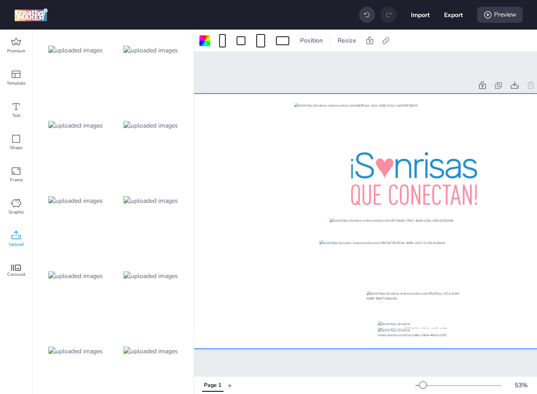
scroll to position [0, 0]
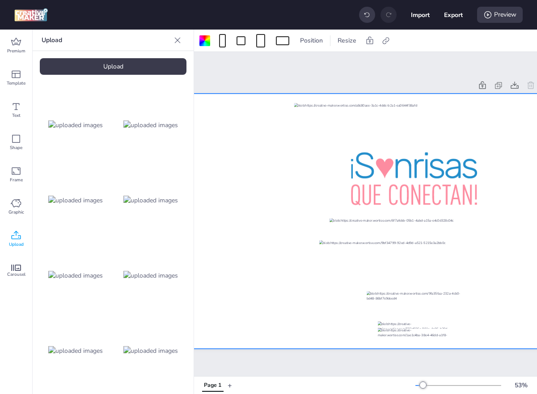
click at [97, 70] on div "Upload" at bounding box center [113, 66] width 147 height 17
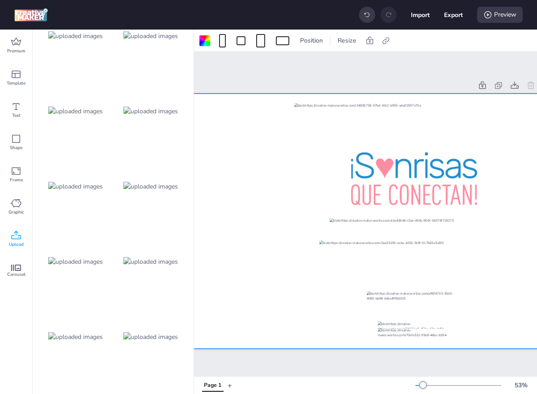
scroll to position [225, 0]
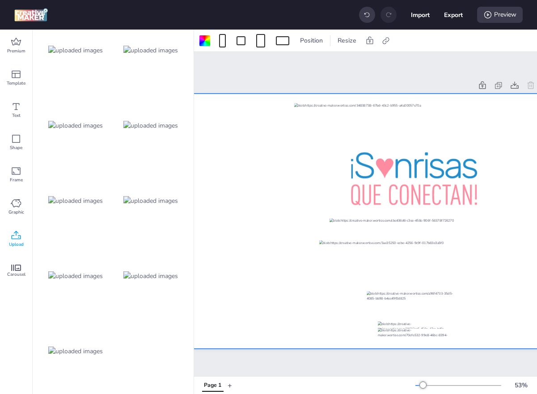
click at [86, 346] on img at bounding box center [75, 350] width 55 height 9
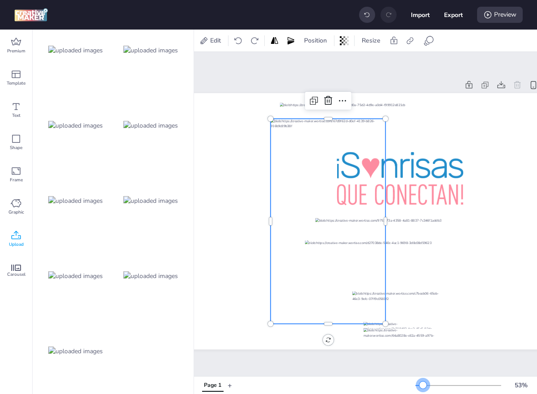
scroll to position [0, 0]
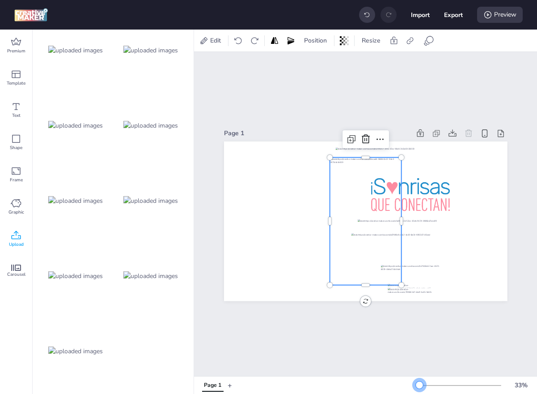
drag, startPoint x: 424, startPoint y: 383, endPoint x: 420, endPoint y: 383, distance: 4.6
click at [420, 383] on div at bounding box center [419, 384] width 7 height 7
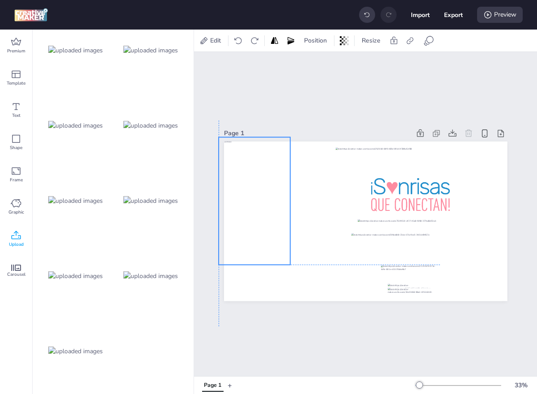
drag, startPoint x: 383, startPoint y: 204, endPoint x: 272, endPoint y: 184, distance: 112.2
click at [272, 183] on div at bounding box center [255, 201] width 72 height 128
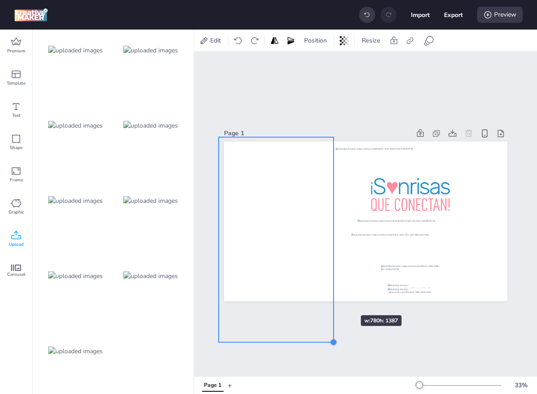
drag, startPoint x: 291, startPoint y: 264, endPoint x: 334, endPoint y: 299, distance: 56.0
click at [334, 299] on div at bounding box center [366, 220] width 284 height 159
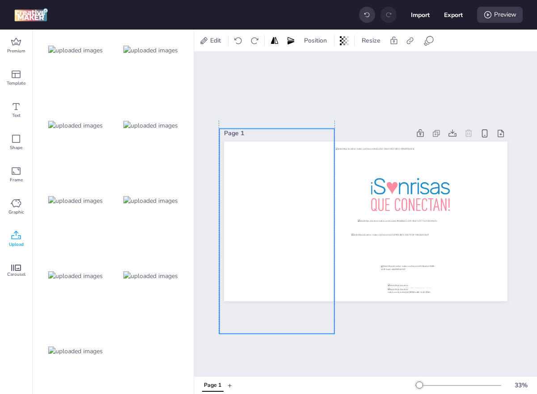
drag, startPoint x: 304, startPoint y: 243, endPoint x: 304, endPoint y: 234, distance: 8.5
click at [304, 234] on div at bounding box center [276, 230] width 115 height 205
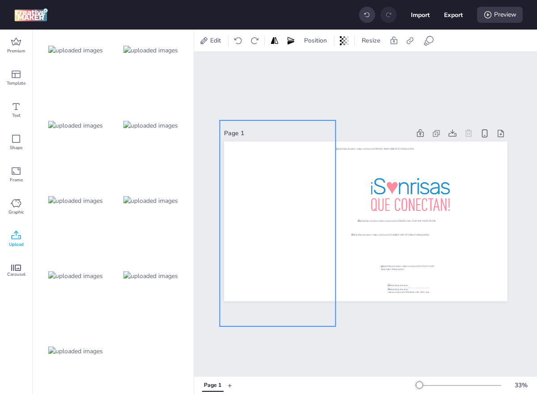
click at [286, 207] on div at bounding box center [278, 223] width 116 height 206
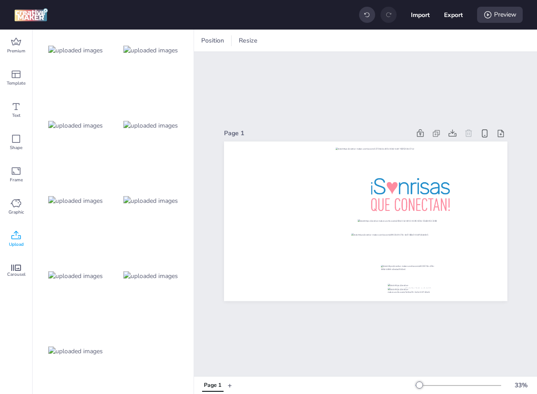
click at [76, 346] on img at bounding box center [75, 350] width 55 height 9
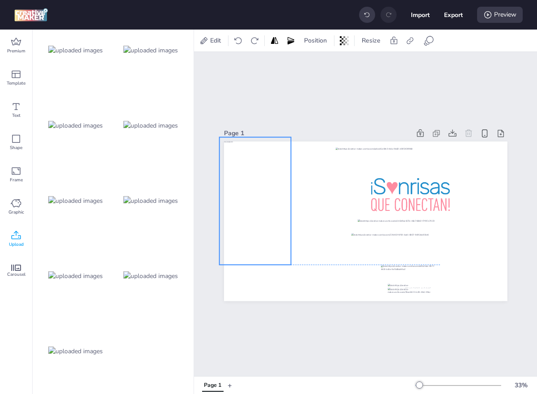
drag, startPoint x: 348, startPoint y: 208, endPoint x: 238, endPoint y: 189, distance: 112.0
click at [238, 189] on div at bounding box center [255, 201] width 72 height 128
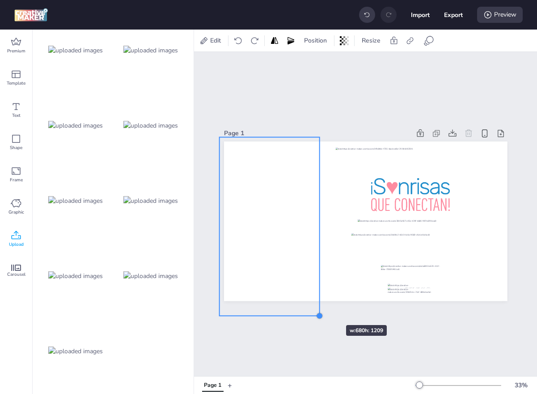
drag, startPoint x: 291, startPoint y: 265, endPoint x: 319, endPoint y: 309, distance: 52.0
click at [319, 309] on div "Page 1" at bounding box center [366, 213] width 284 height 195
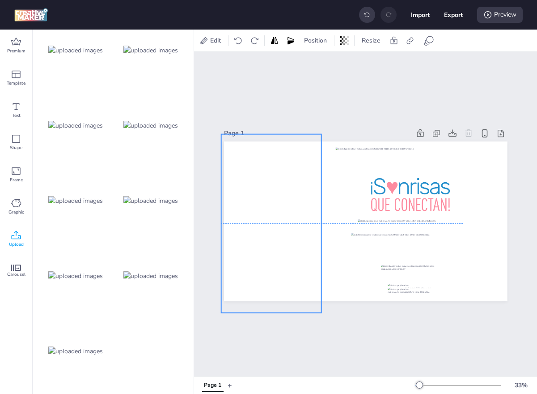
click at [295, 241] on div at bounding box center [271, 223] width 100 height 179
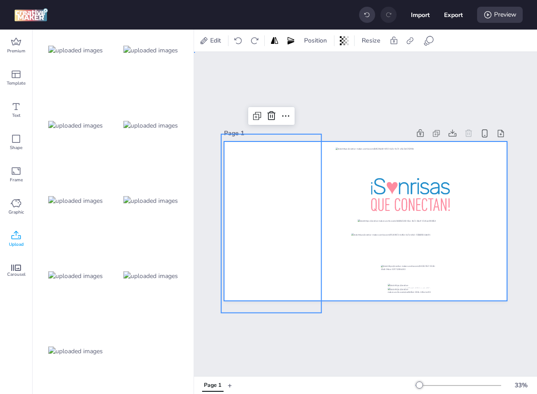
click at [334, 225] on div at bounding box center [366, 220] width 284 height 159
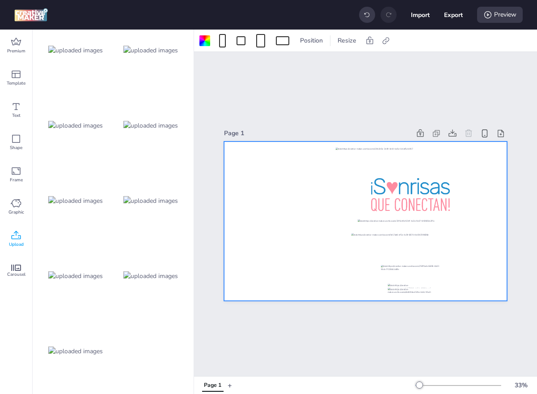
click at [153, 277] on img at bounding box center [150, 275] width 55 height 9
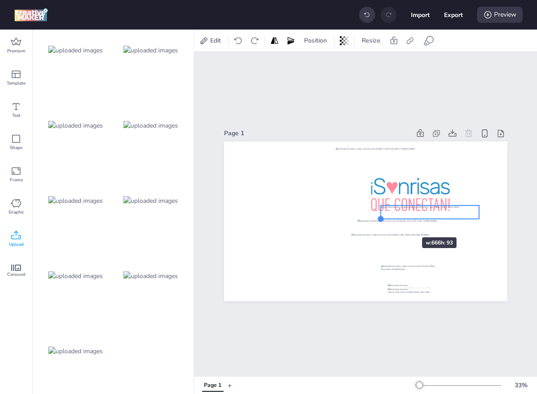
drag, startPoint x: 253, startPoint y: 239, endPoint x: 395, endPoint y: 221, distance: 143.4
click at [395, 221] on div at bounding box center [366, 220] width 284 height 159
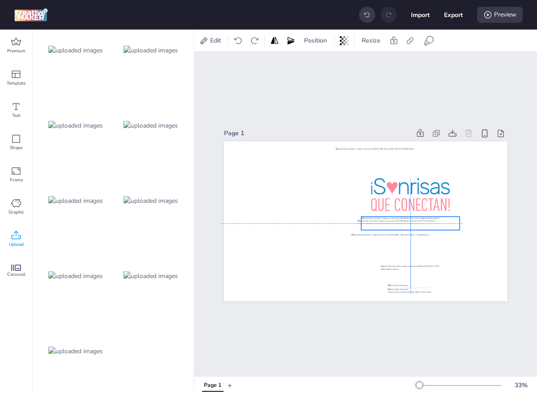
drag, startPoint x: 412, startPoint y: 213, endPoint x: 394, endPoint y: 225, distance: 21.7
click at [394, 225] on div at bounding box center [410, 224] width 98 height 14
drag, startPoint x: 361, startPoint y: 216, endPoint x: 370, endPoint y: 218, distance: 9.6
click at [370, 218] on div at bounding box center [370, 217] width 7 height 7
drag, startPoint x: 369, startPoint y: 230, endPoint x: 378, endPoint y: 229, distance: 8.7
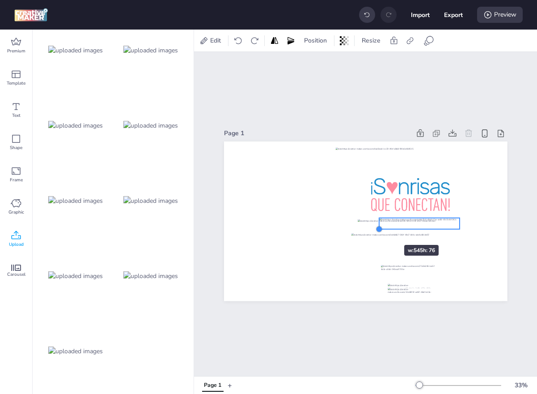
click at [378, 229] on div at bounding box center [379, 228] width 7 height 7
drag, startPoint x: 410, startPoint y: 222, endPoint x: 399, endPoint y: 222, distance: 10.7
click at [399, 222] on div at bounding box center [410, 224] width 81 height 11
click at [458, 224] on div at bounding box center [411, 223] width 106 height 9
click at [435, 227] on div at bounding box center [410, 222] width 81 height 11
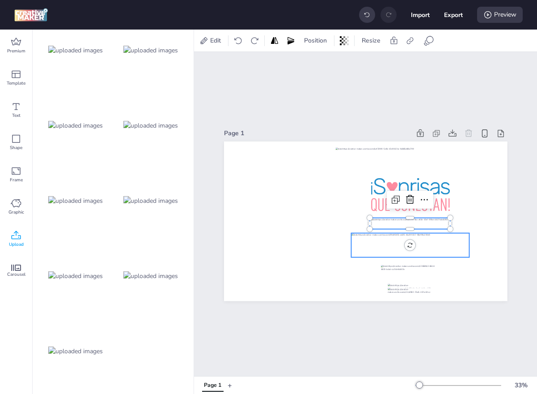
click at [459, 243] on div at bounding box center [410, 245] width 119 height 24
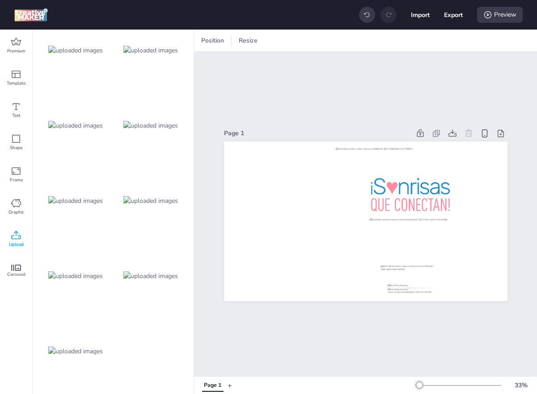
click at [101, 274] on img at bounding box center [75, 275] width 55 height 9
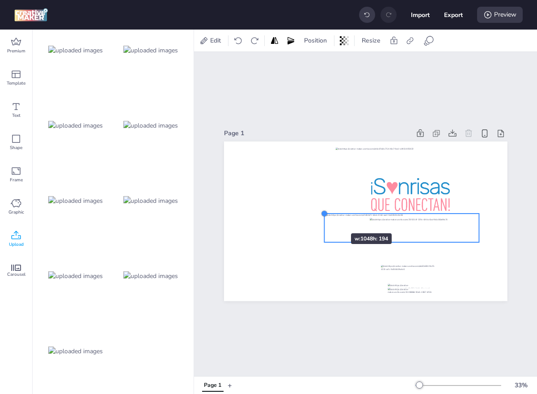
drag, startPoint x: 252, startPoint y: 202, endPoint x: 325, endPoint y: 216, distance: 73.9
click at [325, 216] on div at bounding box center [324, 213] width 7 height 7
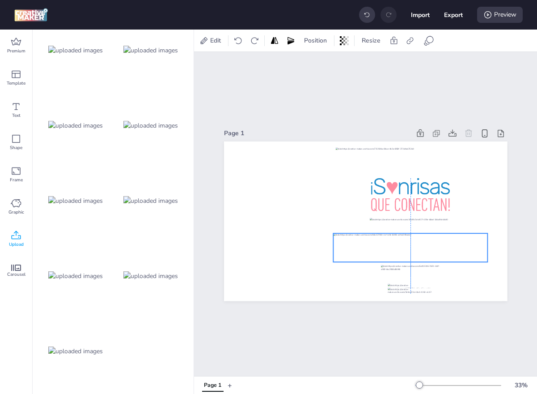
drag, startPoint x: 386, startPoint y: 225, endPoint x: 393, endPoint y: 245, distance: 20.8
click at [393, 245] on div at bounding box center [410, 247] width 154 height 29
click at [418, 269] on div at bounding box center [411, 270] width 60 height 12
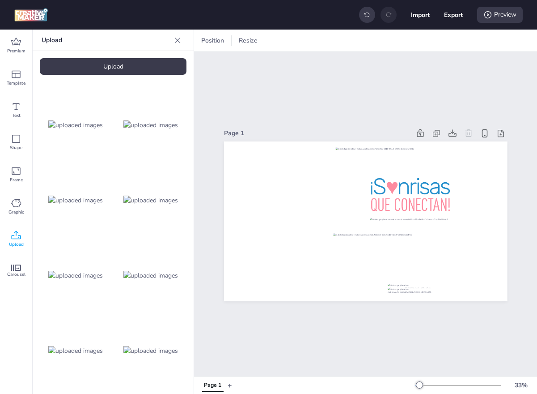
click at [109, 70] on div "Upload" at bounding box center [113, 66] width 147 height 17
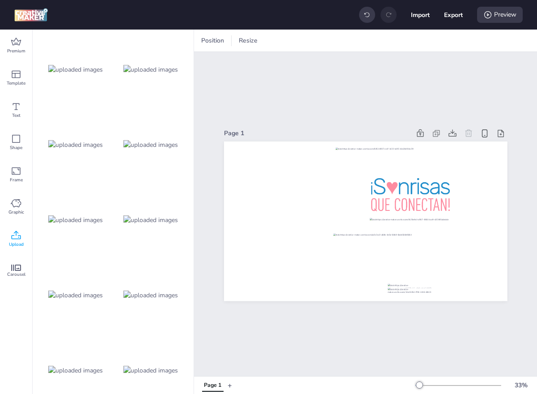
scroll to position [225, 0]
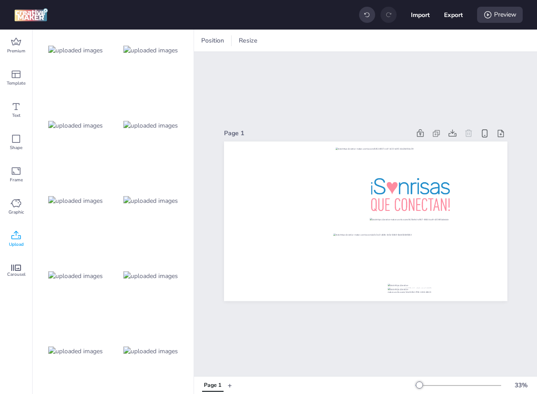
click at [145, 352] on img at bounding box center [150, 350] width 55 height 9
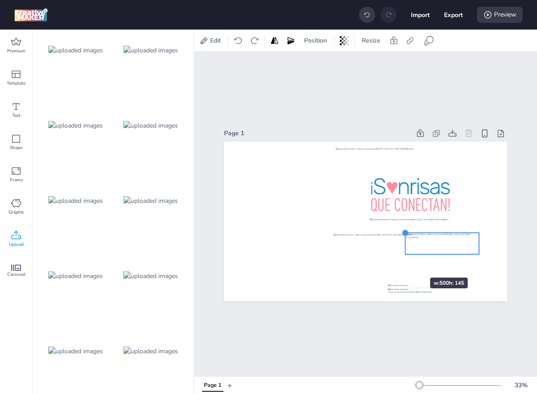
drag, startPoint x: 251, startPoint y: 187, endPoint x: 404, endPoint y: 258, distance: 168.5
click at [404, 258] on div at bounding box center [366, 220] width 284 height 159
drag, startPoint x: 404, startPoint y: 234, endPoint x: 435, endPoint y: 245, distance: 32.6
click at [435, 245] on div at bounding box center [366, 220] width 284 height 159
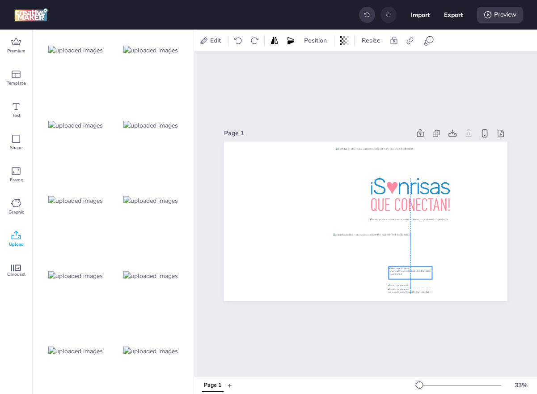
drag, startPoint x: 458, startPoint y: 246, endPoint x: 409, endPoint y: 271, distance: 54.8
click at [409, 271] on div at bounding box center [410, 272] width 43 height 13
click at [426, 42] on icon at bounding box center [429, 40] width 11 height 11
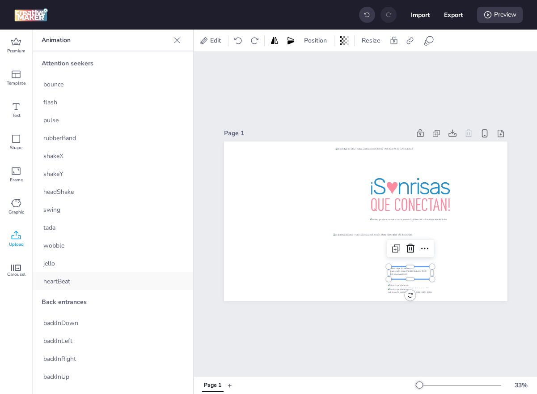
click at [89, 278] on div "heartBeat" at bounding box center [113, 281] width 161 height 18
click at [380, 220] on div at bounding box center [410, 222] width 81 height 11
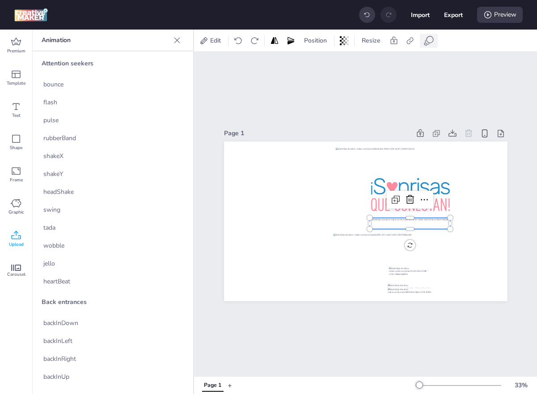
click at [427, 40] on icon at bounding box center [429, 40] width 11 height 11
click at [128, 280] on div "heartBeat" at bounding box center [113, 281] width 161 height 18
click at [455, 13] on button "Export" at bounding box center [454, 15] width 18 height 18
select select "html"
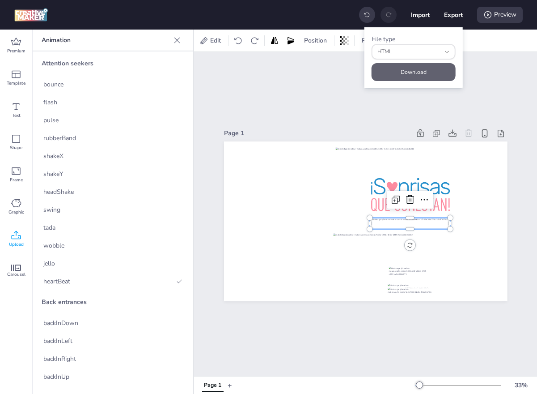
click at [435, 68] on button "Download" at bounding box center [414, 72] width 84 height 18
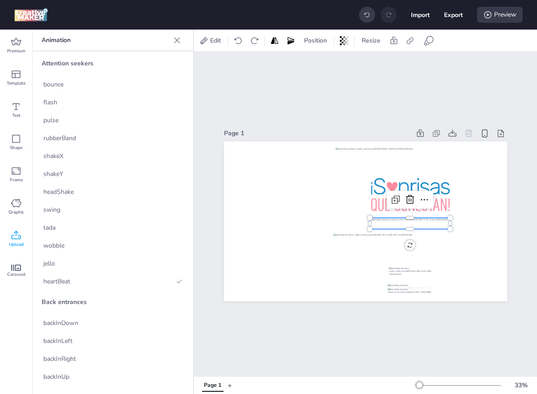
click at [16, 237] on icon at bounding box center [16, 235] width 11 height 11
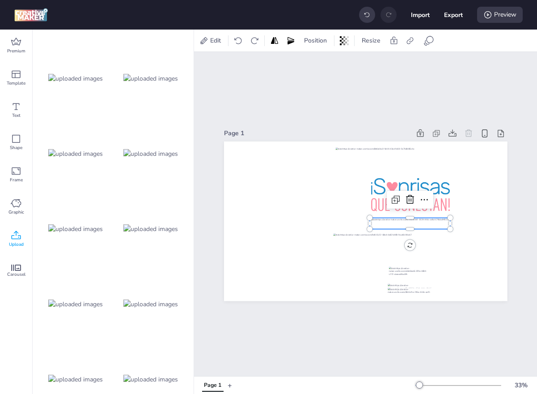
scroll to position [0, 0]
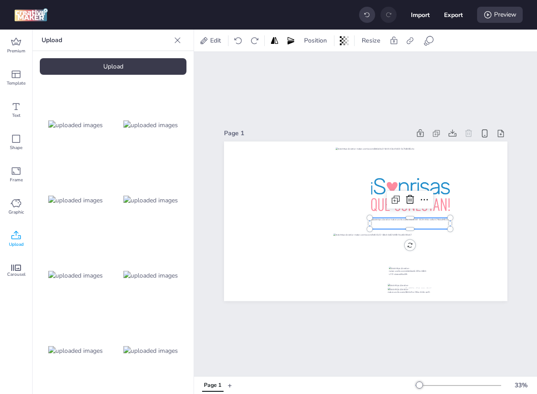
click at [128, 66] on div "Upload" at bounding box center [113, 66] width 147 height 17
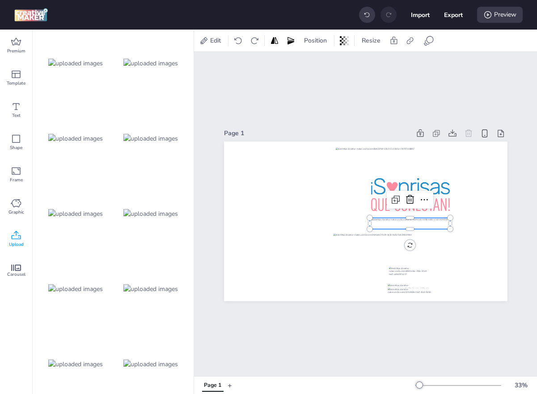
scroll to position [300, 0]
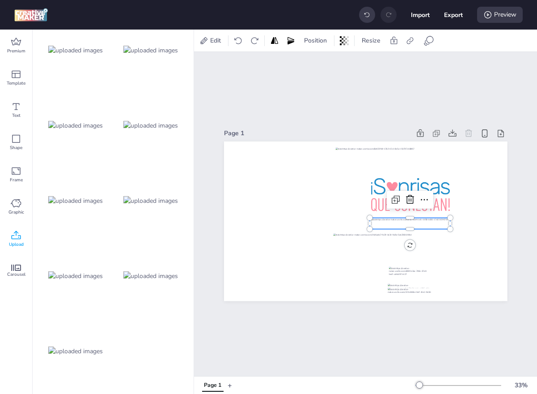
click at [68, 335] on div at bounding box center [76, 351] width 72 height 72
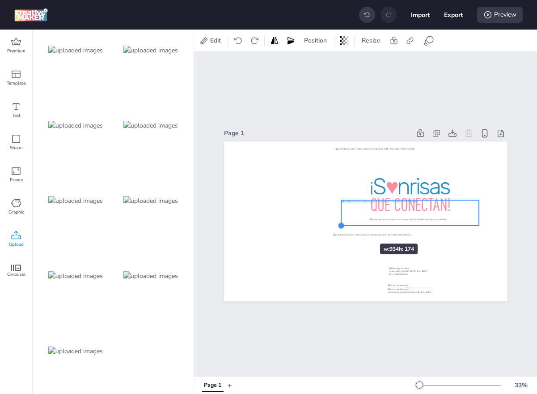
drag, startPoint x: 254, startPoint y: 244, endPoint x: 352, endPoint y: 228, distance: 99.3
click at [352, 228] on div at bounding box center [366, 220] width 284 height 159
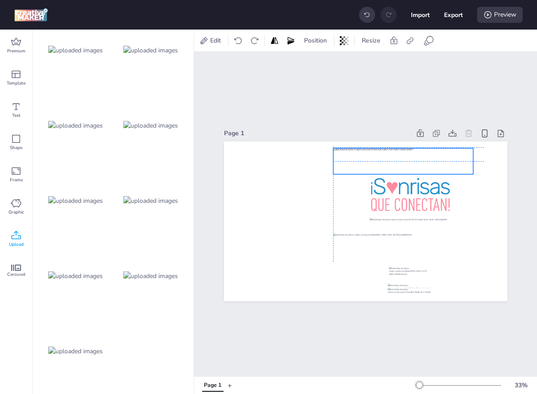
drag, startPoint x: 358, startPoint y: 221, endPoint x: 353, endPoint y: 167, distance: 54.0
click at [353, 167] on div at bounding box center [403, 161] width 140 height 26
drag, startPoint x: 475, startPoint y: 174, endPoint x: 486, endPoint y: 176, distance: 11.3
click at [486, 176] on div at bounding box center [484, 176] width 7 height 7
click at [451, 169] on div at bounding box center [409, 162] width 152 height 28
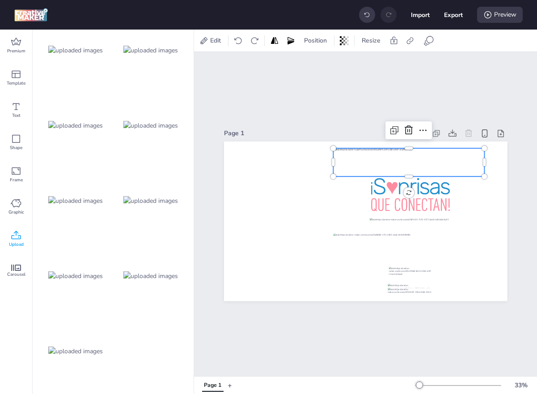
click at [313, 95] on div "Page 1" at bounding box center [365, 214] width 343 height 324
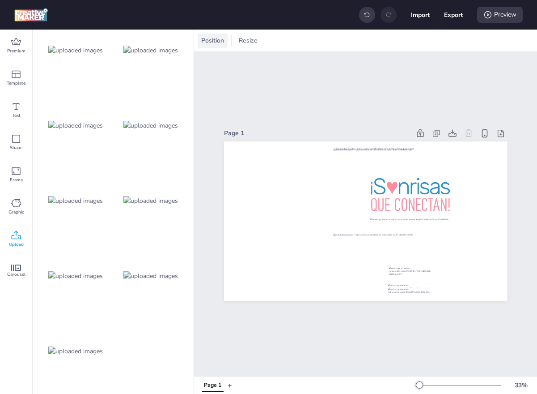
click at [211, 38] on span "Position" at bounding box center [213, 40] width 26 height 9
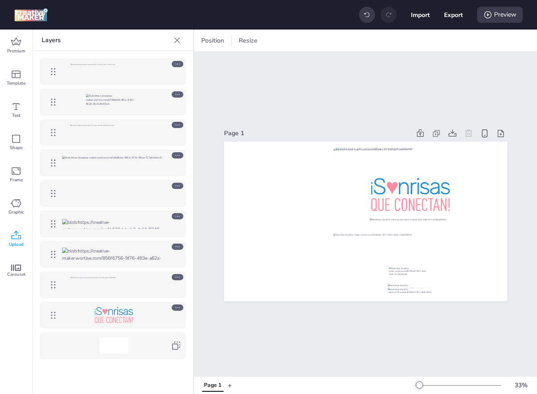
click at [175, 277] on icon at bounding box center [177, 277] width 6 height 6
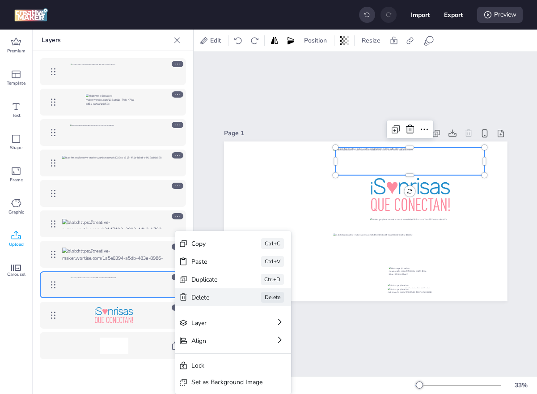
click at [207, 300] on div "Delete" at bounding box center [213, 297] width 45 height 9
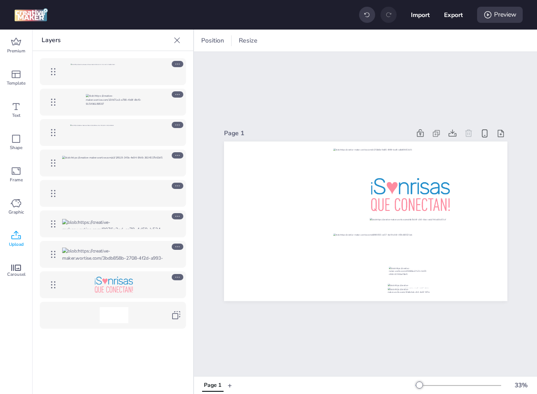
click at [17, 234] on icon at bounding box center [16, 235] width 11 height 11
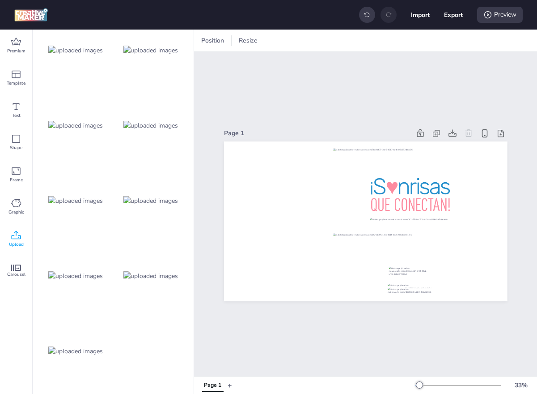
click at [81, 196] on img at bounding box center [75, 200] width 55 height 9
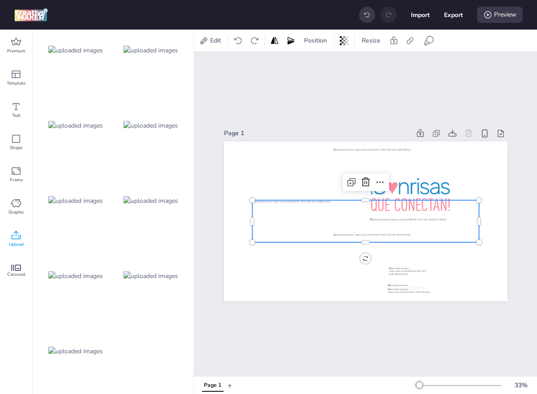
click at [71, 45] on div at bounding box center [76, 50] width 72 height 72
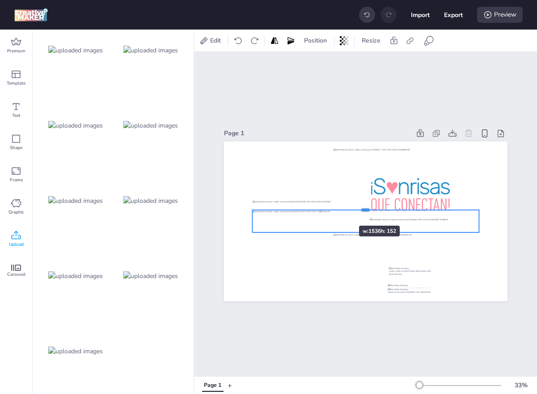
click at [332, 209] on div at bounding box center [365, 206] width 227 height 7
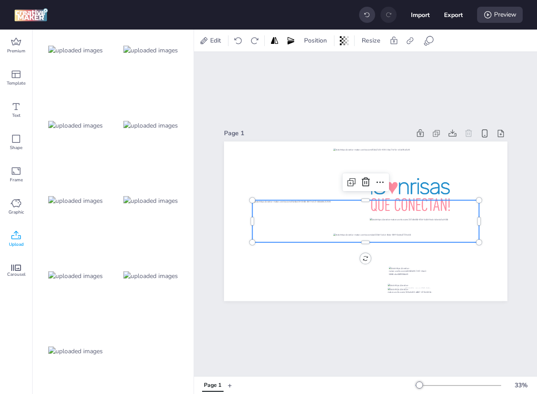
click at [332, 209] on div at bounding box center [365, 221] width 227 height 42
click at [368, 18] on div at bounding box center [367, 15] width 16 height 16
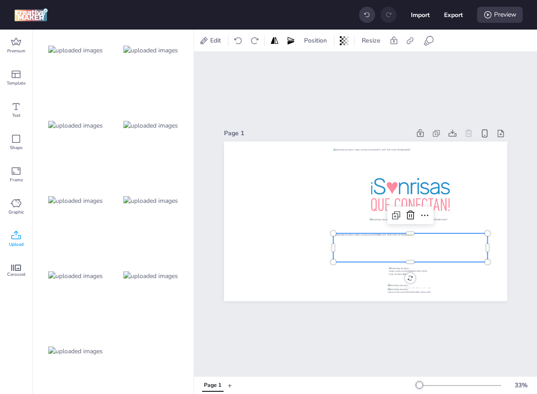
click at [406, 241] on div at bounding box center [410, 247] width 154 height 29
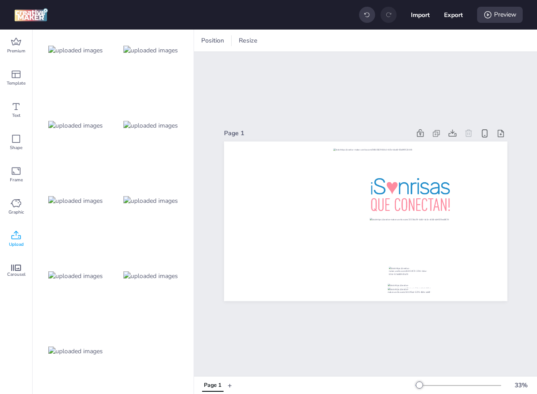
click at [158, 123] on img at bounding box center [150, 125] width 55 height 9
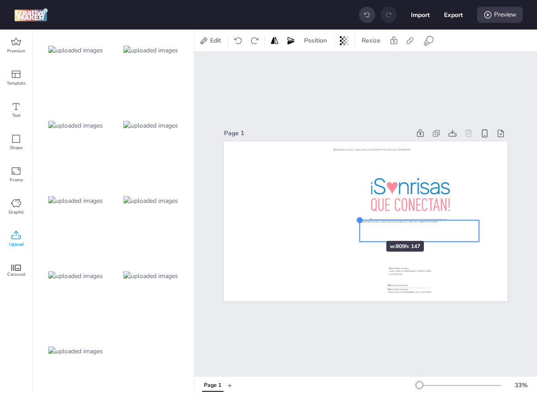
drag, startPoint x: 252, startPoint y: 201, endPoint x: 362, endPoint y: 225, distance: 112.5
click at [362, 225] on div at bounding box center [366, 220] width 284 height 159
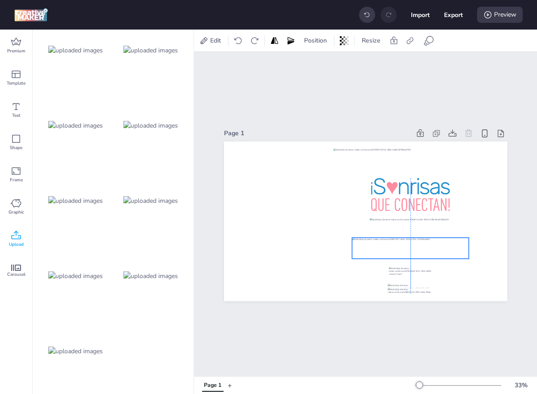
drag, startPoint x: 435, startPoint y: 231, endPoint x: 425, endPoint y: 248, distance: 20.1
click at [425, 248] on div at bounding box center [410, 248] width 117 height 21
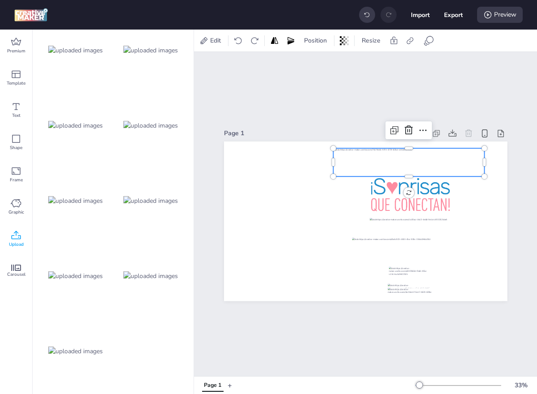
click at [441, 159] on div at bounding box center [409, 162] width 152 height 28
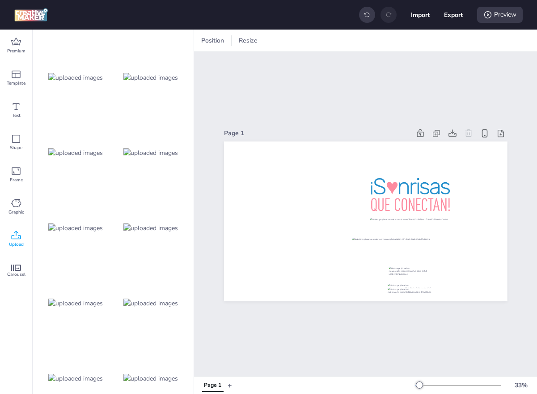
scroll to position [128, 0]
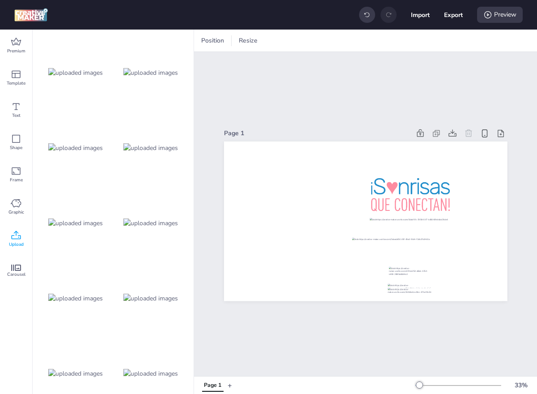
click at [147, 218] on img at bounding box center [150, 222] width 55 height 9
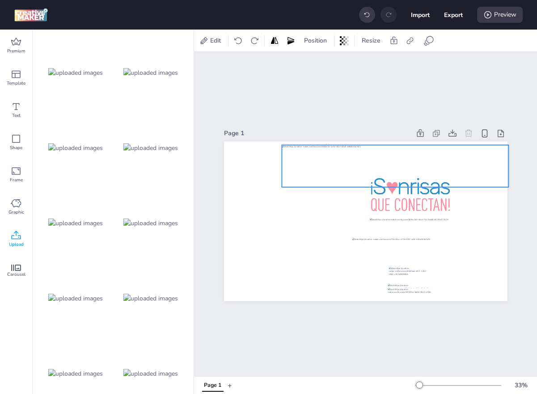
drag, startPoint x: 297, startPoint y: 219, endPoint x: 325, endPoint y: 164, distance: 61.8
click at [325, 164] on div at bounding box center [395, 166] width 227 height 43
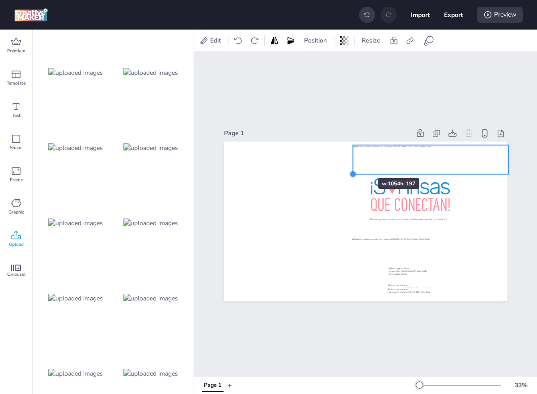
drag, startPoint x: 281, startPoint y: 187, endPoint x: 350, endPoint y: 162, distance: 74.2
click at [350, 162] on div at bounding box center [366, 220] width 284 height 159
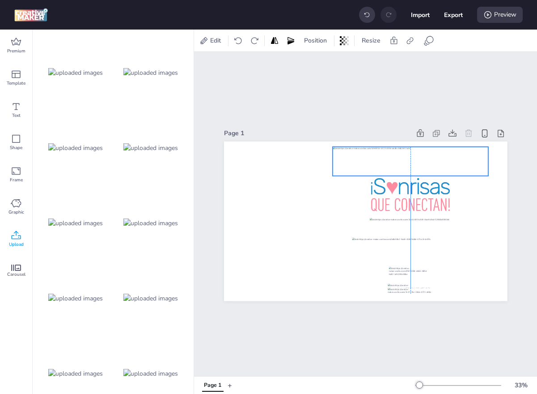
drag, startPoint x: 451, startPoint y: 149, endPoint x: 429, endPoint y: 151, distance: 21.5
click at [429, 151] on div at bounding box center [411, 161] width 156 height 29
click at [455, 19] on button "Export" at bounding box center [453, 14] width 19 height 19
select select "html"
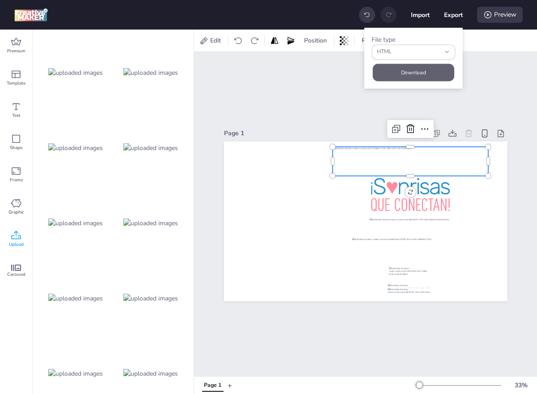
click at [428, 69] on button "Download" at bounding box center [413, 72] width 81 height 17
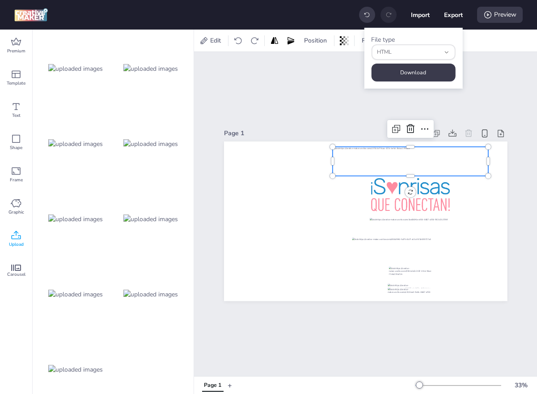
scroll to position [300, 0]
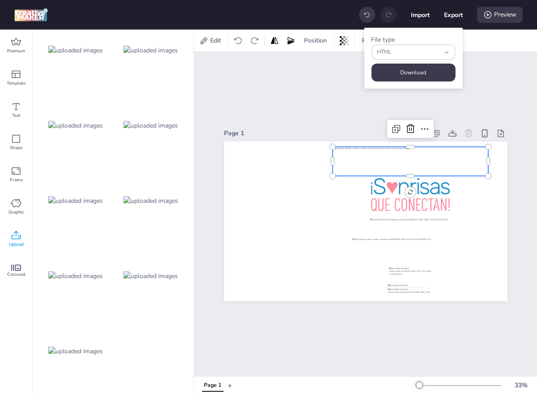
click at [74, 330] on div at bounding box center [76, 351] width 72 height 72
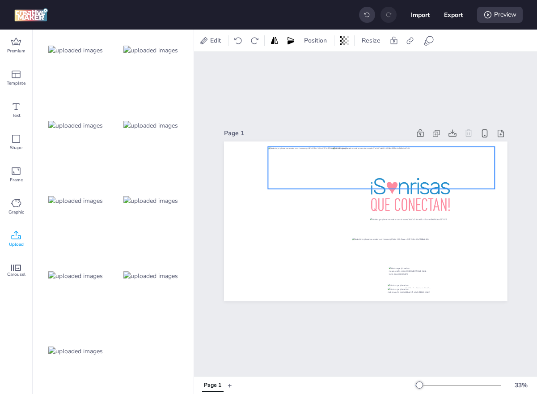
drag, startPoint x: 298, startPoint y: 218, endPoint x: 313, endPoint y: 165, distance: 55.9
click at [313, 165] on div at bounding box center [381, 168] width 227 height 42
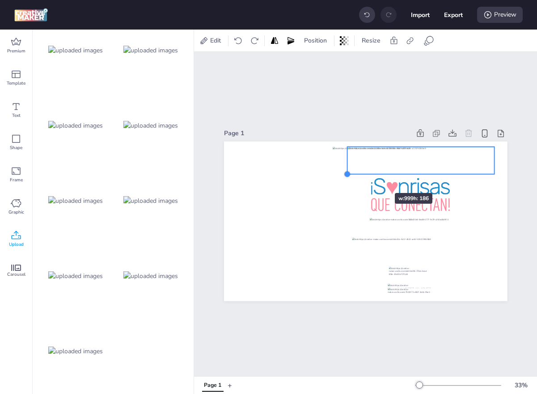
drag, startPoint x: 268, startPoint y: 191, endPoint x: 366, endPoint y: 176, distance: 99.6
click at [366, 176] on div at bounding box center [366, 220] width 284 height 159
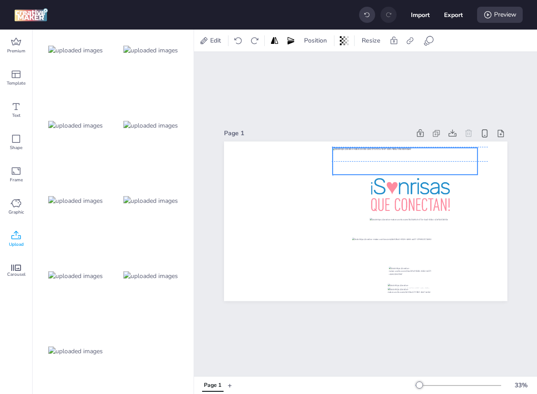
drag, startPoint x: 372, startPoint y: 170, endPoint x: 354, endPoint y: 170, distance: 17.9
click at [354, 170] on div at bounding box center [405, 161] width 145 height 27
drag, startPoint x: 480, startPoint y: 174, endPoint x: 487, endPoint y: 175, distance: 6.5
click at [487, 175] on div at bounding box center [487, 176] width 7 height 7
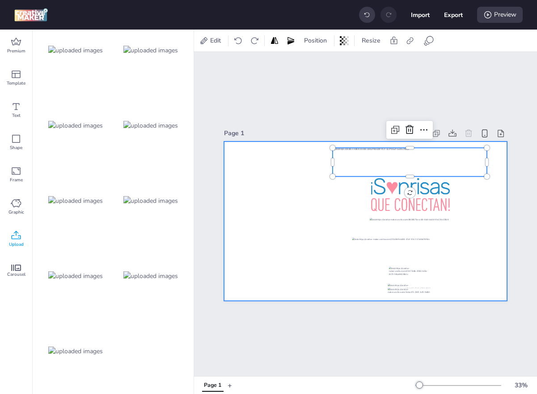
click at [485, 202] on div at bounding box center [366, 220] width 284 height 159
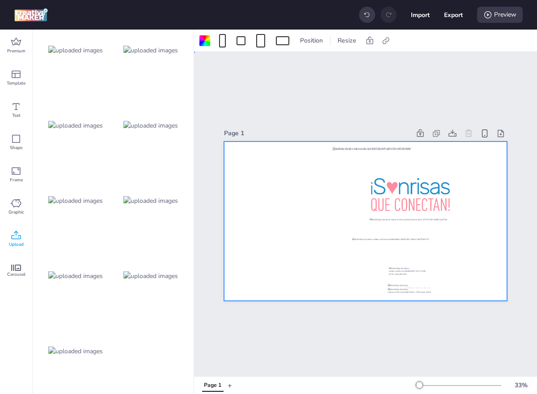
click at [247, 89] on div "Page 1" at bounding box center [365, 214] width 343 height 324
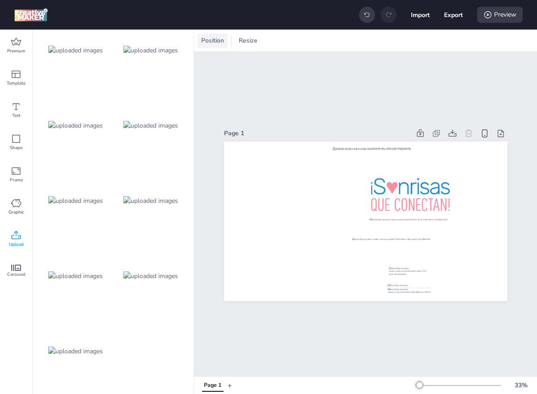
click at [221, 38] on span "Position" at bounding box center [213, 40] width 26 height 9
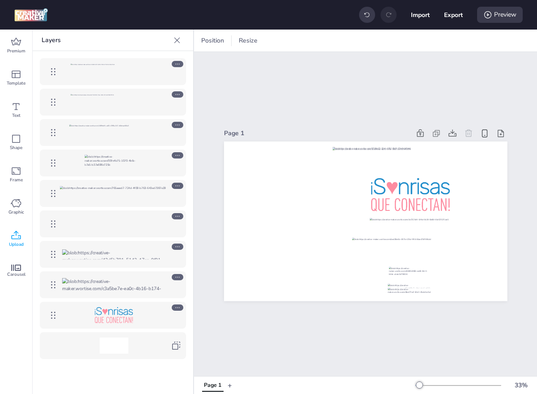
click at [175, 97] on icon at bounding box center [177, 94] width 6 height 6
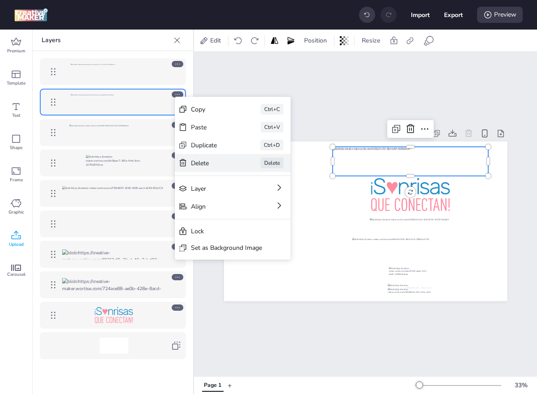
click at [215, 160] on div "Delete" at bounding box center [213, 162] width 45 height 9
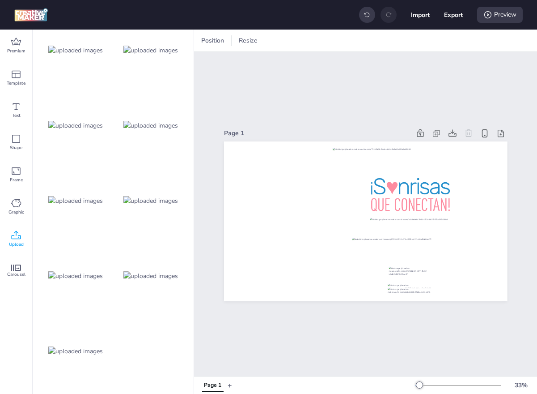
click at [69, 204] on img at bounding box center [75, 200] width 55 height 9
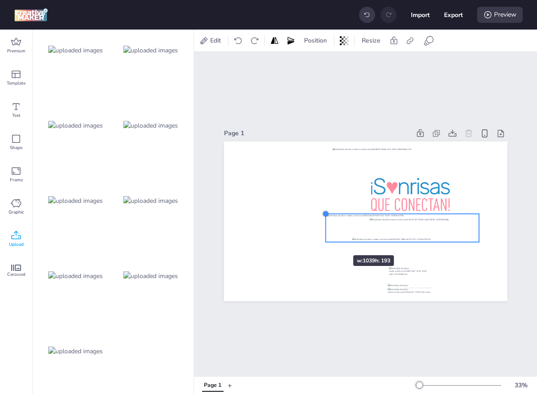
drag, startPoint x: 253, startPoint y: 201, endPoint x: 327, endPoint y: 238, distance: 82.6
click at [327, 238] on div at bounding box center [366, 220] width 284 height 159
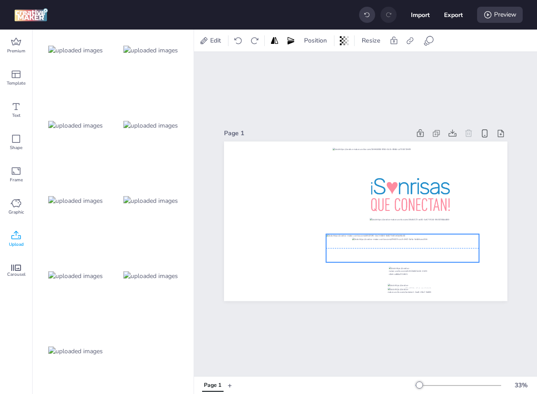
drag, startPoint x: 380, startPoint y: 221, endPoint x: 380, endPoint y: 242, distance: 21.5
click at [380, 242] on div at bounding box center [402, 248] width 153 height 28
drag, startPoint x: 325, startPoint y: 233, endPoint x: 350, endPoint y: 241, distance: 25.8
click at [350, 241] on div at bounding box center [350, 238] width 7 height 7
click at [434, 243] on div at bounding box center [416, 250] width 128 height 24
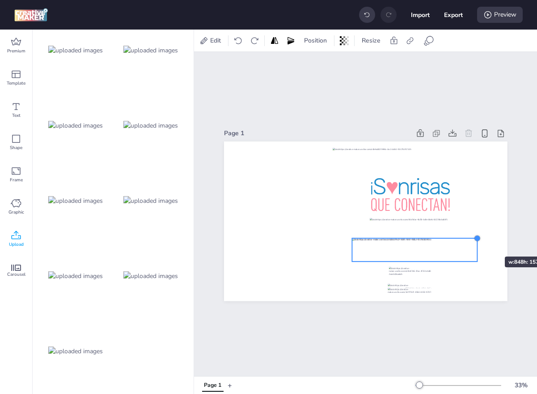
drag, startPoint x: 481, startPoint y: 238, endPoint x: 477, endPoint y: 241, distance: 5.5
click at [477, 241] on div at bounding box center [477, 237] width 7 height 7
click at [477, 240] on div at bounding box center [475, 238] width 7 height 7
click at [444, 247] on div at bounding box center [414, 249] width 124 height 23
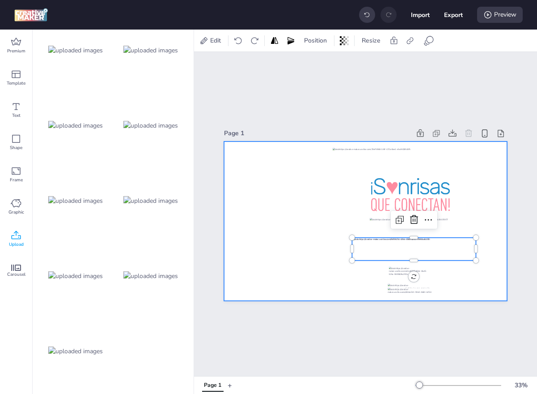
click at [487, 221] on div at bounding box center [366, 220] width 284 height 159
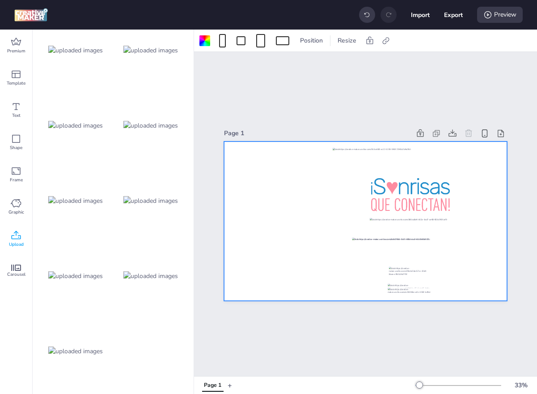
click at [324, 105] on div "Page 1" at bounding box center [365, 214] width 343 height 324
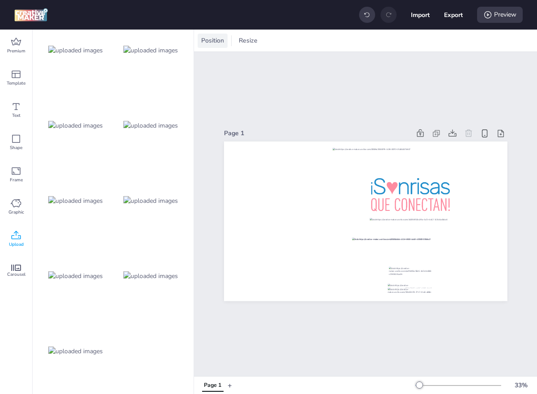
click at [213, 40] on span "Position" at bounding box center [213, 40] width 26 height 9
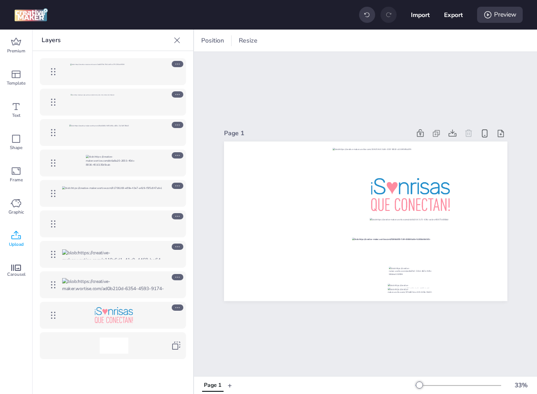
click at [172, 124] on div at bounding box center [178, 125] width 12 height 6
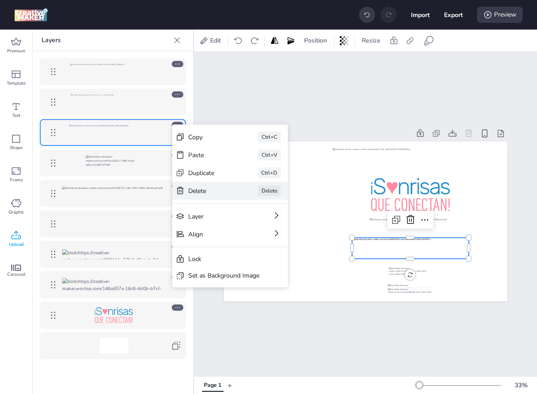
click at [196, 196] on div "Delete Delete" at bounding box center [230, 191] width 116 height 18
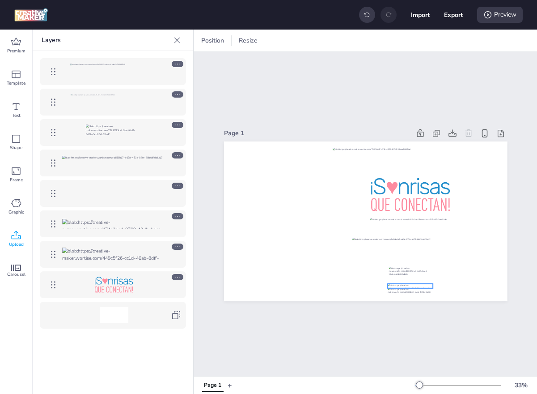
click at [135, 225] on div at bounding box center [113, 224] width 103 height 10
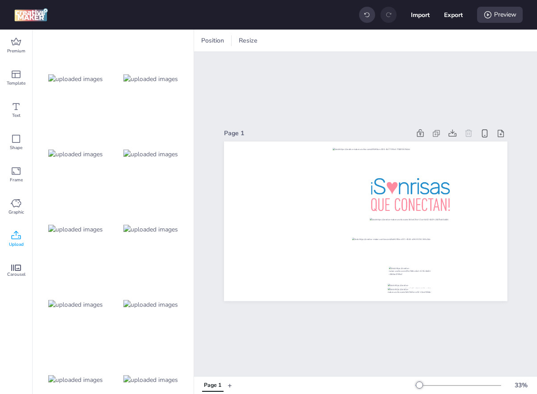
scroll to position [0, 0]
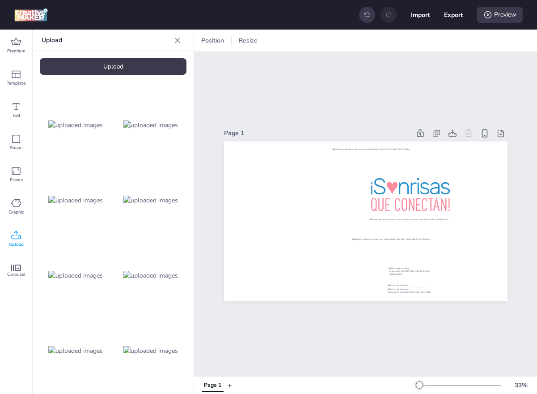
click at [108, 65] on div "Upload" at bounding box center [113, 66] width 147 height 17
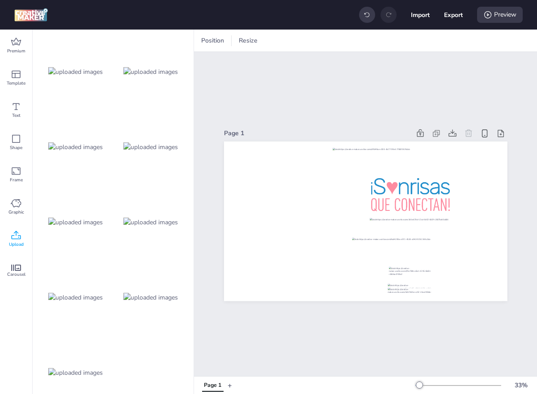
scroll to position [375, 0]
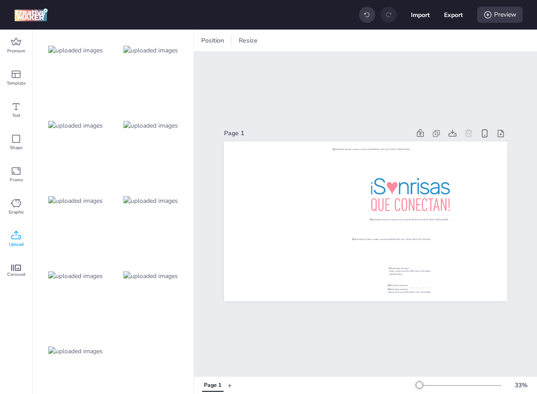
click at [102, 325] on div at bounding box center [76, 351] width 72 height 72
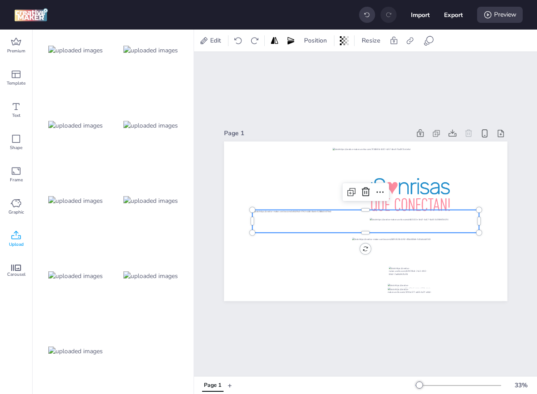
click at [152, 271] on img at bounding box center [150, 275] width 55 height 9
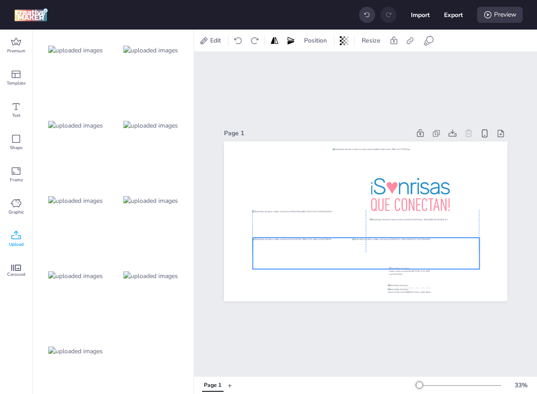
drag, startPoint x: 325, startPoint y: 221, endPoint x: 326, endPoint y: 254, distance: 32.2
click at [326, 254] on div at bounding box center [366, 253] width 227 height 31
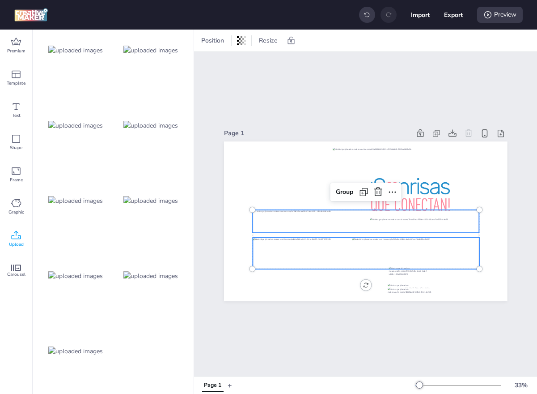
click at [303, 218] on div at bounding box center [365, 221] width 227 height 23
click at [338, 264] on div at bounding box center [366, 253] width 227 height 31
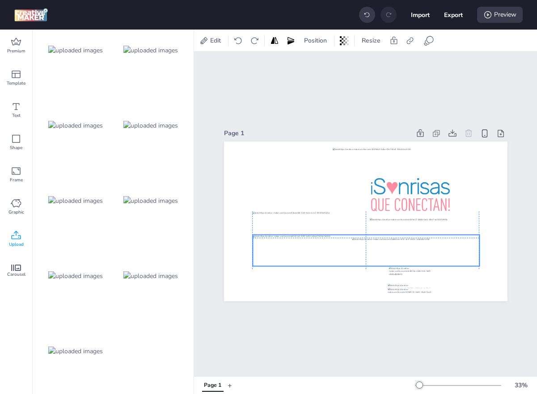
click at [339, 260] on div at bounding box center [366, 249] width 227 height 31
click at [325, 226] on div at bounding box center [365, 222] width 227 height 23
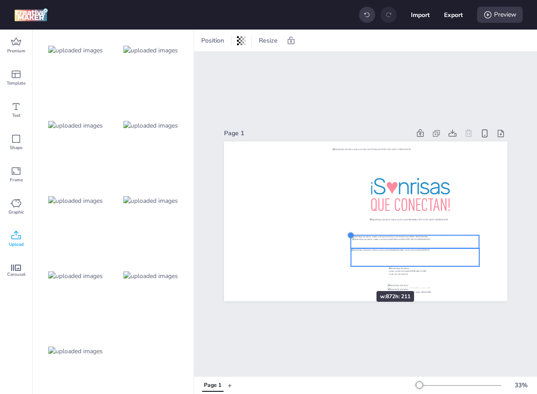
drag, startPoint x: 251, startPoint y: 210, endPoint x: 350, endPoint y: 274, distance: 117.5
click at [350, 274] on div at bounding box center [366, 220] width 284 height 159
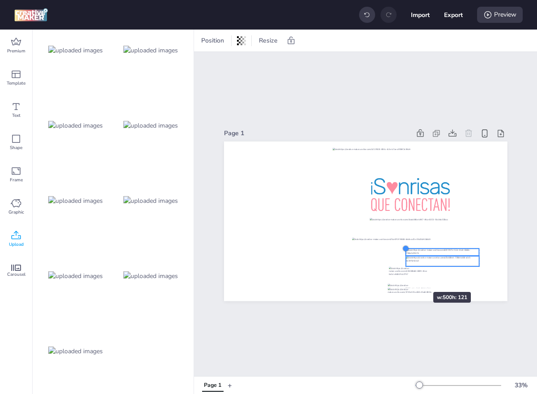
drag, startPoint x: 352, startPoint y: 237, endPoint x: 409, endPoint y: 279, distance: 70.8
click at [409, 279] on div at bounding box center [366, 220] width 284 height 159
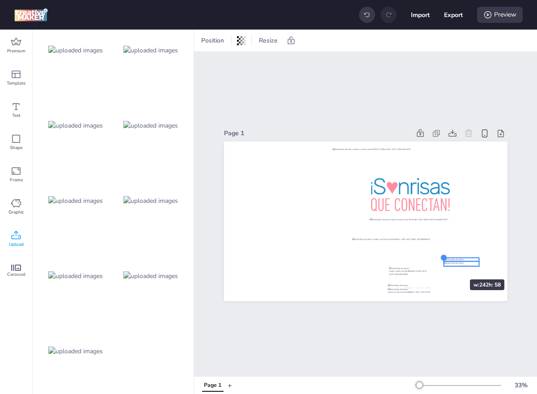
drag, startPoint x: 408, startPoint y: 248, endPoint x: 443, endPoint y: 263, distance: 38.5
click at [443, 263] on div at bounding box center [366, 220] width 284 height 159
drag, startPoint x: 460, startPoint y: 260, endPoint x: 458, endPoint y: 285, distance: 25.2
click at [458, 285] on div at bounding box center [458, 286] width 36 height 4
click at [476, 293] on div at bounding box center [366, 220] width 284 height 159
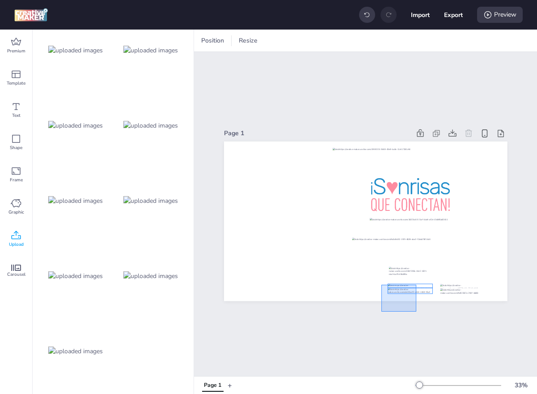
drag, startPoint x: 416, startPoint y: 311, endPoint x: 382, endPoint y: 285, distance: 43.7
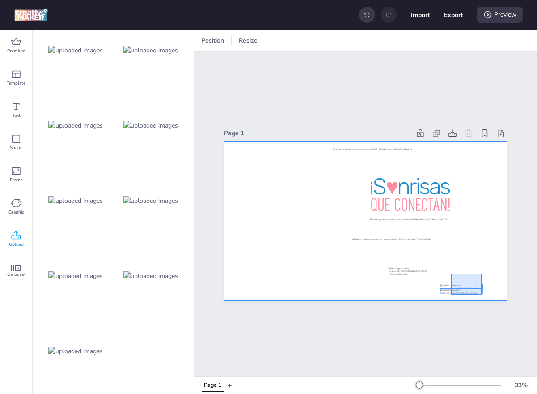
drag, startPoint x: 482, startPoint y: 273, endPoint x: 450, endPoint y: 296, distance: 38.9
click at [450, 296] on div at bounding box center [366, 220] width 284 height 159
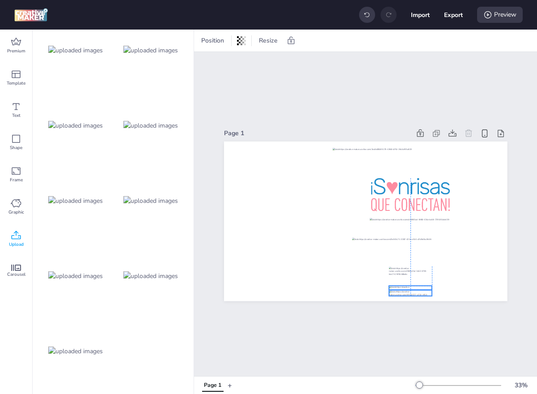
drag, startPoint x: 456, startPoint y: 289, endPoint x: 404, endPoint y: 291, distance: 51.9
click at [404, 291] on div at bounding box center [410, 293] width 43 height 6
click at [334, 329] on div "Page 1 Group" at bounding box center [365, 214] width 343 height 324
click at [452, 17] on button "Export" at bounding box center [454, 15] width 18 height 18
select select "html"
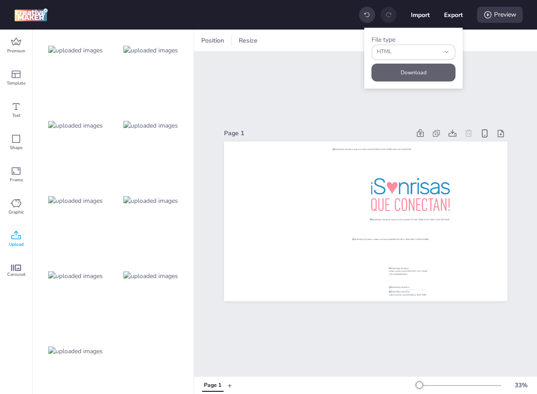
click at [420, 67] on button "Download" at bounding box center [414, 73] width 84 height 18
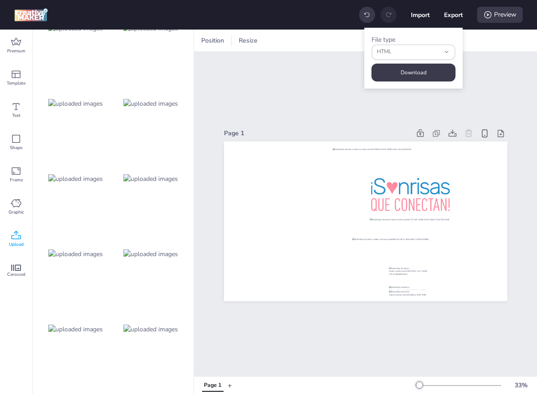
scroll to position [0, 0]
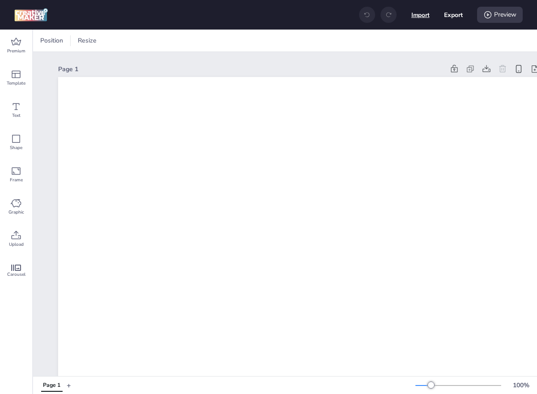
click at [416, 15] on button "Import" at bounding box center [421, 15] width 18 height 18
click at [418, 16] on button "Import" at bounding box center [421, 15] width 18 height 18
click at [425, 13] on button "Import" at bounding box center [420, 14] width 19 height 19
click at [421, 19] on button "Import" at bounding box center [421, 15] width 18 height 18
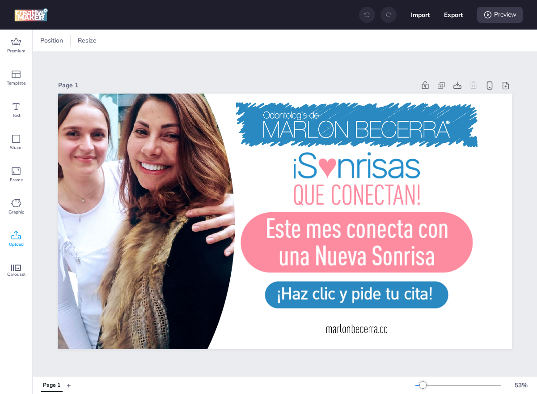
click at [21, 233] on icon at bounding box center [16, 235] width 11 height 11
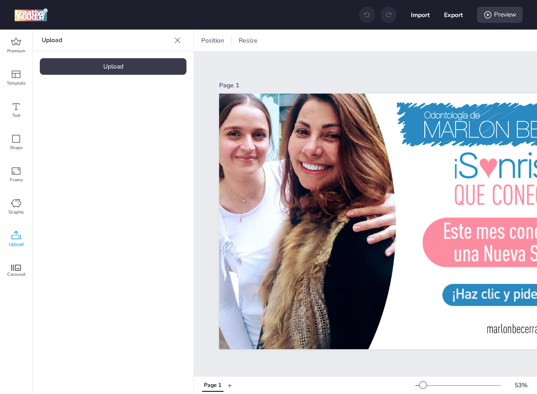
click at [124, 65] on div "Upload" at bounding box center [113, 66] width 147 height 17
click at [74, 122] on img at bounding box center [75, 124] width 55 height 9
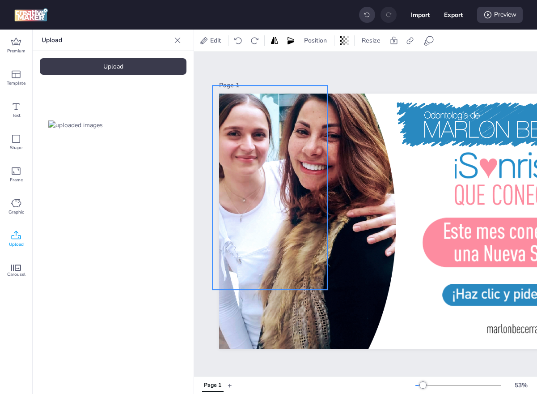
drag, startPoint x: 479, startPoint y: 274, endPoint x: 302, endPoint y: 240, distance: 180.8
click at [302, 240] on div at bounding box center [270, 187] width 115 height 204
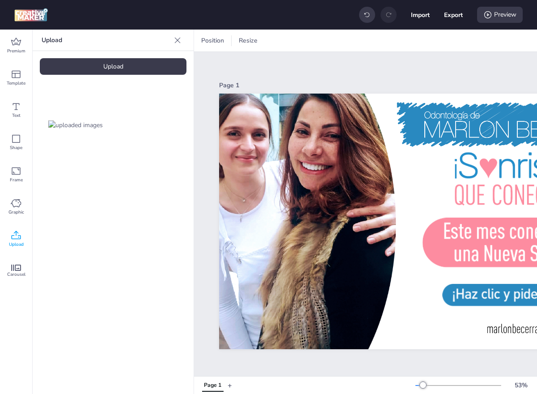
click at [114, 71] on div "Upload" at bounding box center [113, 66] width 147 height 17
click at [140, 128] on img at bounding box center [150, 124] width 55 height 9
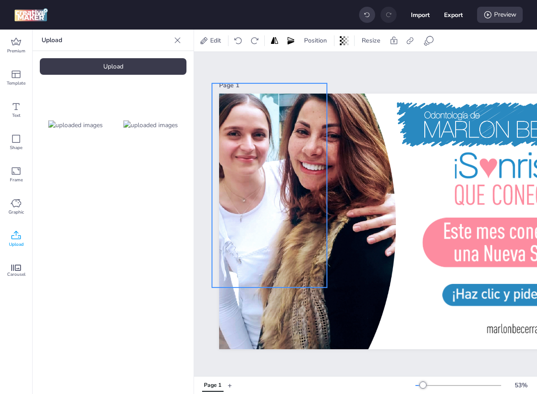
drag, startPoint x: 407, startPoint y: 225, endPoint x: 228, endPoint y: 189, distance: 182.9
click at [228, 189] on div at bounding box center [269, 185] width 115 height 204
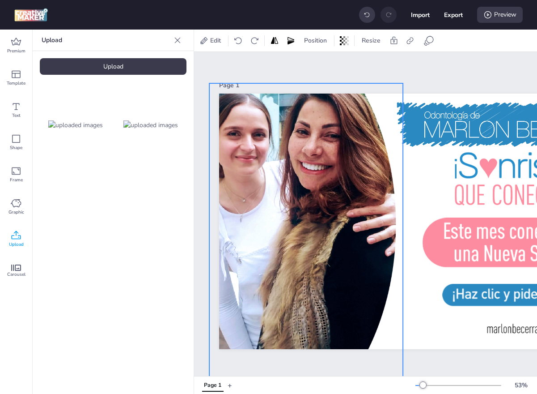
drag, startPoint x: 324, startPoint y: 287, endPoint x: 403, endPoint y: 378, distance: 120.9
click at [403, 378] on div "Edit Position Resize Page 1 w: 819 h: 1456 Page 1 + 53 %" at bounding box center [365, 212] width 343 height 364
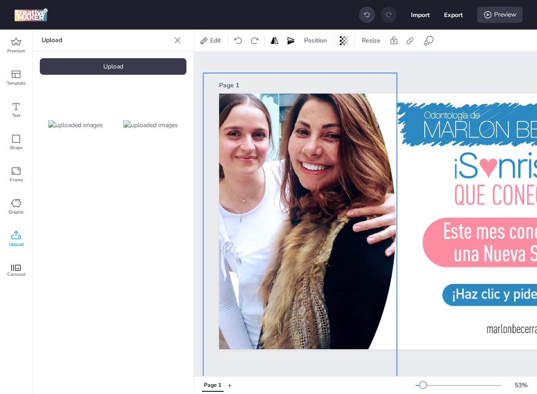
drag, startPoint x: 345, startPoint y: 237, endPoint x: 341, endPoint y: 226, distance: 11.5
click at [341, 226] on div at bounding box center [301, 245] width 194 height 344
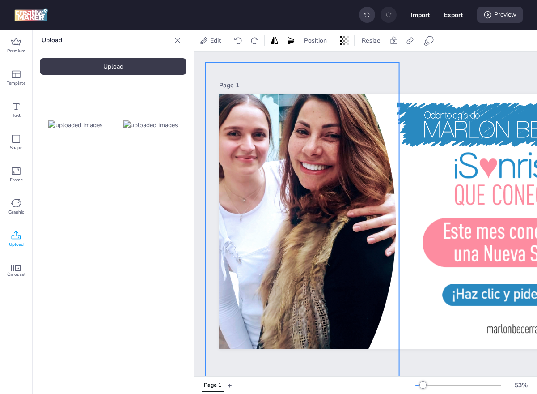
drag, startPoint x: 341, startPoint y: 226, endPoint x: 344, endPoint y: 215, distance: 11.0
click at [344, 215] on div at bounding box center [303, 234] width 194 height 344
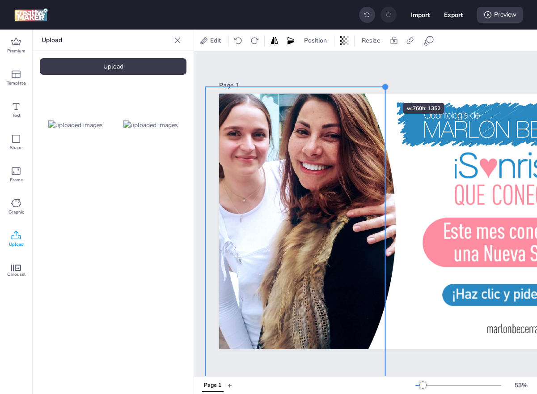
drag, startPoint x: 399, startPoint y: 62, endPoint x: 376, endPoint y: 86, distance: 32.6
click at [376, 86] on div "Page 1" at bounding box center [446, 213] width 454 height 291
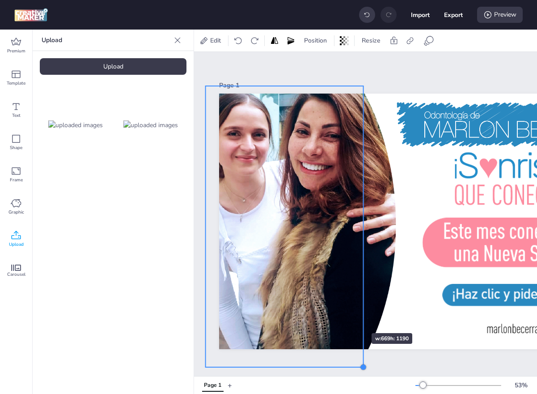
drag, startPoint x: 384, startPoint y: 356, endPoint x: 343, endPoint y: 315, distance: 58.8
click at [343, 315] on div at bounding box center [446, 221] width 454 height 255
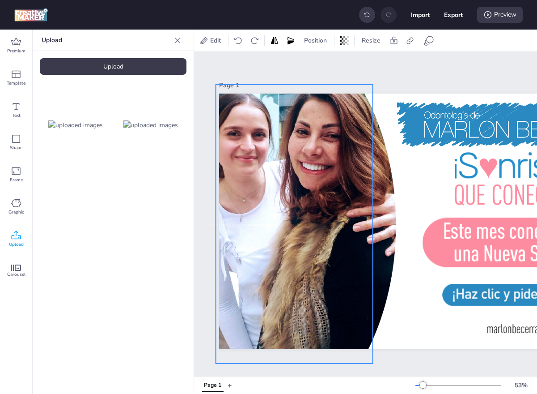
drag, startPoint x: 291, startPoint y: 252, endPoint x: 301, endPoint y: 251, distance: 10.3
click at [301, 251] on div at bounding box center [294, 224] width 157 height 279
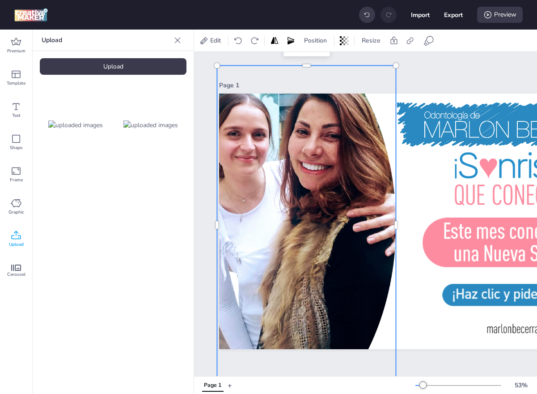
click at [385, 243] on div at bounding box center [306, 224] width 179 height 319
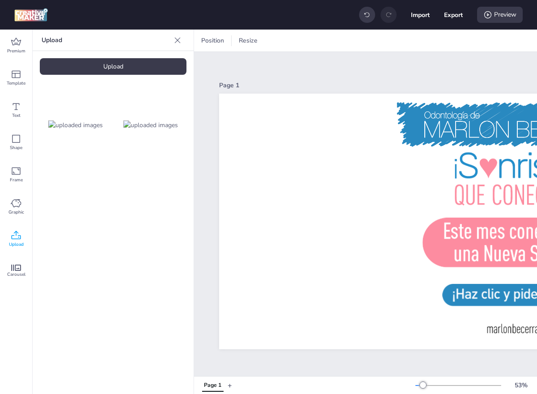
click at [136, 64] on div "Upload" at bounding box center [113, 66] width 147 height 17
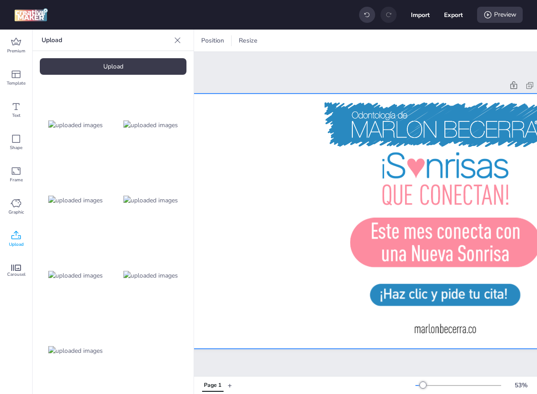
scroll to position [0, 116]
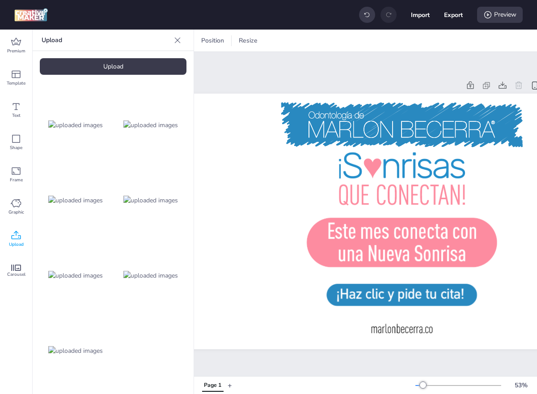
click at [91, 272] on img at bounding box center [75, 275] width 55 height 9
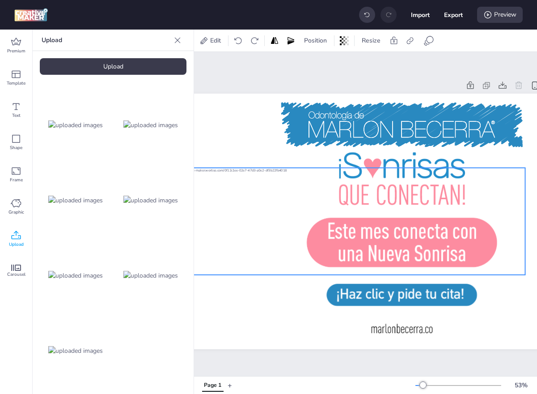
drag, startPoint x: 270, startPoint y: 184, endPoint x: 295, endPoint y: 184, distance: 25.1
click at [295, 184] on div at bounding box center [343, 220] width 363 height 107
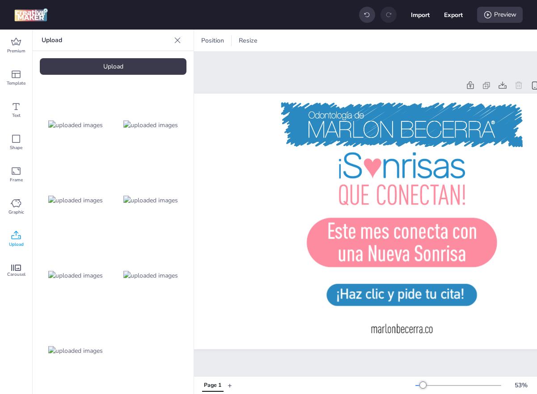
click at [78, 333] on div at bounding box center [76, 351] width 72 height 72
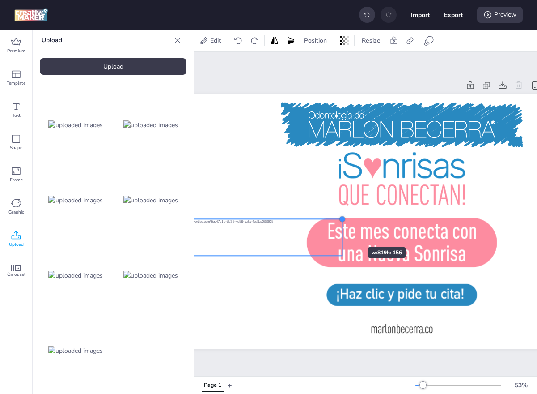
drag, startPoint x: 511, startPoint y: 186, endPoint x: 336, endPoint y: 234, distance: 181.2
click at [336, 234] on div at bounding box center [330, 221] width 454 height 255
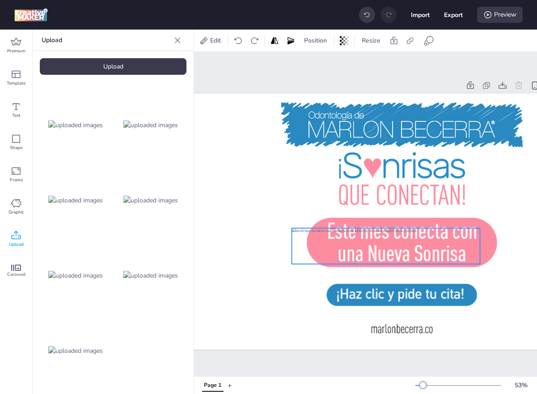
drag, startPoint x: 316, startPoint y: 246, endPoint x: 459, endPoint y: 254, distance: 143.4
click at [459, 254] on div at bounding box center [386, 246] width 188 height 36
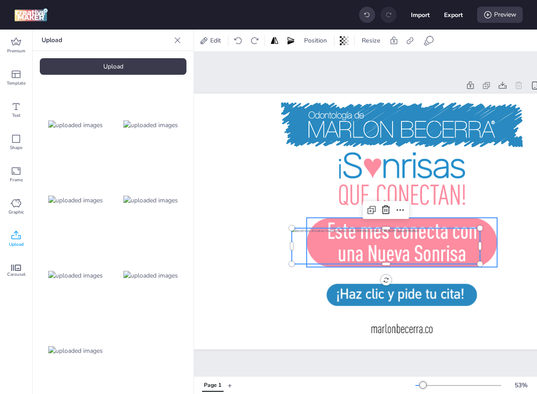
click at [486, 228] on div at bounding box center [402, 242] width 191 height 50
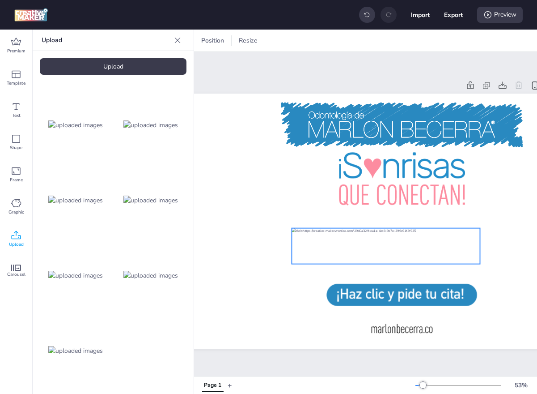
click at [456, 247] on div at bounding box center [386, 246] width 188 height 36
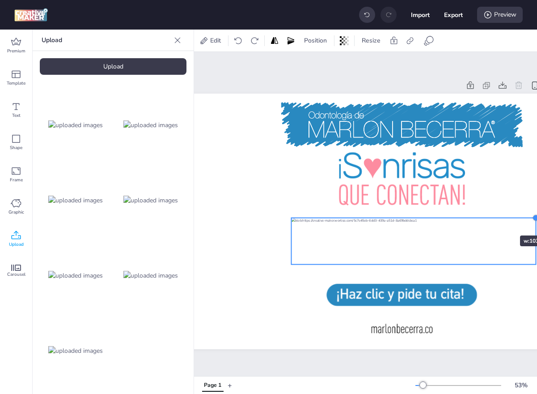
drag, startPoint x: 481, startPoint y: 230, endPoint x: 495, endPoint y: 218, distance: 18.4
click at [495, 218] on div at bounding box center [330, 221] width 454 height 255
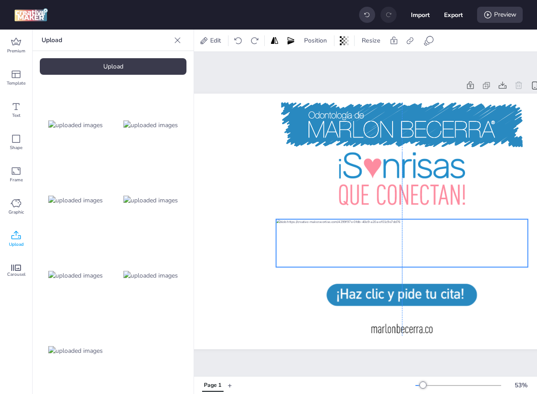
drag, startPoint x: 478, startPoint y: 228, endPoint x: 464, endPoint y: 230, distance: 14.0
click at [464, 230] on div at bounding box center [402, 243] width 252 height 48
click at [432, 36] on icon at bounding box center [429, 40] width 11 height 11
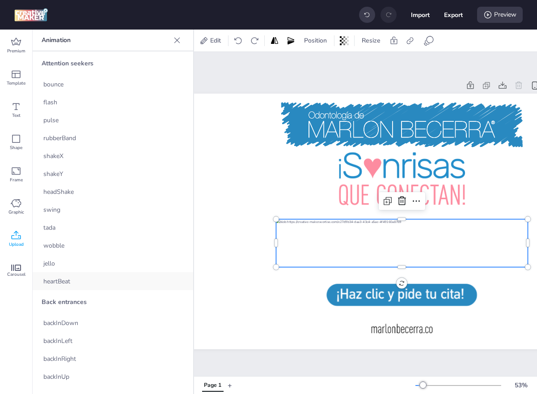
click at [90, 281] on div "heartBeat" at bounding box center [113, 281] width 161 height 18
click at [452, 13] on button "Export" at bounding box center [454, 15] width 18 height 18
select select "html"
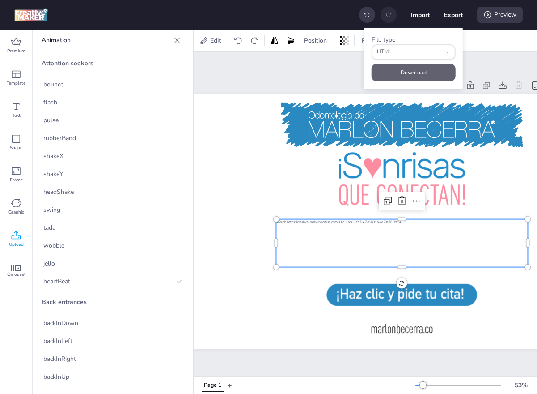
click at [415, 70] on button "Download" at bounding box center [414, 73] width 84 height 18
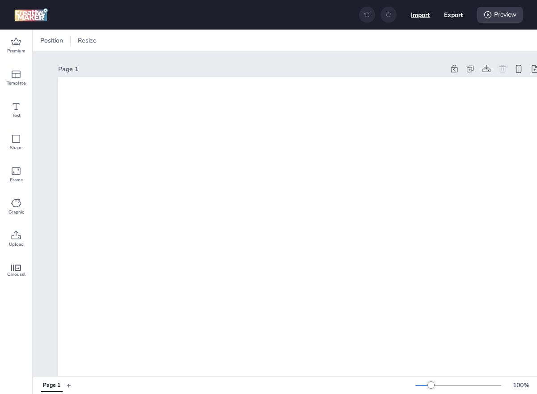
click at [419, 18] on button "Import" at bounding box center [420, 14] width 19 height 19
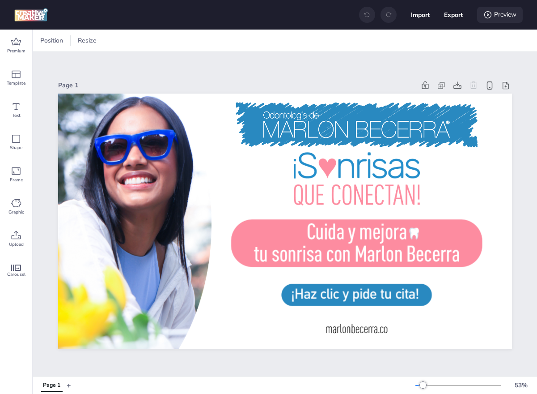
click at [504, 17] on div "Preview" at bounding box center [500, 15] width 46 height 16
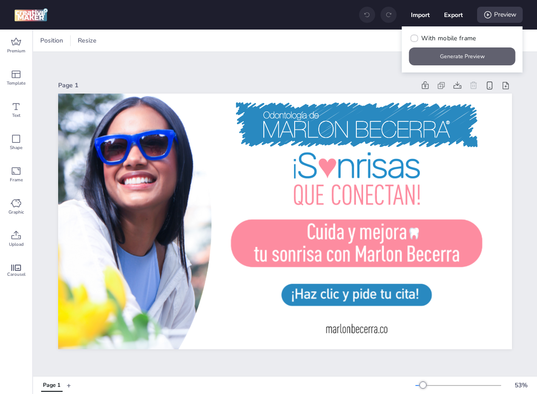
click at [464, 53] on button "Generate Preview" at bounding box center [462, 56] width 106 height 18
click at [19, 237] on icon at bounding box center [16, 235] width 11 height 11
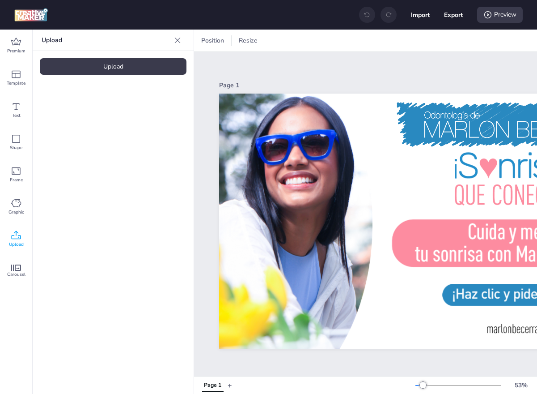
click at [125, 70] on div "Upload" at bounding box center [113, 66] width 147 height 17
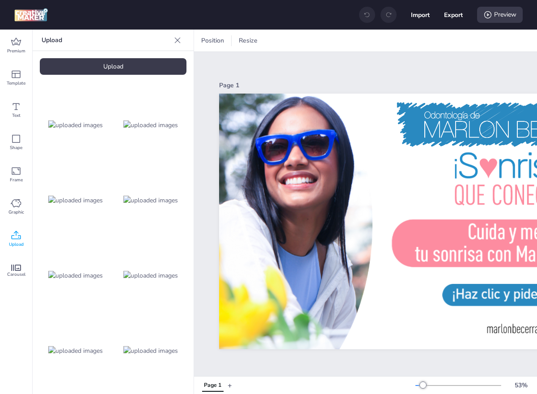
click at [229, 385] on button "+" at bounding box center [230, 385] width 4 height 16
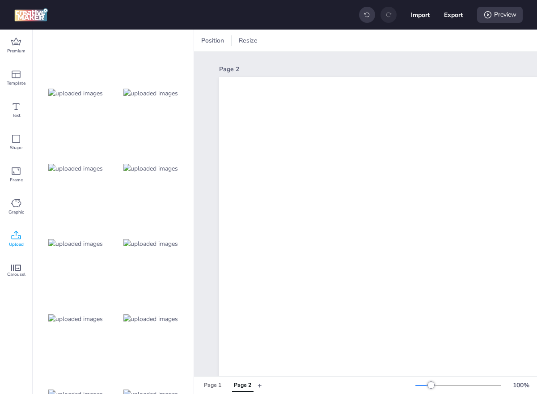
scroll to position [400, 0]
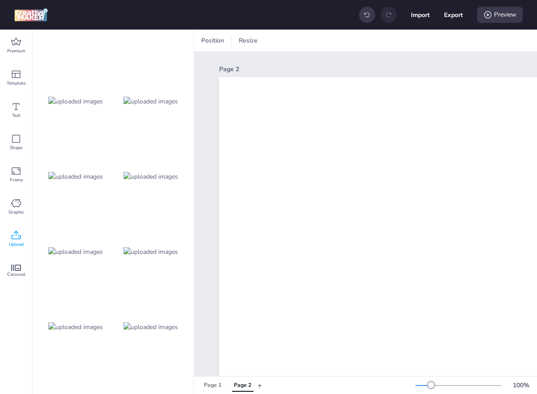
click at [67, 181] on img at bounding box center [75, 176] width 55 height 9
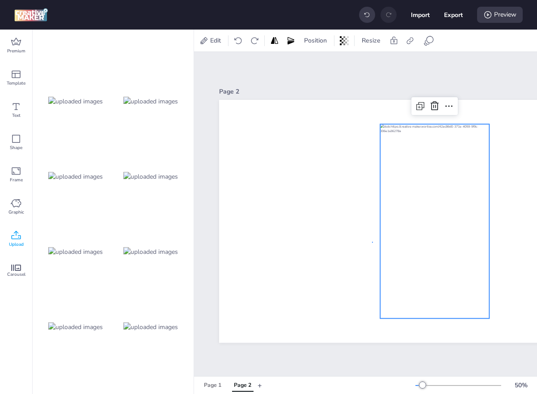
drag, startPoint x: 373, startPoint y: 242, endPoint x: 319, endPoint y: 242, distance: 53.7
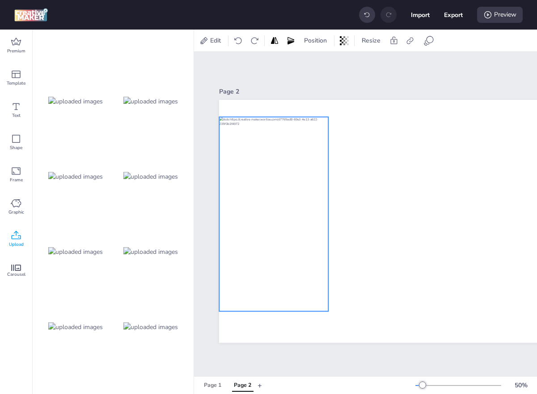
drag, startPoint x: 403, startPoint y: 210, endPoint x: 237, endPoint y: 203, distance: 165.7
click at [237, 203] on div at bounding box center [273, 214] width 109 height 194
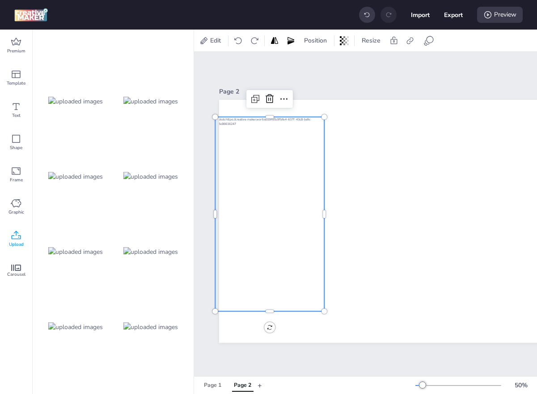
click at [148, 174] on img at bounding box center [150, 176] width 55 height 9
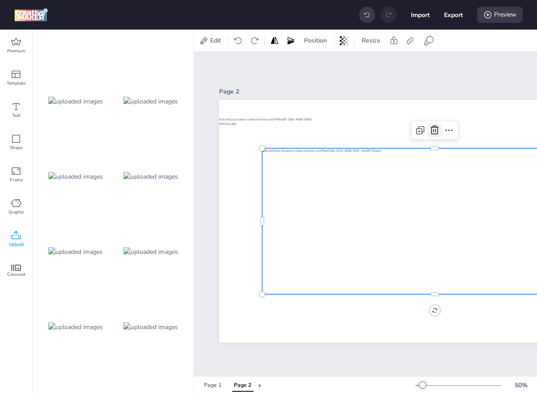
click at [435, 134] on icon at bounding box center [434, 130] width 11 height 11
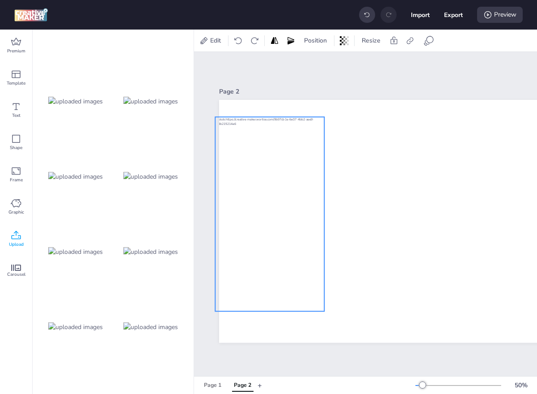
click at [269, 170] on div at bounding box center [269, 214] width 109 height 194
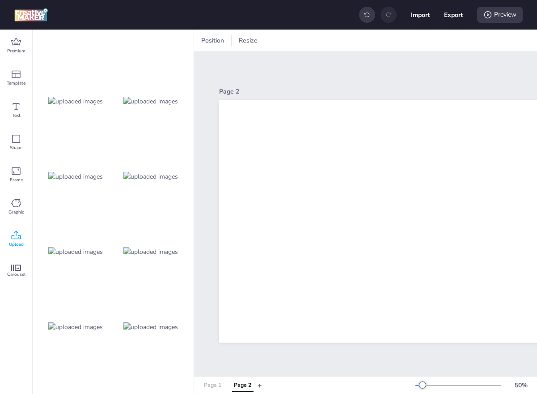
click at [215, 387] on div "Page 1" at bounding box center [212, 385] width 17 height 8
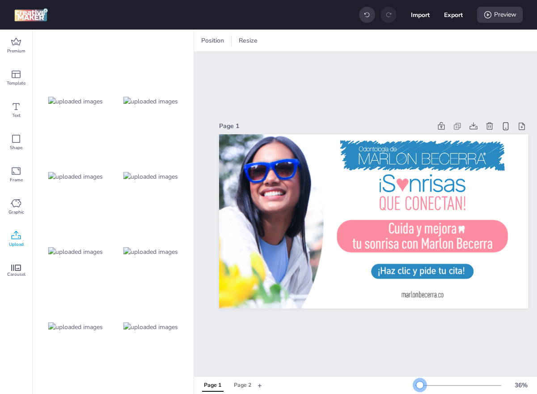
drag, startPoint x: 428, startPoint y: 386, endPoint x: 420, endPoint y: 385, distance: 8.1
click at [420, 385] on div at bounding box center [420, 384] width 7 height 7
